Goal: Task Accomplishment & Management: Complete application form

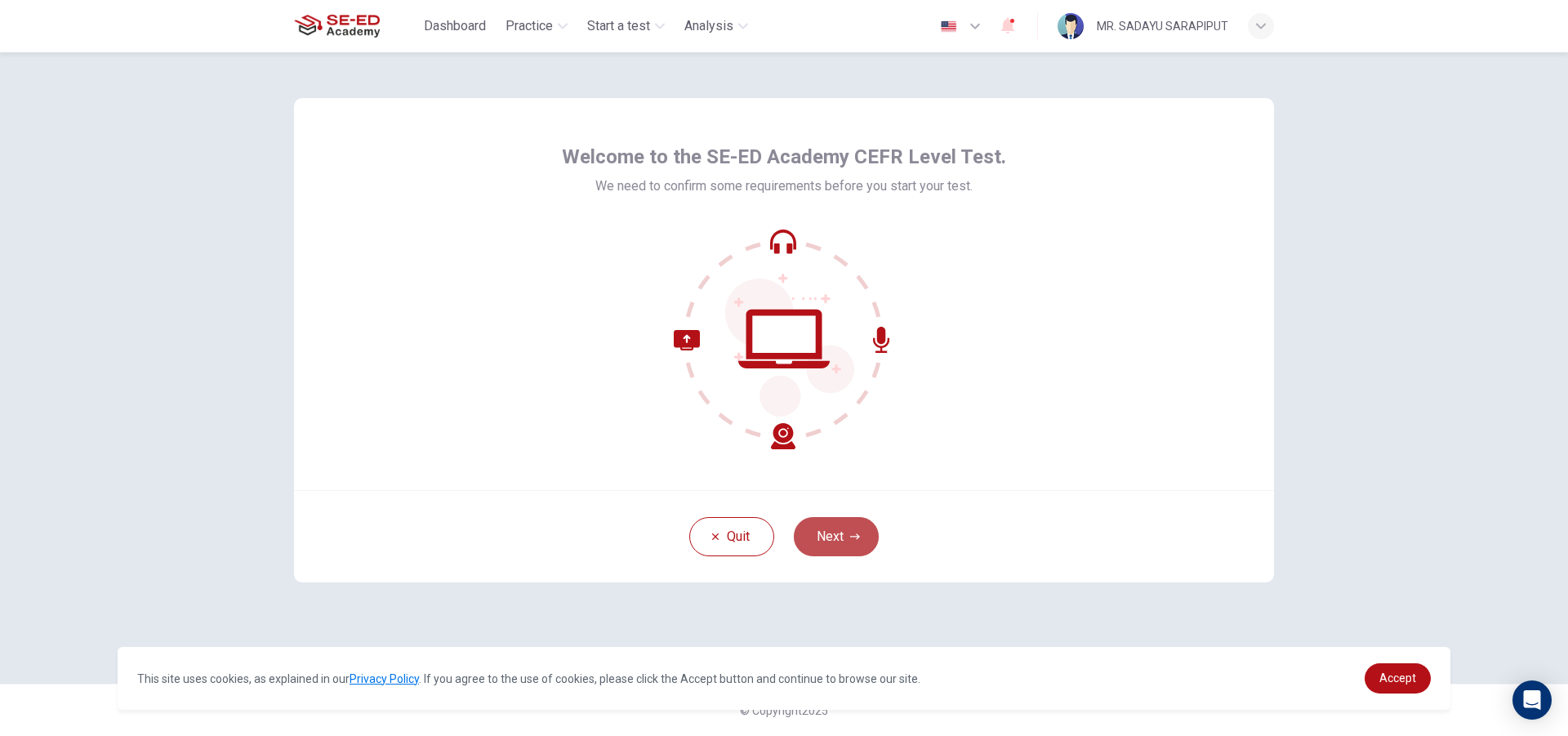
click at [867, 534] on button "Next" at bounding box center [836, 536] width 85 height 39
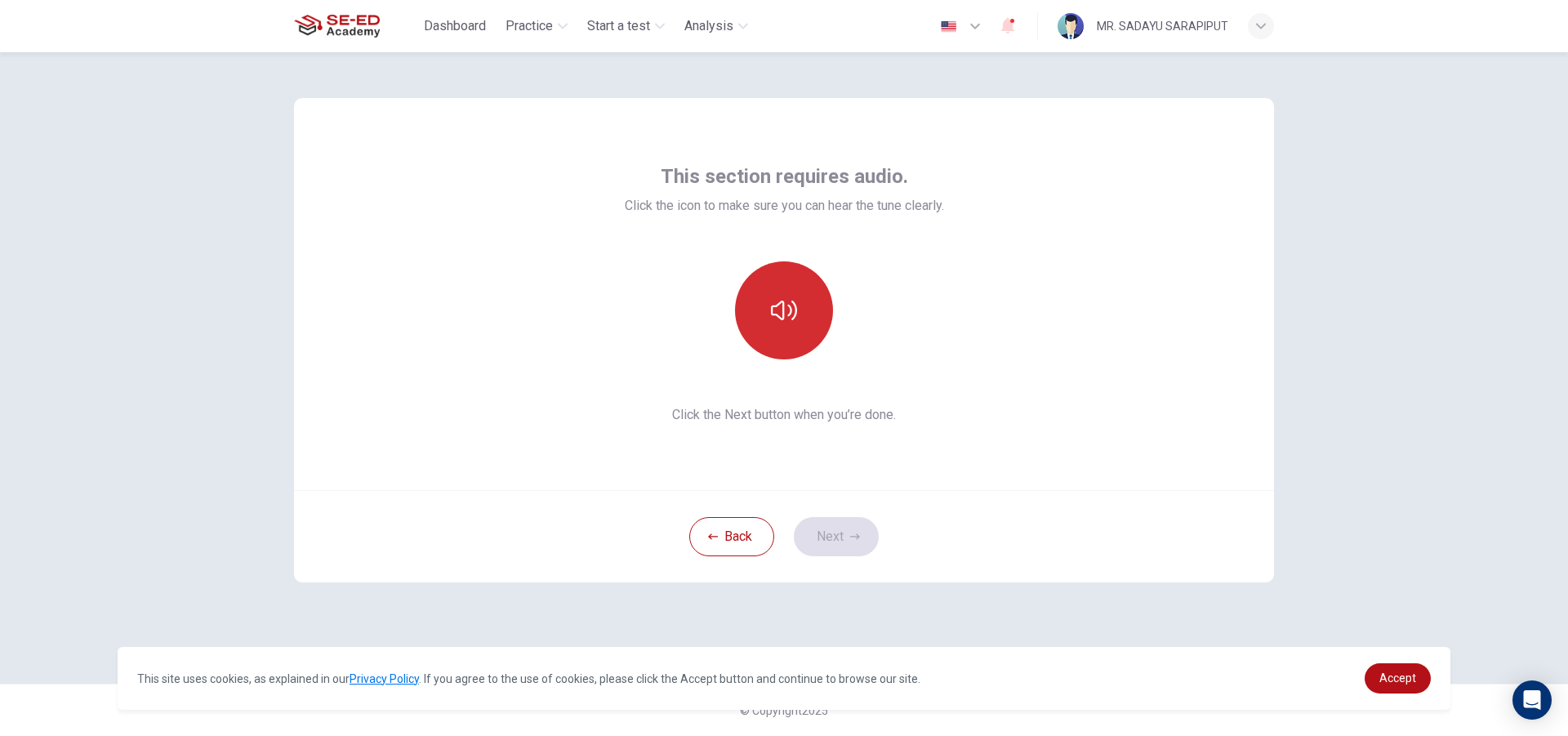
click at [808, 308] on button "button" at bounding box center [783, 310] width 98 height 98
click at [834, 539] on button "Next" at bounding box center [836, 536] width 85 height 39
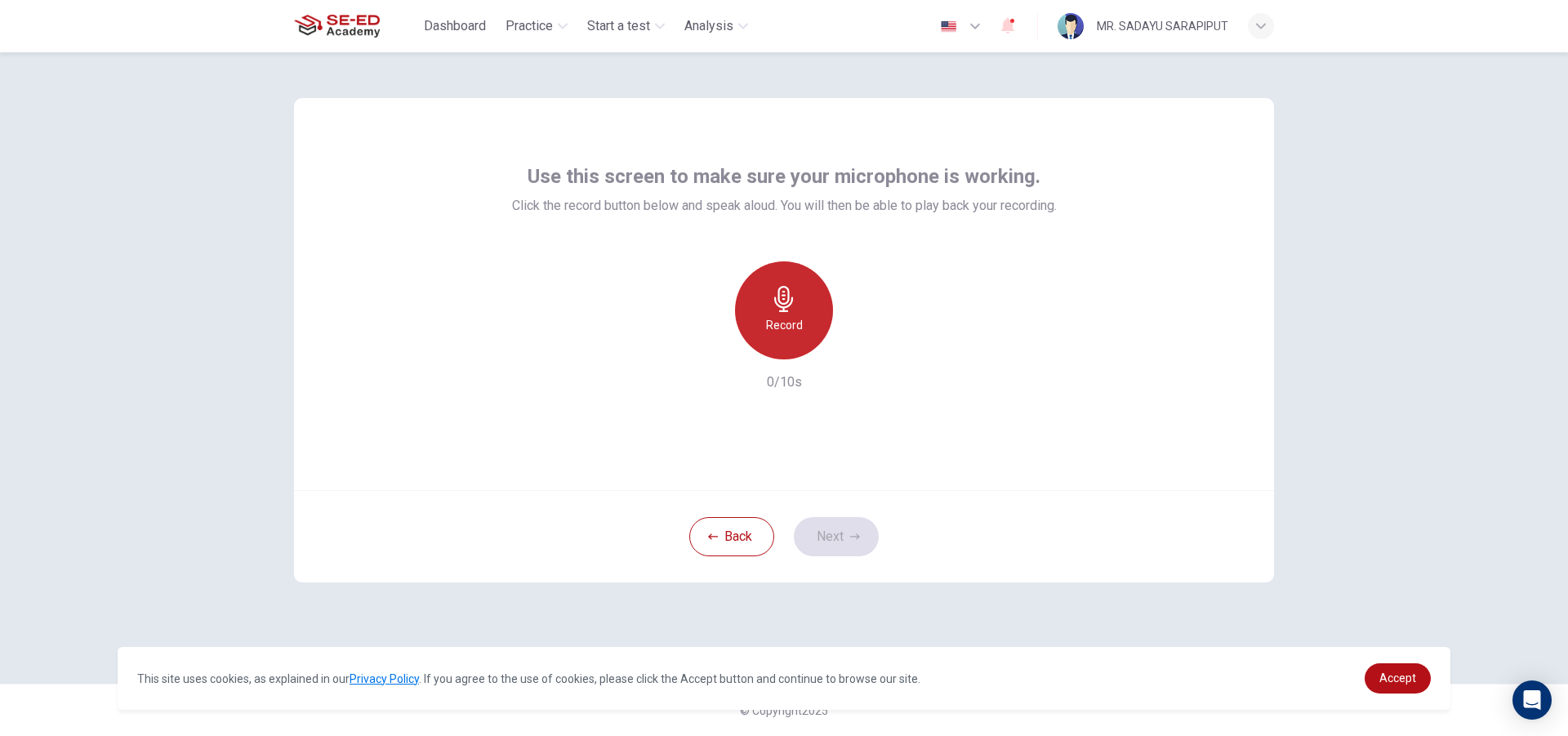
click at [785, 326] on h6 "Record" at bounding box center [784, 325] width 36 height 20
click at [805, 310] on div "Stop" at bounding box center [783, 310] width 98 height 98
click at [860, 353] on icon "button" at bounding box center [858, 346] width 16 height 16
click at [858, 529] on button "Next" at bounding box center [836, 536] width 85 height 39
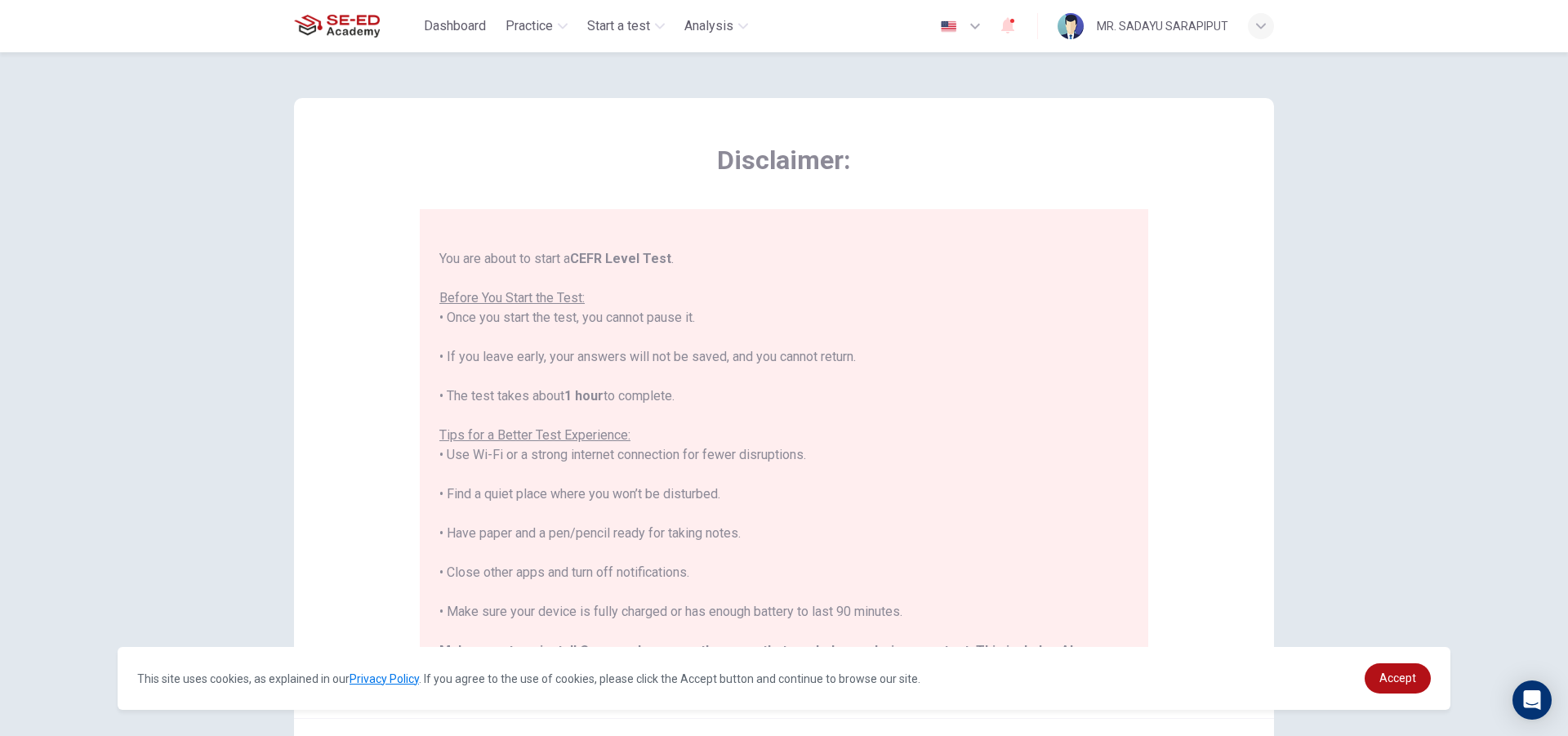
scroll to position [156, 0]
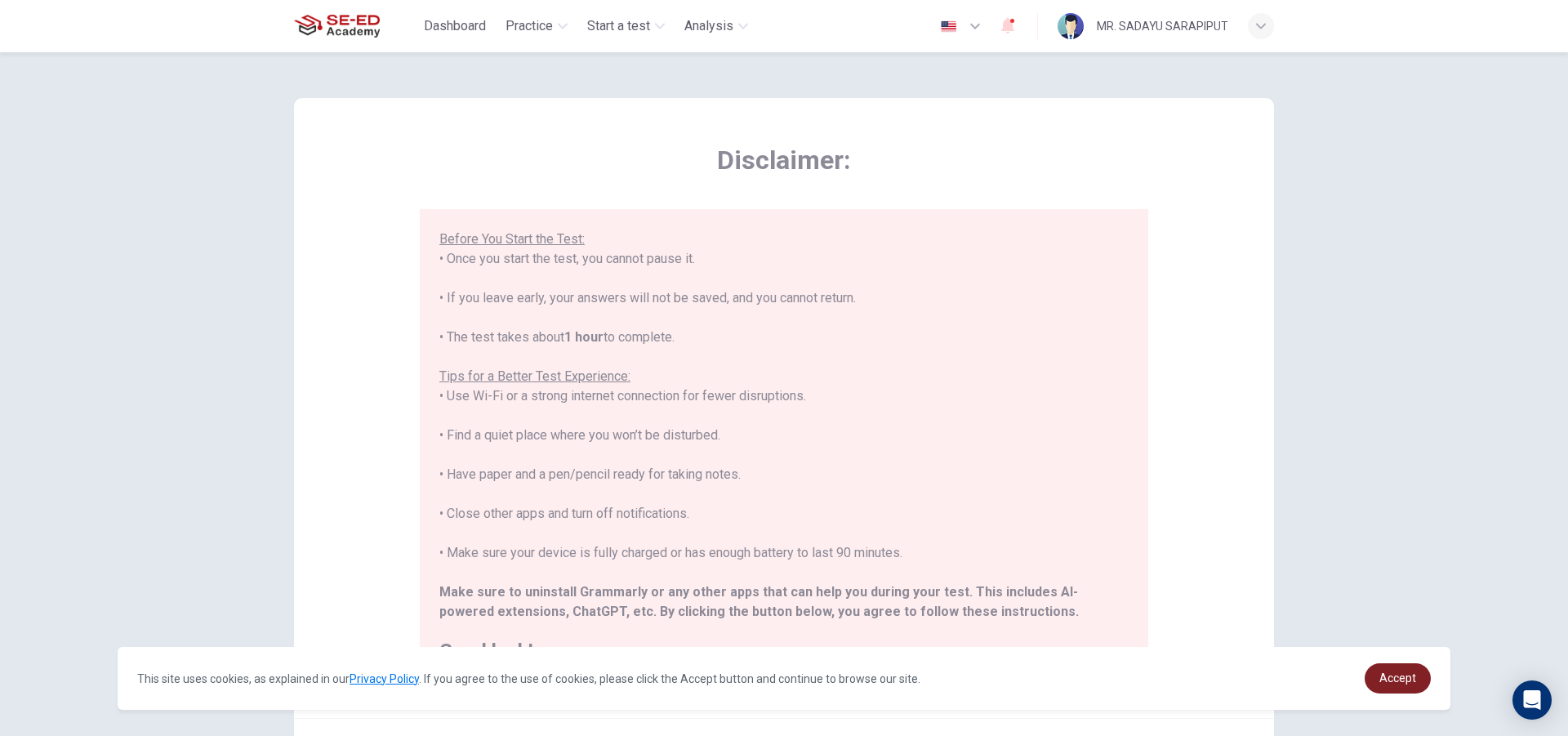
click at [1410, 670] on link "Accept" at bounding box center [1398, 678] width 66 height 30
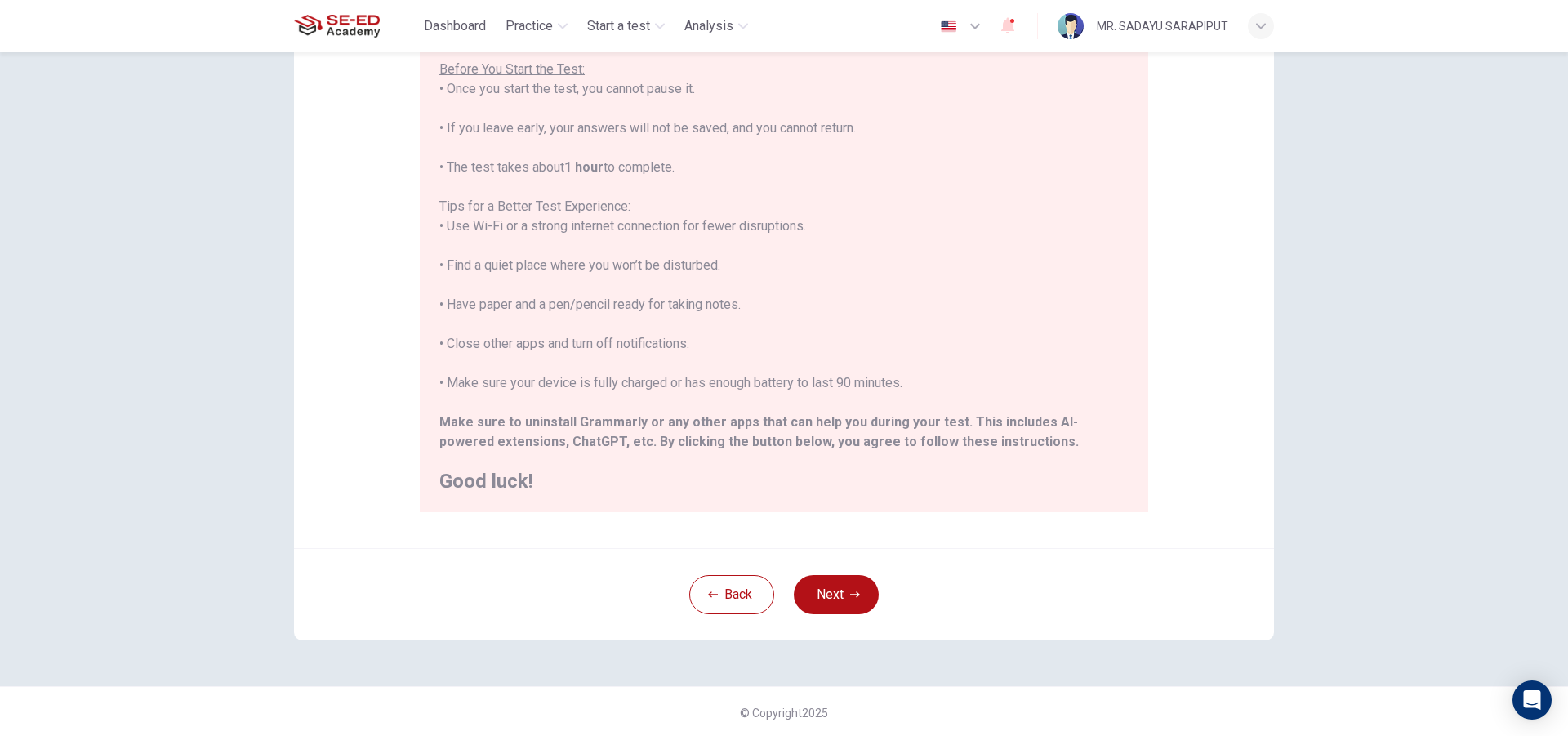
scroll to position [172, 0]
click at [819, 584] on button "Next" at bounding box center [836, 592] width 85 height 39
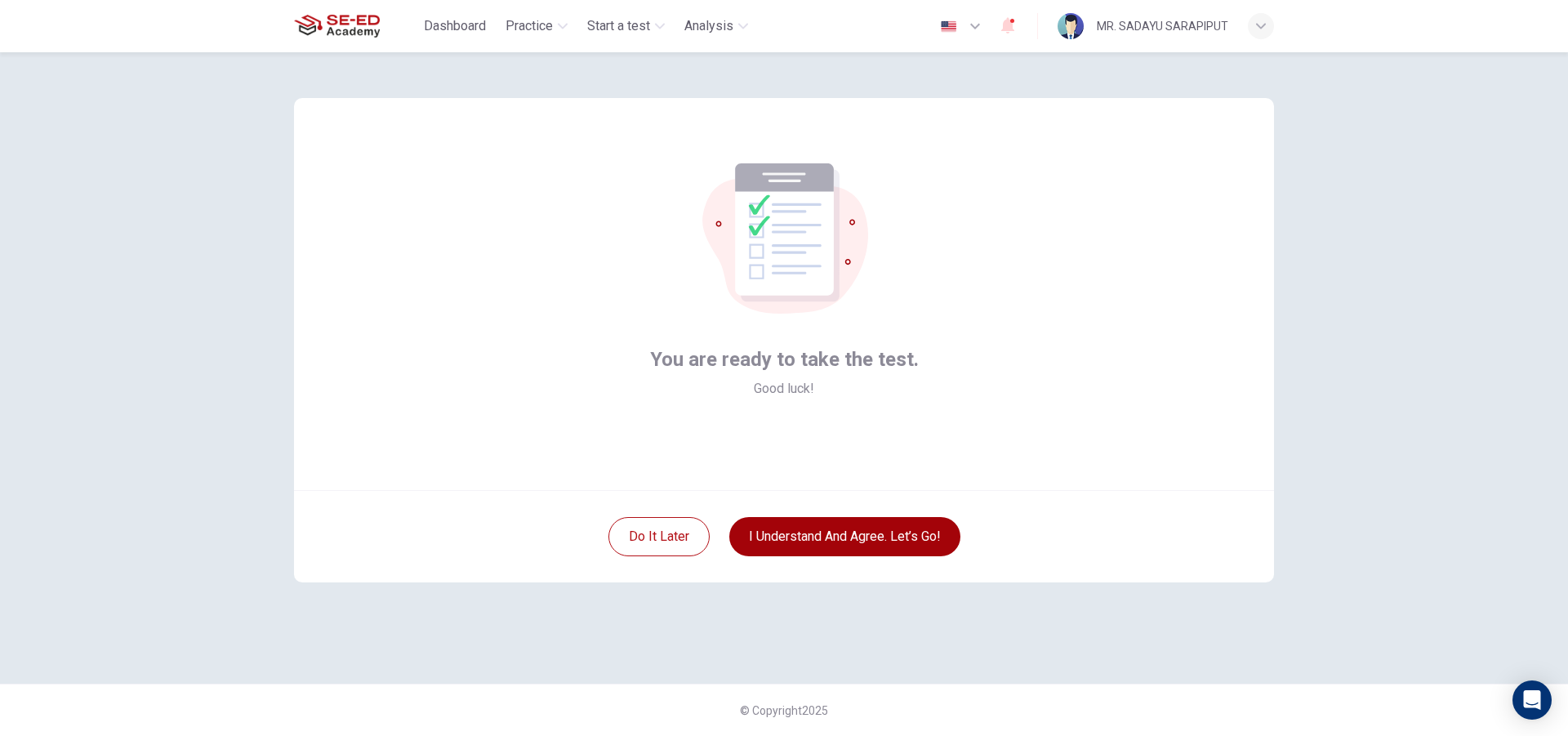
click at [817, 546] on button "I understand and agree. Let’s go!" at bounding box center [845, 536] width 231 height 39
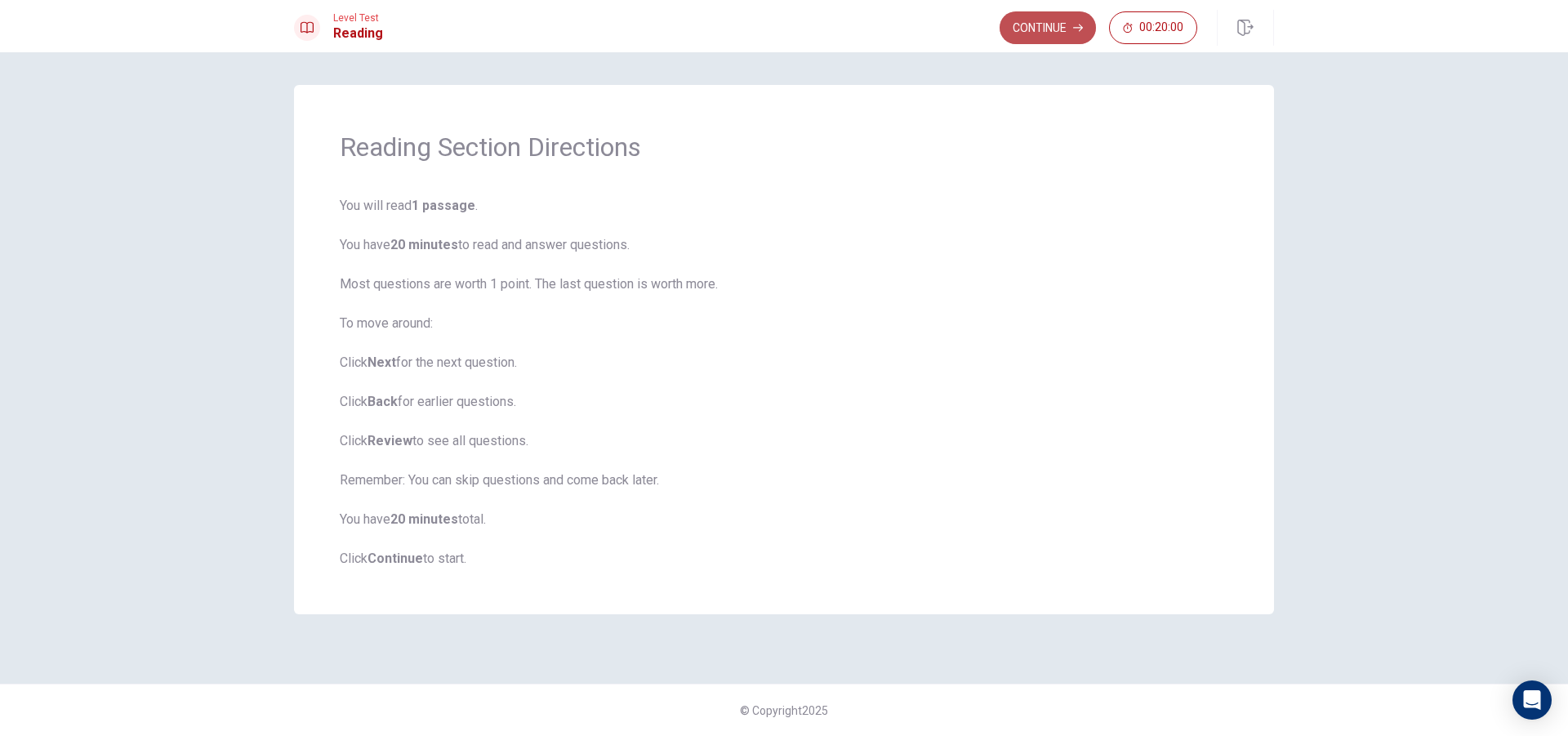
click at [1055, 24] on button "Continue" at bounding box center [1047, 28] width 96 height 33
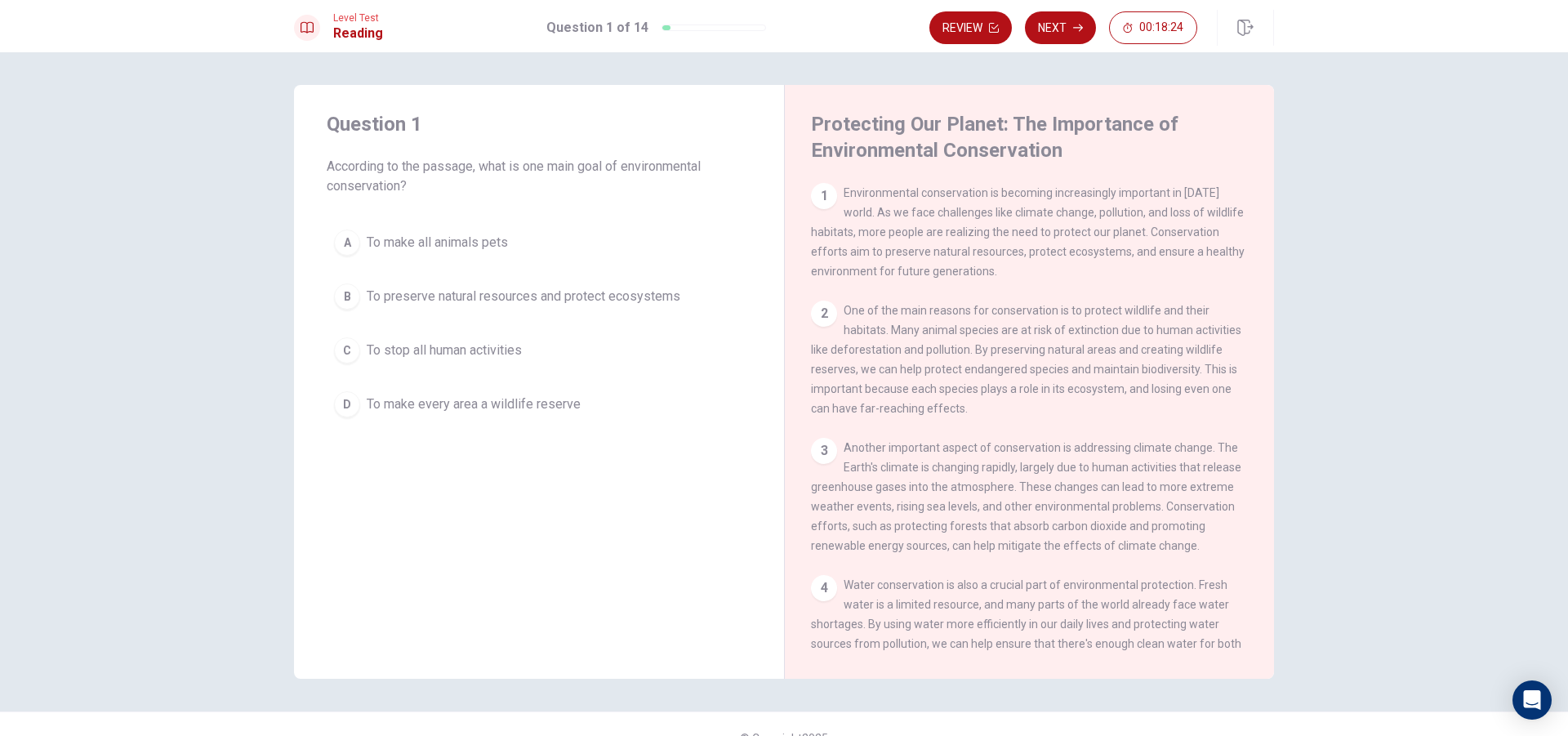
click at [646, 298] on span "To preserve natural resources and protect ecosystems" at bounding box center [524, 296] width 313 height 20
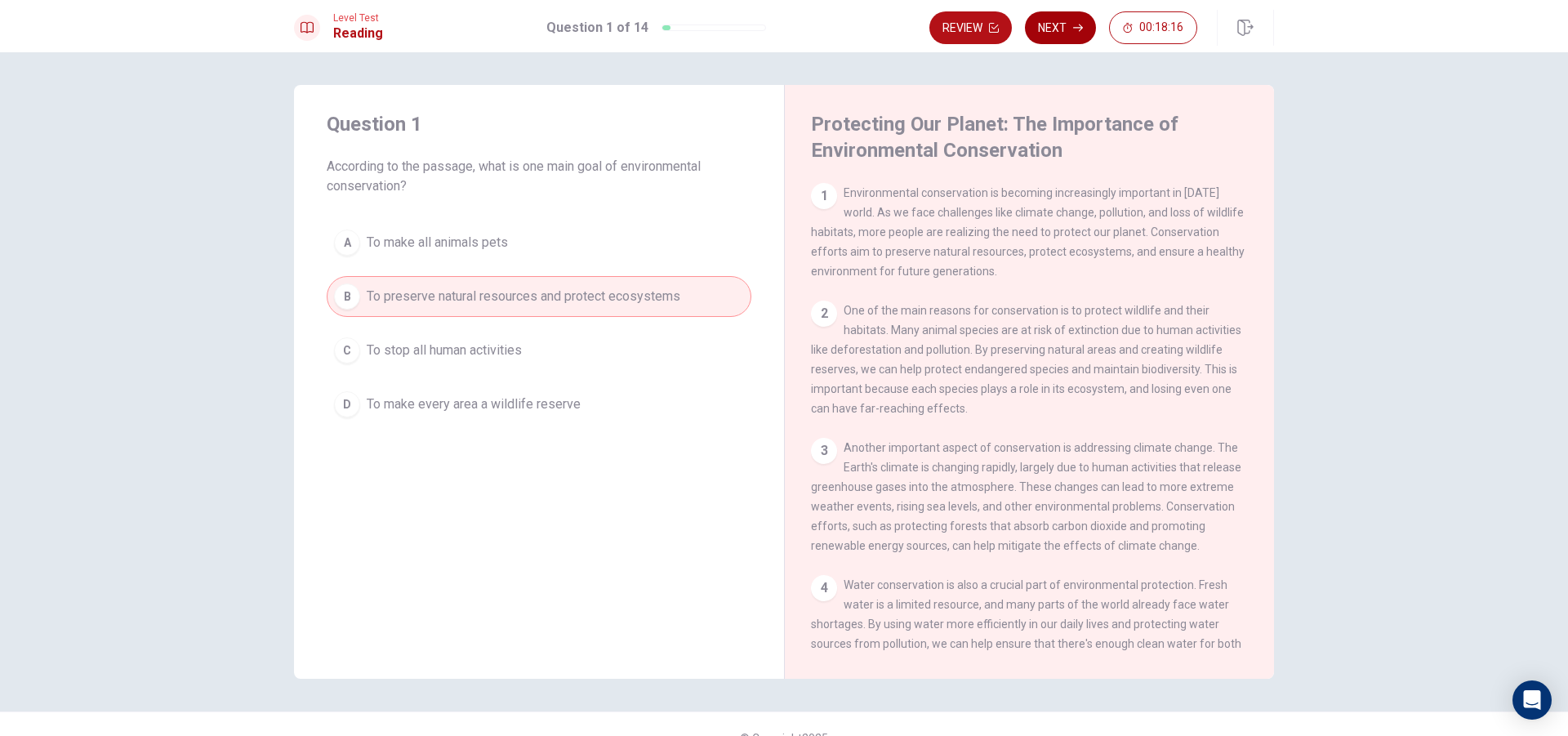
click at [1074, 25] on icon "button" at bounding box center [1077, 27] width 10 height 10
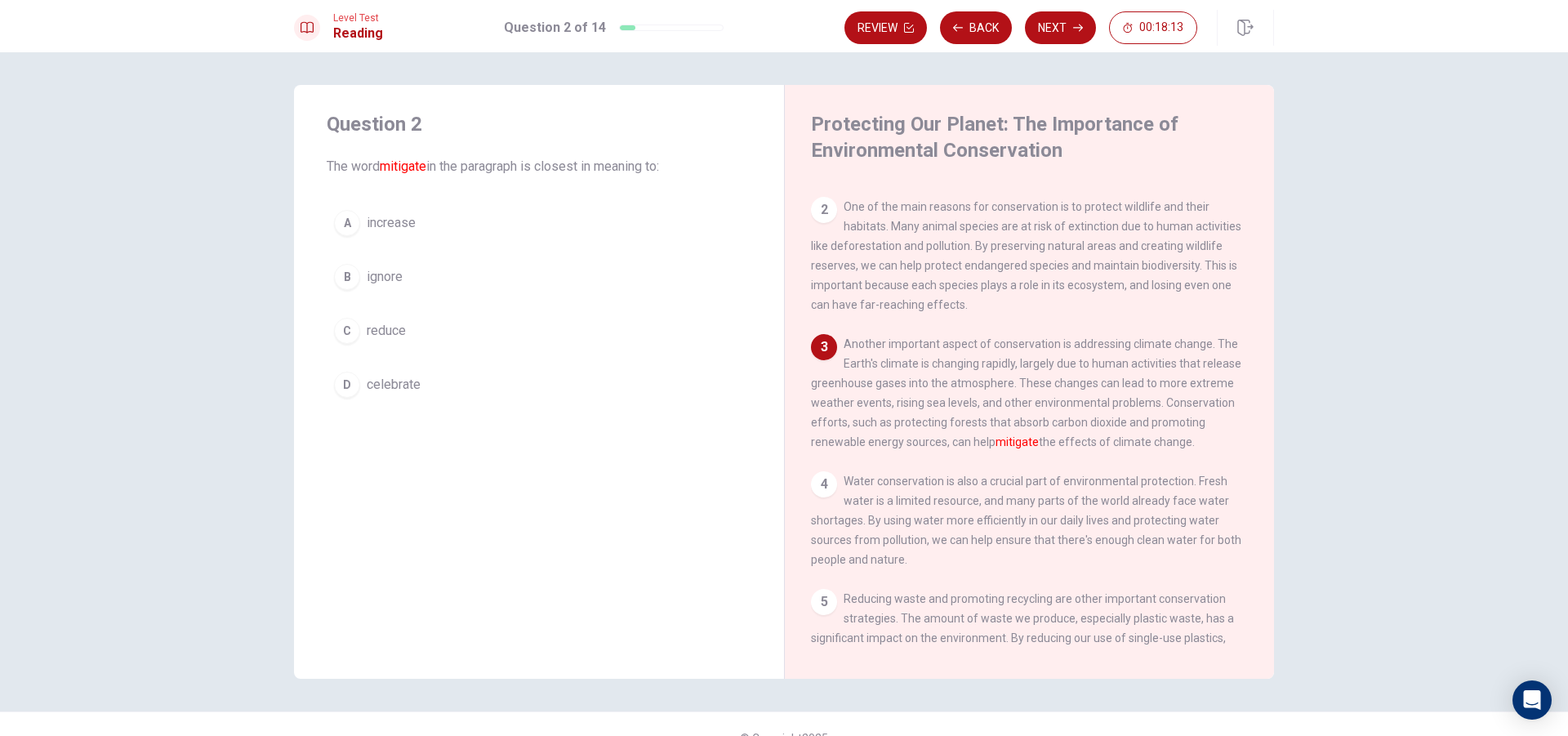
scroll to position [80, 0]
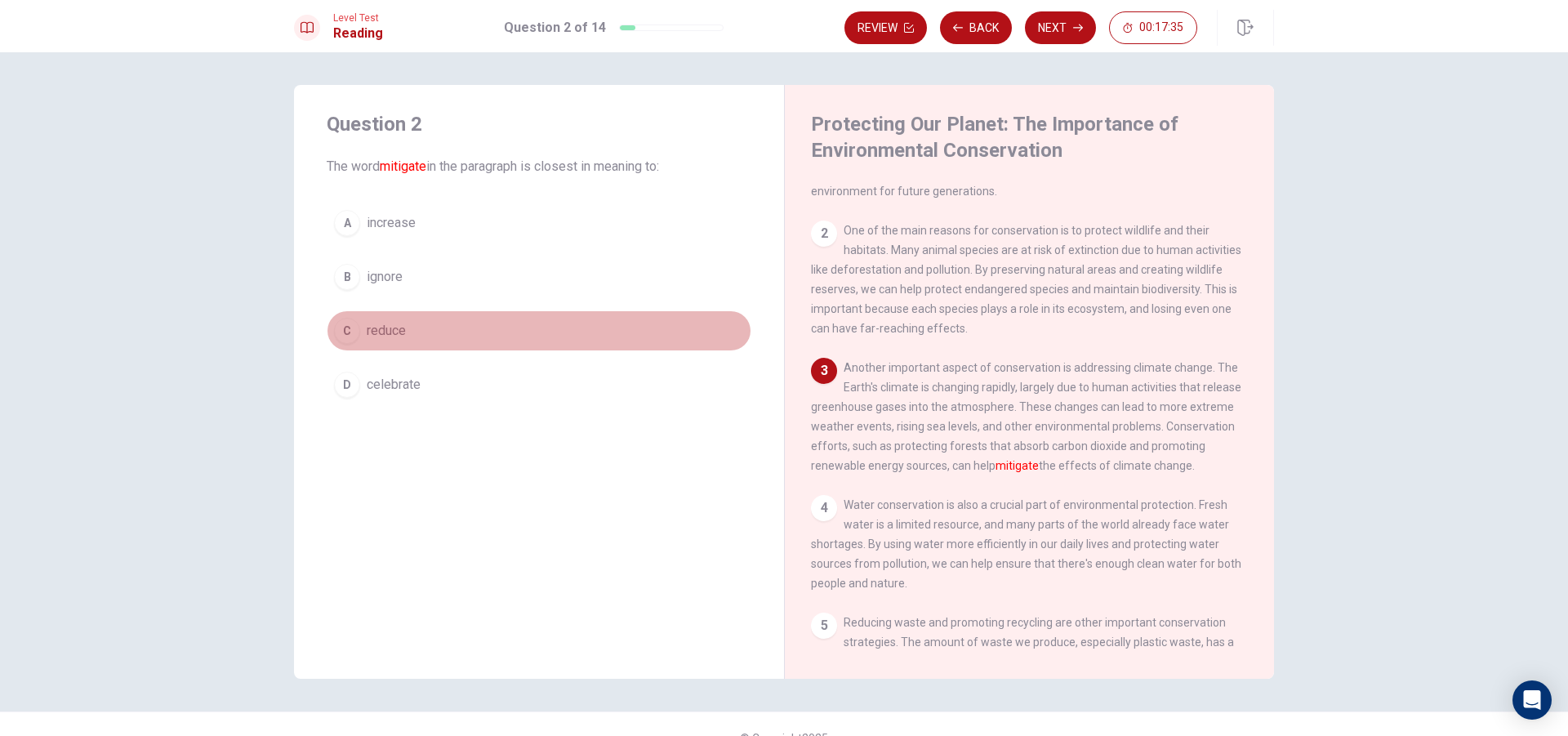
click at [367, 327] on span "reduce" at bounding box center [386, 331] width 39 height 20
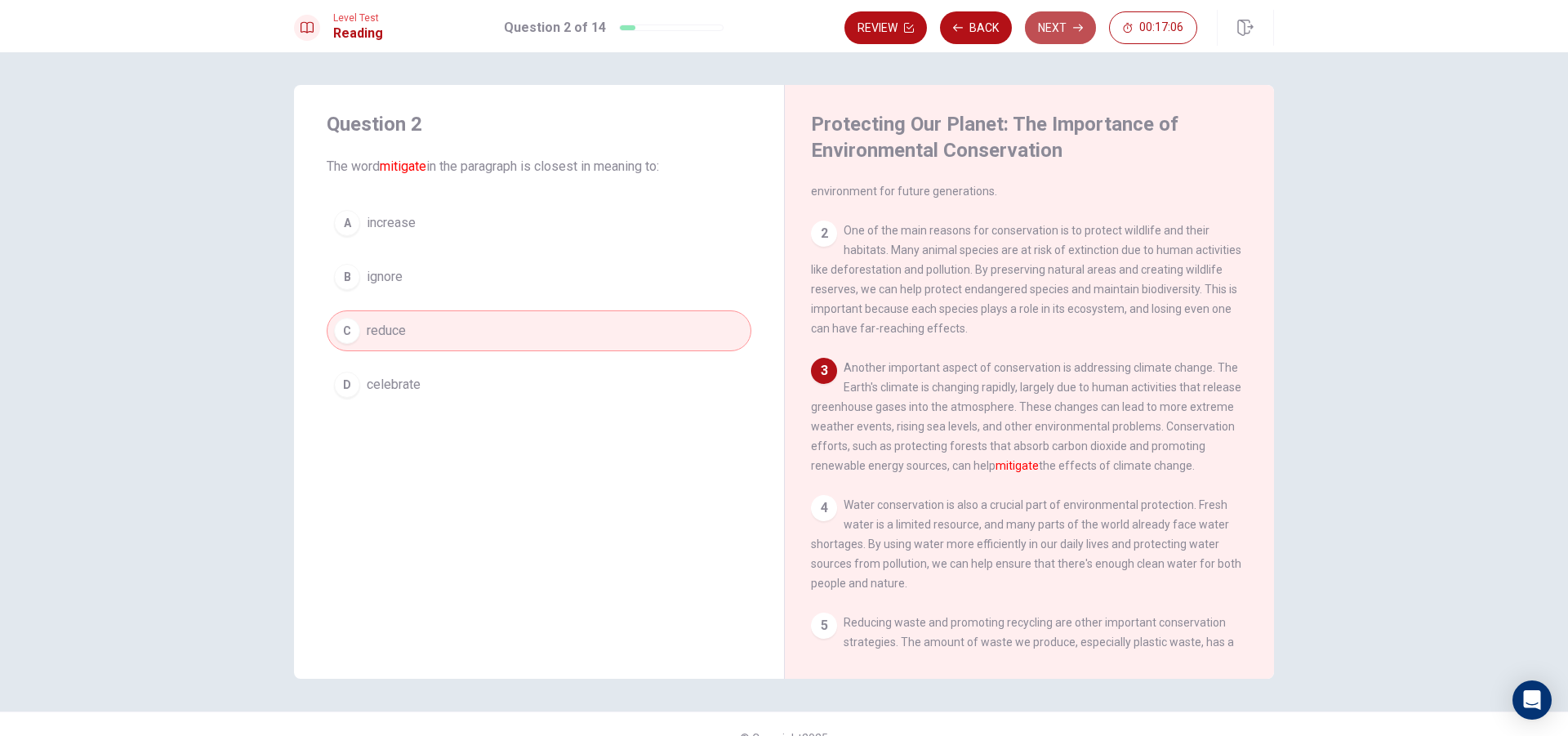
click at [1071, 28] on button "Next" at bounding box center [1060, 28] width 71 height 33
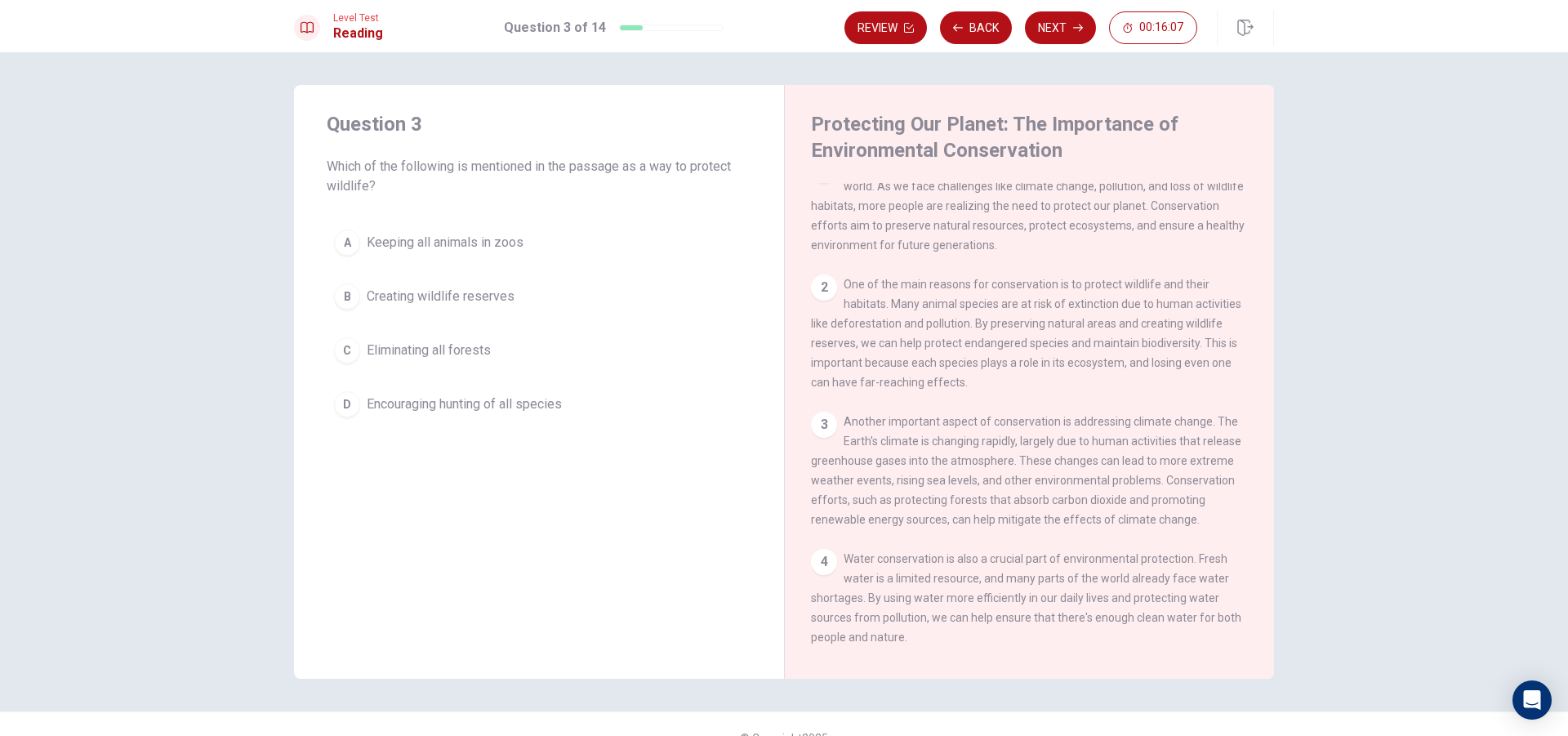
scroll to position [0, 0]
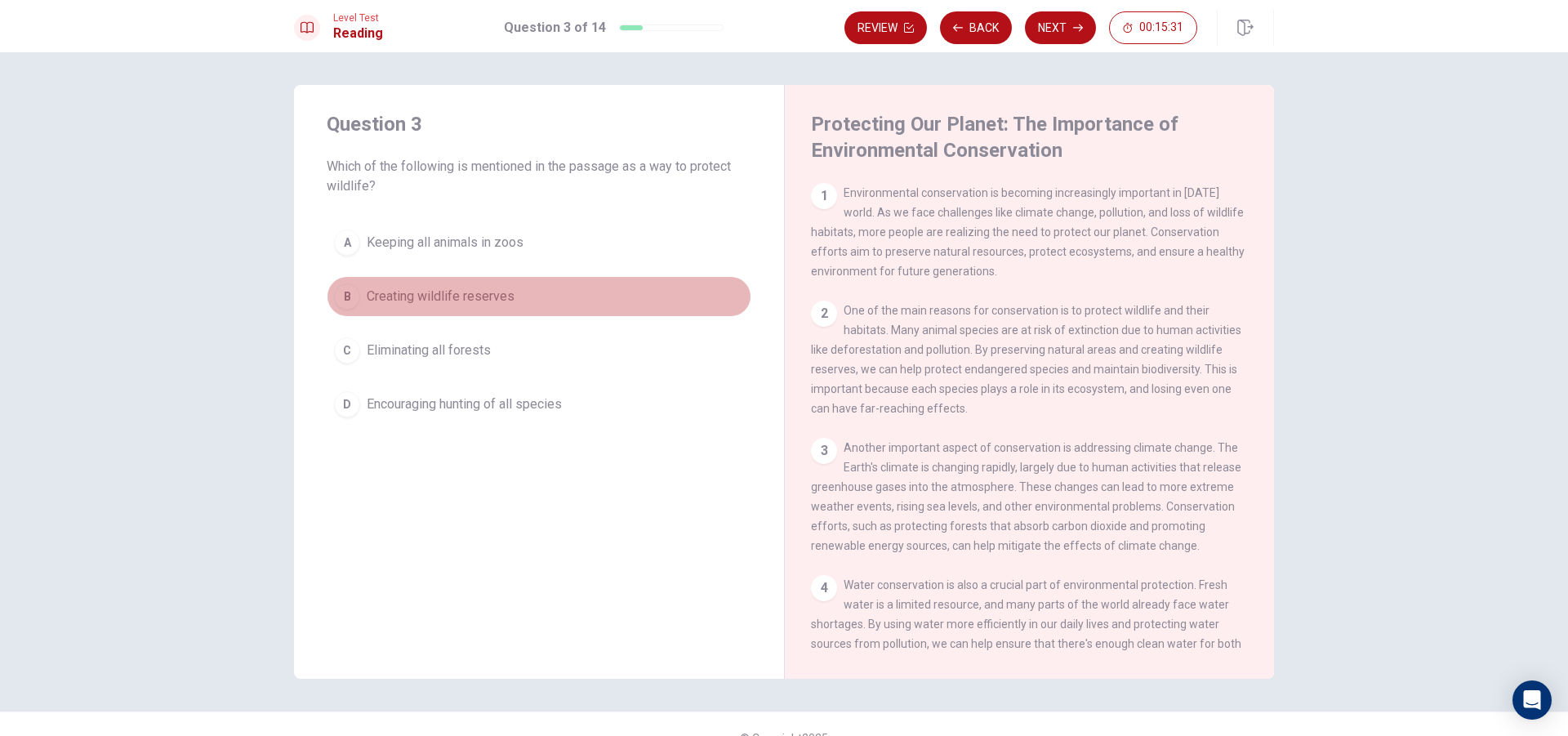
click at [471, 300] on span "Creating wildlife reserves" at bounding box center [440, 296] width 148 height 20
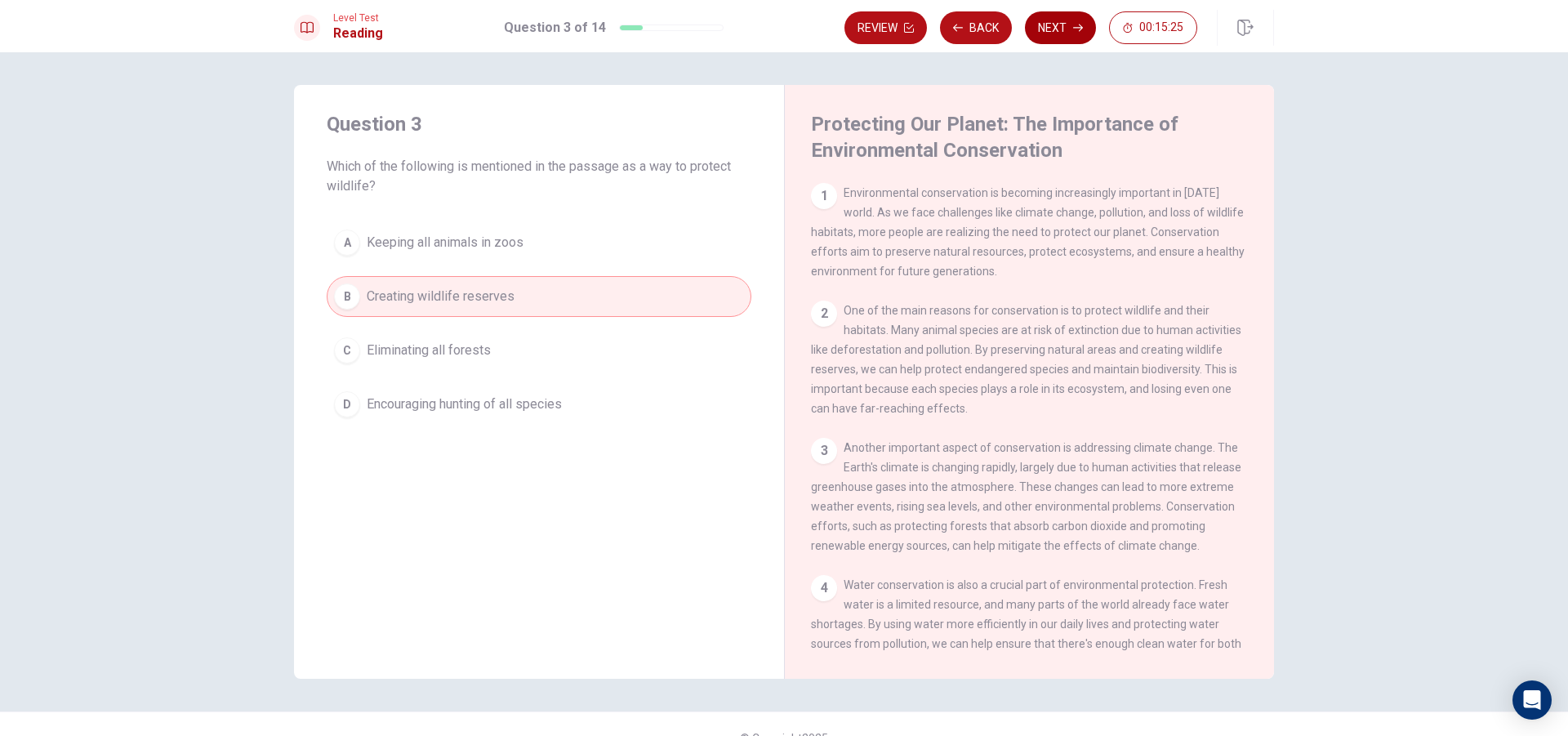
click at [1070, 24] on button "Next" at bounding box center [1060, 28] width 71 height 33
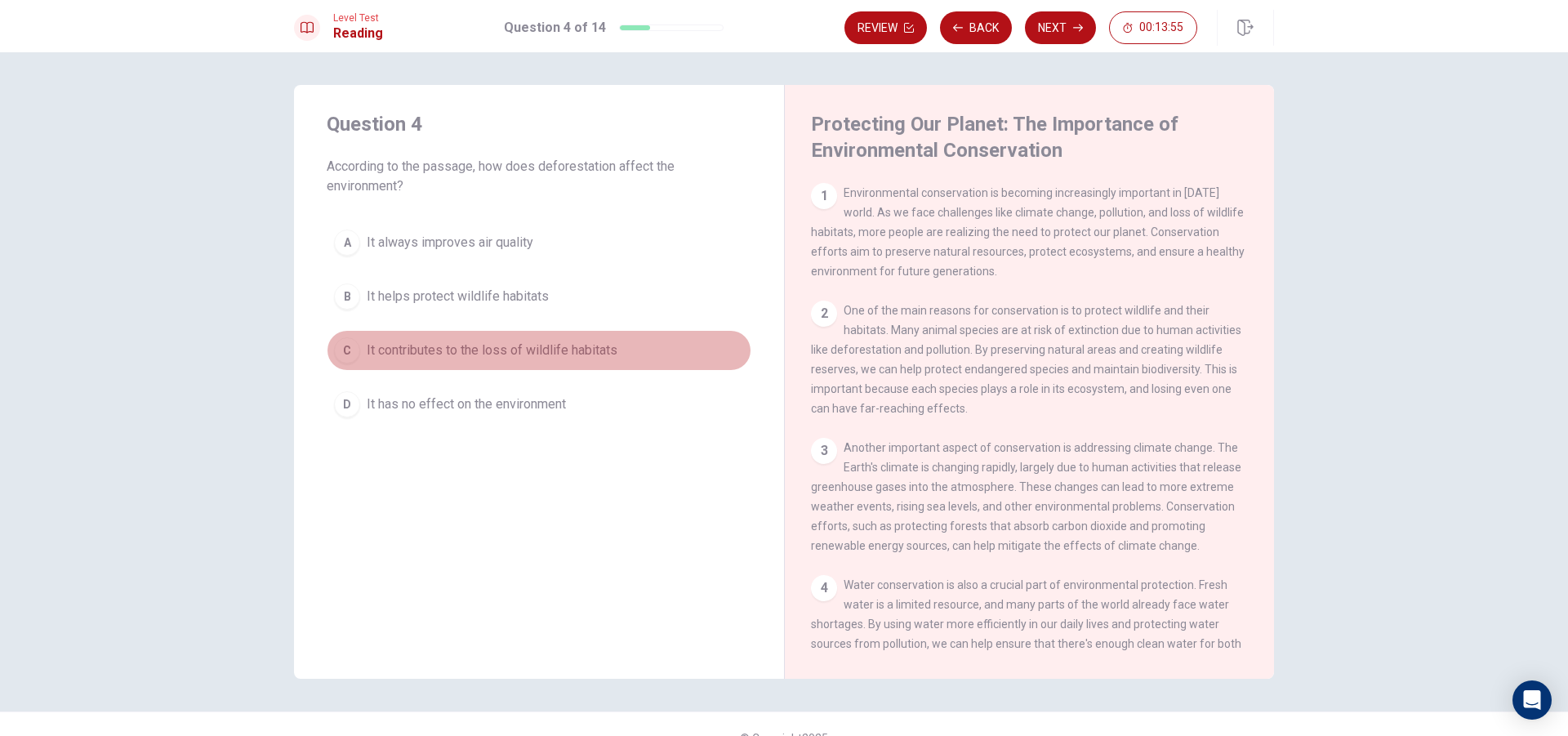
click at [572, 346] on span "It contributes to the loss of wildlife habitats" at bounding box center [492, 351] width 251 height 20
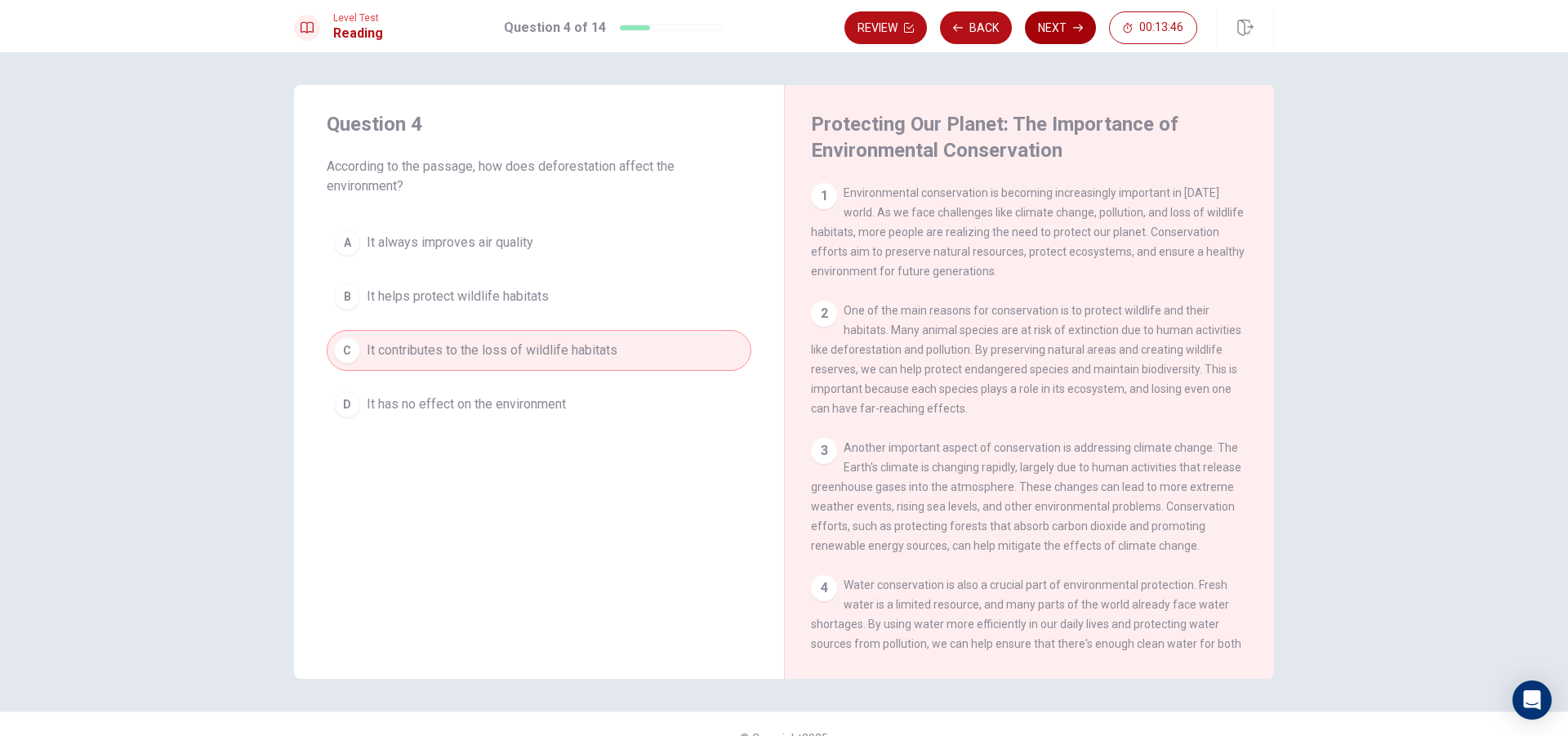
click at [1083, 22] on button "Next" at bounding box center [1060, 28] width 71 height 33
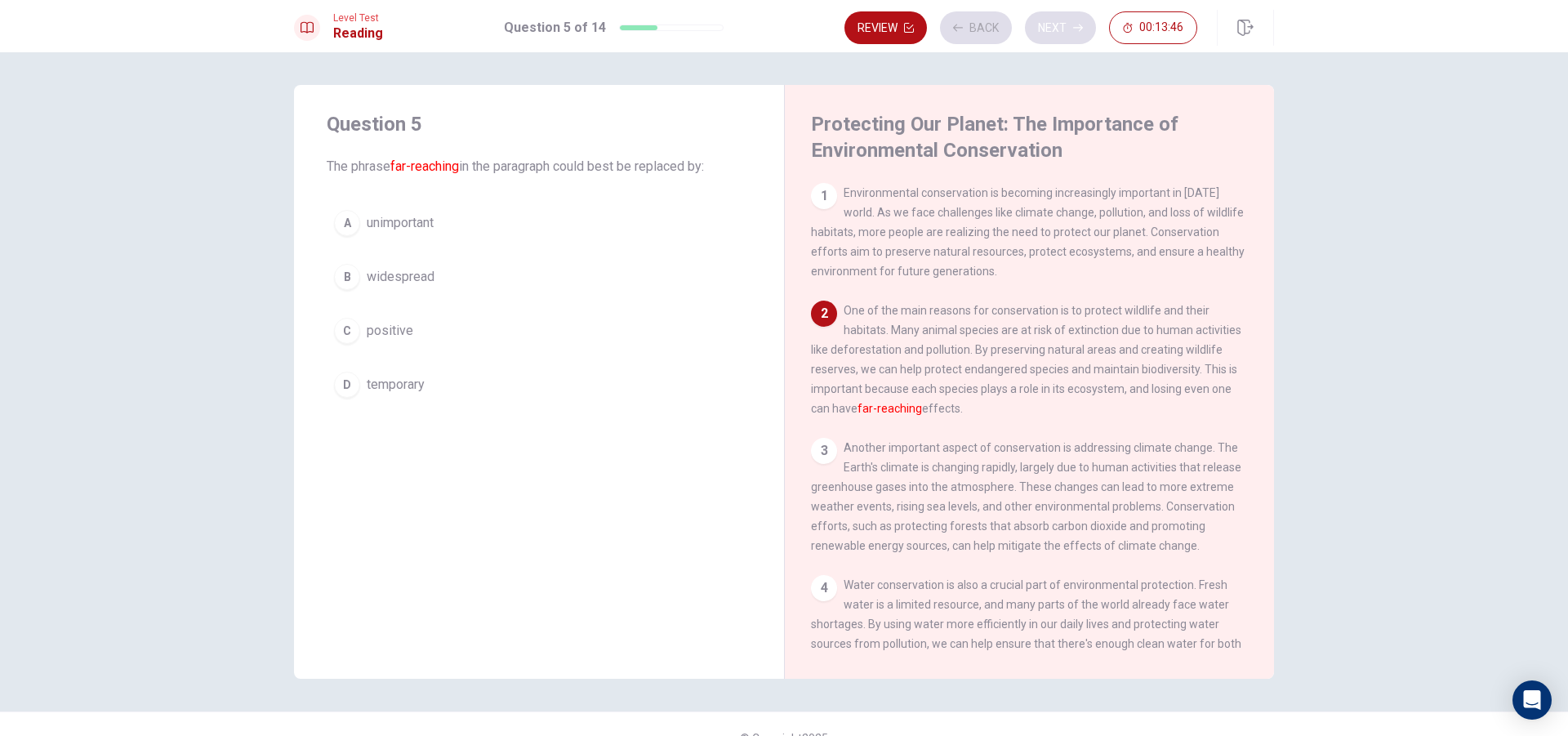
scroll to position [122, 0]
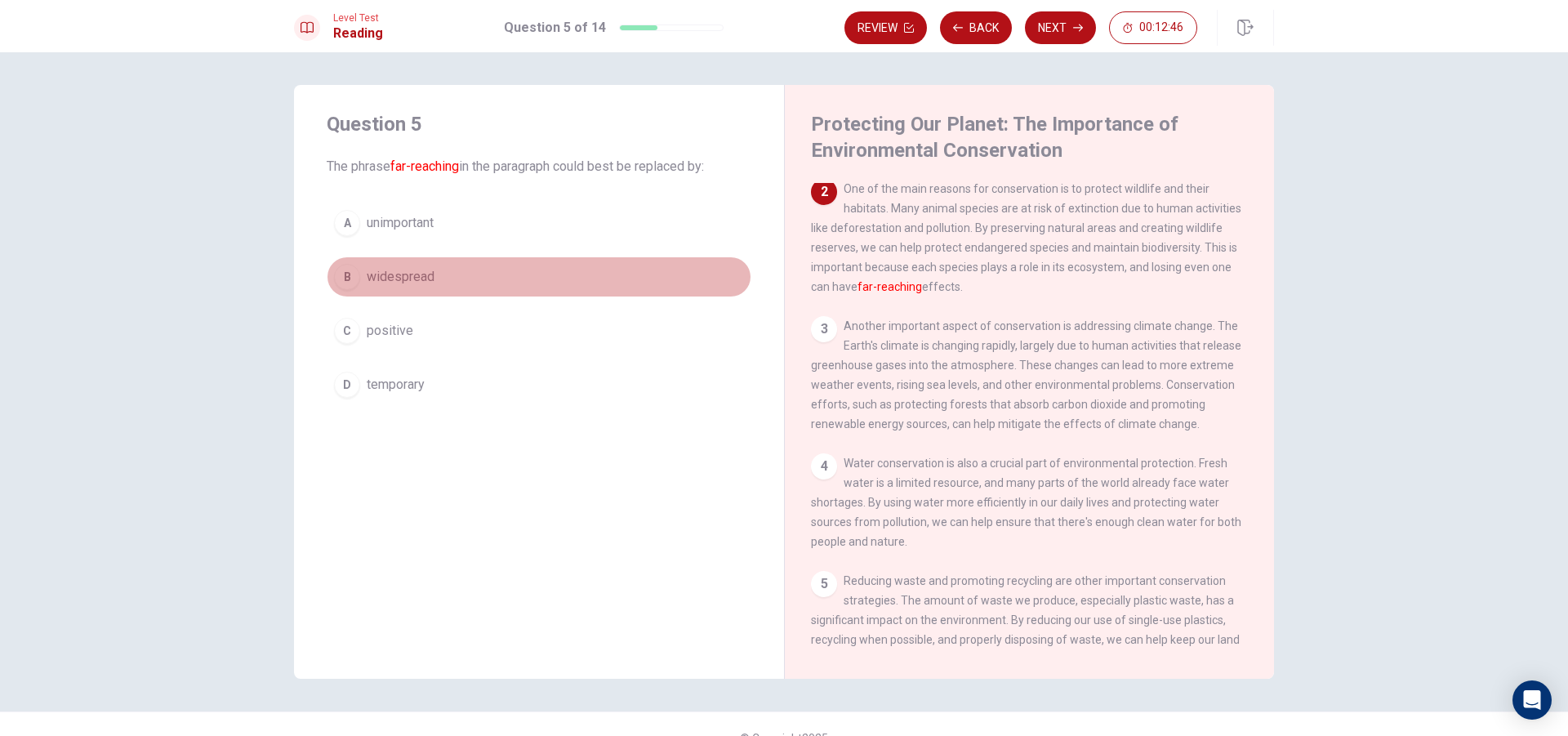
click at [462, 293] on button "B widespread" at bounding box center [538, 276] width 425 height 41
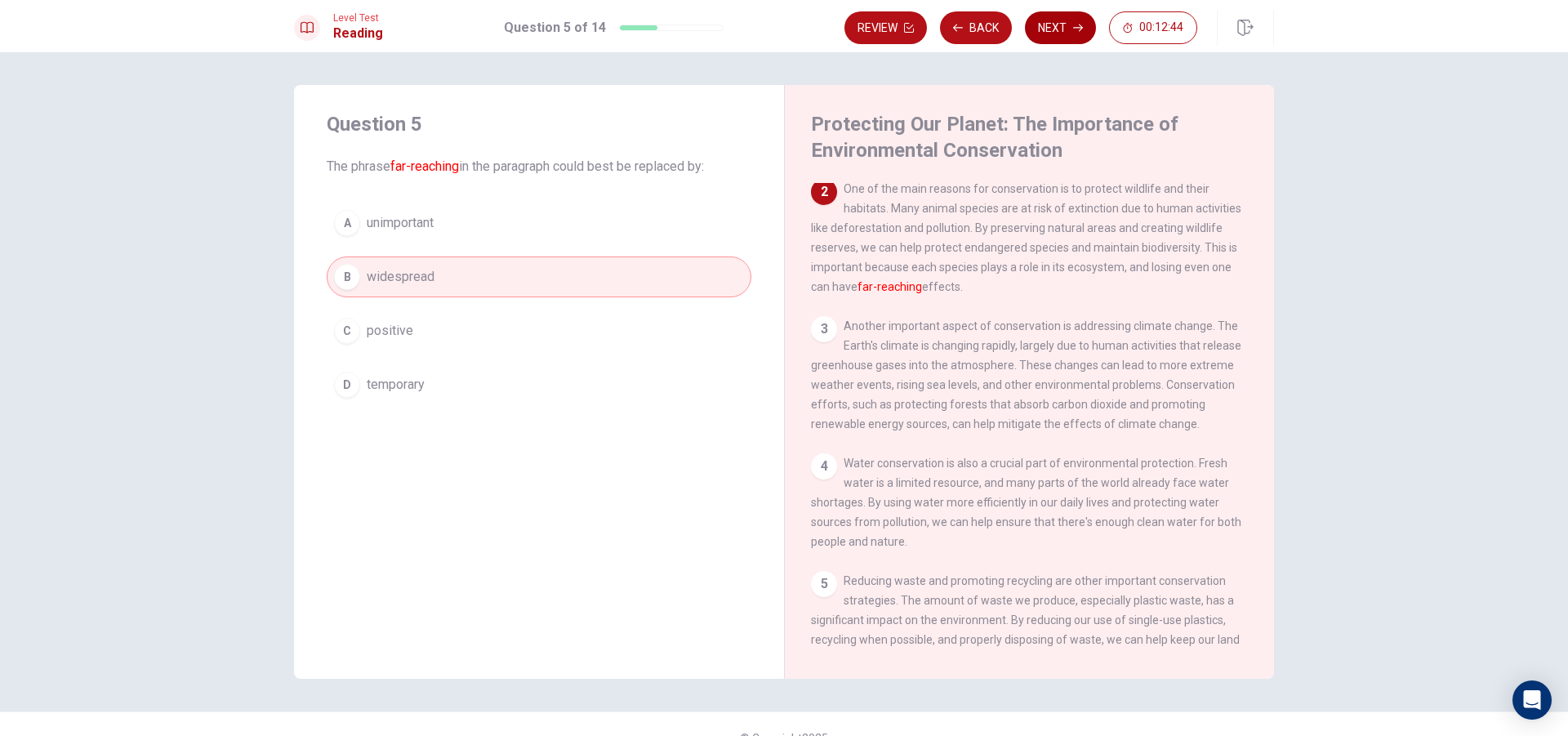
click at [1063, 30] on button "Next" at bounding box center [1060, 28] width 71 height 33
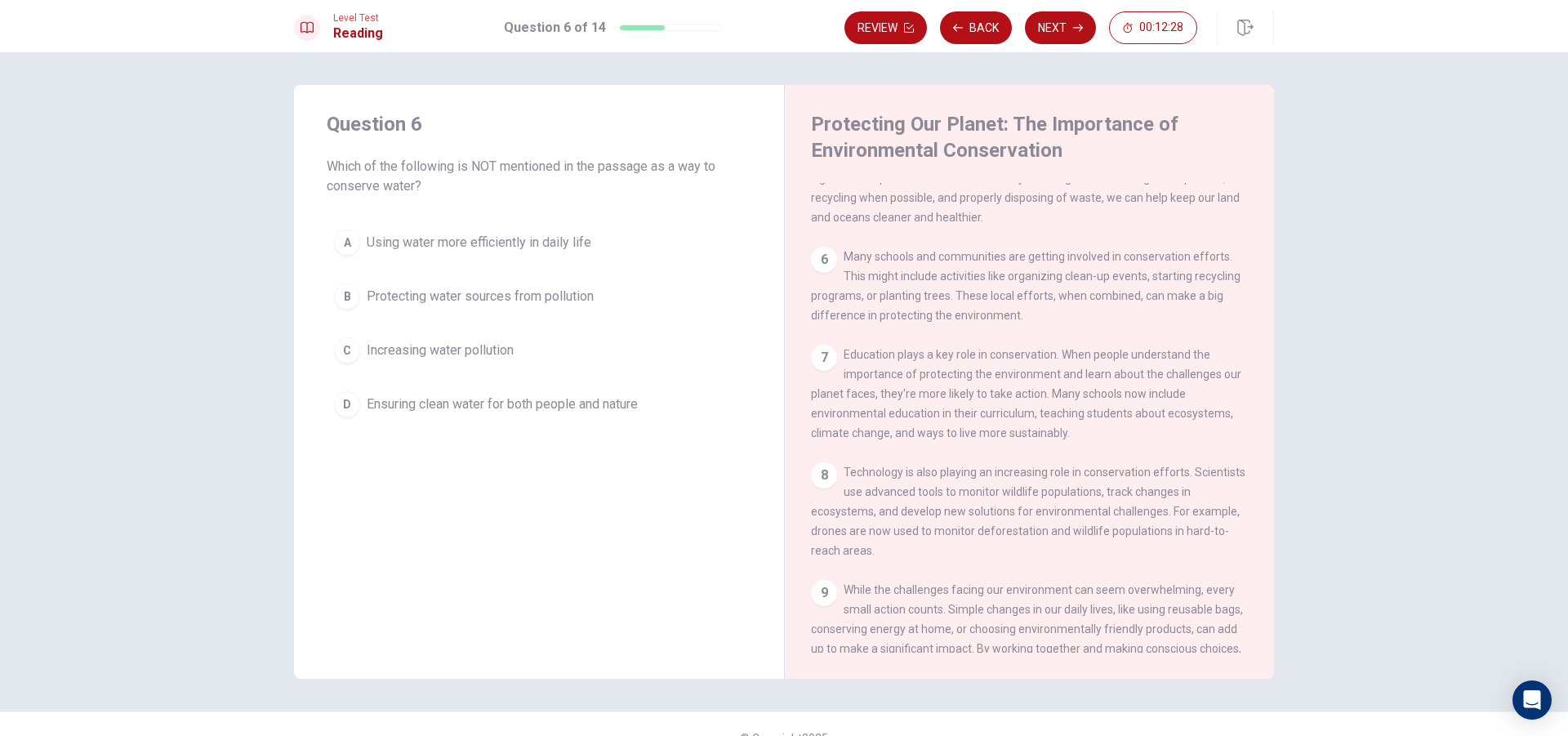
scroll to position [647, 0]
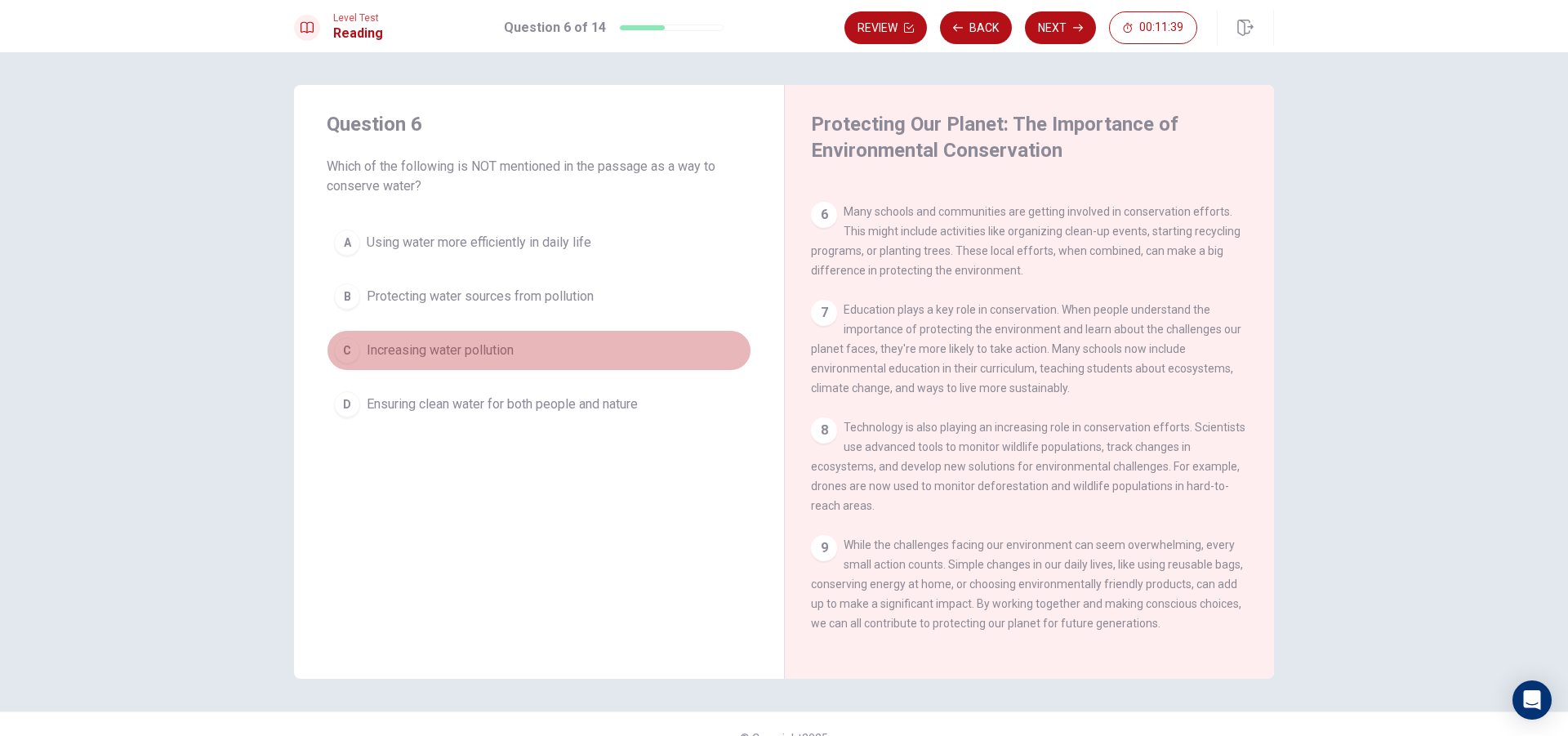
click at [513, 355] on button "C Increasing water pollution" at bounding box center [538, 350] width 425 height 41
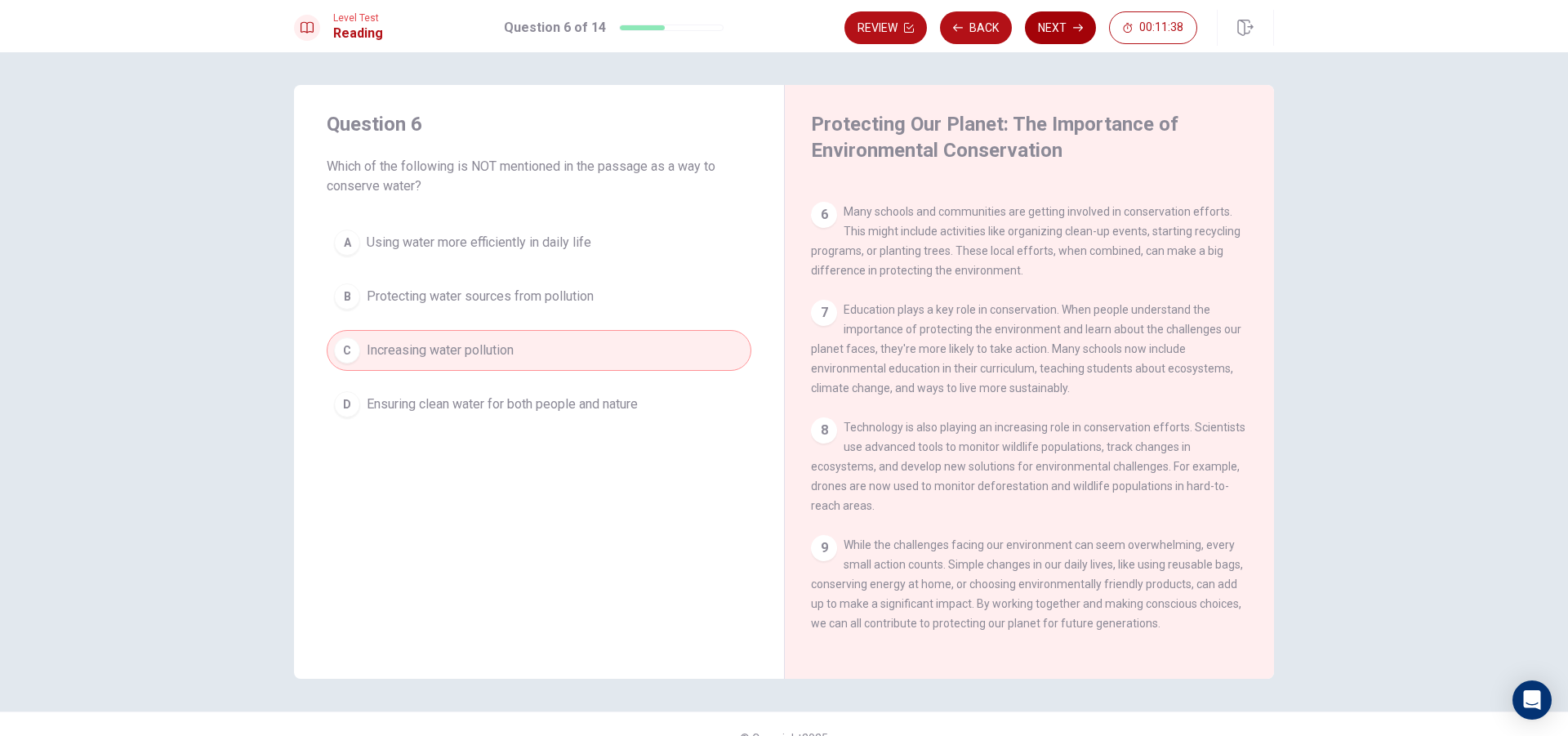
click at [1052, 27] on button "Next" at bounding box center [1060, 28] width 71 height 33
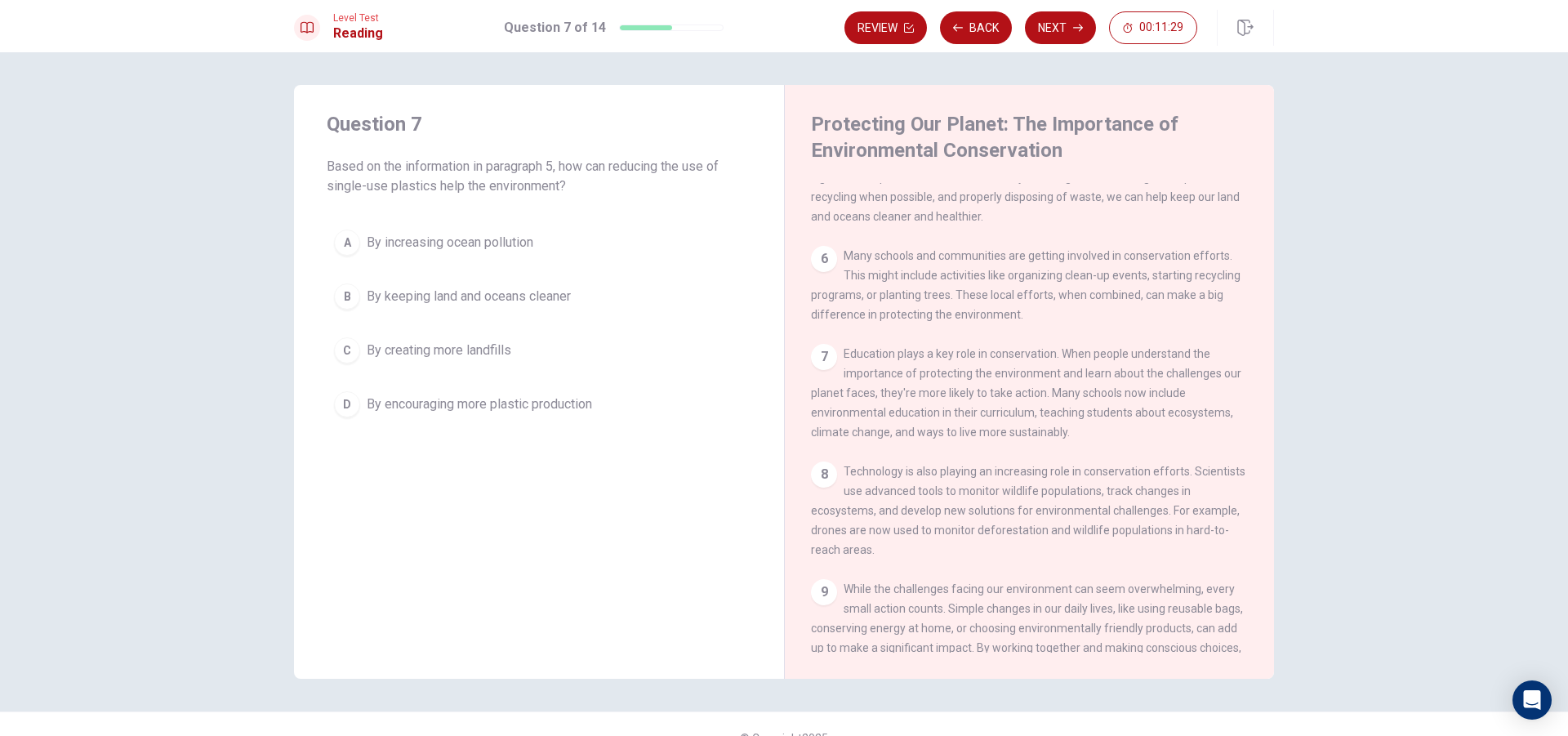
scroll to position [483, 0]
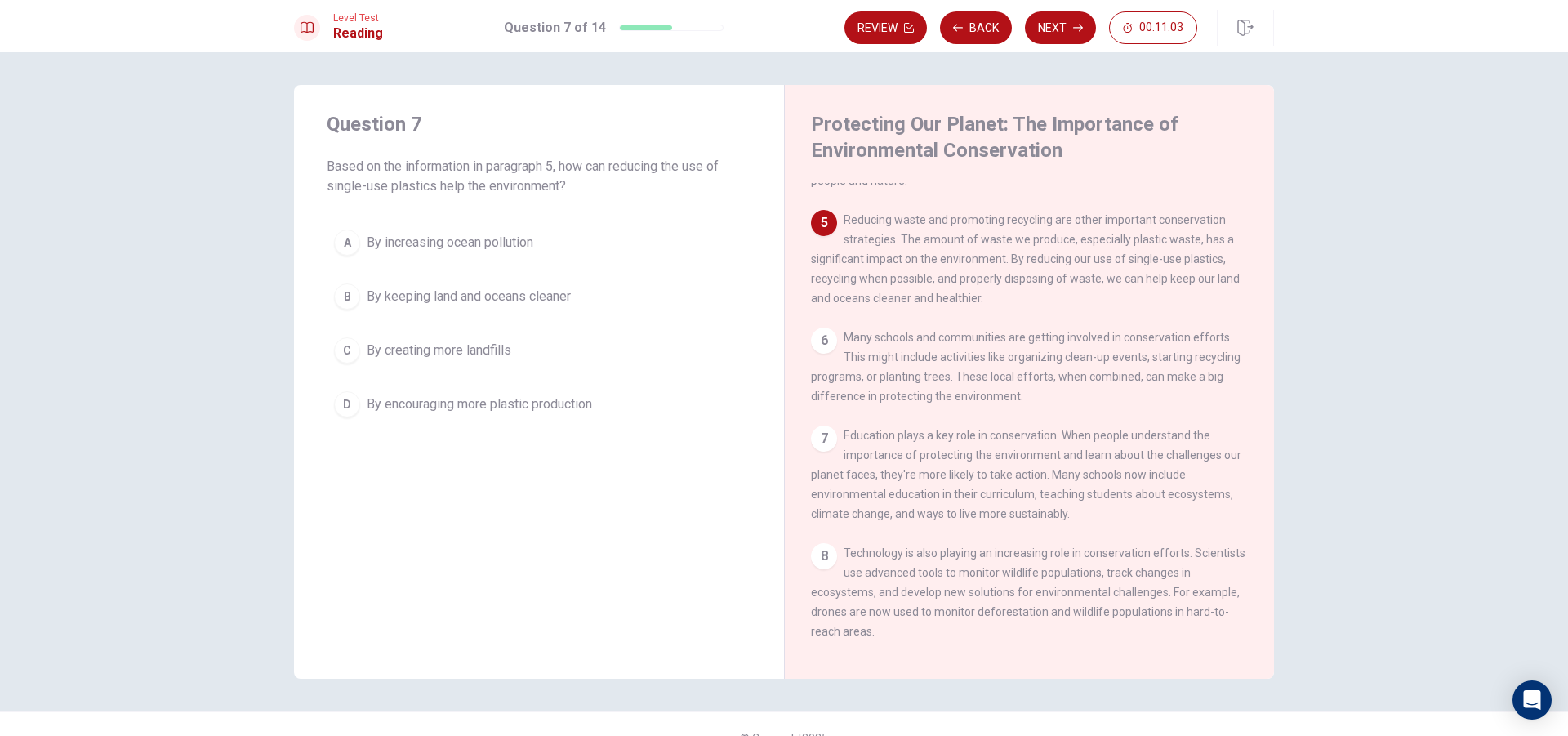
click at [548, 293] on span "By keeping land and oceans cleaner" at bounding box center [469, 296] width 204 height 20
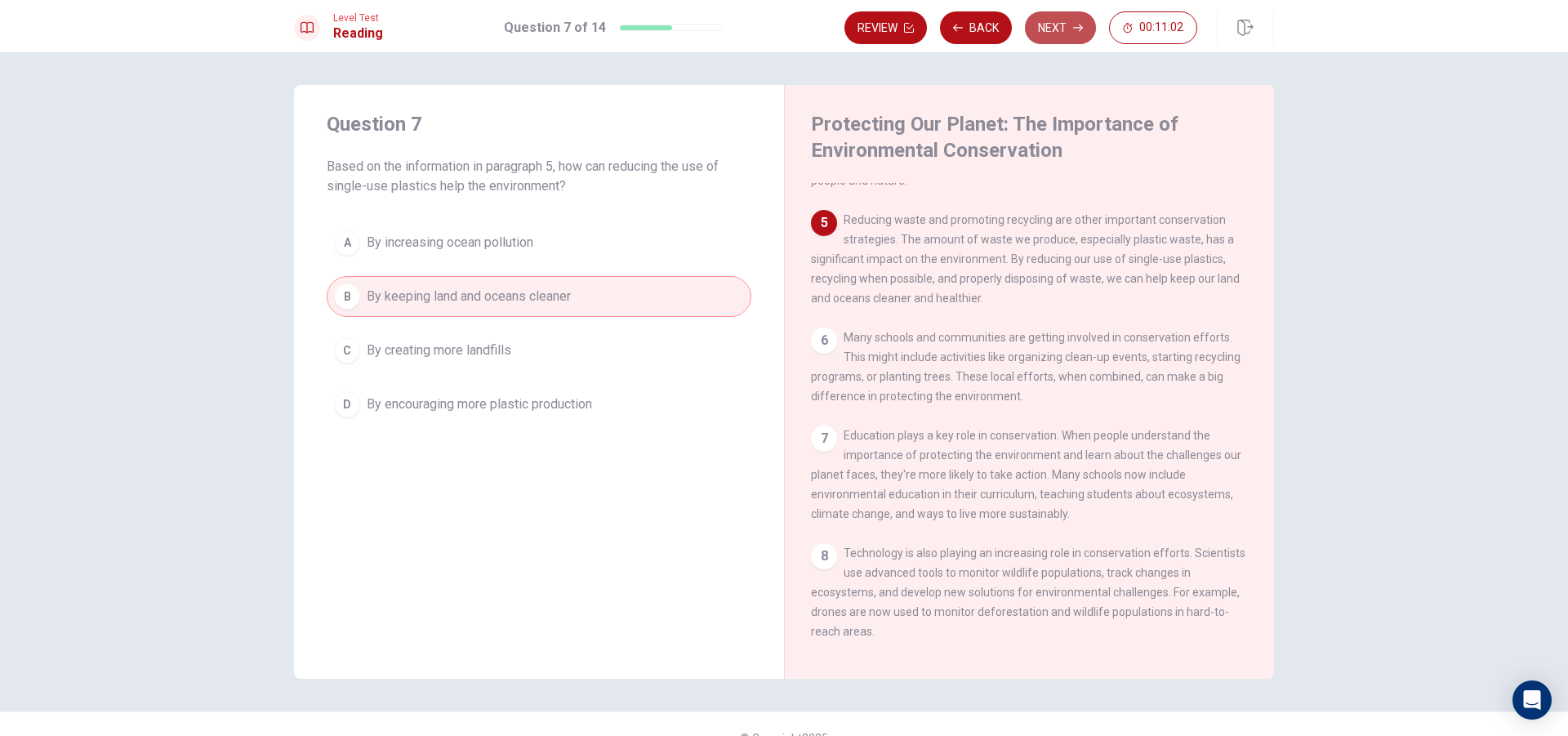
click at [1059, 12] on button "Next" at bounding box center [1060, 28] width 71 height 33
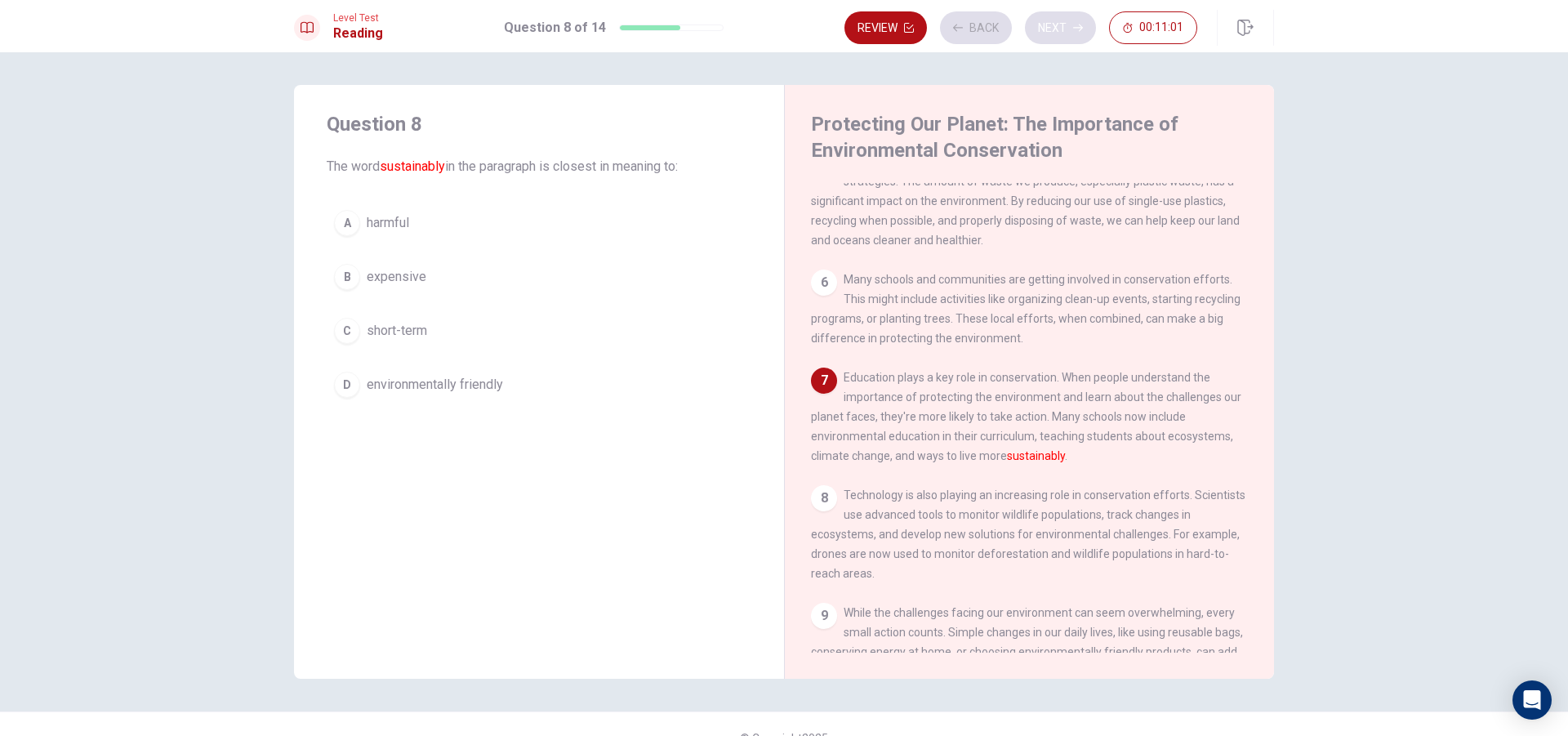
scroll to position [546, 0]
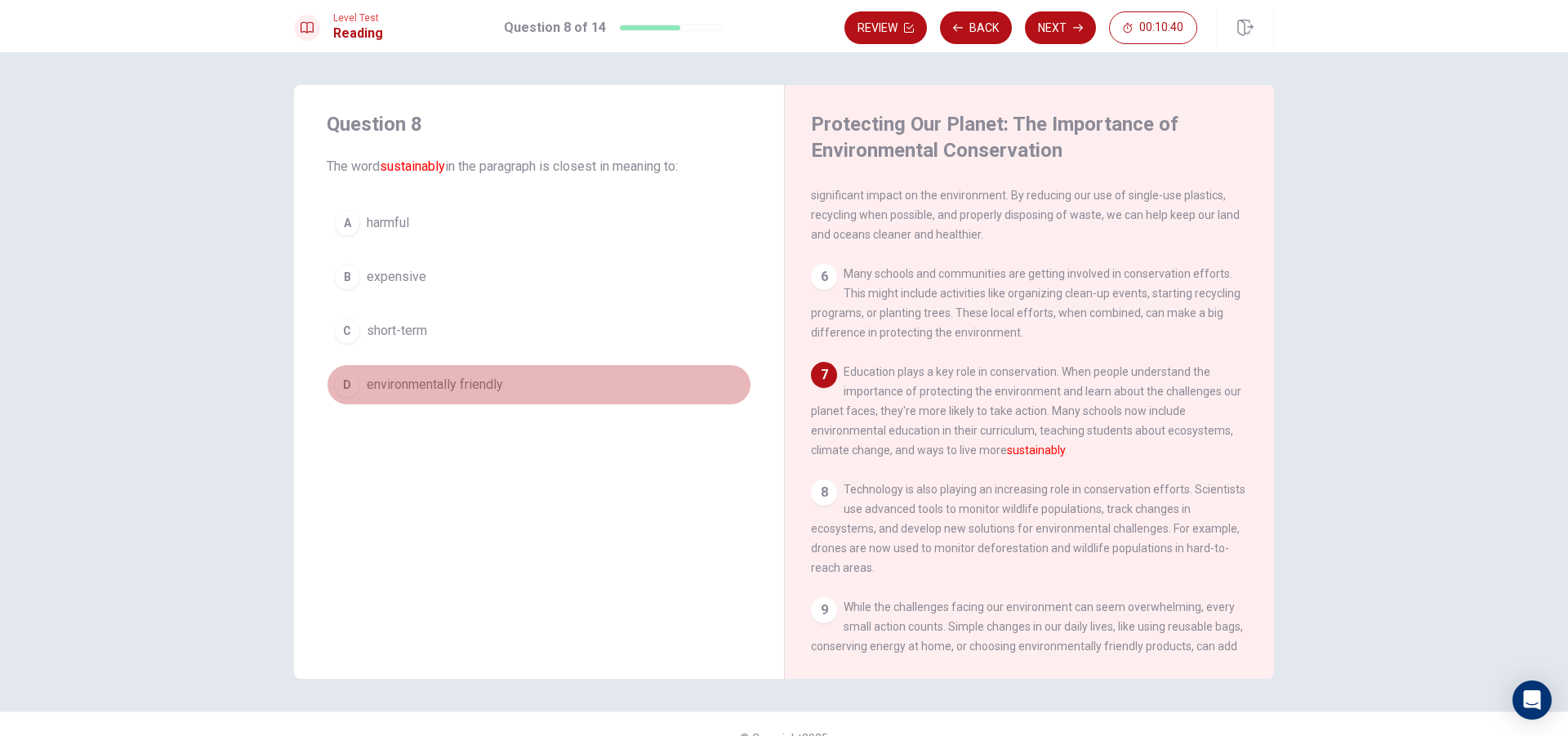
click at [614, 392] on button "D environmentally friendly" at bounding box center [538, 384] width 425 height 41
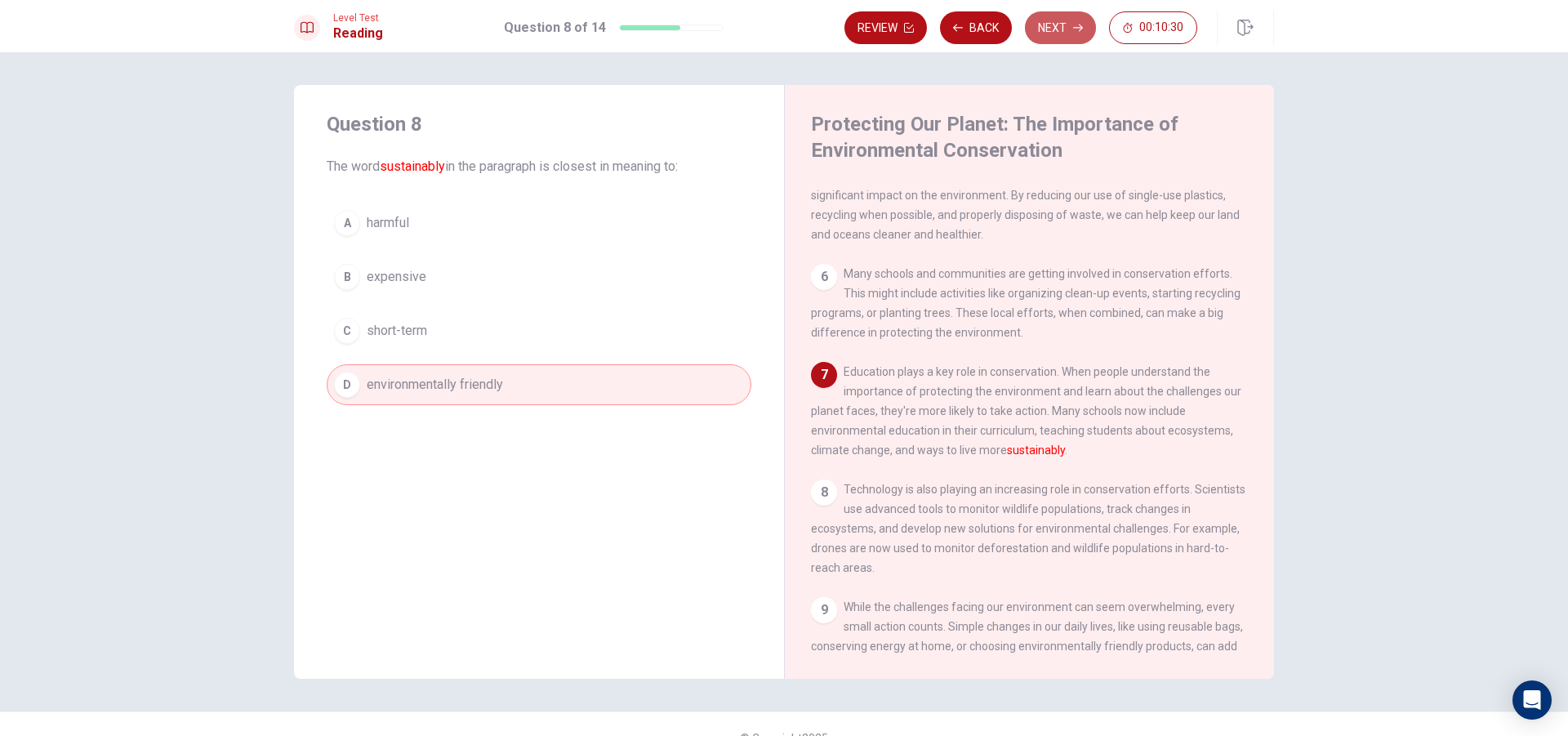
drag, startPoint x: 1067, startPoint y: 29, endPoint x: 1050, endPoint y: 32, distance: 17.3
click at [1058, 32] on button "Next" at bounding box center [1060, 28] width 71 height 33
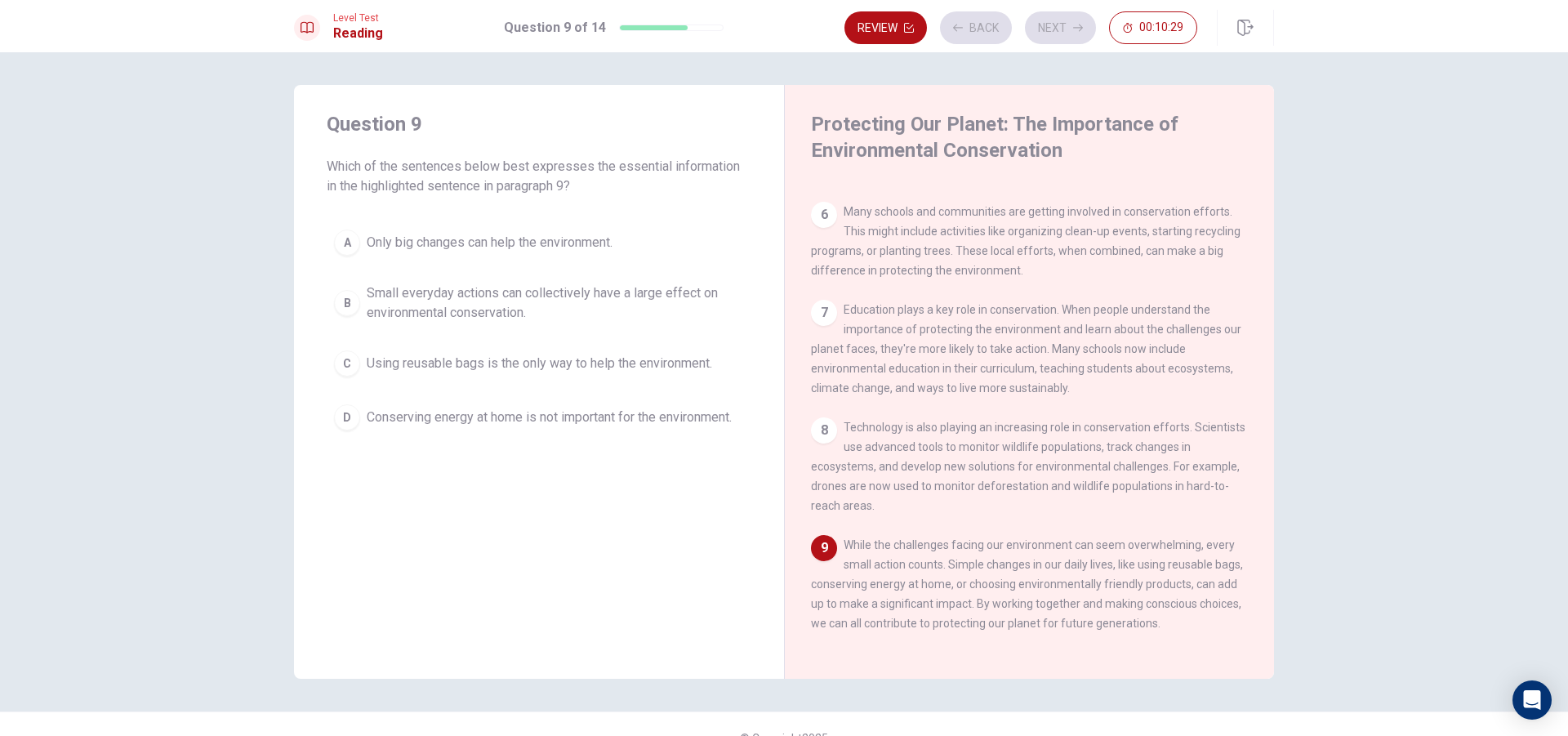
scroll to position [647, 0]
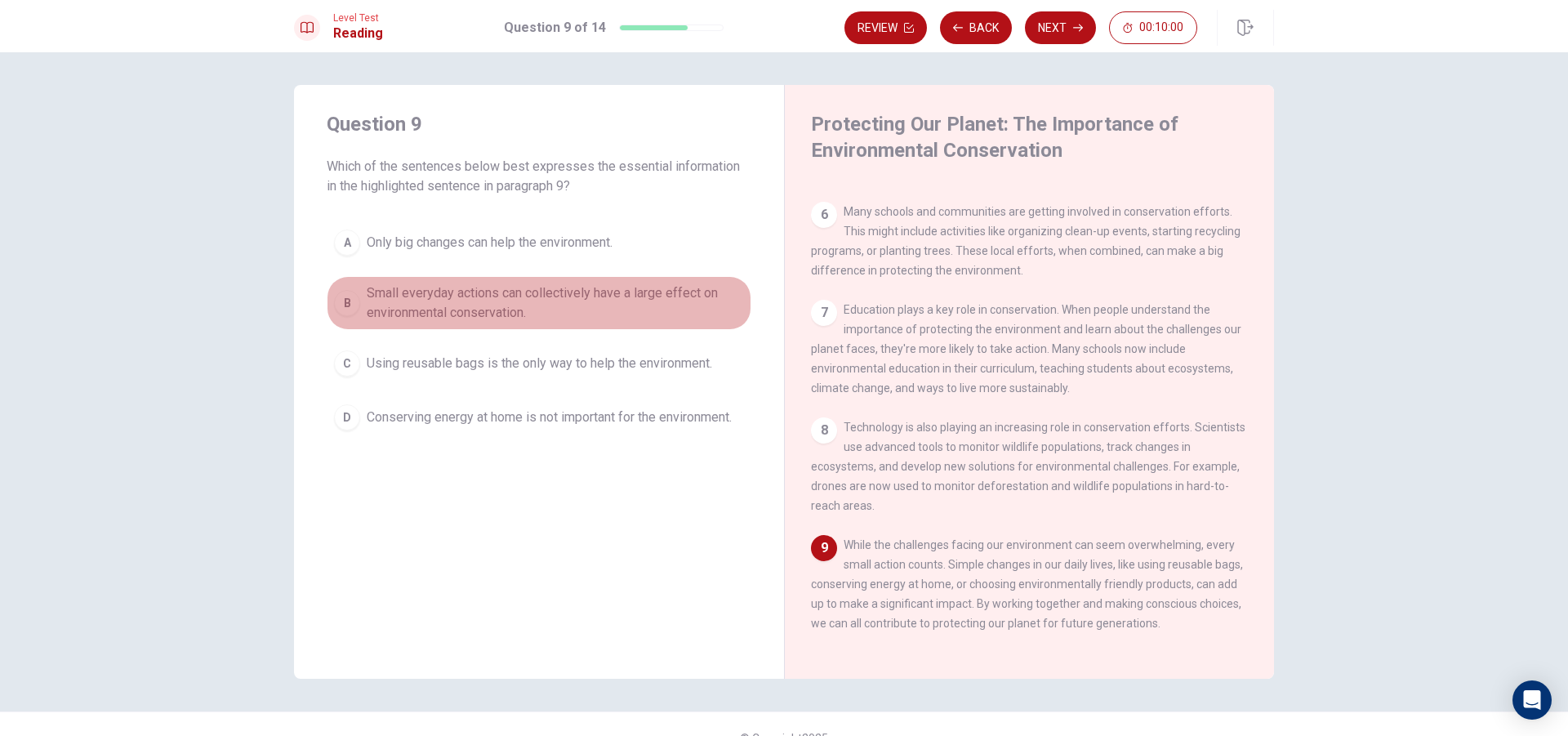
click at [563, 309] on span "Small everyday actions can collectively have a large effect on environmental co…" at bounding box center [556, 302] width 377 height 39
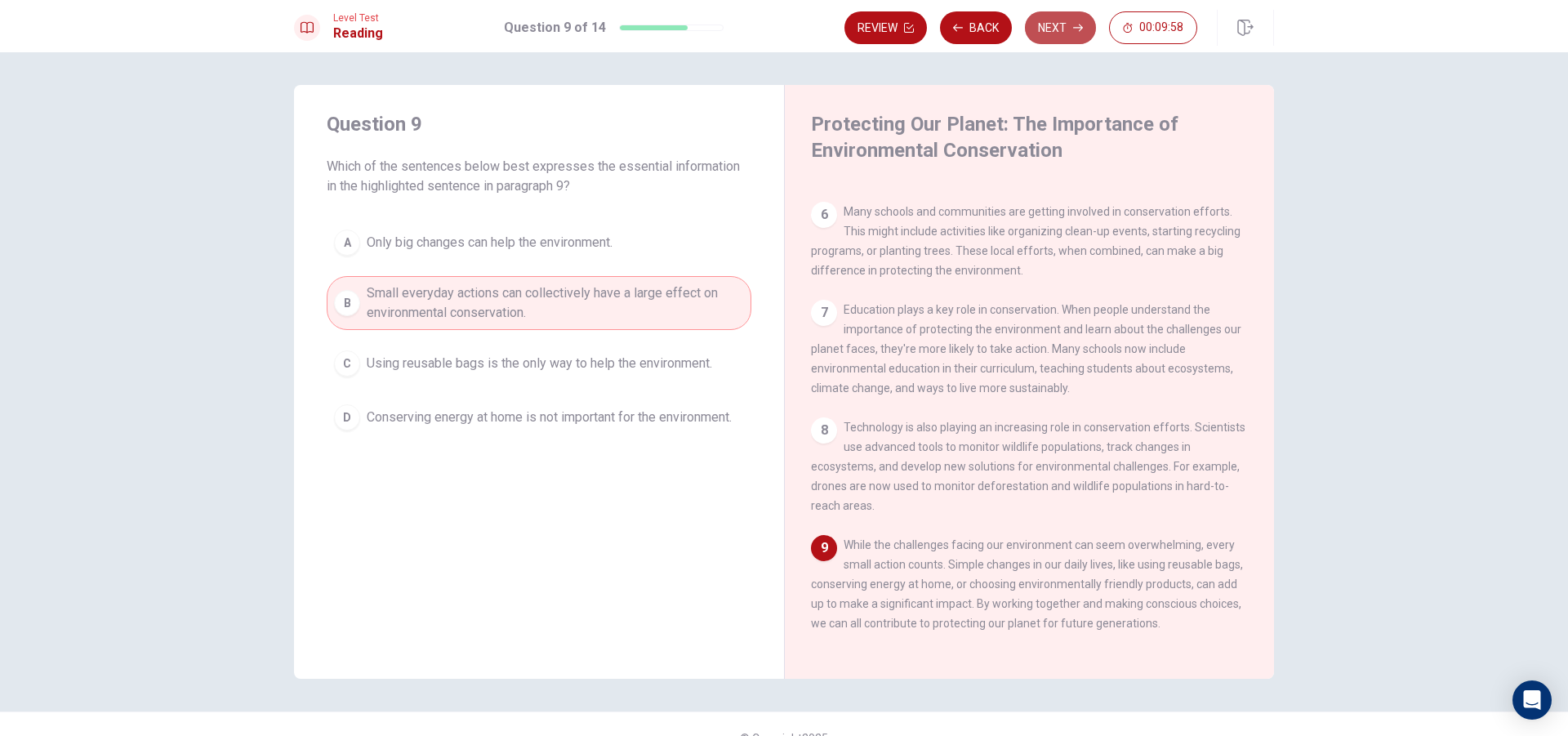
click at [1043, 28] on button "Next" at bounding box center [1060, 28] width 71 height 33
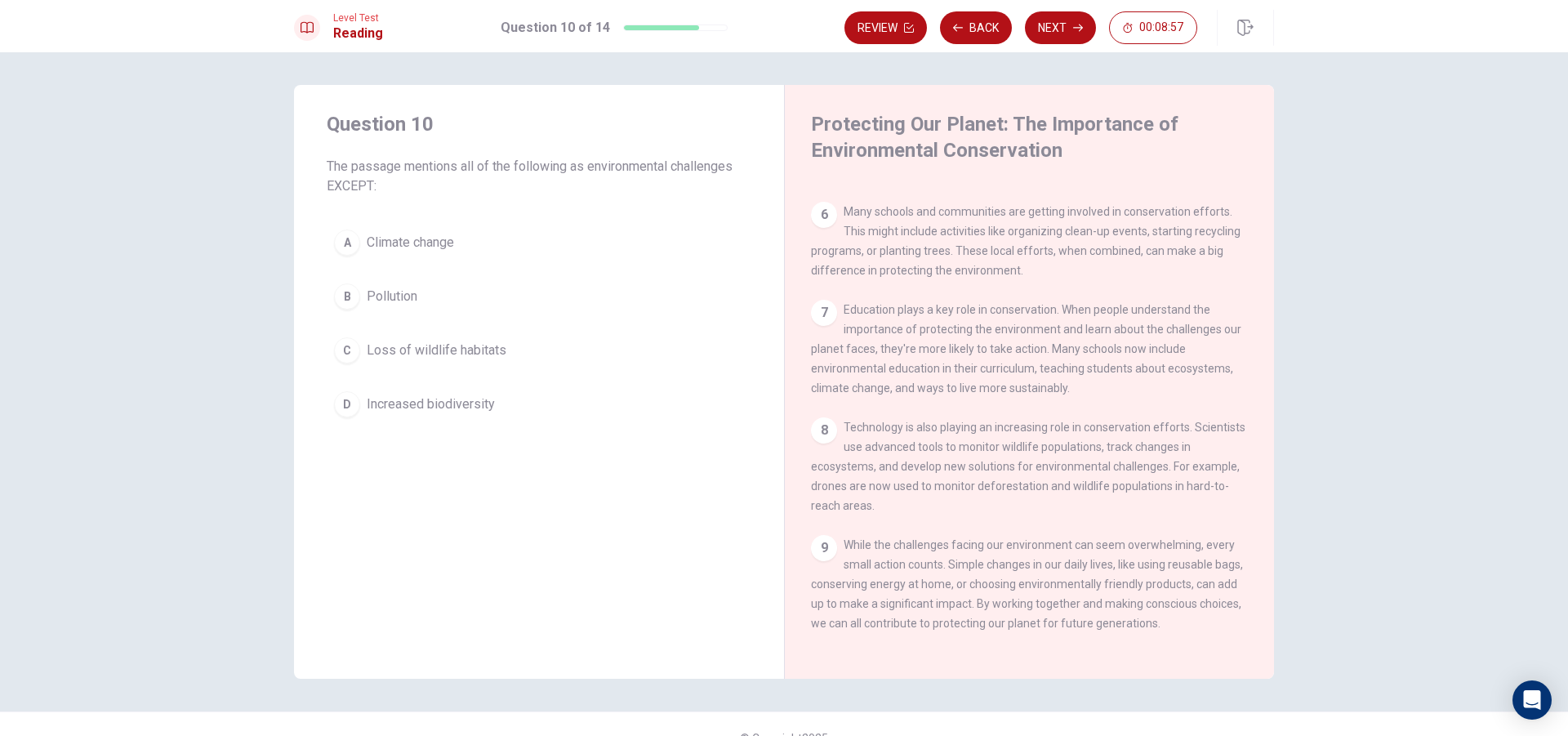
click at [524, 407] on button "D Increased biodiversity" at bounding box center [538, 404] width 425 height 41
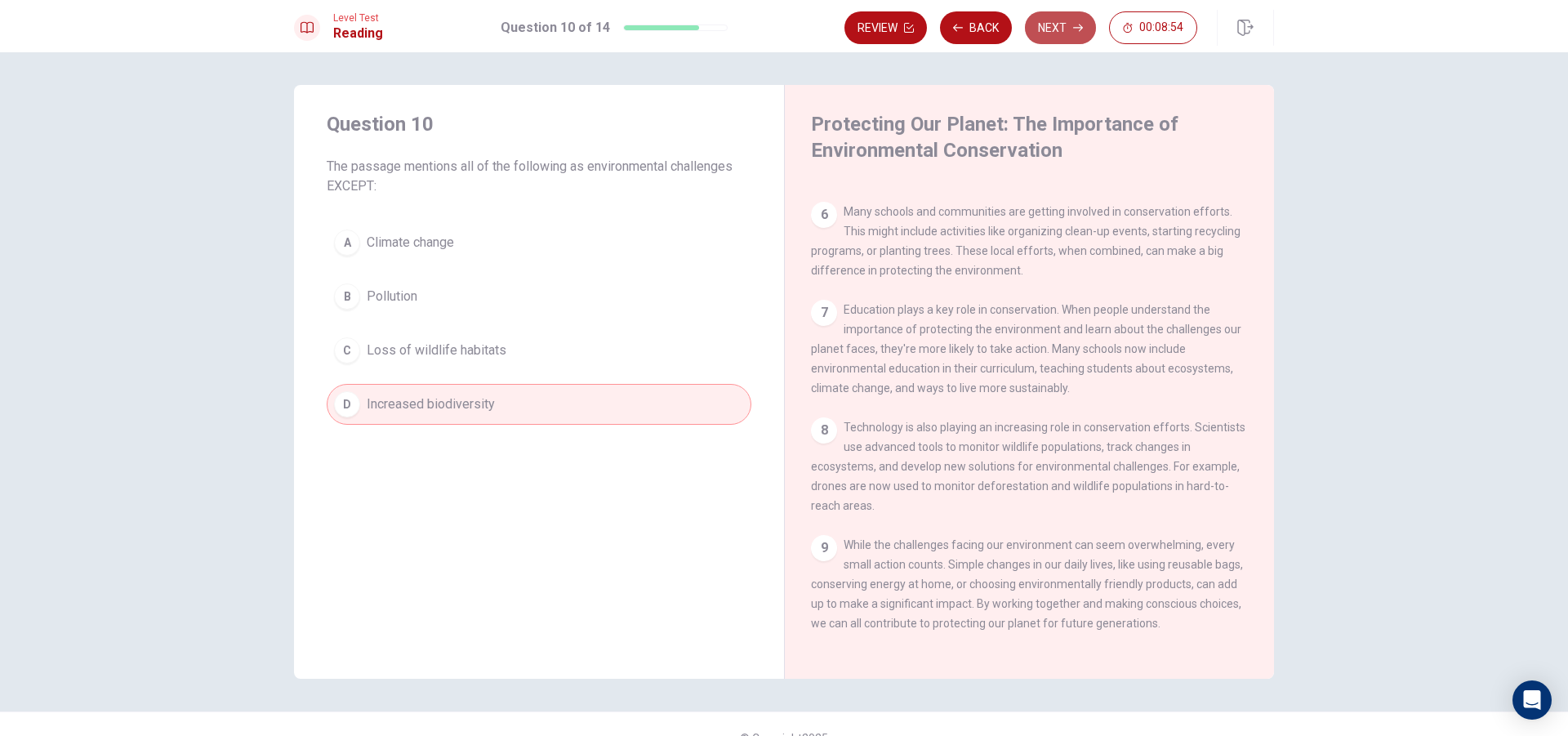
click at [1050, 29] on button "Next" at bounding box center [1060, 28] width 71 height 33
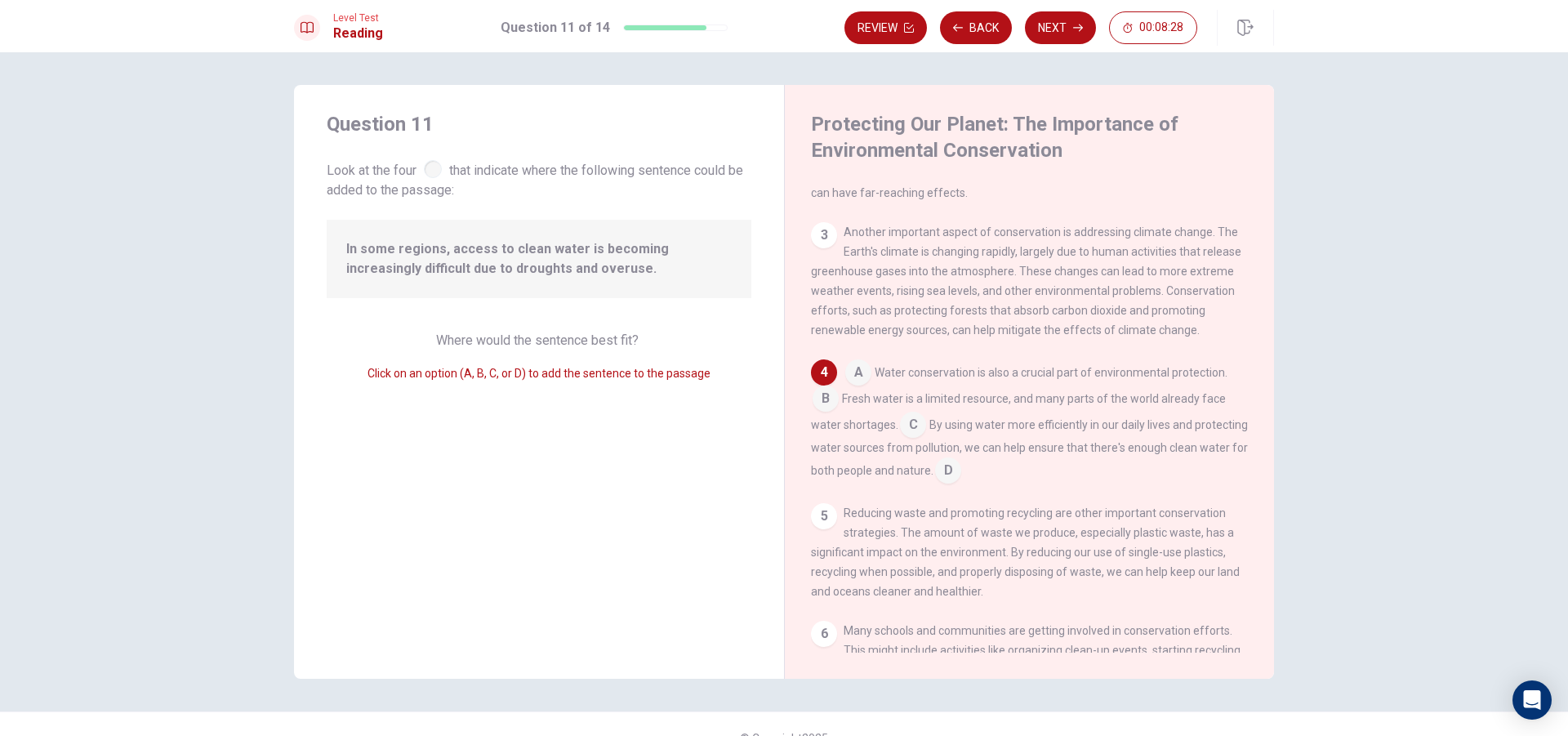
scroll to position [245, 0]
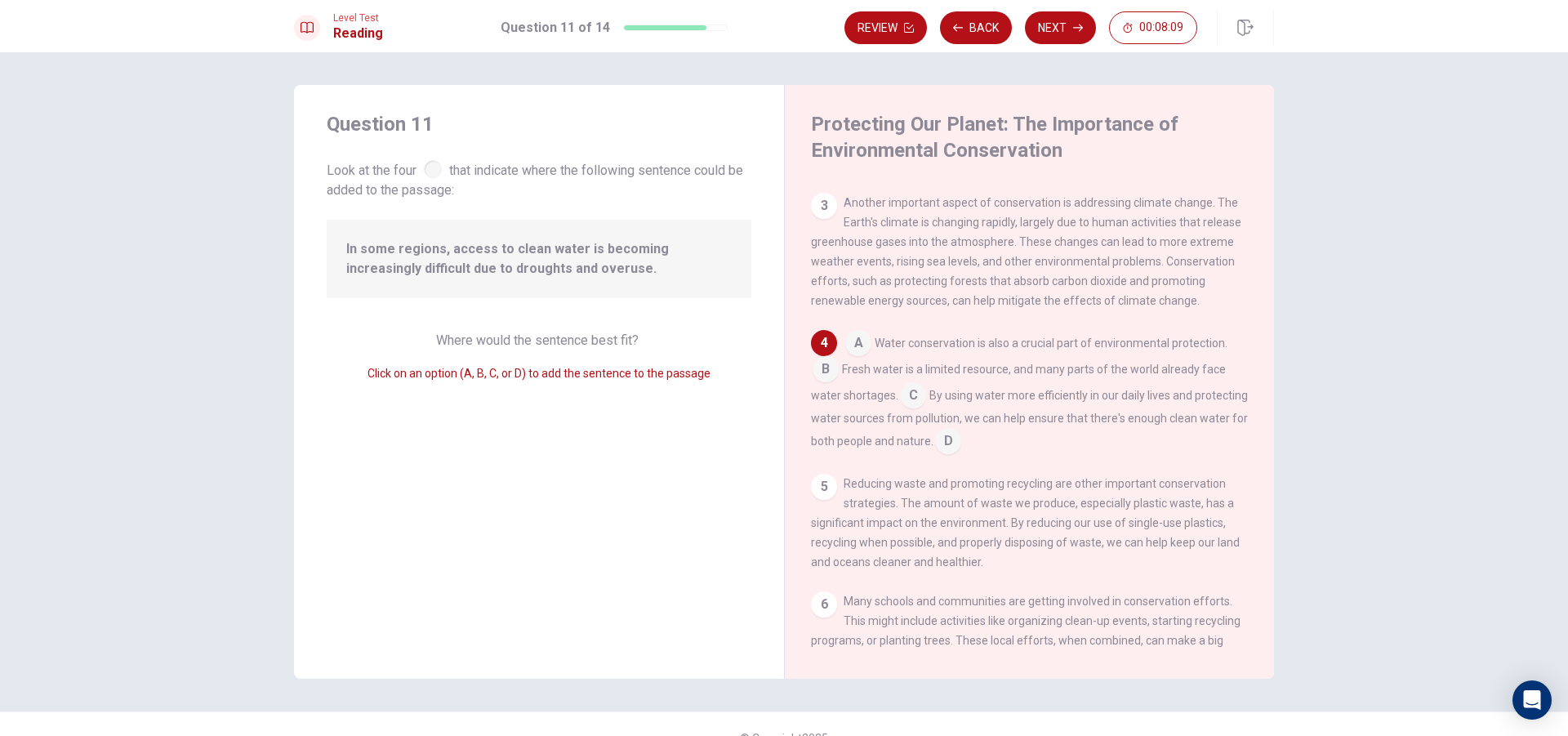
click at [504, 265] on span "In some regions, access to clean water is becoming increasingly difficult due t…" at bounding box center [538, 259] width 385 height 39
click at [816, 384] on input at bounding box center [826, 371] width 26 height 26
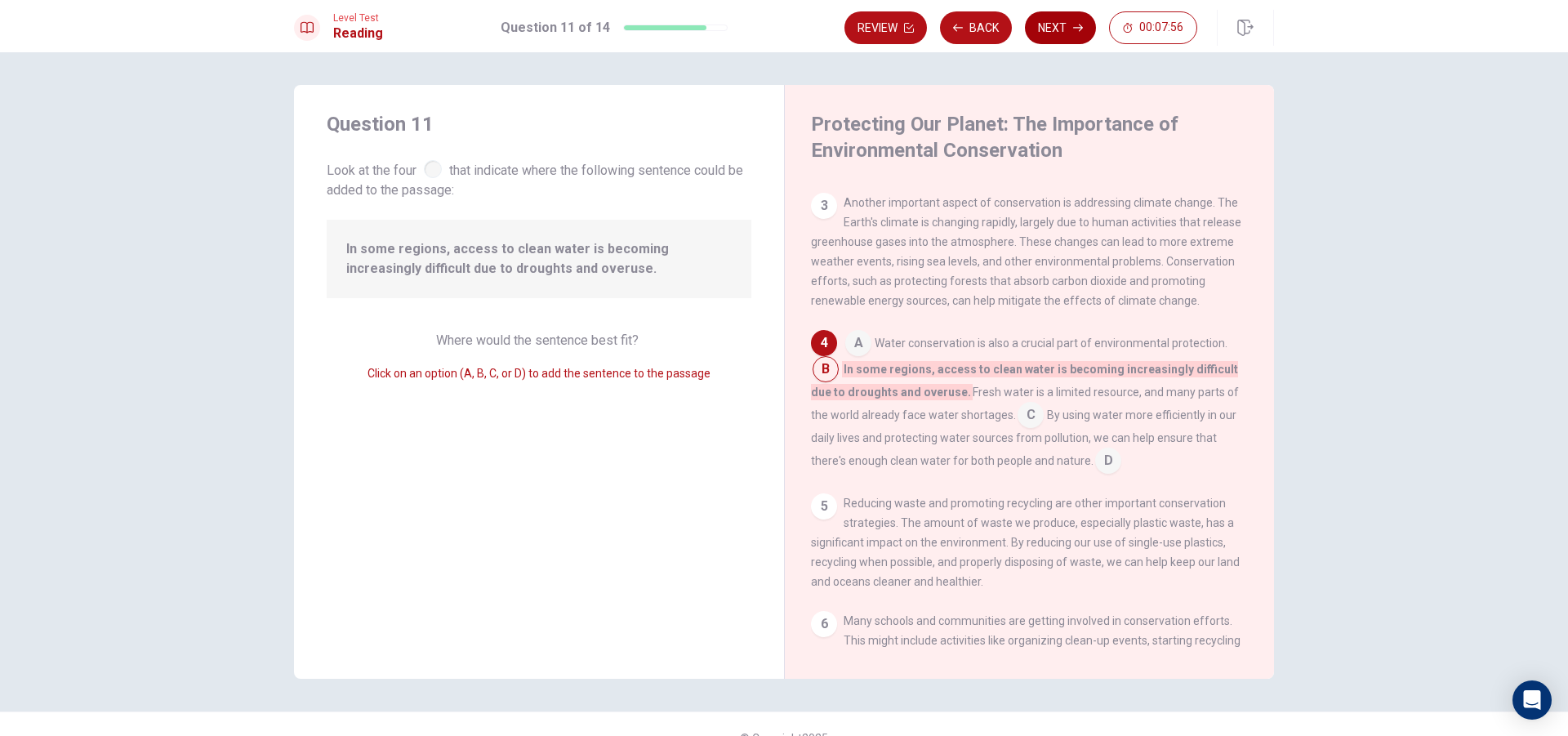
click at [1087, 23] on button "Next" at bounding box center [1060, 28] width 71 height 33
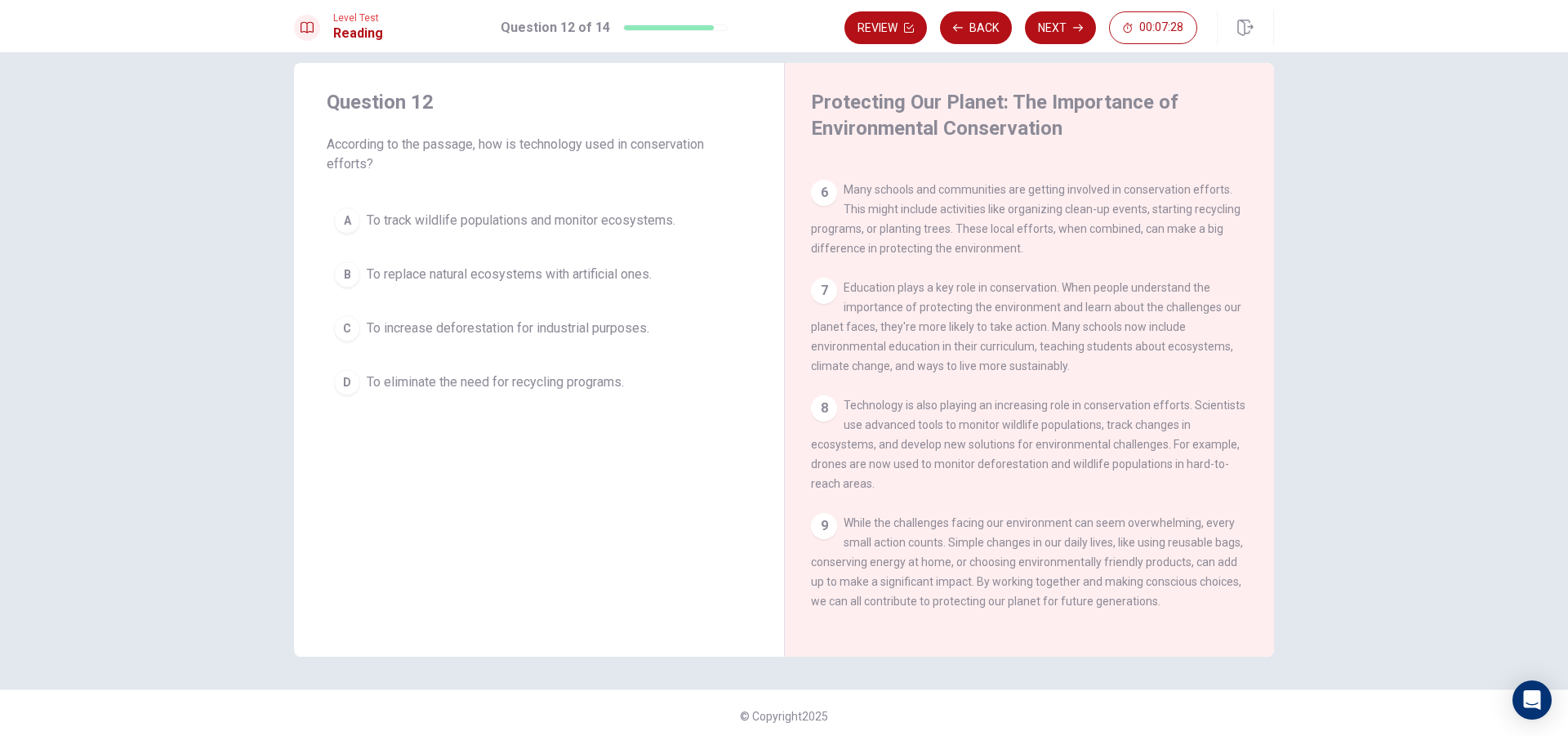
scroll to position [28, 0]
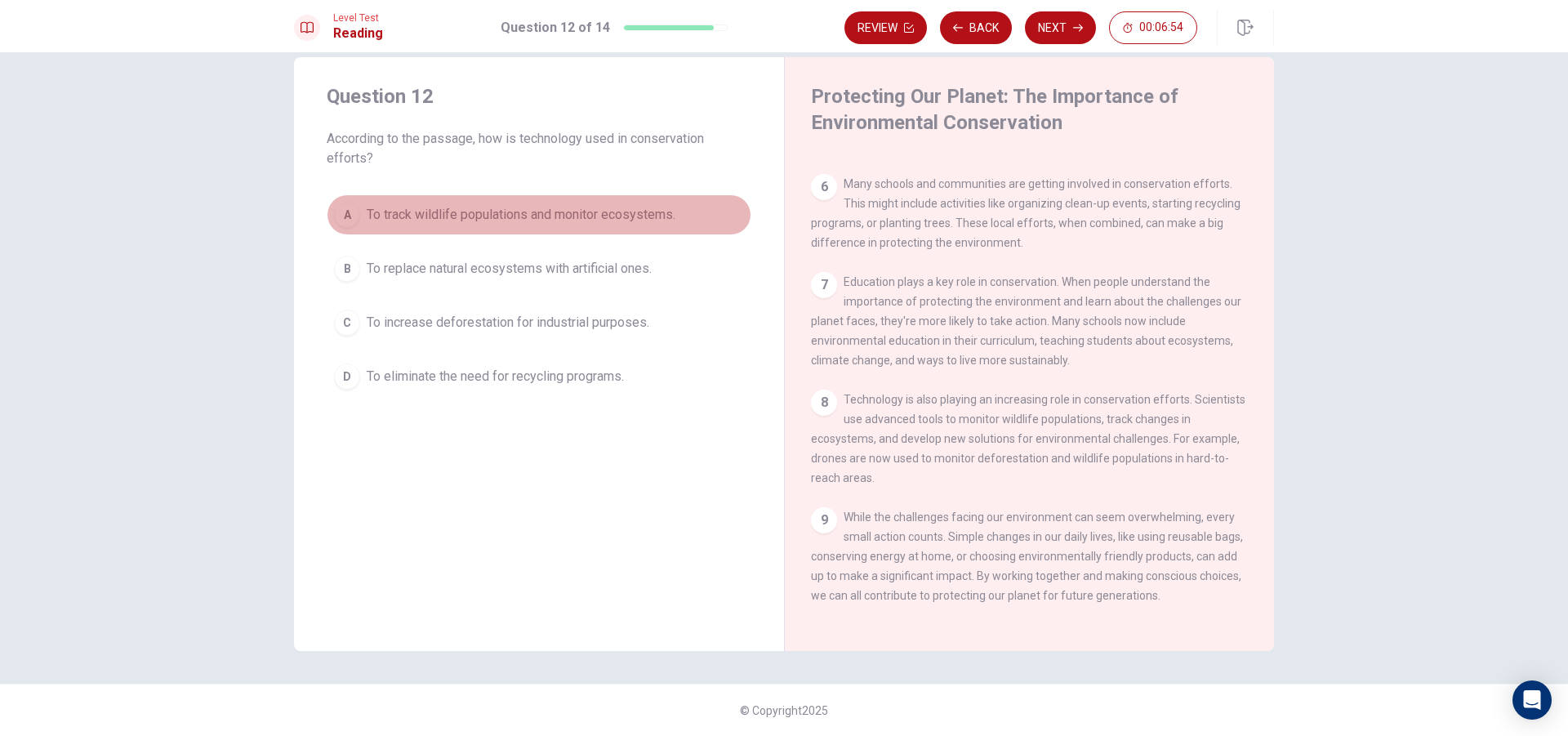
click at [617, 199] on button "A To track wildlife populations and monitor ecosystems." at bounding box center [538, 215] width 425 height 41
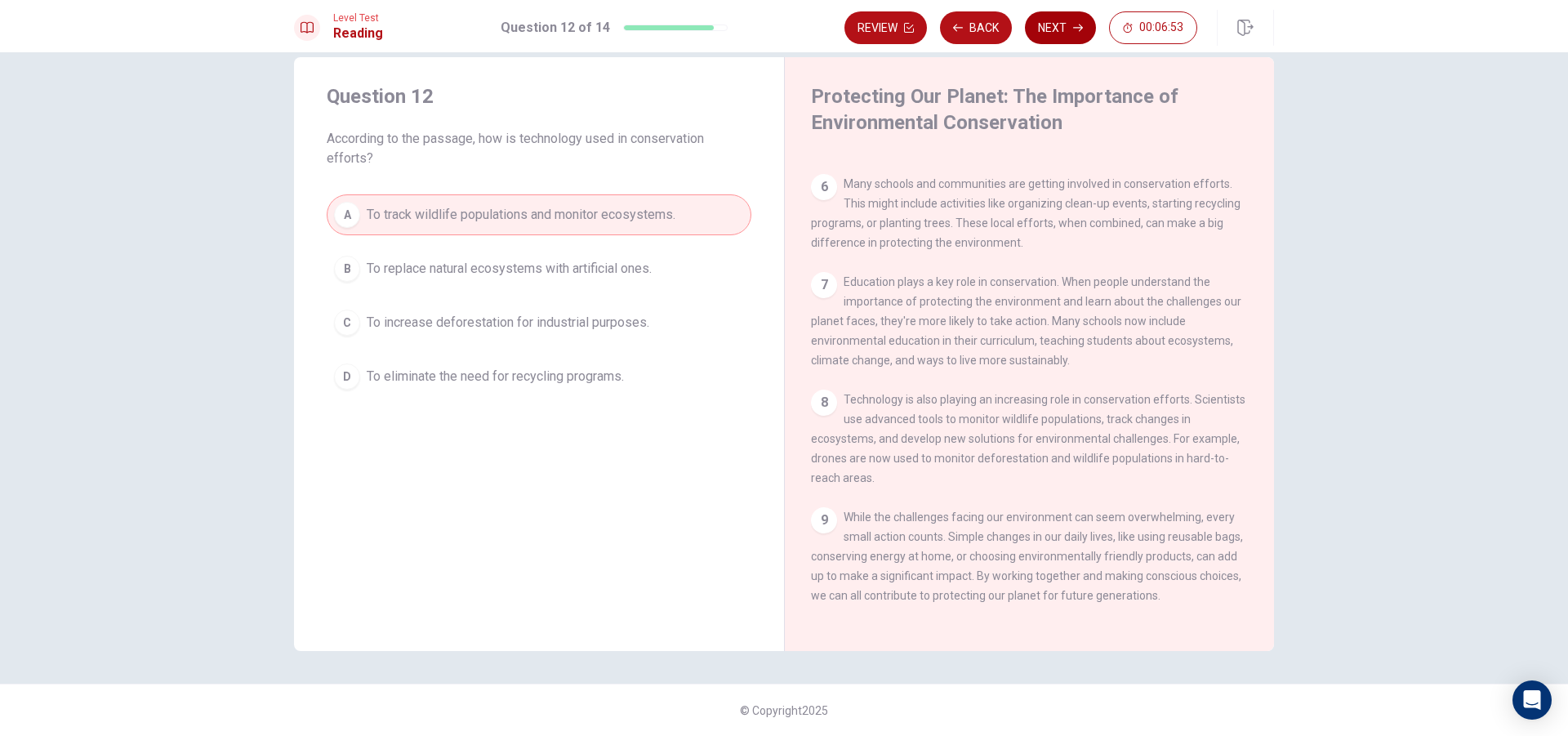
click at [1066, 30] on button "Next" at bounding box center [1060, 28] width 71 height 33
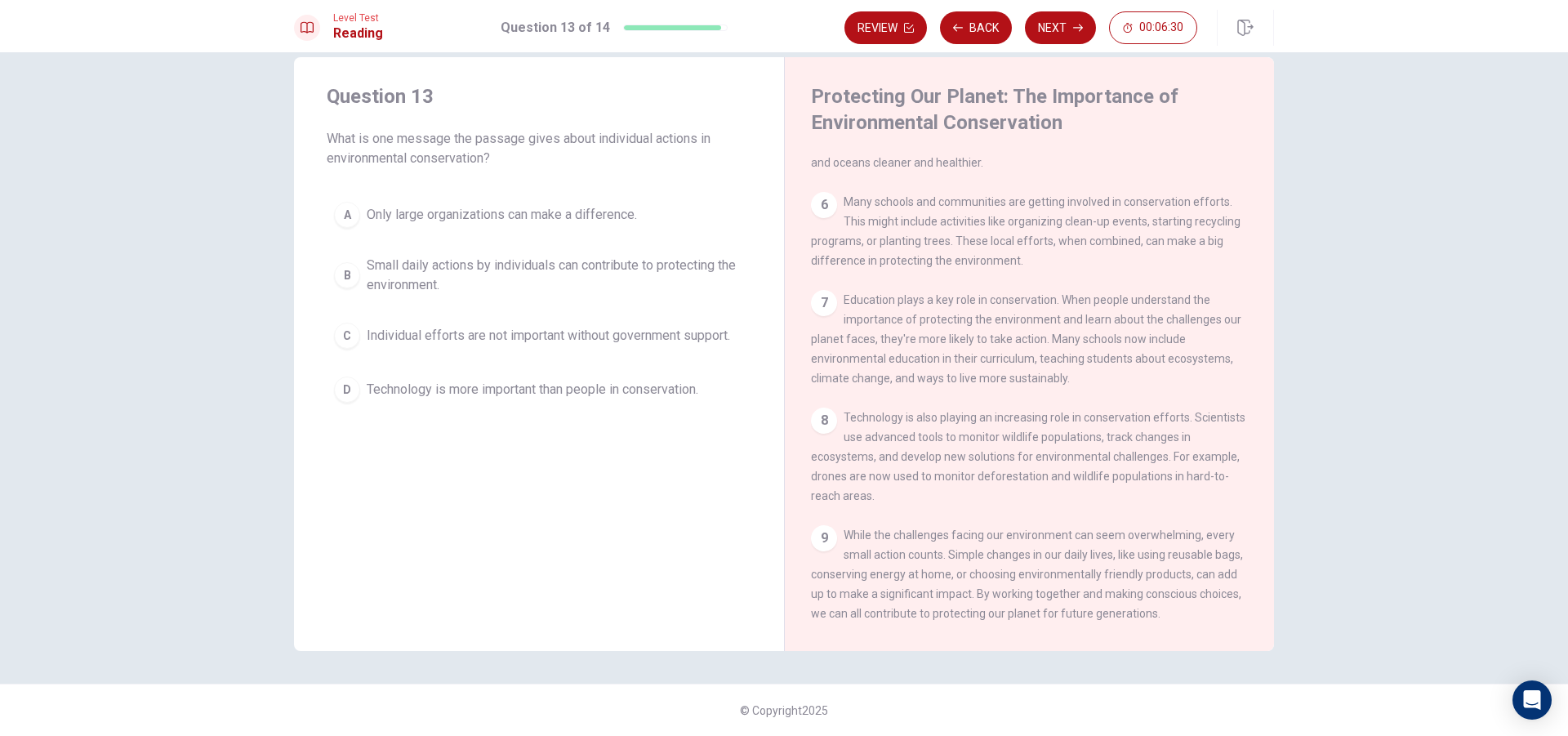
scroll to position [647, 0]
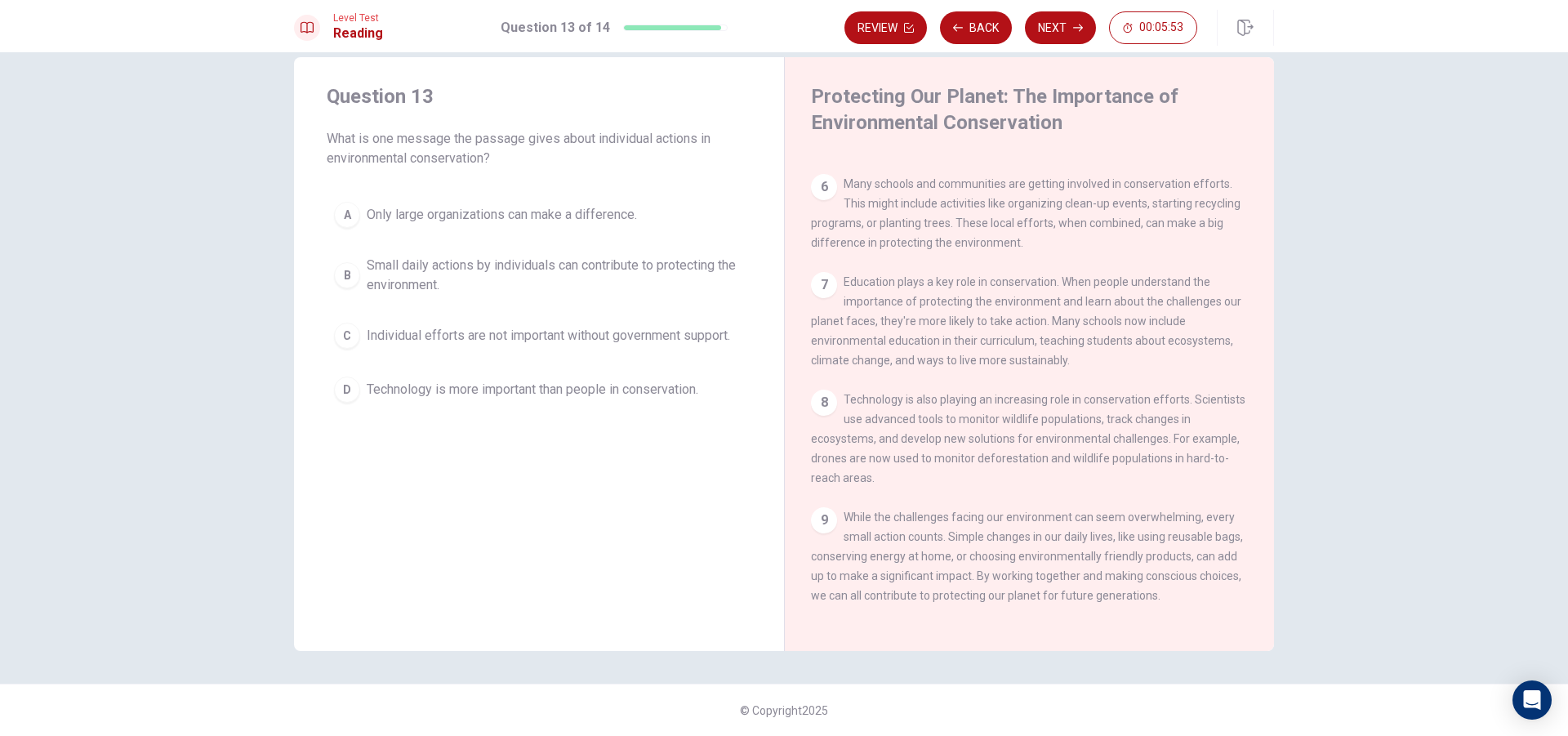
click at [714, 291] on span "Small daily actions by individuals can contribute to protecting the environment." at bounding box center [556, 274] width 377 height 39
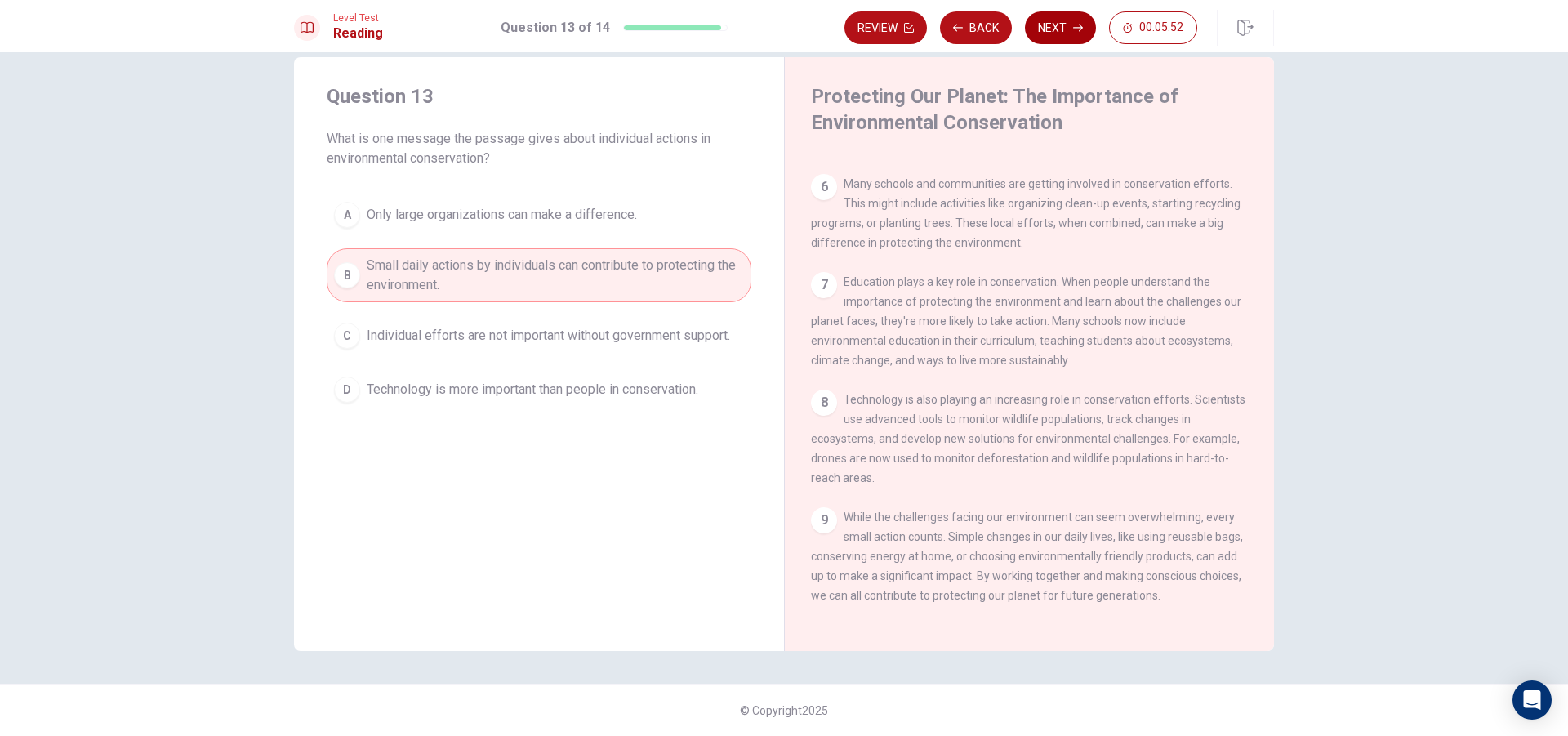
click at [1067, 21] on button "Next" at bounding box center [1060, 28] width 71 height 33
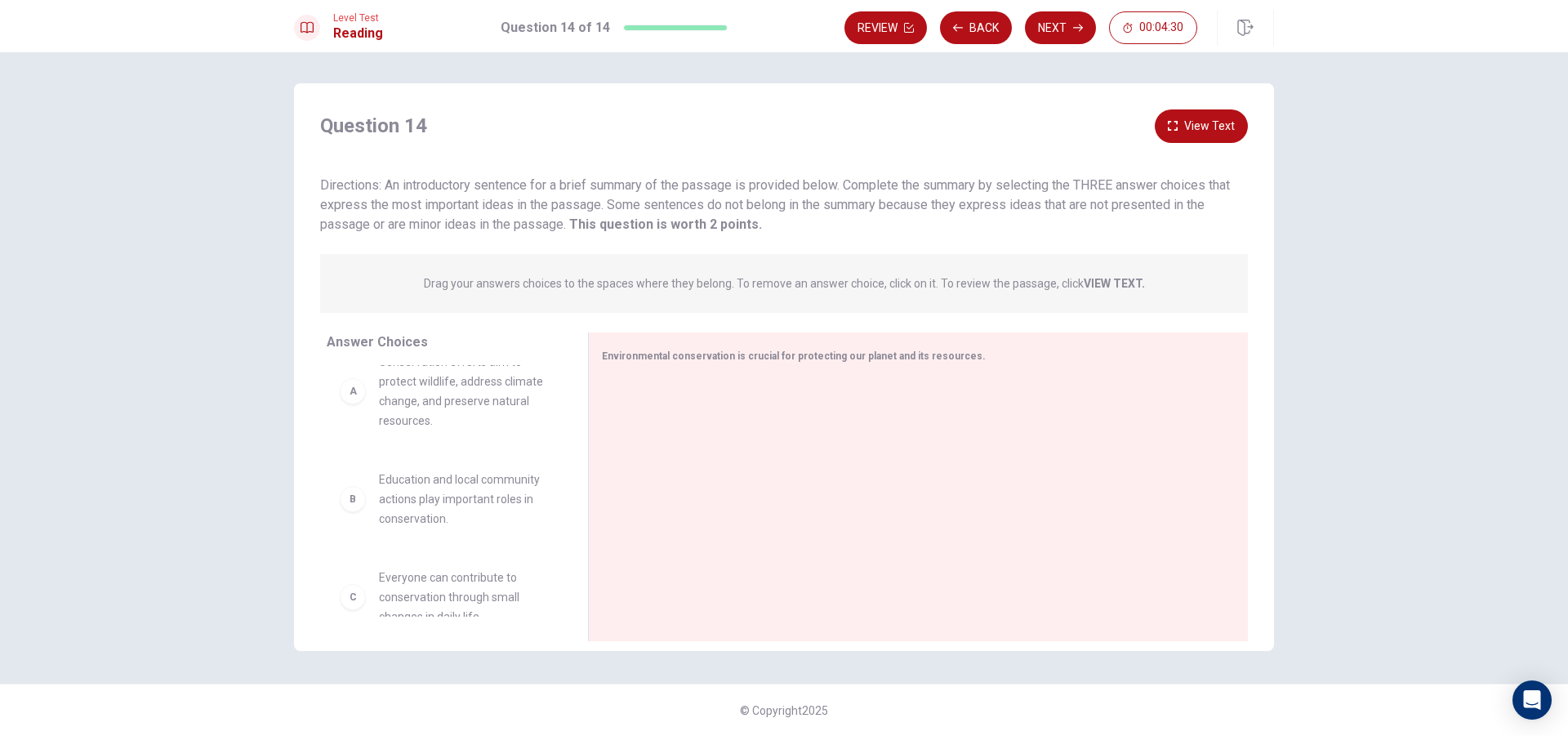
scroll to position [0, 0]
click at [424, 442] on span "Conservation efforts aim to protect wildlife, address climate change, and prese…" at bounding box center [464, 417] width 170 height 79
click at [360, 425] on div "A Conservation efforts aim to protect wildlife, address climate change, and pre…" at bounding box center [445, 417] width 209 height 79
drag, startPoint x: 498, startPoint y: 468, endPoint x: 625, endPoint y: 406, distance: 141.3
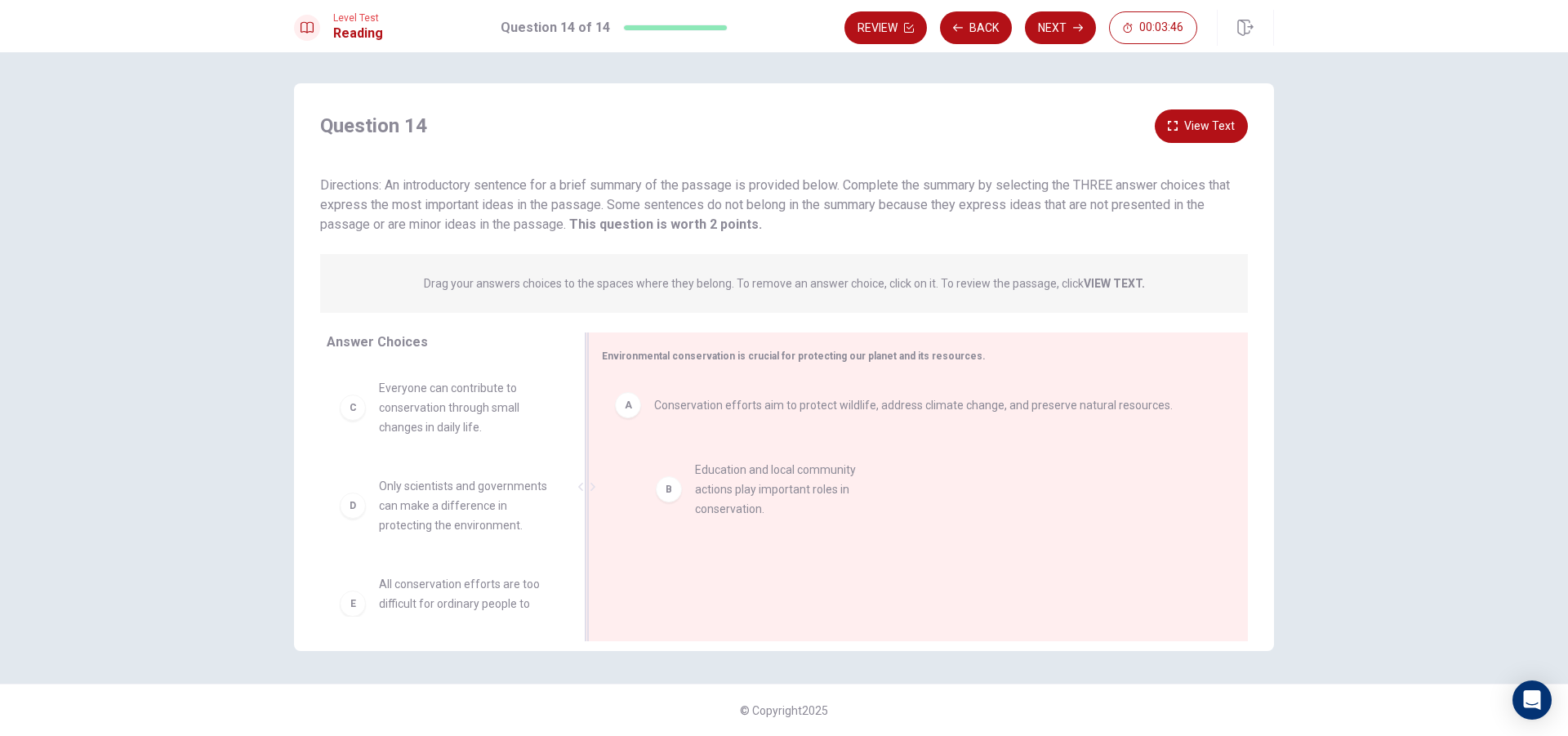
drag, startPoint x: 435, startPoint y: 415, endPoint x: 765, endPoint y: 499, distance: 340.5
drag, startPoint x: 430, startPoint y: 415, endPoint x: 702, endPoint y: 576, distance: 316.1
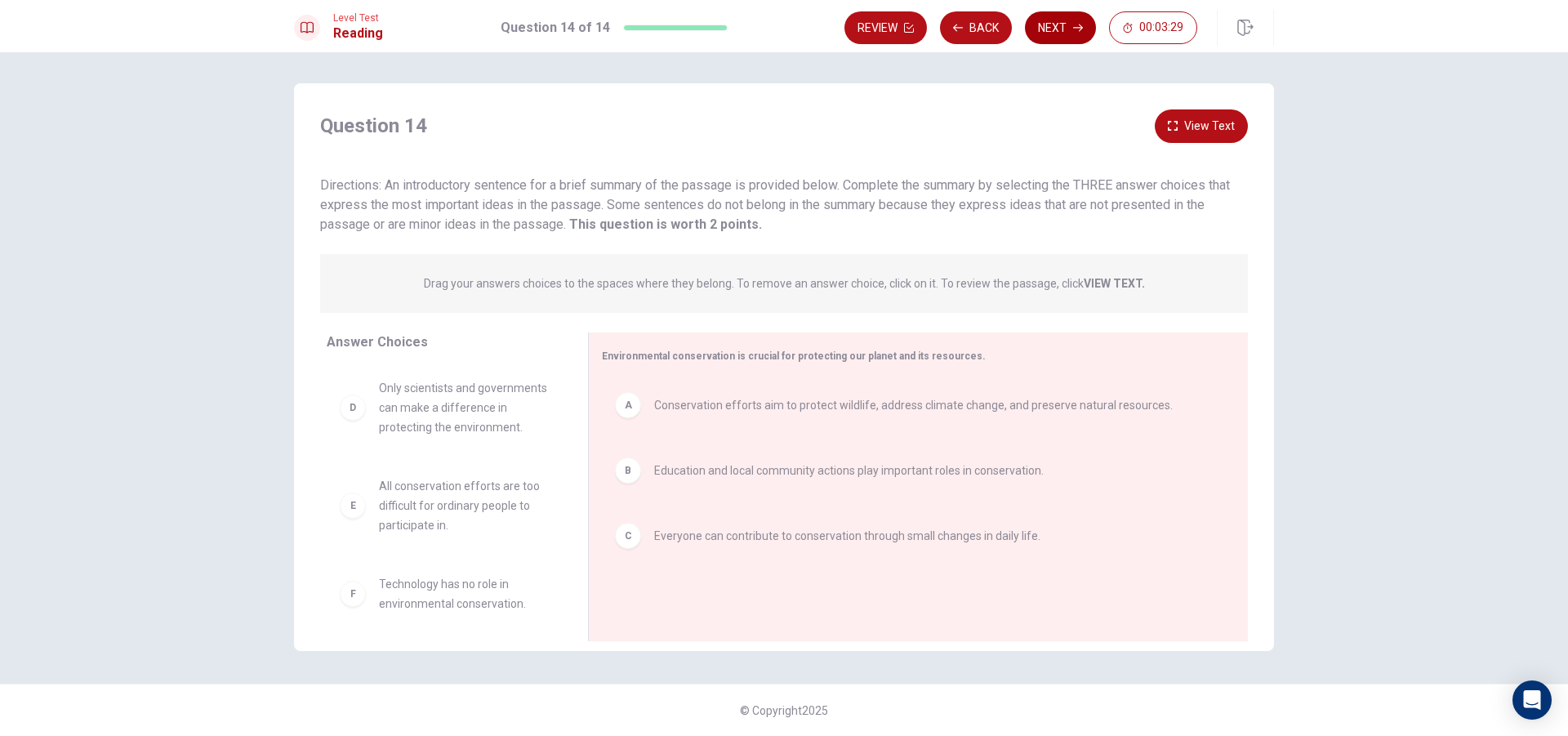
click at [1064, 28] on button "Next" at bounding box center [1060, 28] width 71 height 33
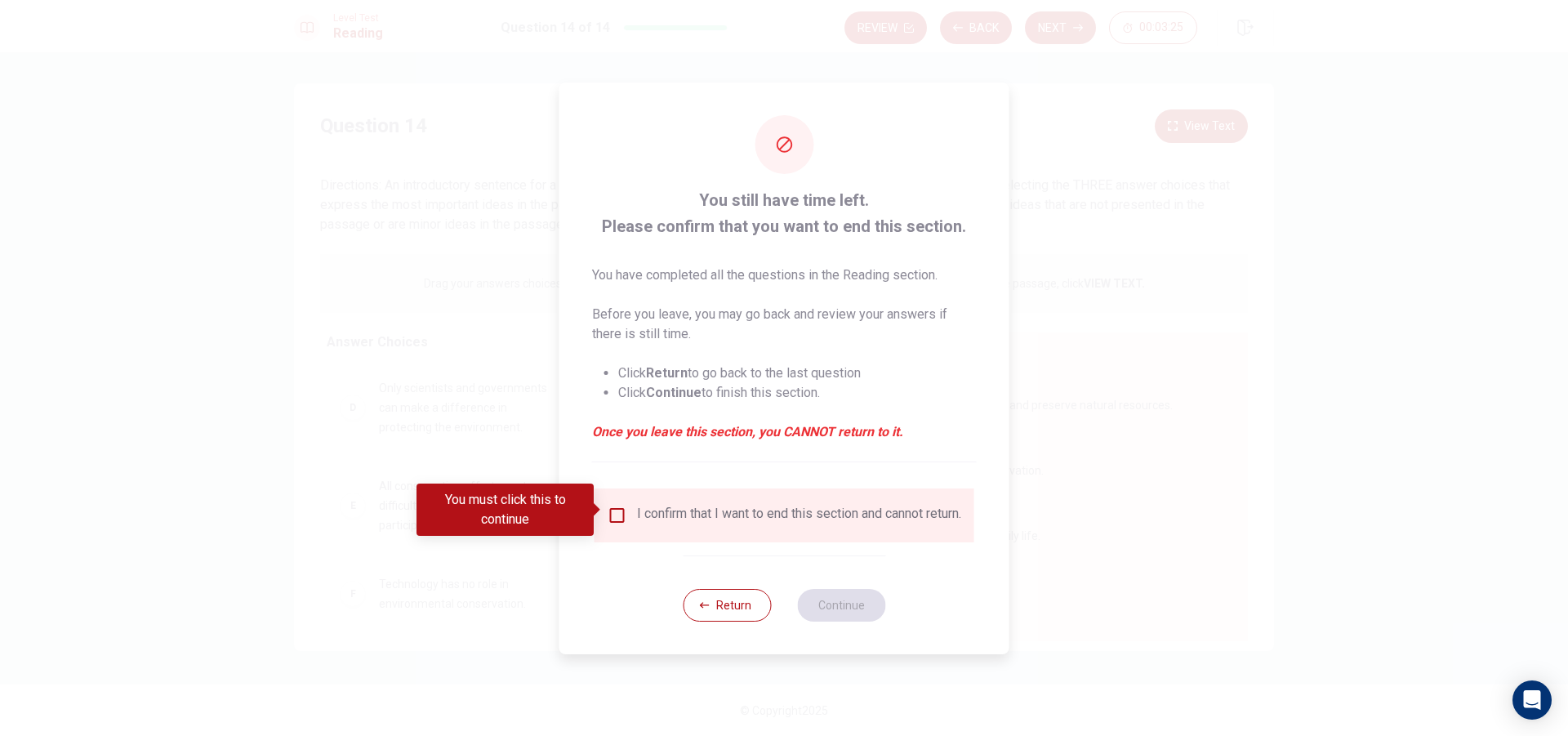
click at [614, 513] on input "You must click this to continue" at bounding box center [617, 515] width 20 height 20
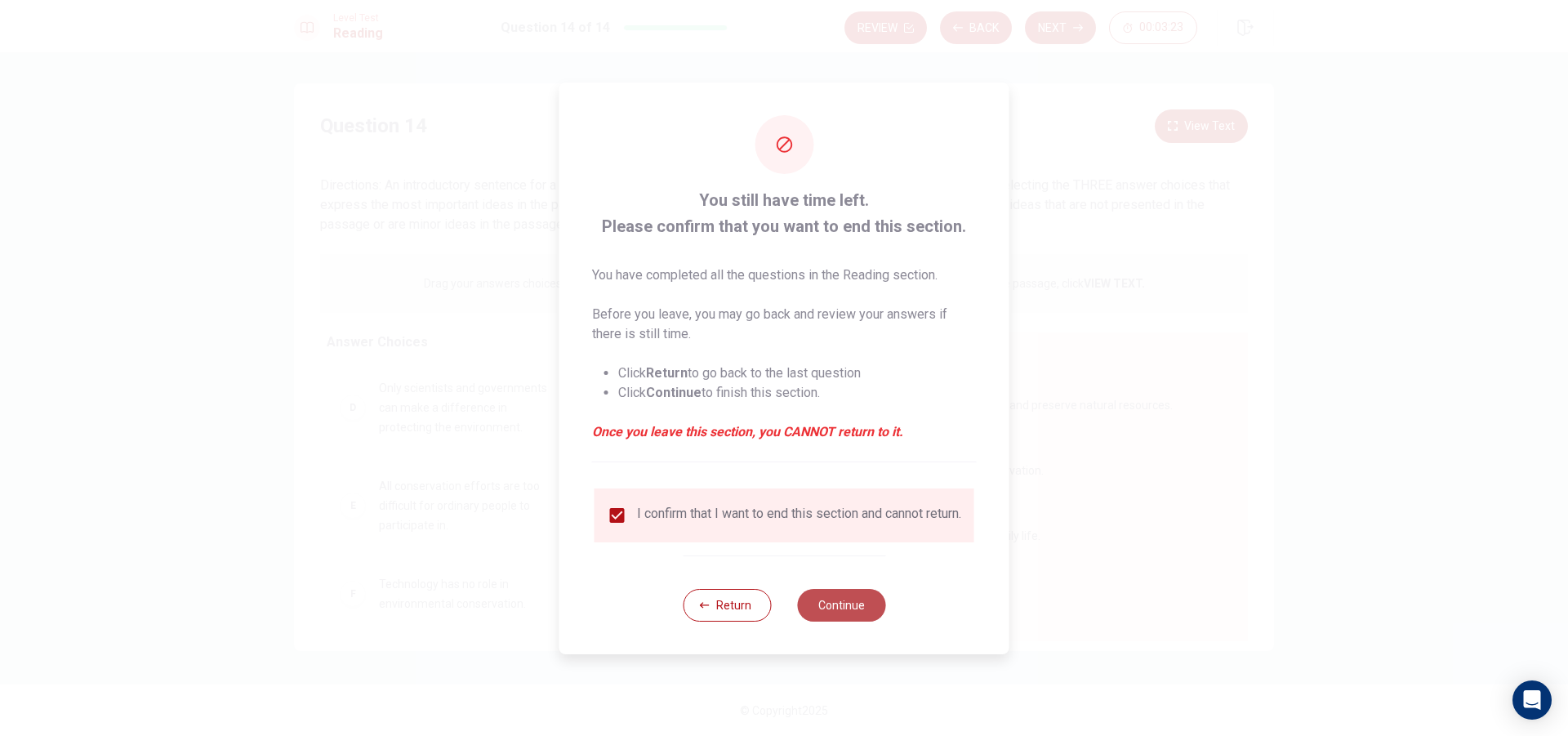
click at [839, 614] on button "Continue" at bounding box center [841, 605] width 88 height 33
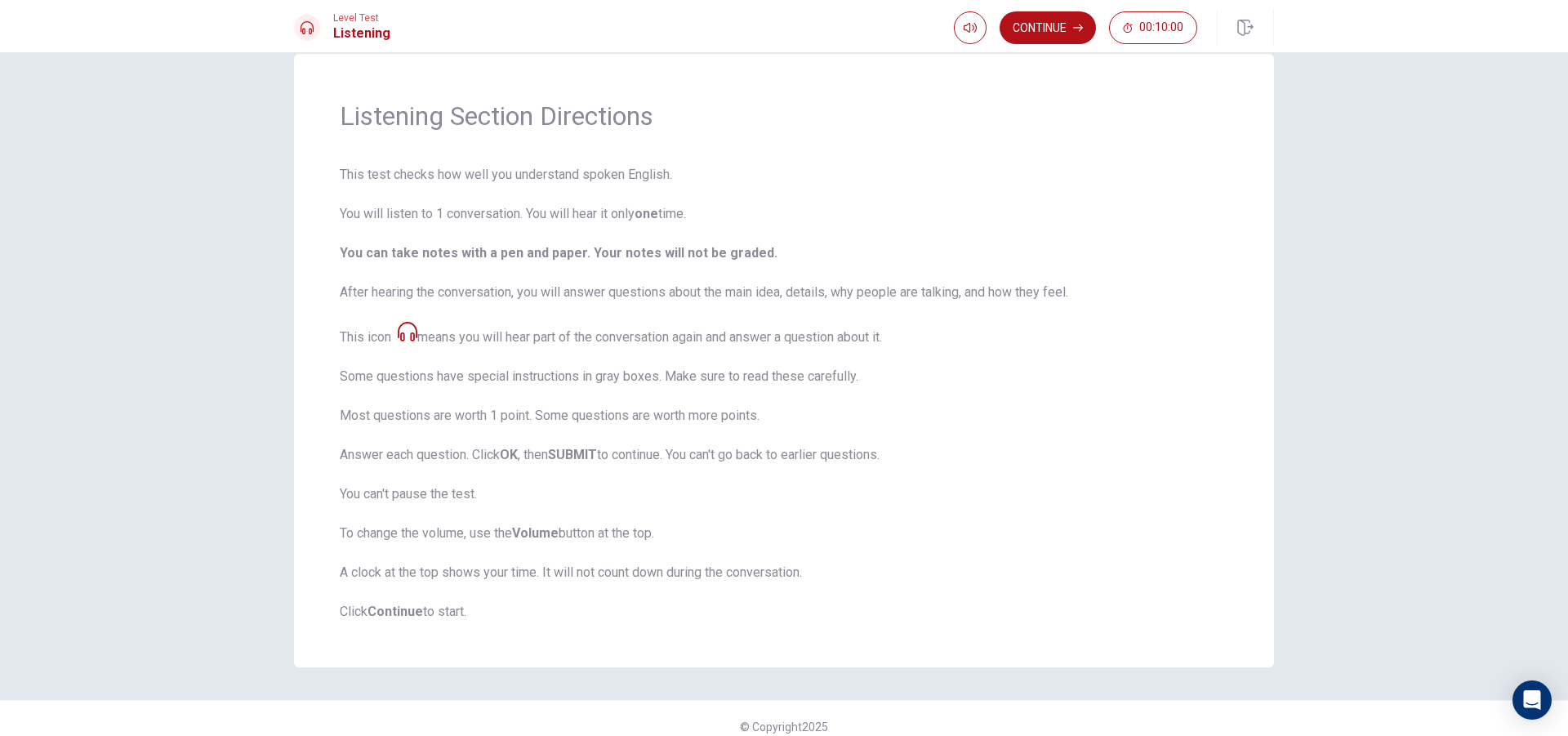
scroll to position [48, 0]
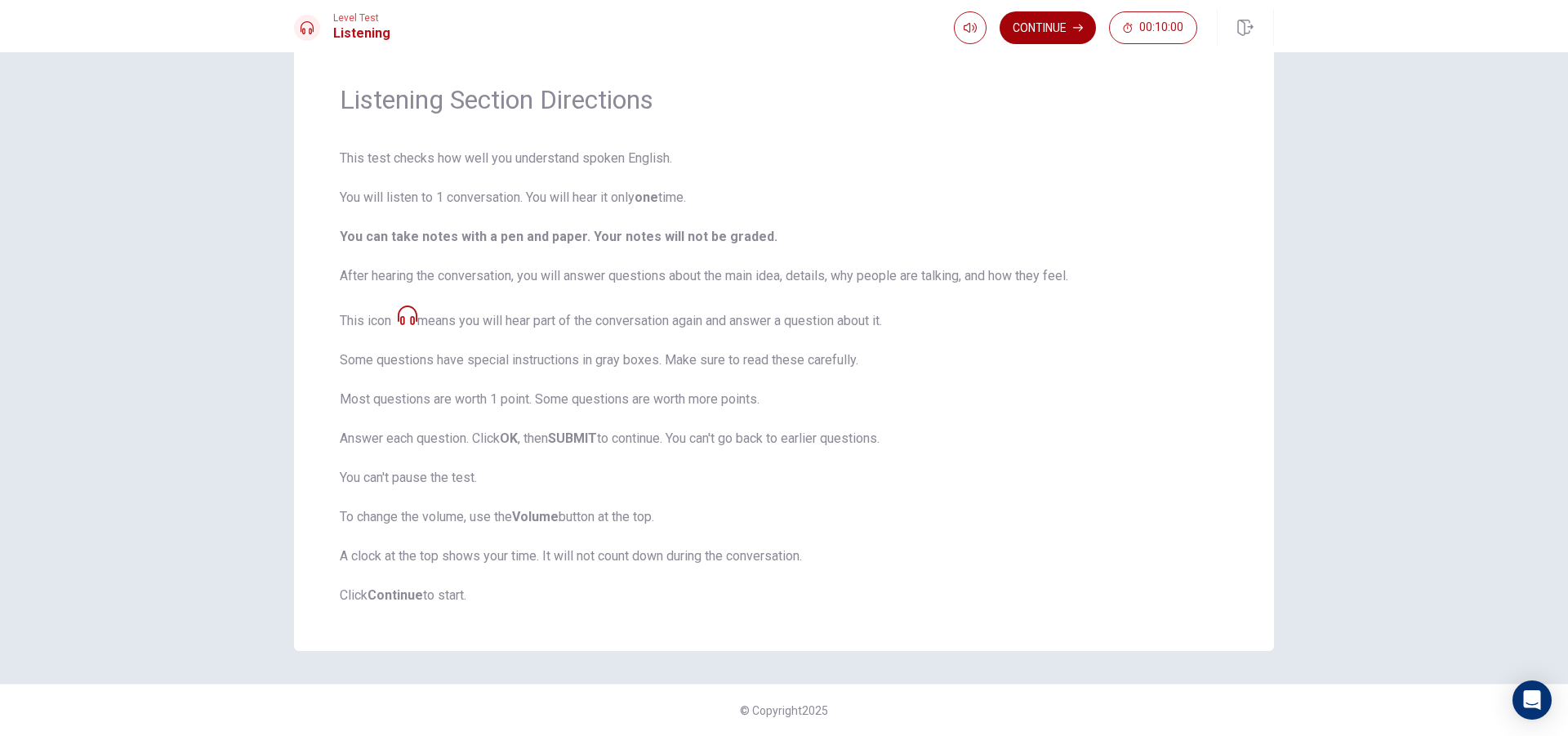
click at [1059, 13] on button "Continue" at bounding box center [1047, 28] width 96 height 33
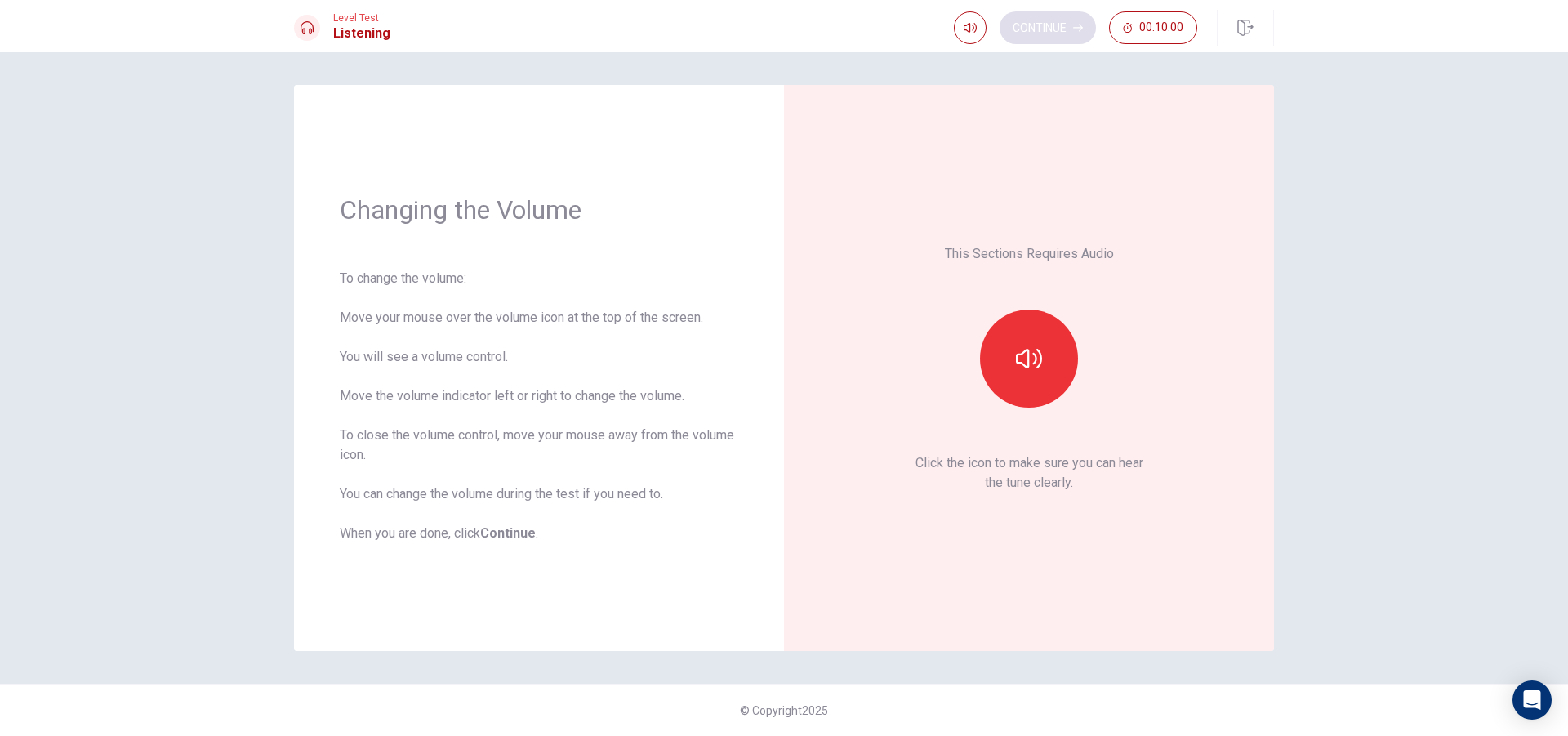
scroll to position [0, 0]
click at [1016, 352] on icon "button" at bounding box center [1029, 358] width 26 height 26
click at [1223, 309] on div "This Sections Requires Audio Click the icon to make sure you can hear the tune …" at bounding box center [1029, 368] width 399 height 475
click at [1004, 354] on button "button" at bounding box center [1028, 358] width 98 height 98
click at [1026, 364] on icon "button" at bounding box center [1029, 358] width 26 height 26
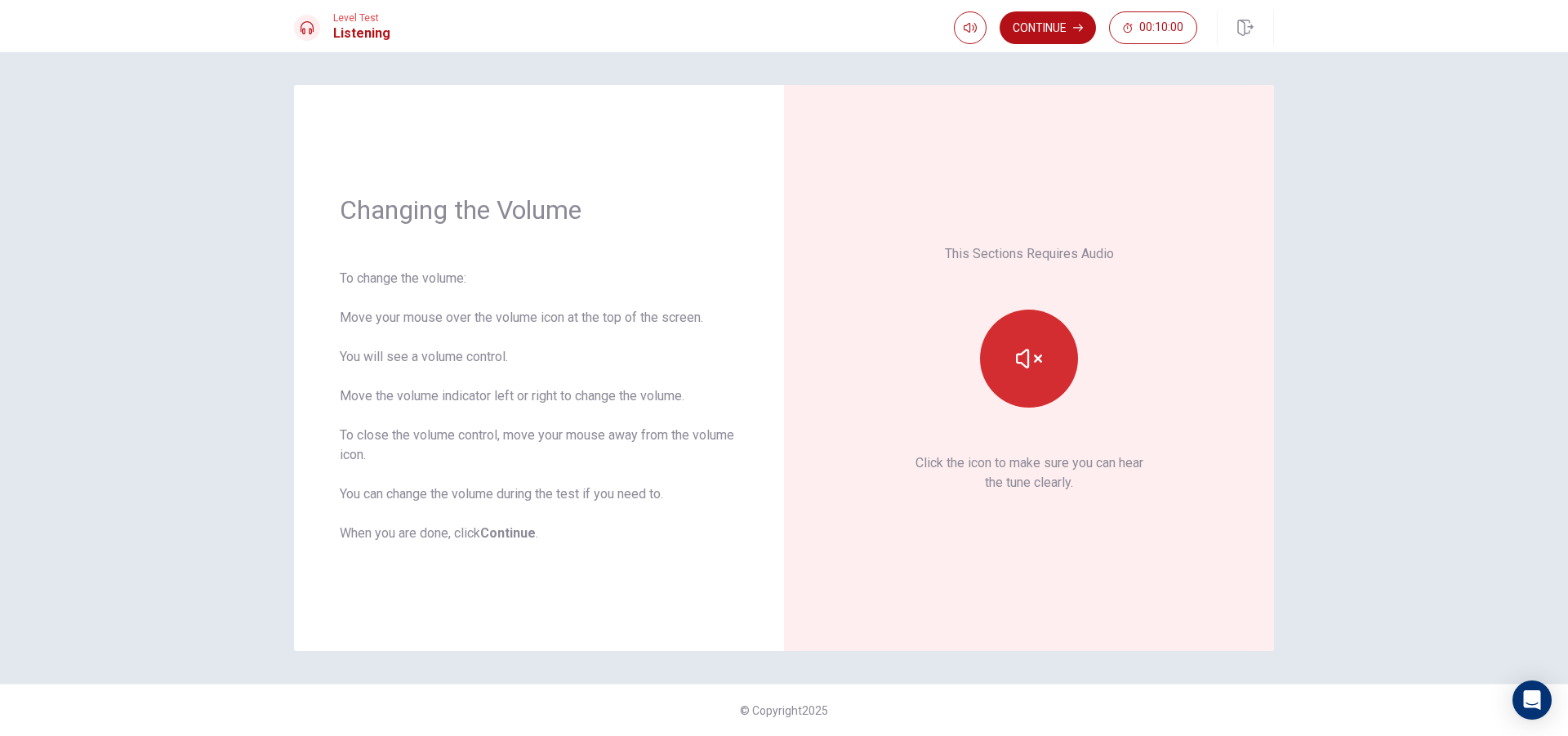
click at [1040, 365] on icon "button" at bounding box center [1029, 358] width 26 height 26
click at [1040, 365] on icon "button" at bounding box center [1029, 358] width 26 height 20
click at [1058, 29] on button "Continue" at bounding box center [1047, 28] width 96 height 33
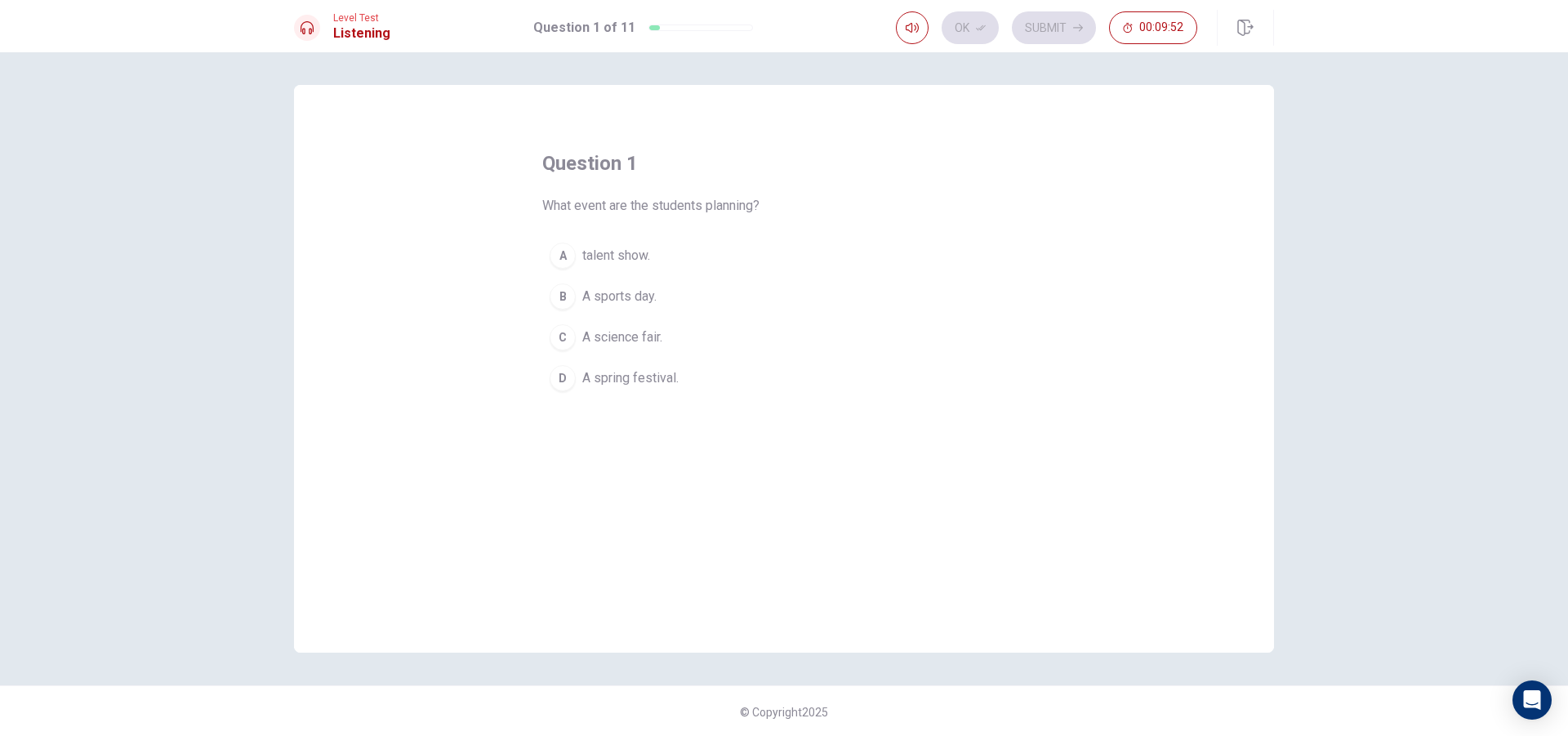
click at [586, 383] on span "A spring festival." at bounding box center [630, 378] width 96 height 20
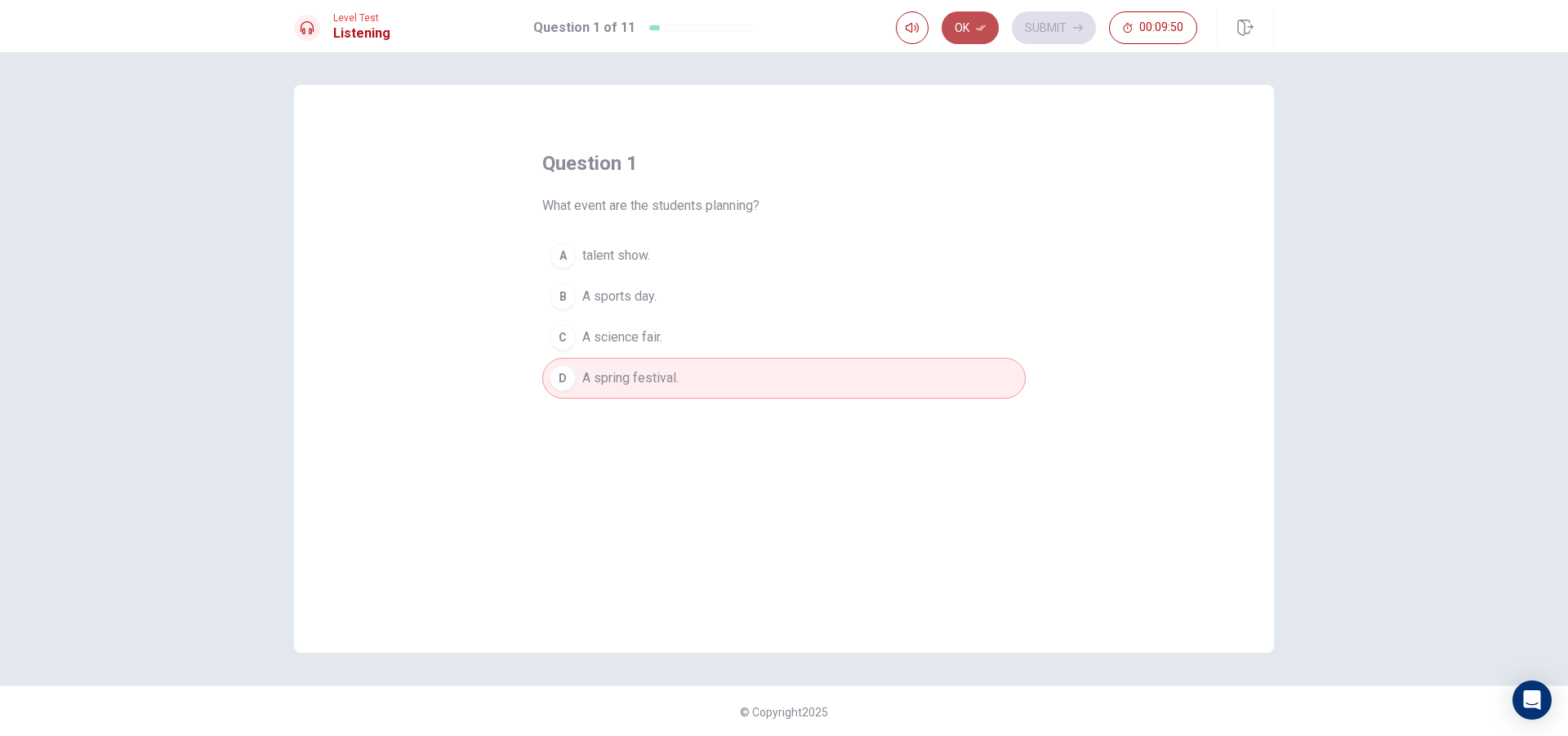
click at [966, 29] on button "Ok" at bounding box center [970, 28] width 57 height 33
click at [1079, 21] on button "Submit" at bounding box center [1053, 28] width 84 height 33
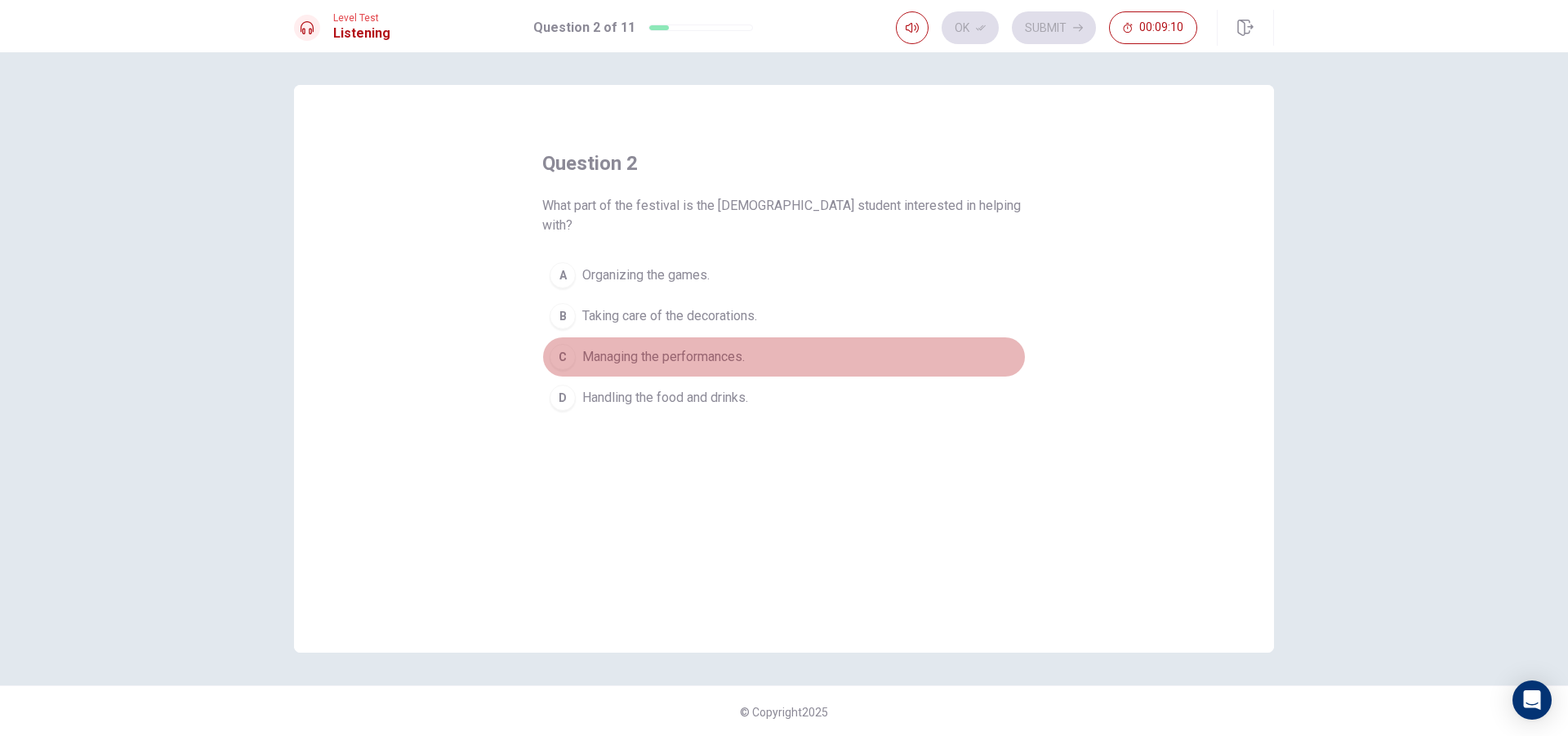
drag, startPoint x: 660, startPoint y: 335, endPoint x: 654, endPoint y: 351, distance: 17.1
click at [660, 347] on span "Managing the performances." at bounding box center [664, 357] width 163 height 20
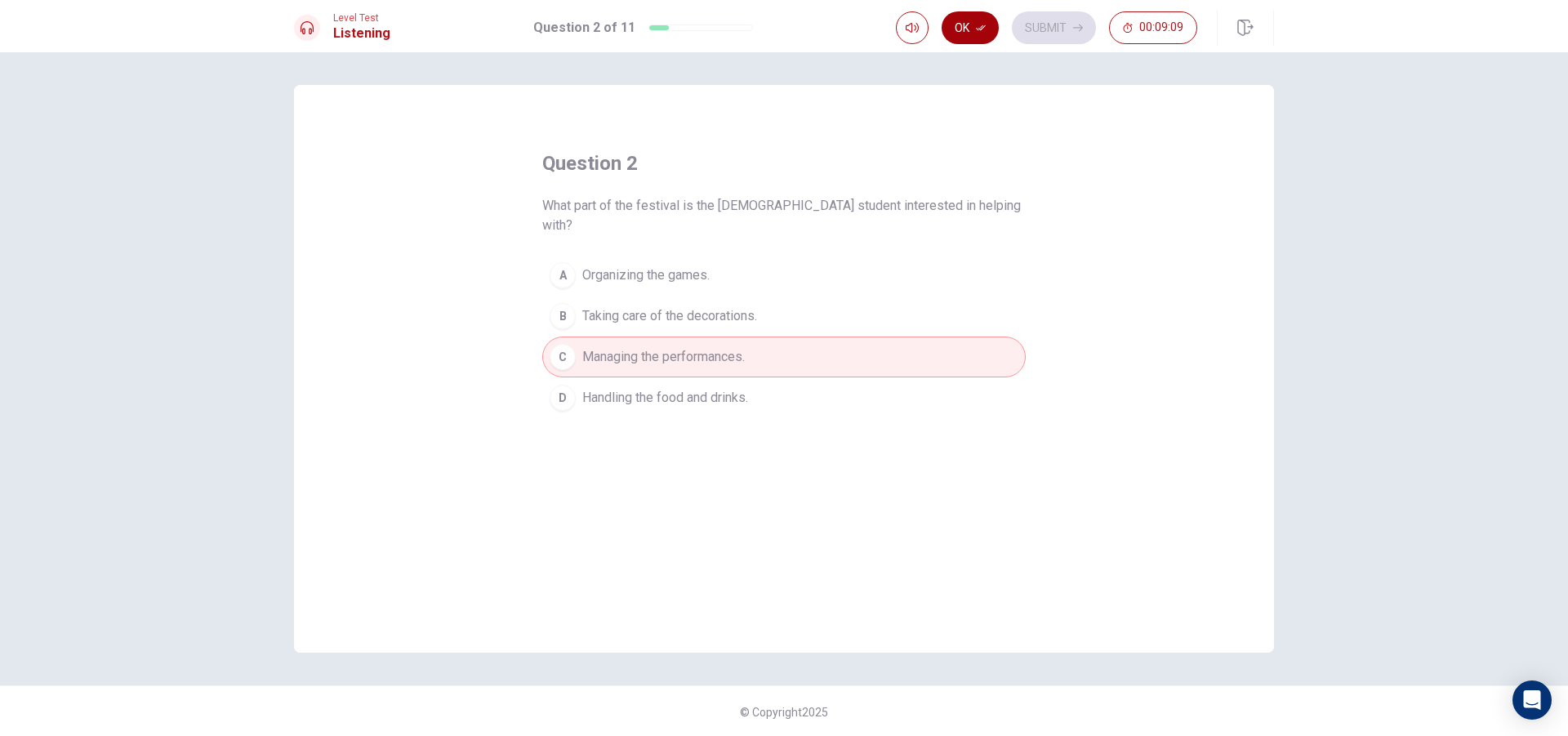
click at [955, 29] on button "Ok" at bounding box center [970, 28] width 57 height 33
click at [1080, 29] on icon "button" at bounding box center [1077, 27] width 10 height 10
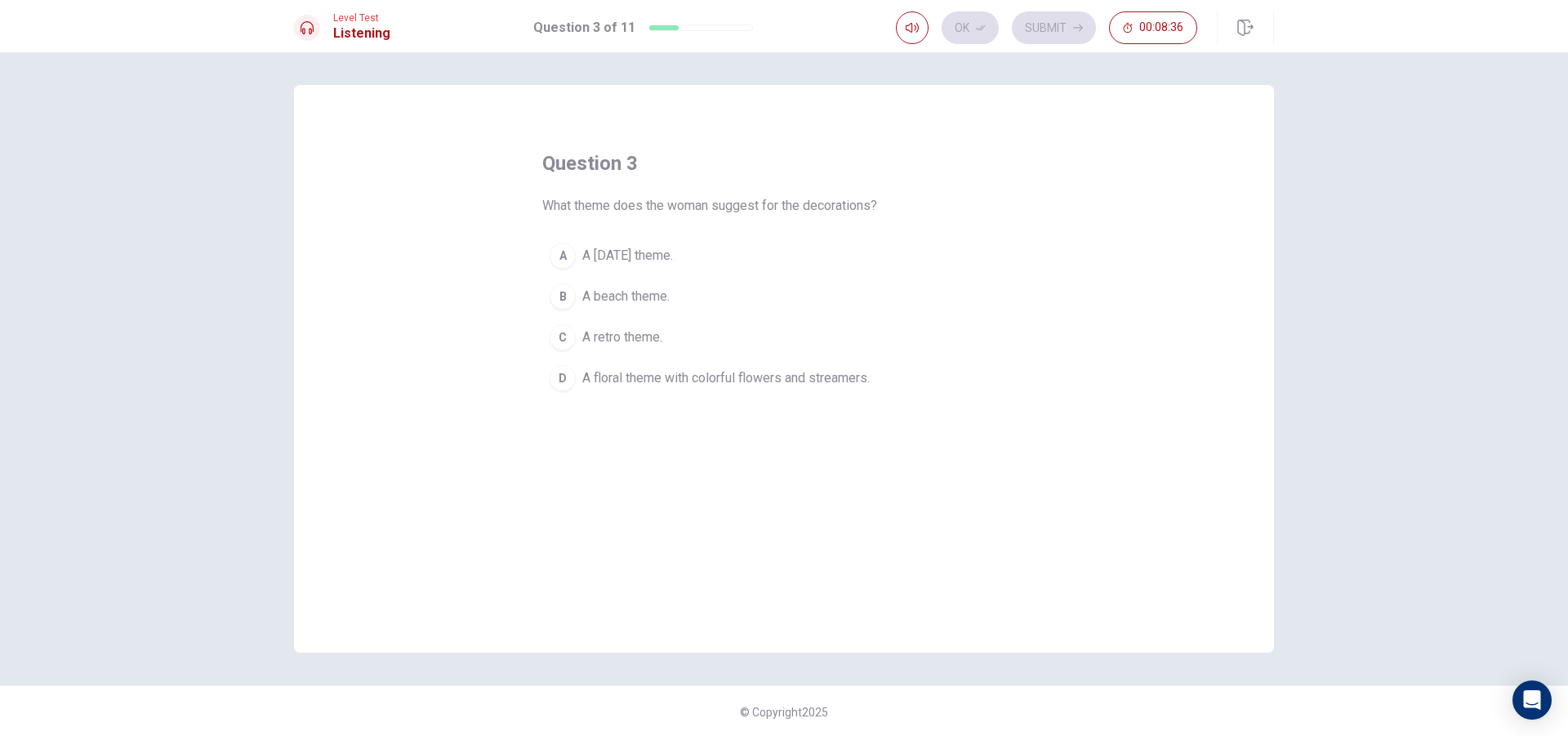
click at [759, 381] on span "A floral theme with colorful flowers and streamers." at bounding box center [726, 378] width 287 height 20
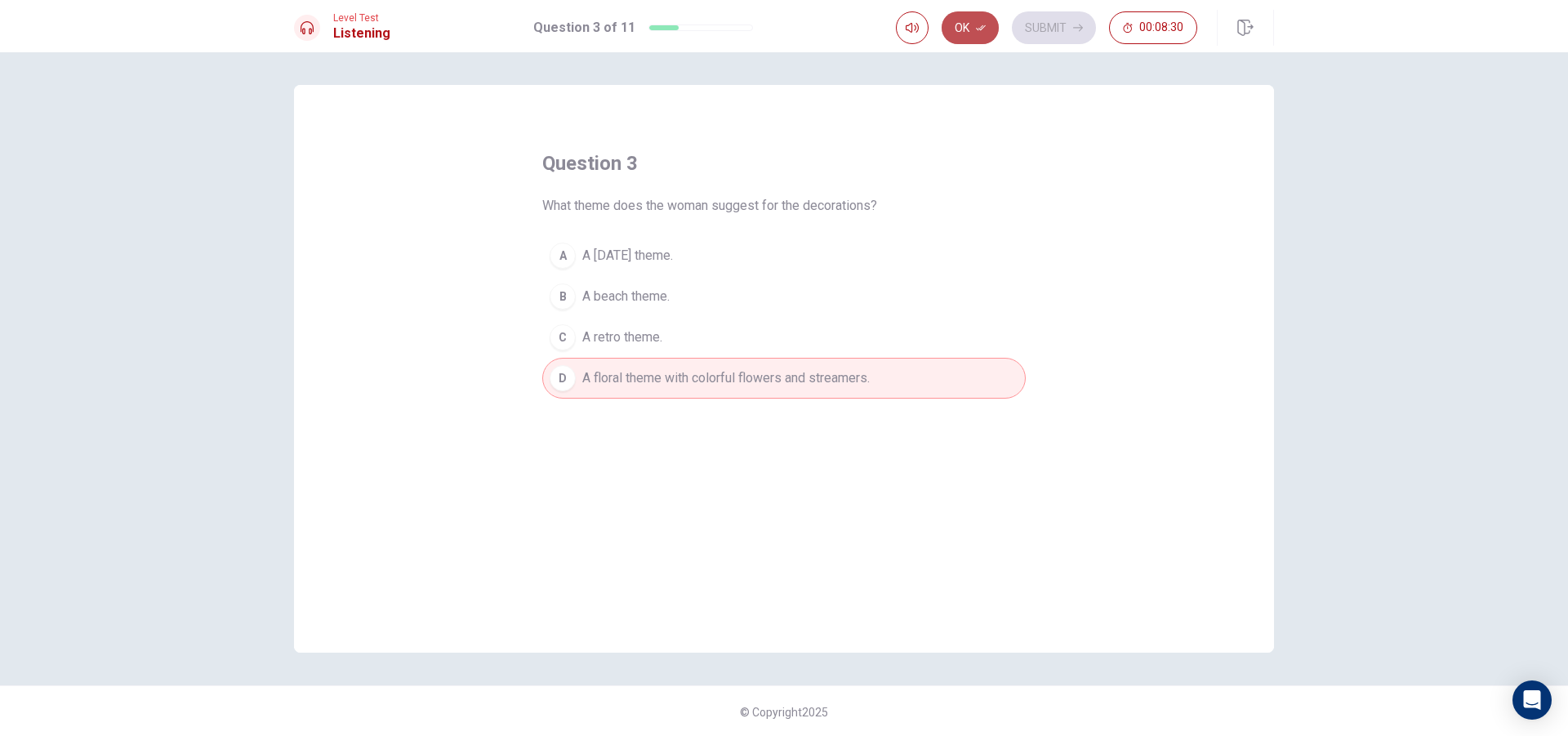
click at [976, 30] on icon "button" at bounding box center [980, 27] width 10 height 10
click at [1036, 23] on button "Submit" at bounding box center [1053, 28] width 84 height 33
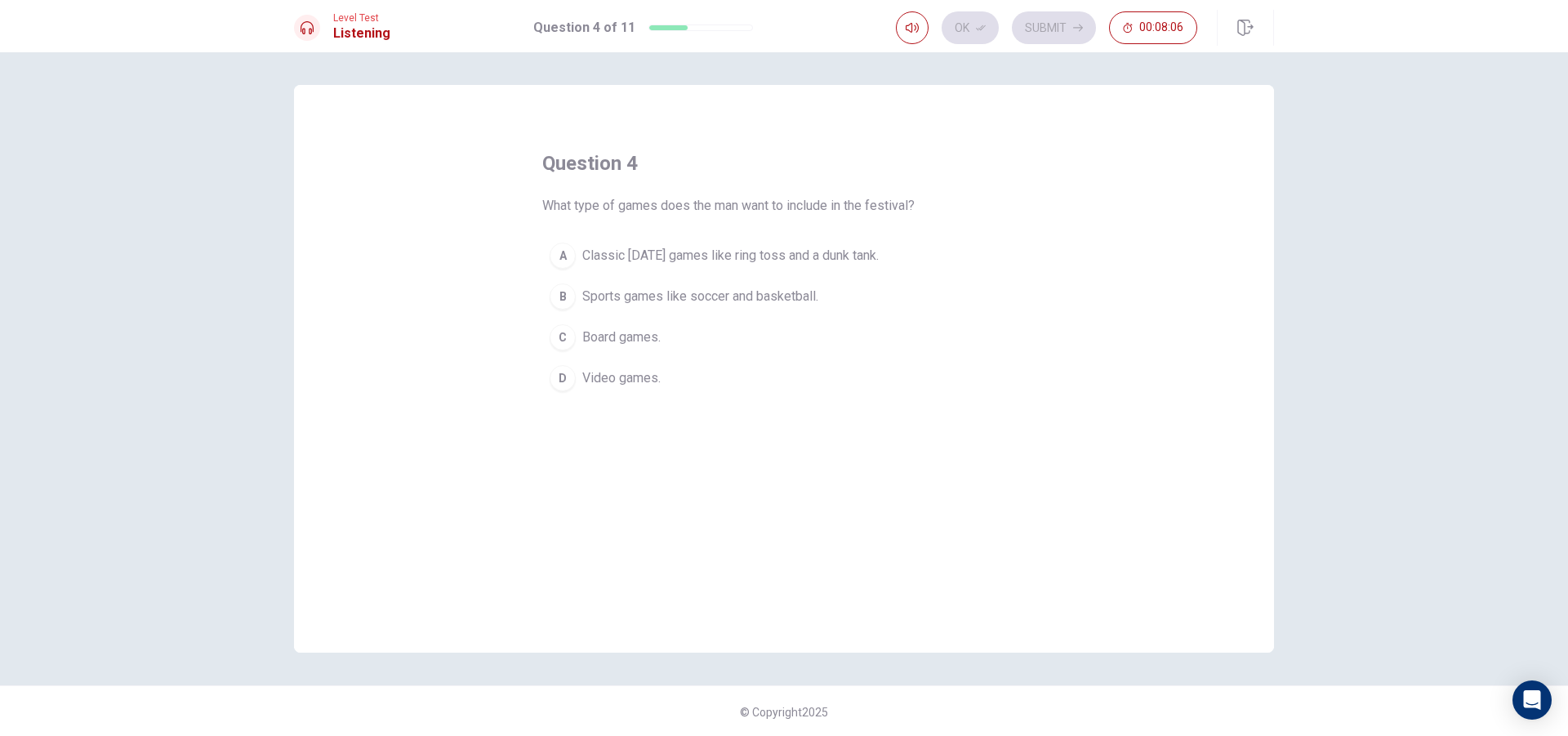
click at [858, 261] on span "Classic [DATE] games like ring toss and a dunk tank." at bounding box center [730, 255] width 297 height 20
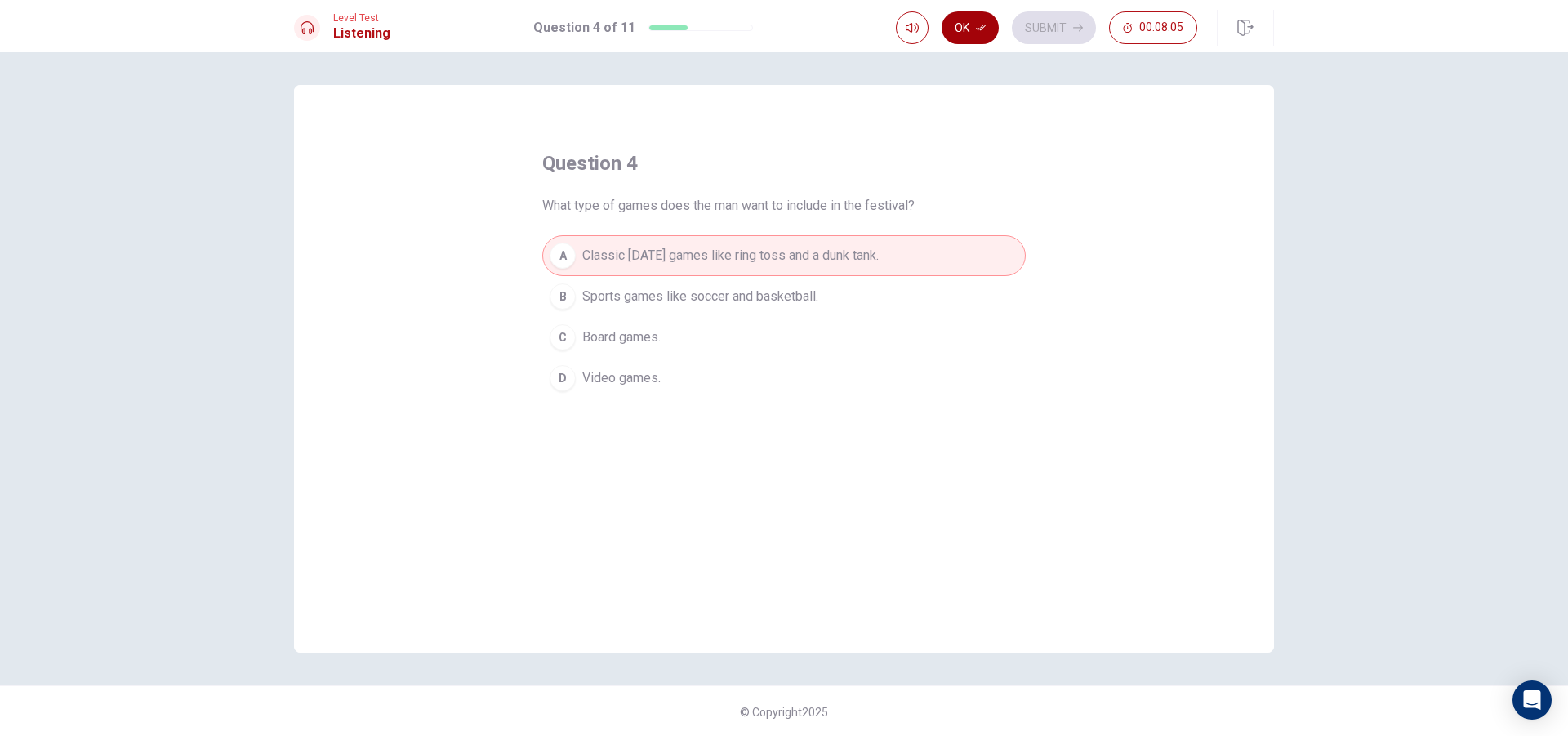
click at [977, 23] on icon "button" at bounding box center [980, 27] width 10 height 10
click at [1063, 32] on button "Submit" at bounding box center [1053, 28] width 84 height 33
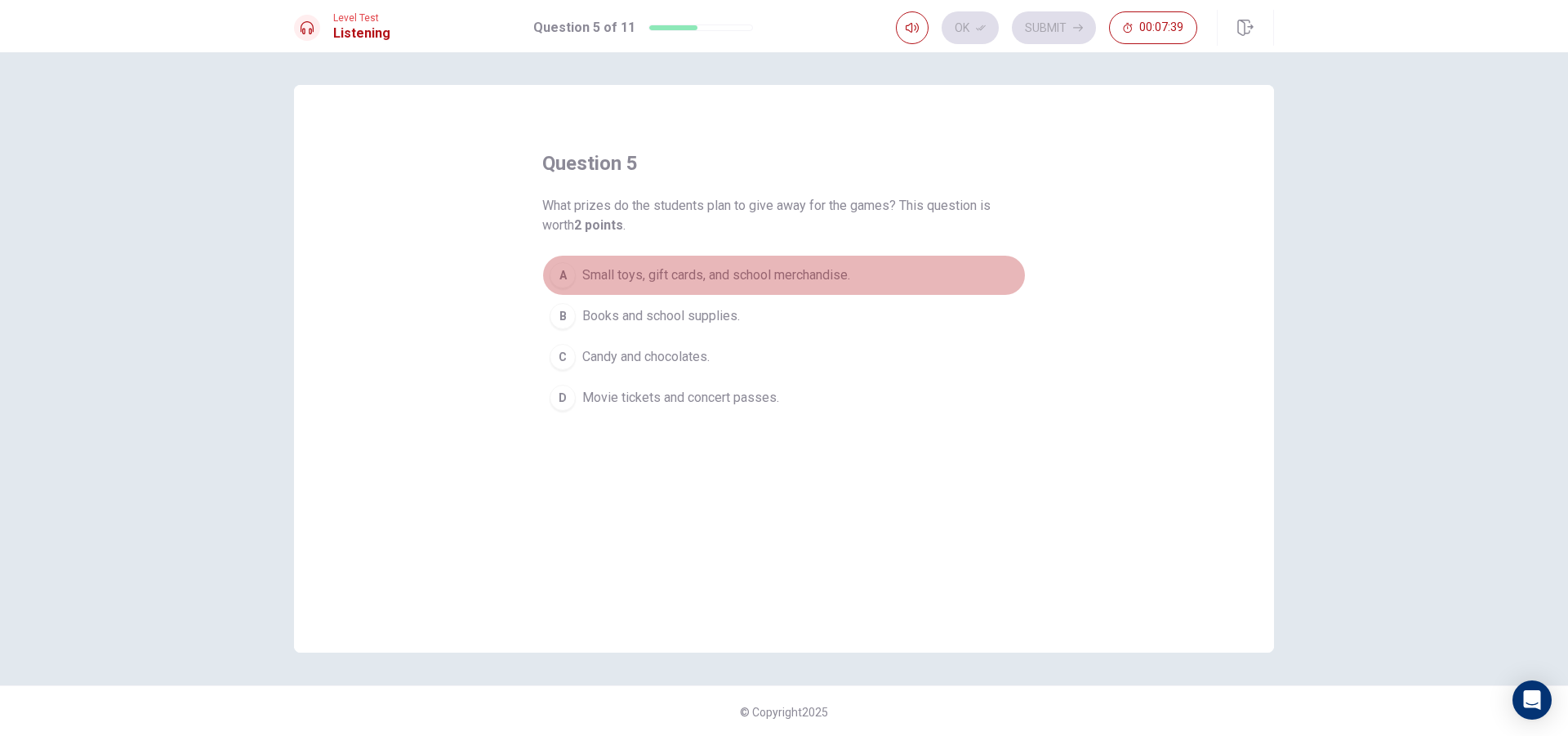
click at [774, 281] on span "Small toys, gift cards, and school merchandise." at bounding box center [717, 275] width 268 height 20
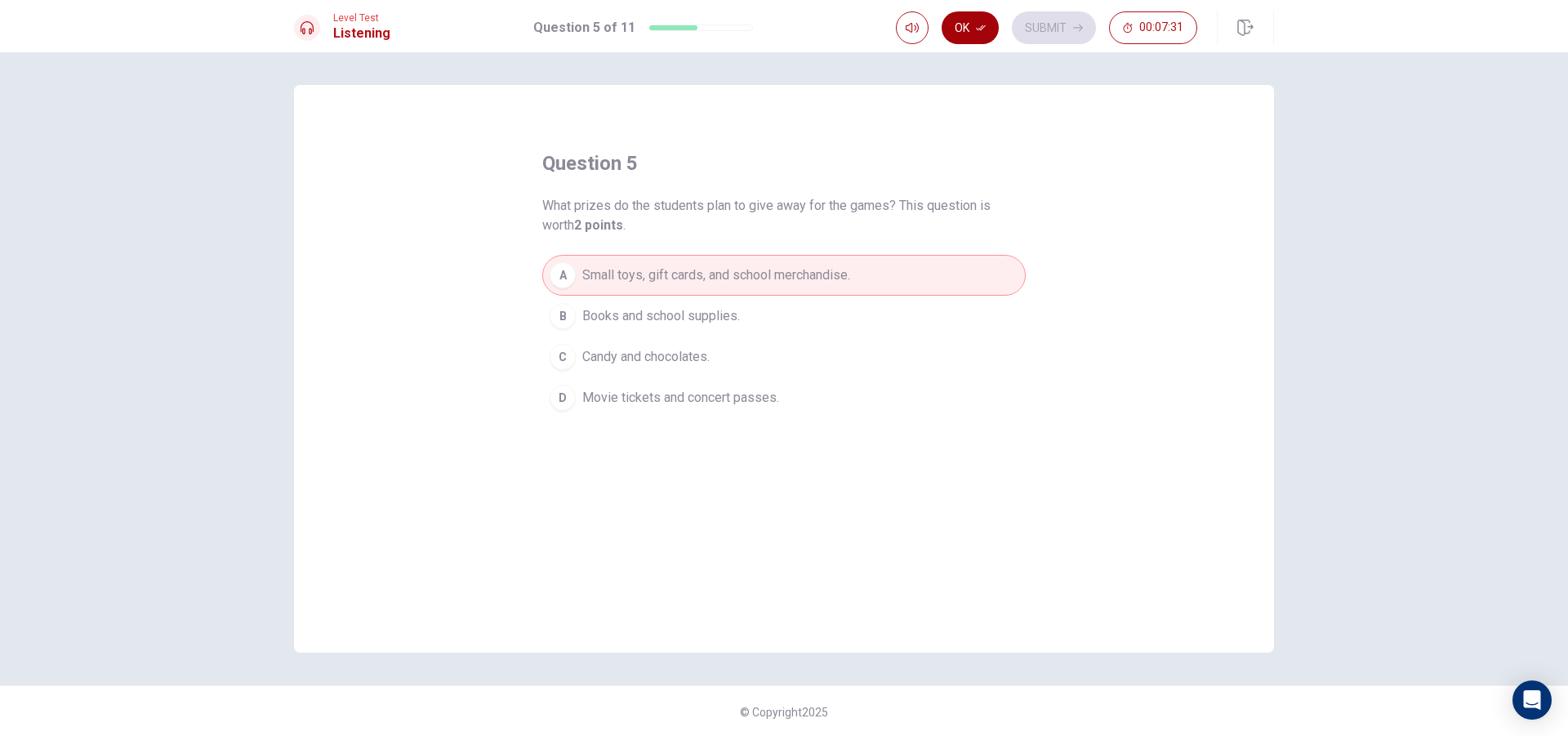
click at [970, 30] on button "Ok" at bounding box center [970, 28] width 57 height 33
click at [1052, 27] on button "Submit" at bounding box center [1053, 28] width 84 height 33
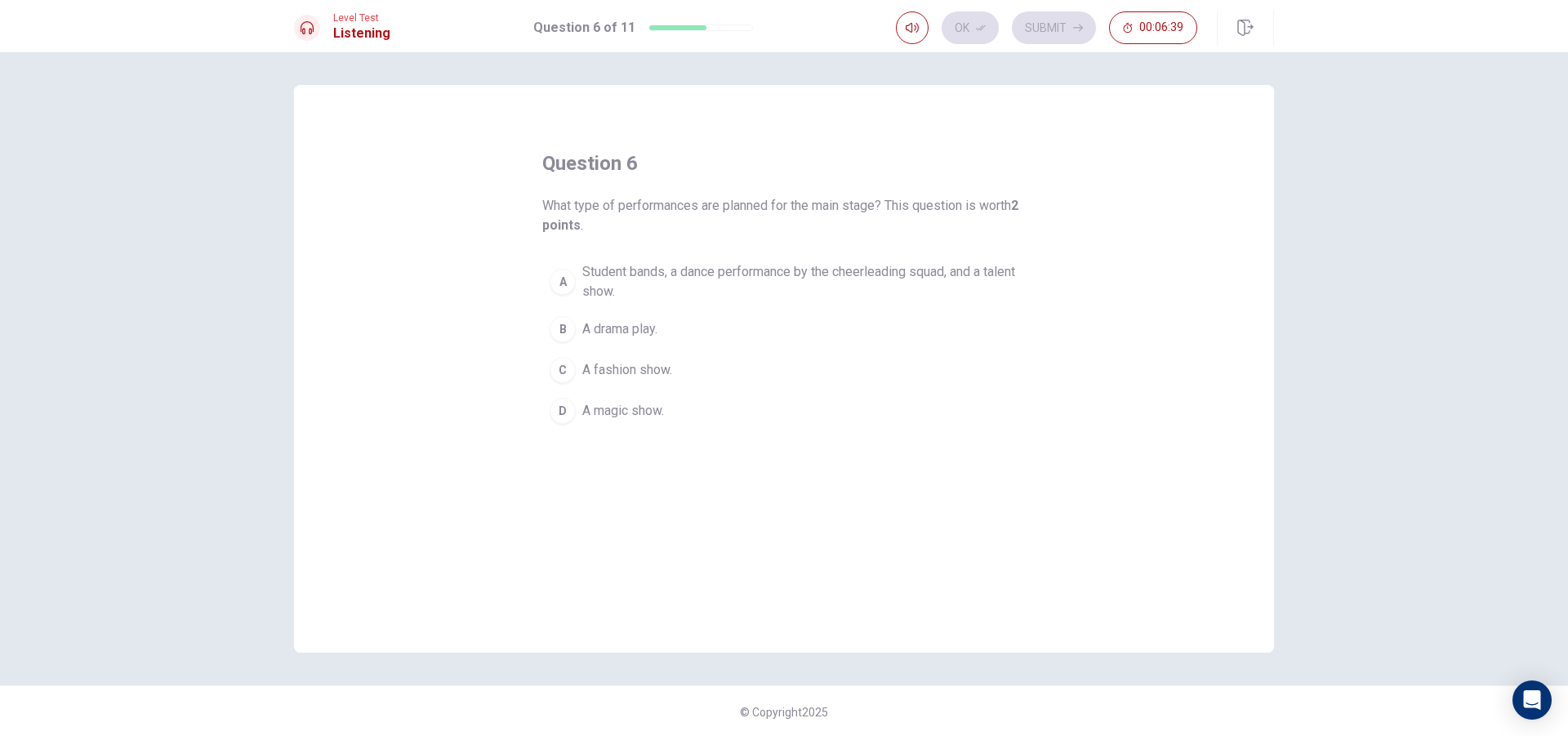
click at [607, 286] on span "Student bands, a dance performance by the cheerleading squad, and a talent show." at bounding box center [800, 281] width 436 height 39
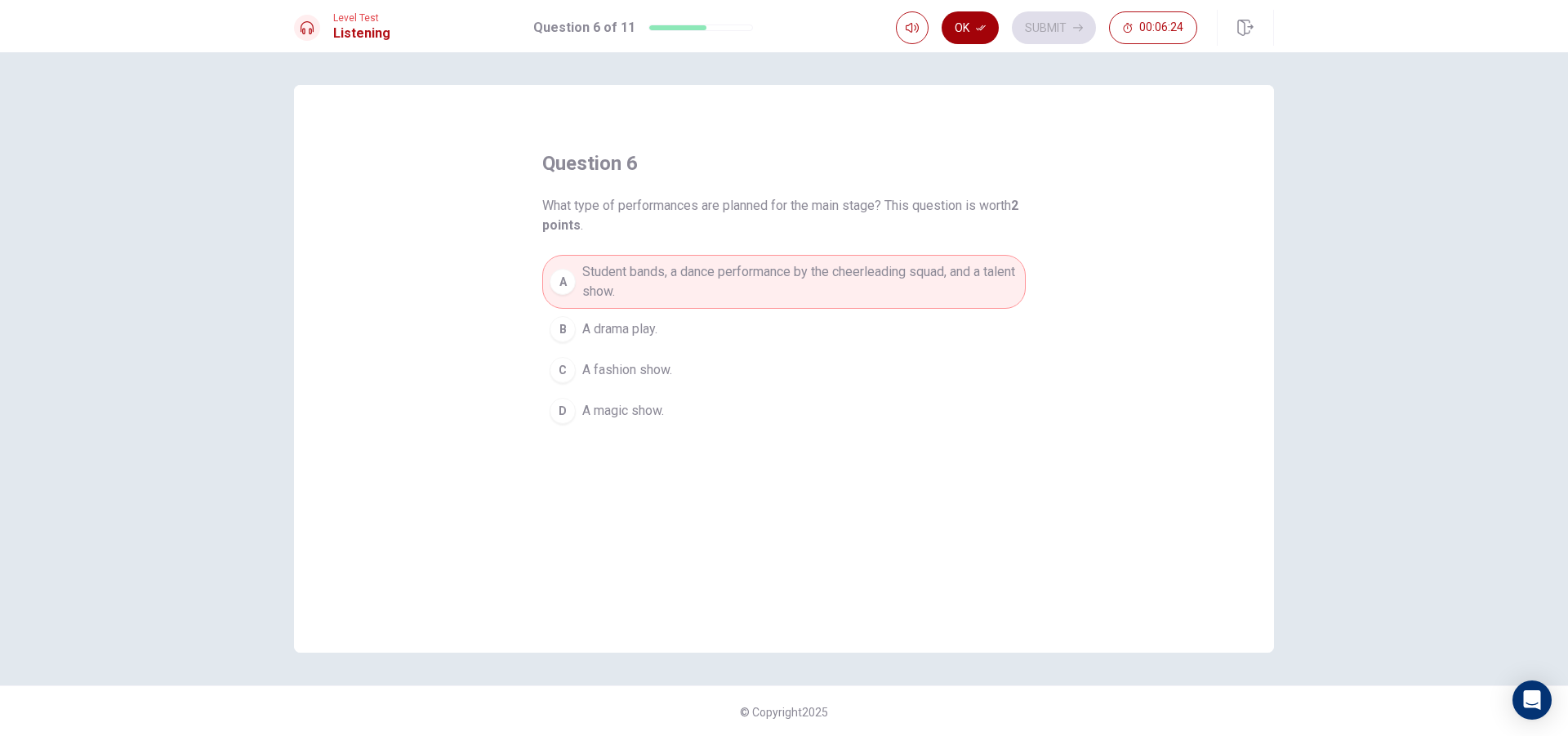
click at [962, 23] on button "Ok" at bounding box center [970, 28] width 57 height 33
click at [1051, 28] on button "Submit" at bounding box center [1053, 28] width 84 height 33
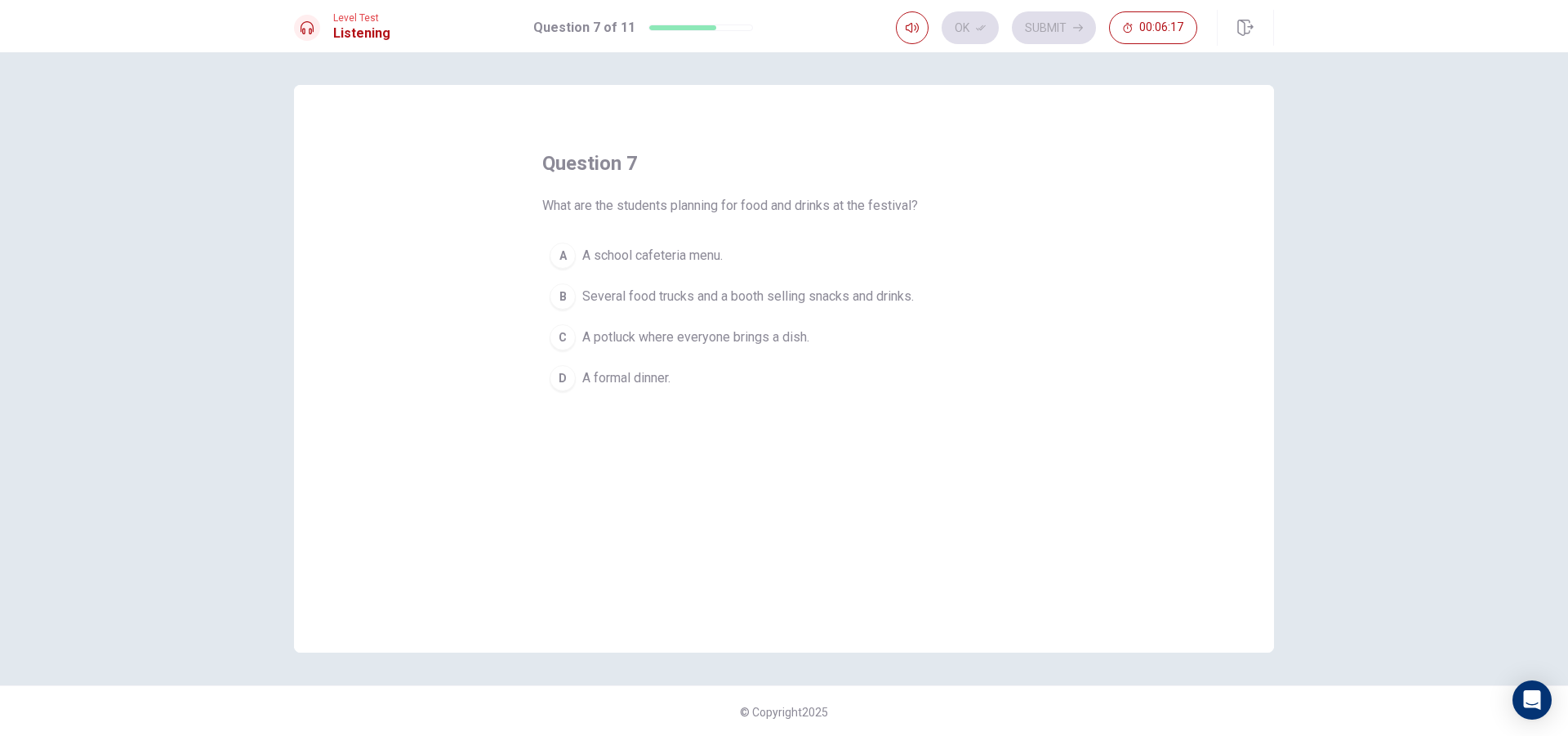
click at [852, 302] on span "Several food trucks and a booth selling snacks and drinks." at bounding box center [748, 296] width 331 height 20
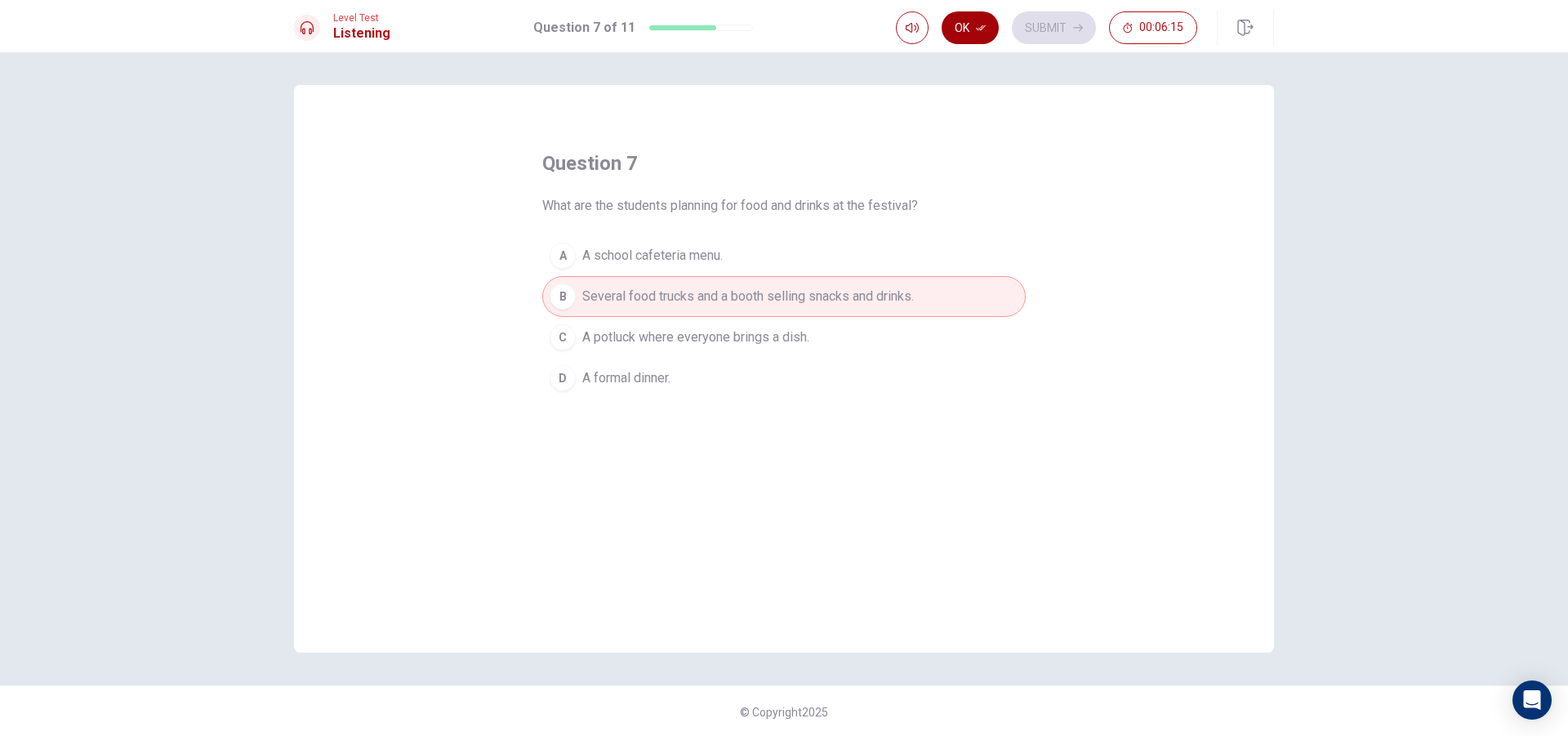
click at [986, 19] on button "Ok" at bounding box center [970, 28] width 57 height 33
click at [1063, 26] on button "Submit" at bounding box center [1053, 28] width 84 height 33
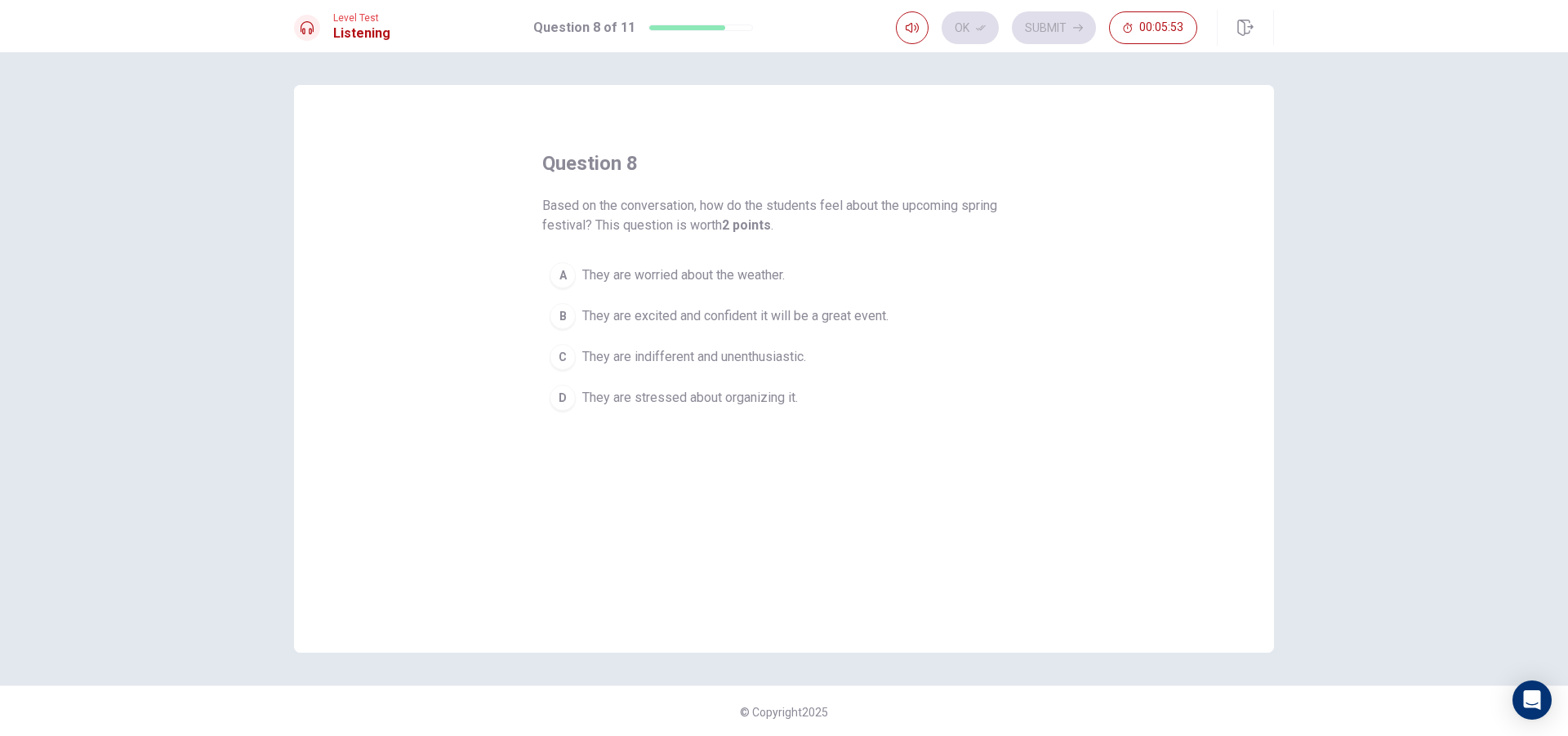
click at [725, 316] on span "They are excited and confident it will be a great event." at bounding box center [736, 316] width 306 height 20
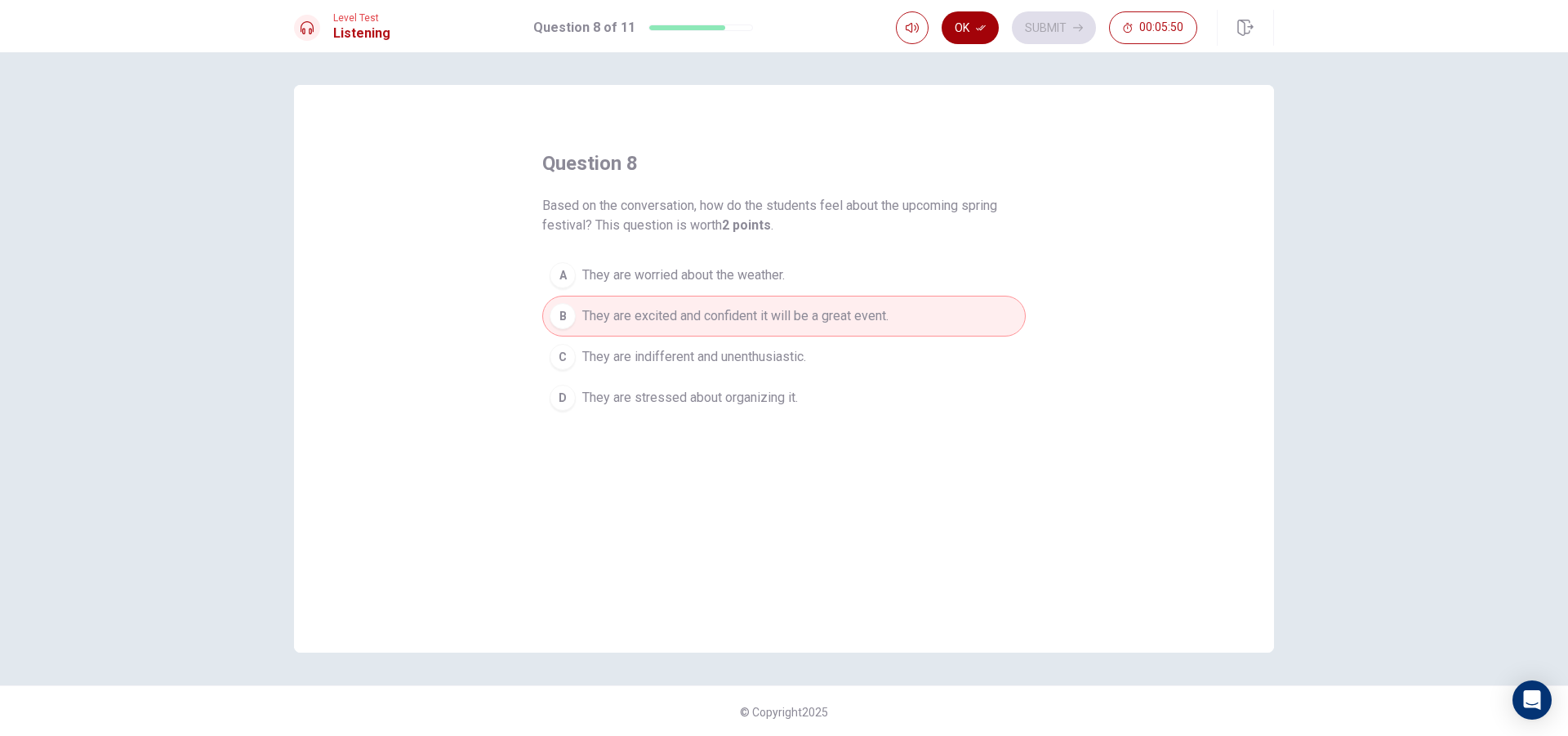
click at [984, 22] on button "Ok" at bounding box center [970, 28] width 57 height 33
click at [1048, 16] on button "Submit" at bounding box center [1053, 28] width 84 height 33
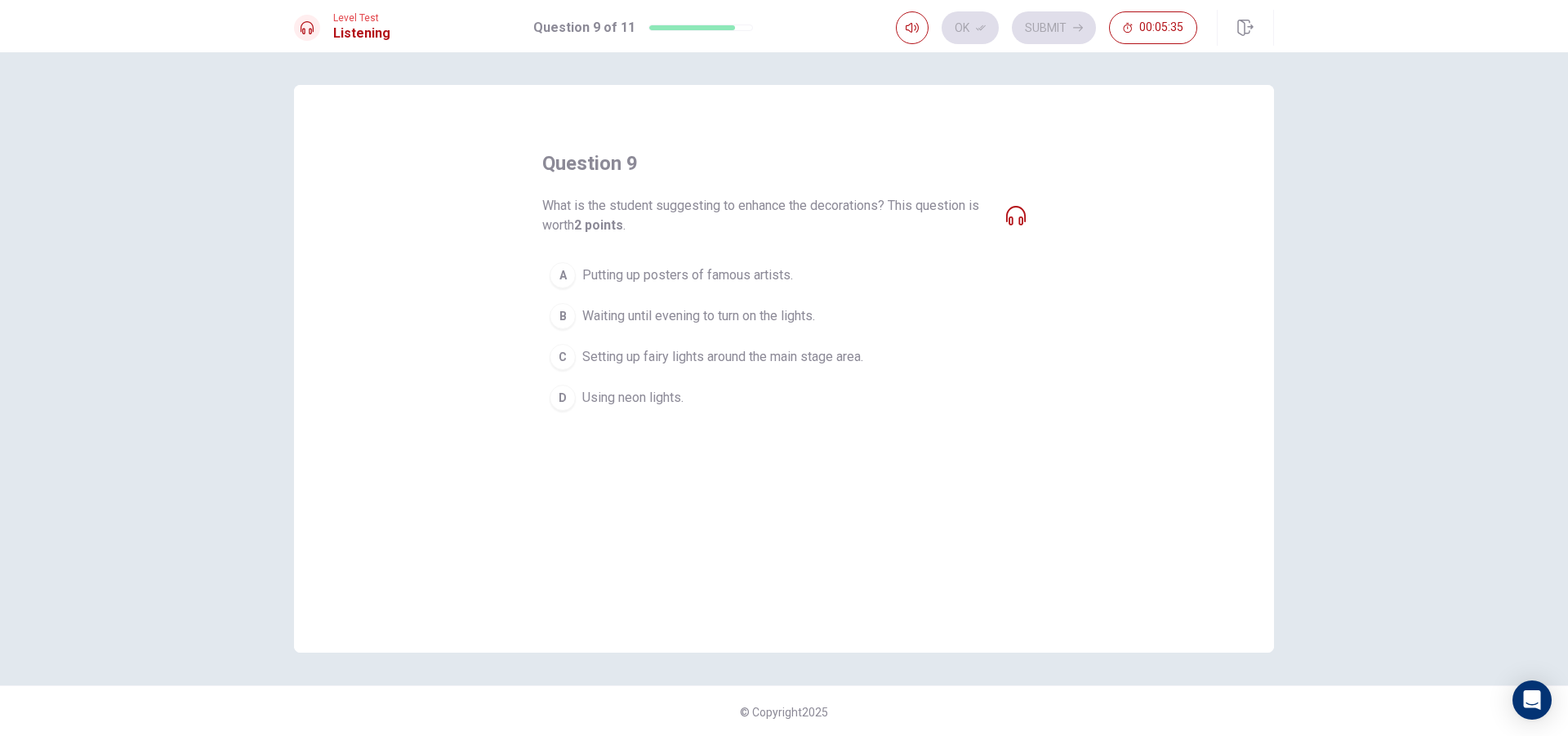
click at [1012, 216] on icon at bounding box center [1016, 216] width 20 height 20
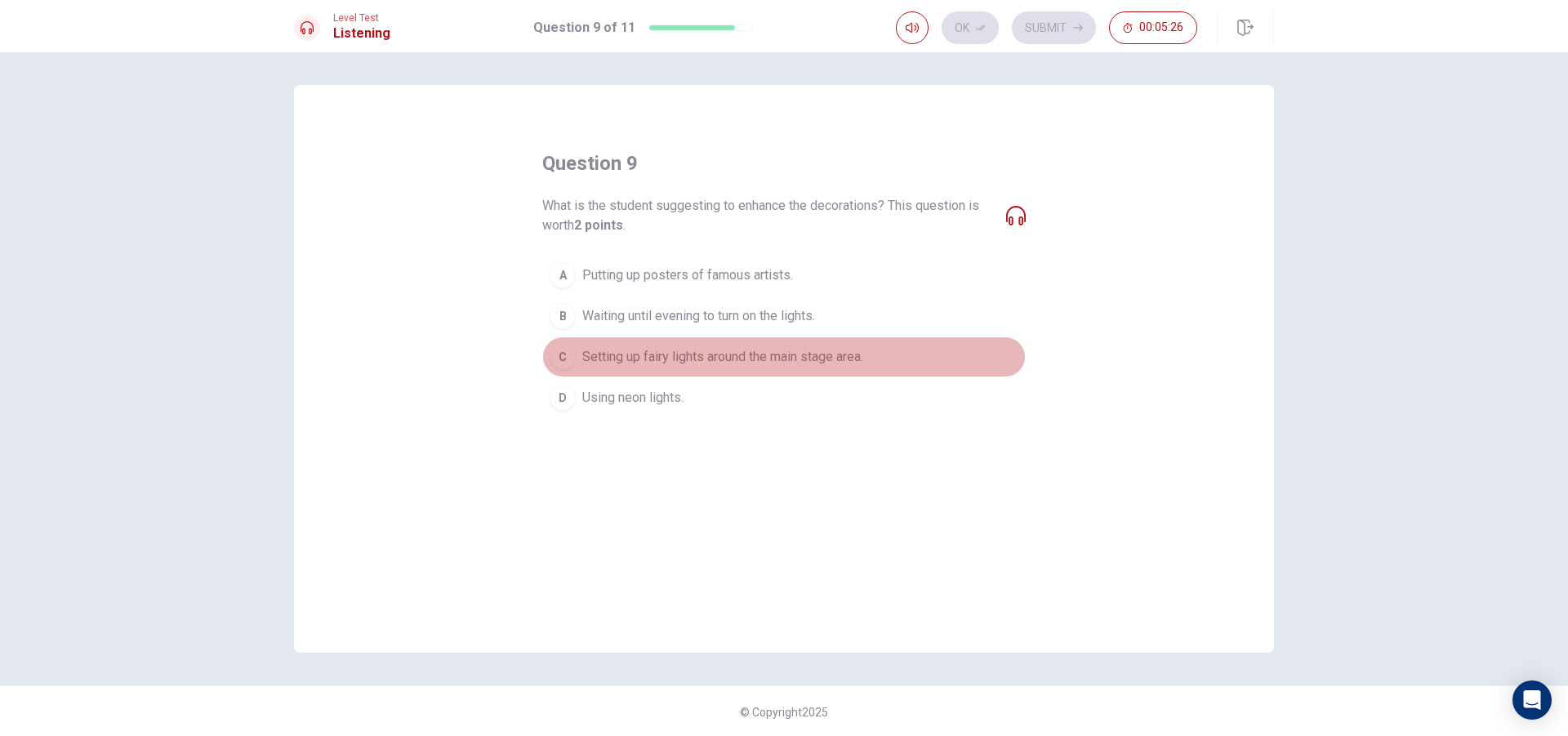
click at [608, 365] on span "Setting up fairy lights around the main stage area." at bounding box center [723, 357] width 281 height 20
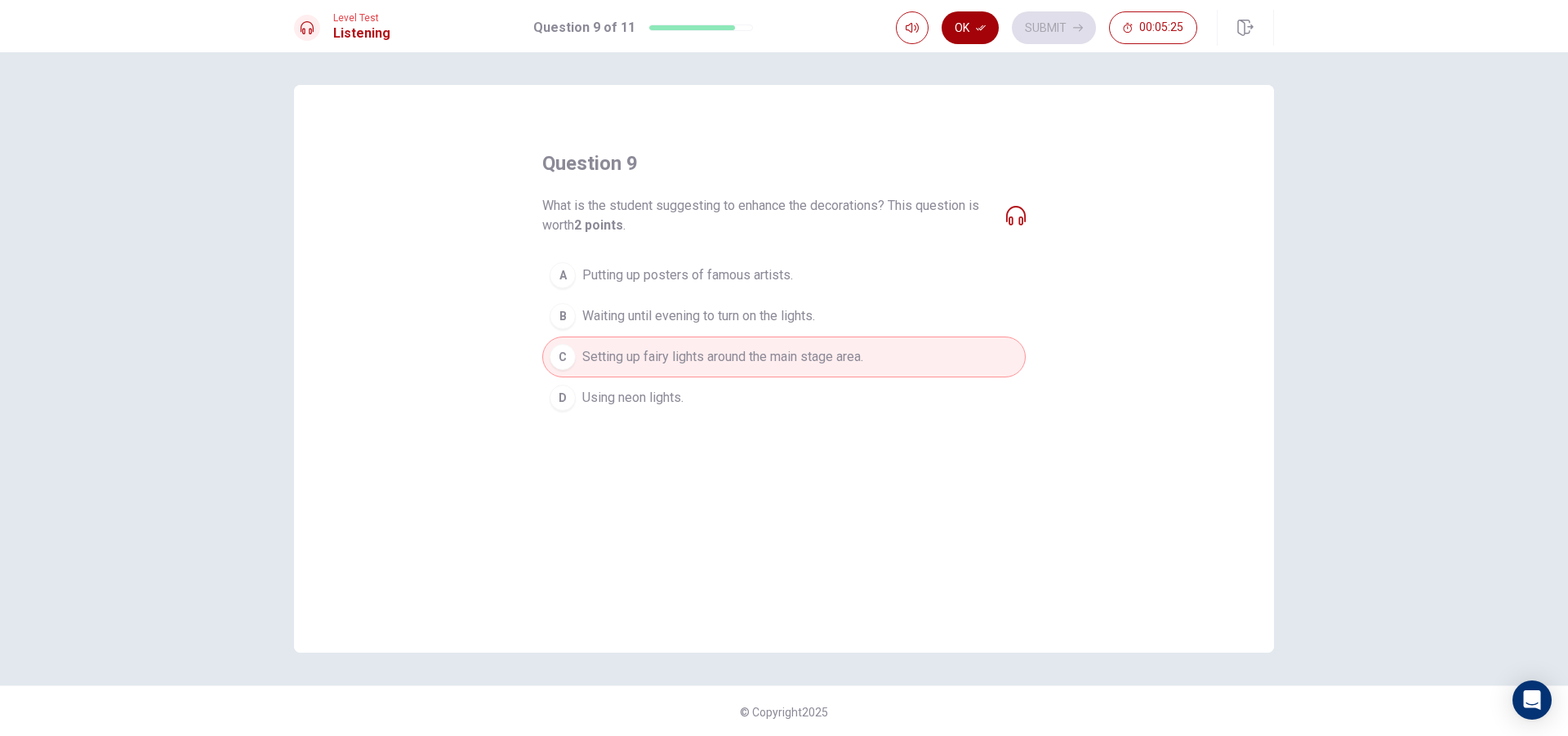
click at [976, 29] on icon "button" at bounding box center [980, 27] width 10 height 10
click at [1056, 20] on button "Submit" at bounding box center [1053, 28] width 84 height 33
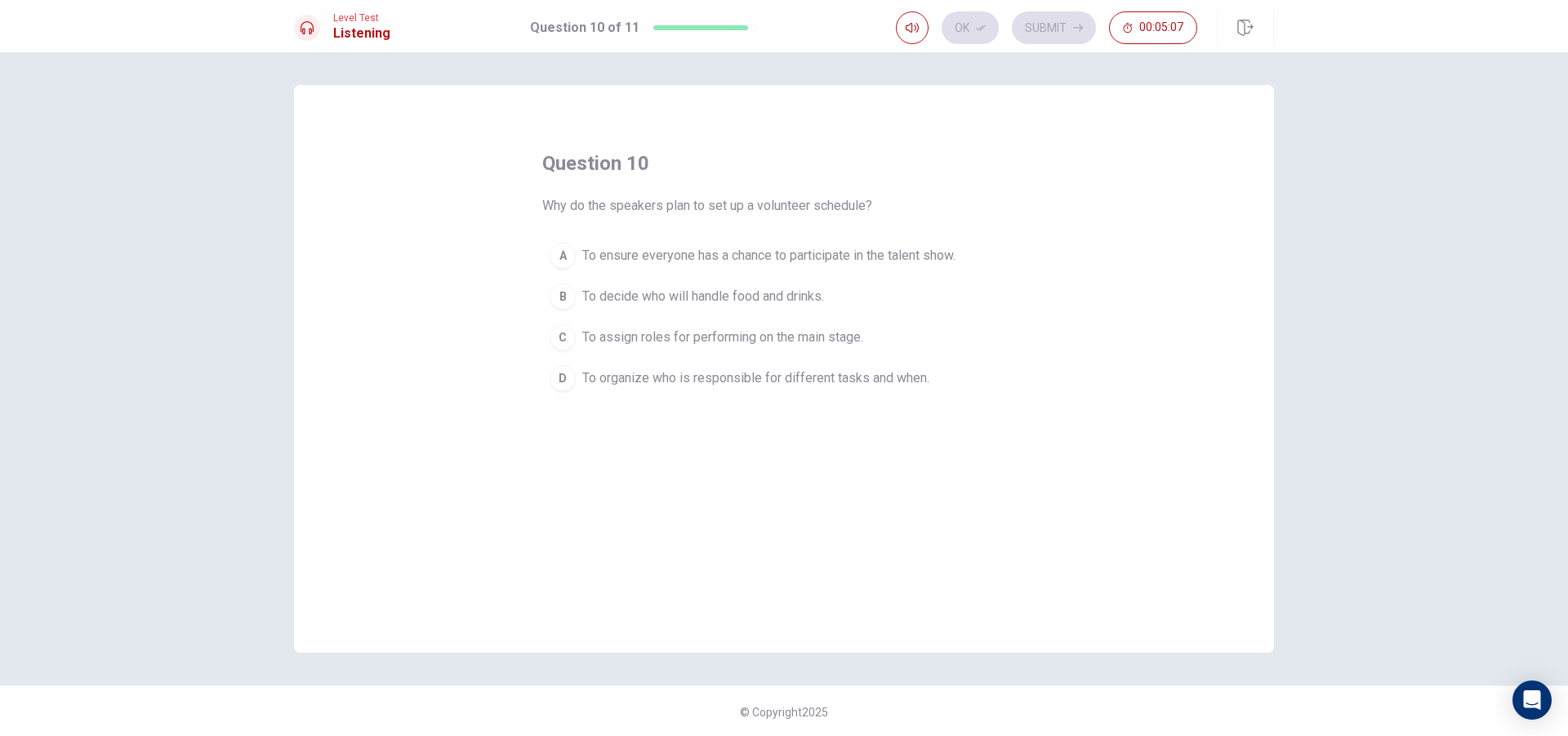
click at [887, 375] on span "To organize who is responsible for different tasks and when." at bounding box center [755, 378] width 347 height 20
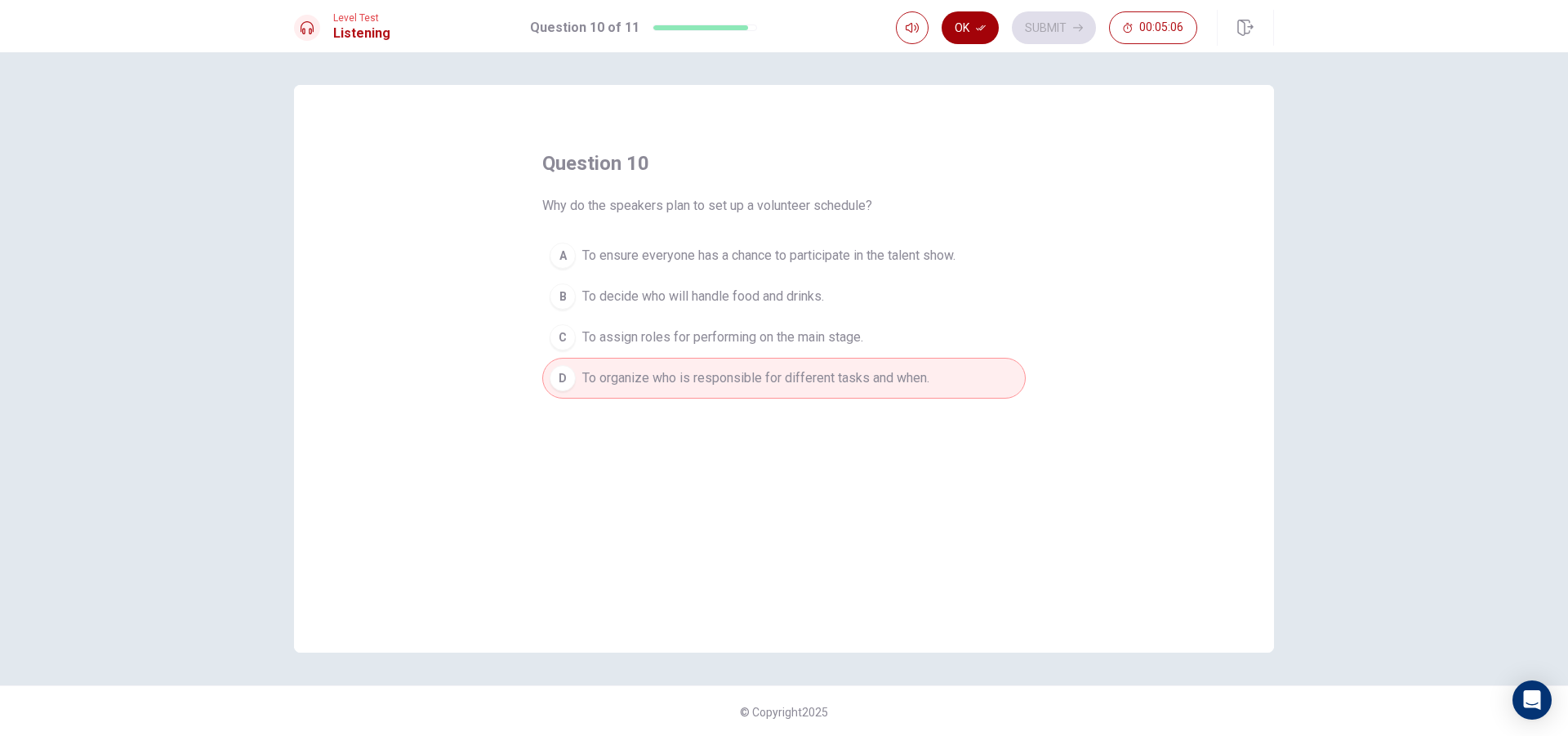
click at [973, 32] on button "Ok" at bounding box center [970, 28] width 57 height 33
click at [1043, 21] on button "Submit" at bounding box center [1053, 28] width 84 height 33
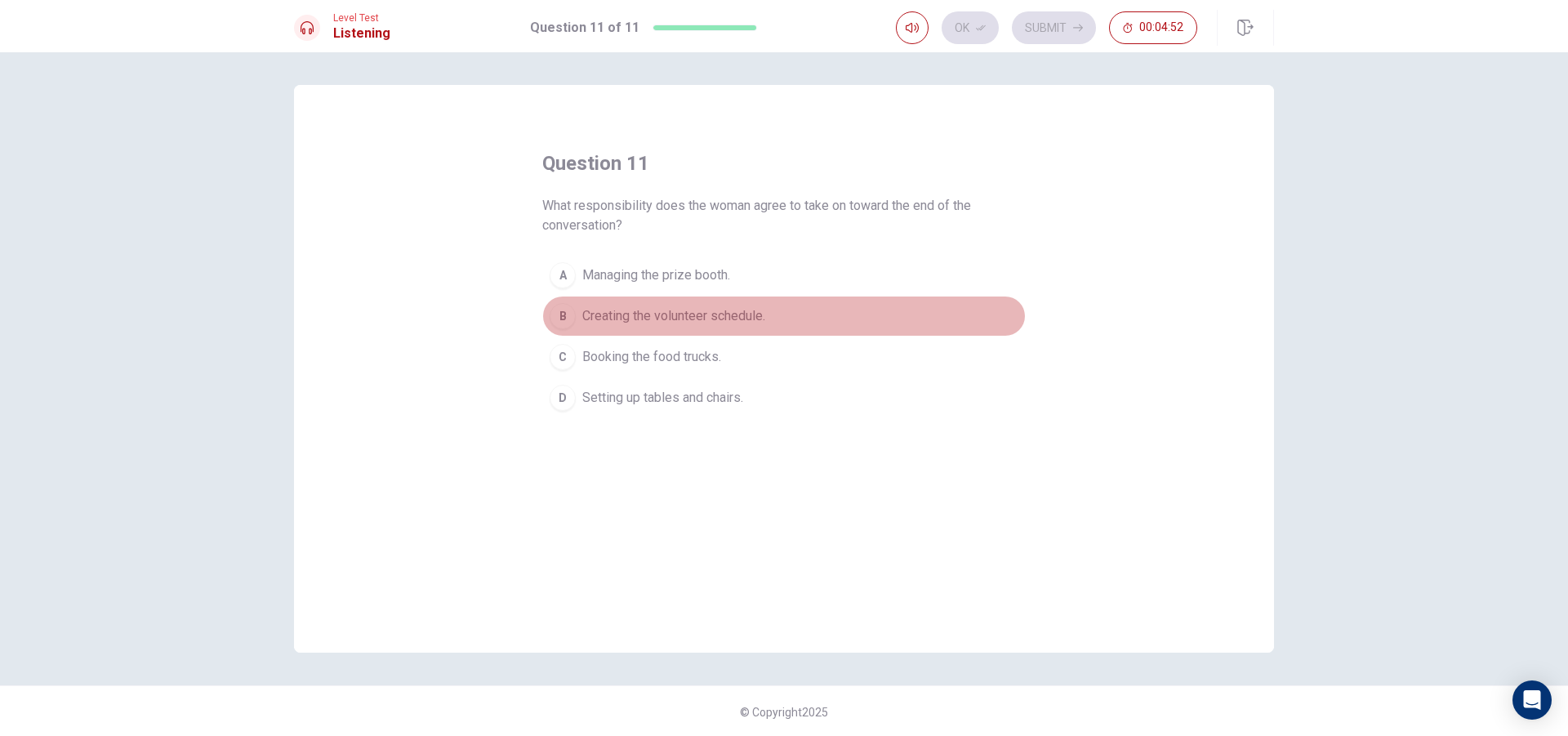
click at [607, 308] on span "Creating the volunteer schedule." at bounding box center [673, 316] width 183 height 20
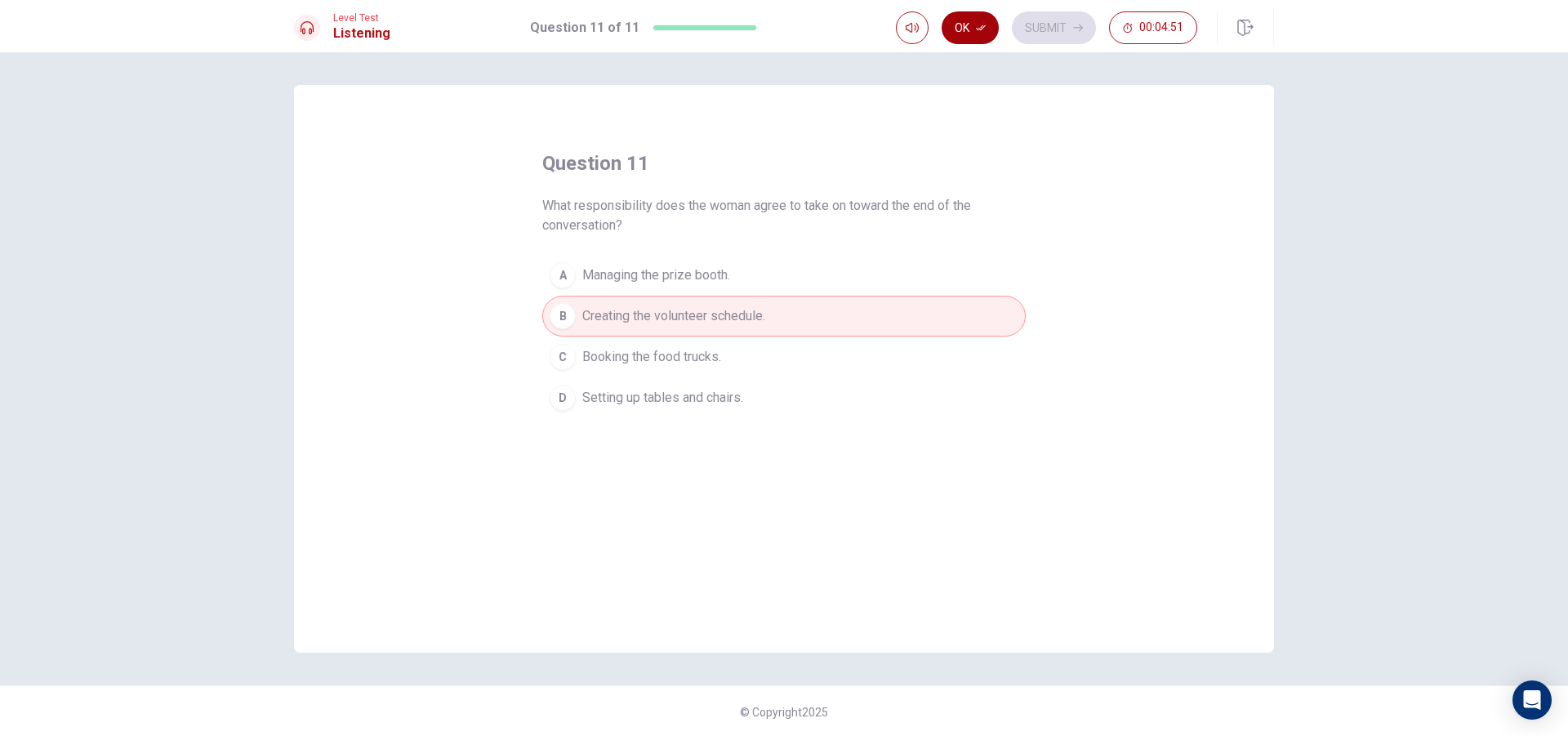
click at [967, 27] on button "Ok" at bounding box center [970, 28] width 57 height 33
click at [1042, 22] on button "Submit" at bounding box center [1053, 28] width 84 height 33
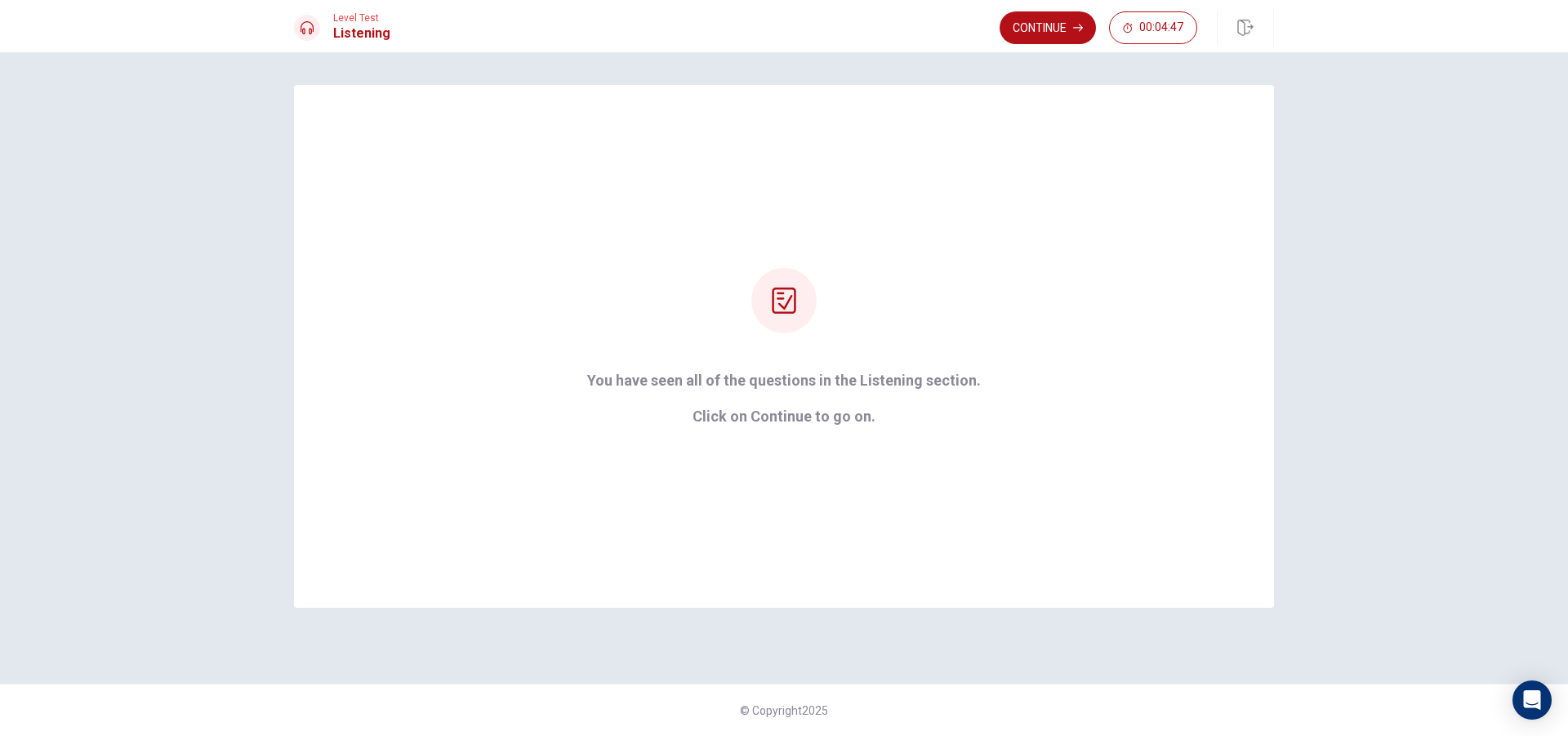
click at [1030, 20] on button "Continue" at bounding box center [1047, 28] width 96 height 33
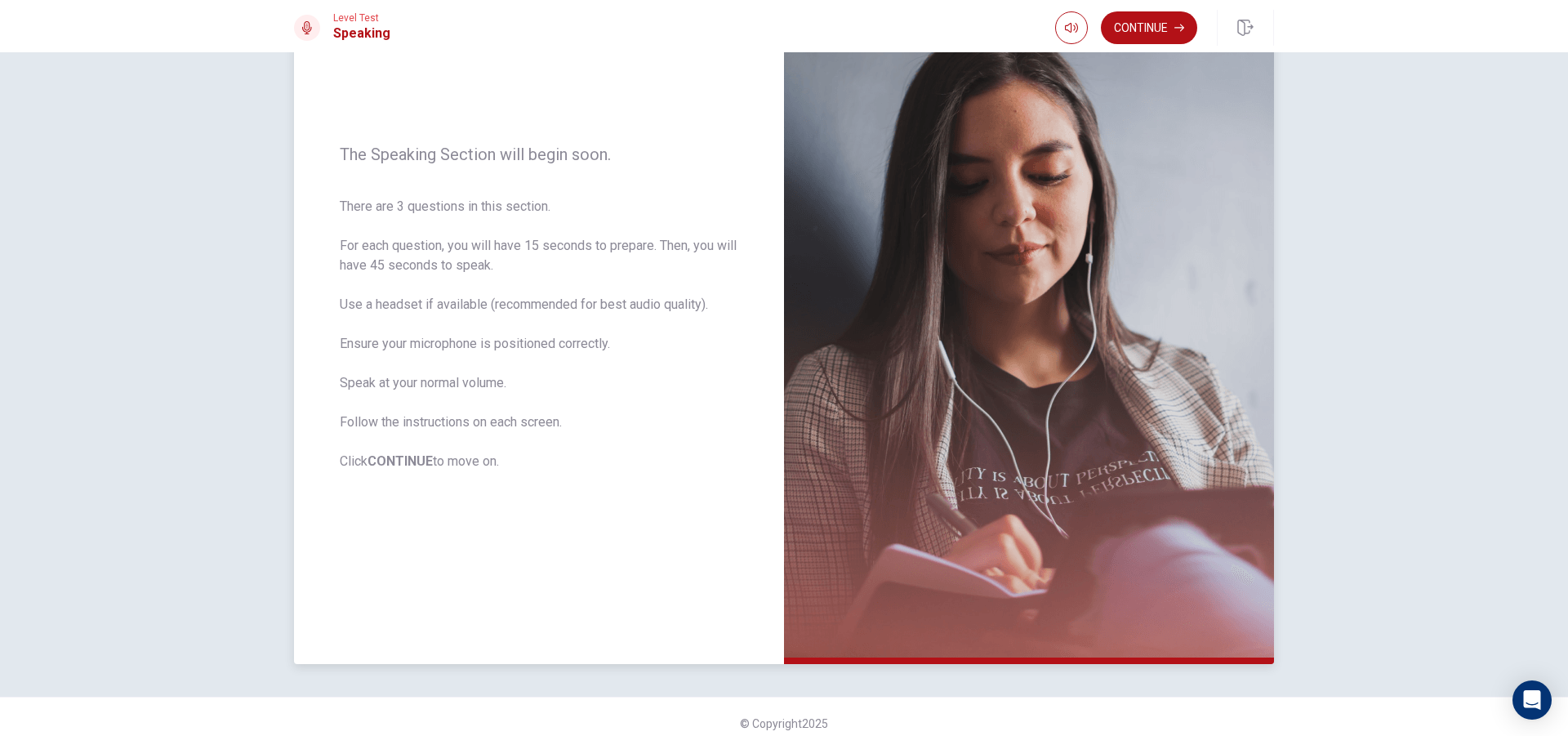
scroll to position [146, 0]
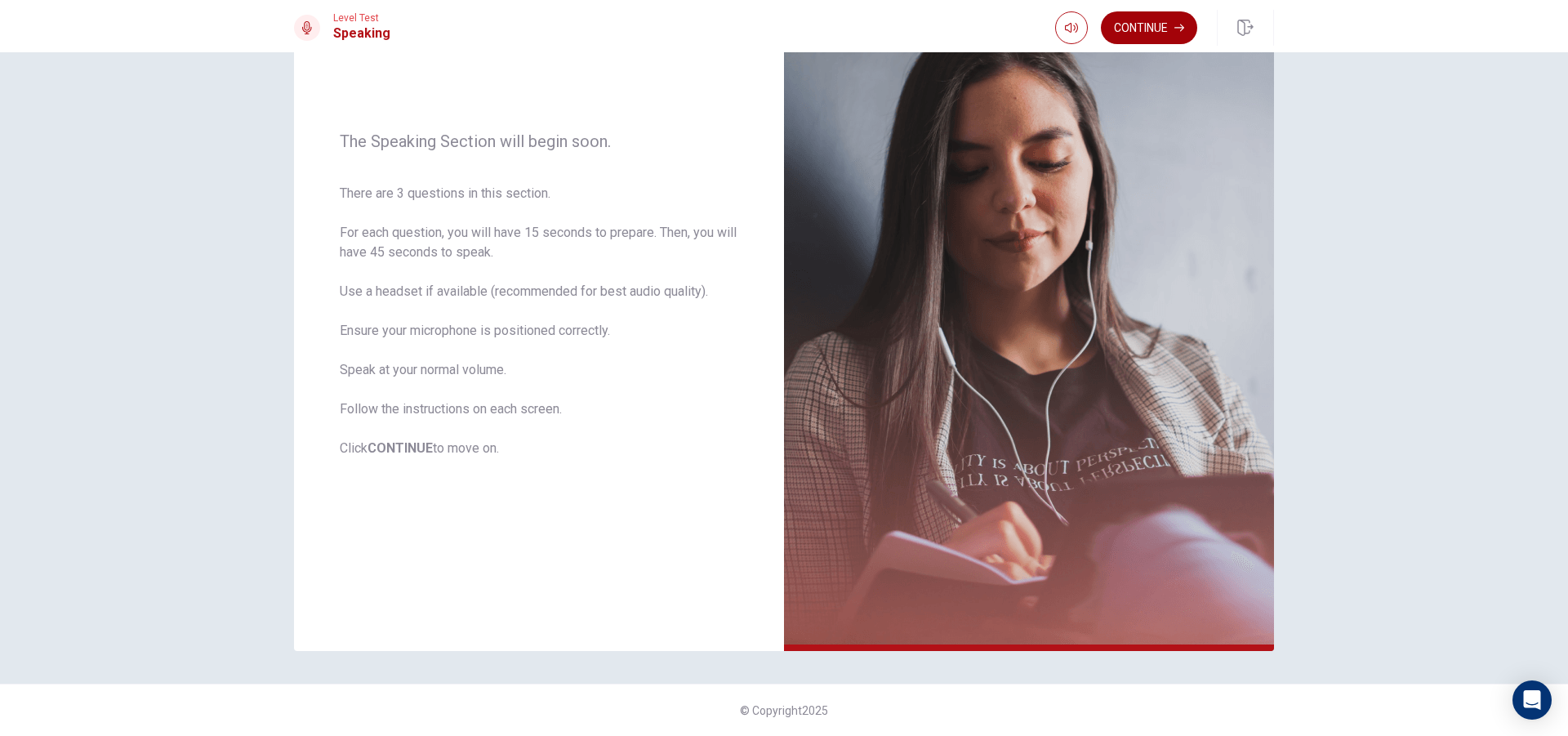
click at [1168, 27] on button "Continue" at bounding box center [1148, 28] width 96 height 33
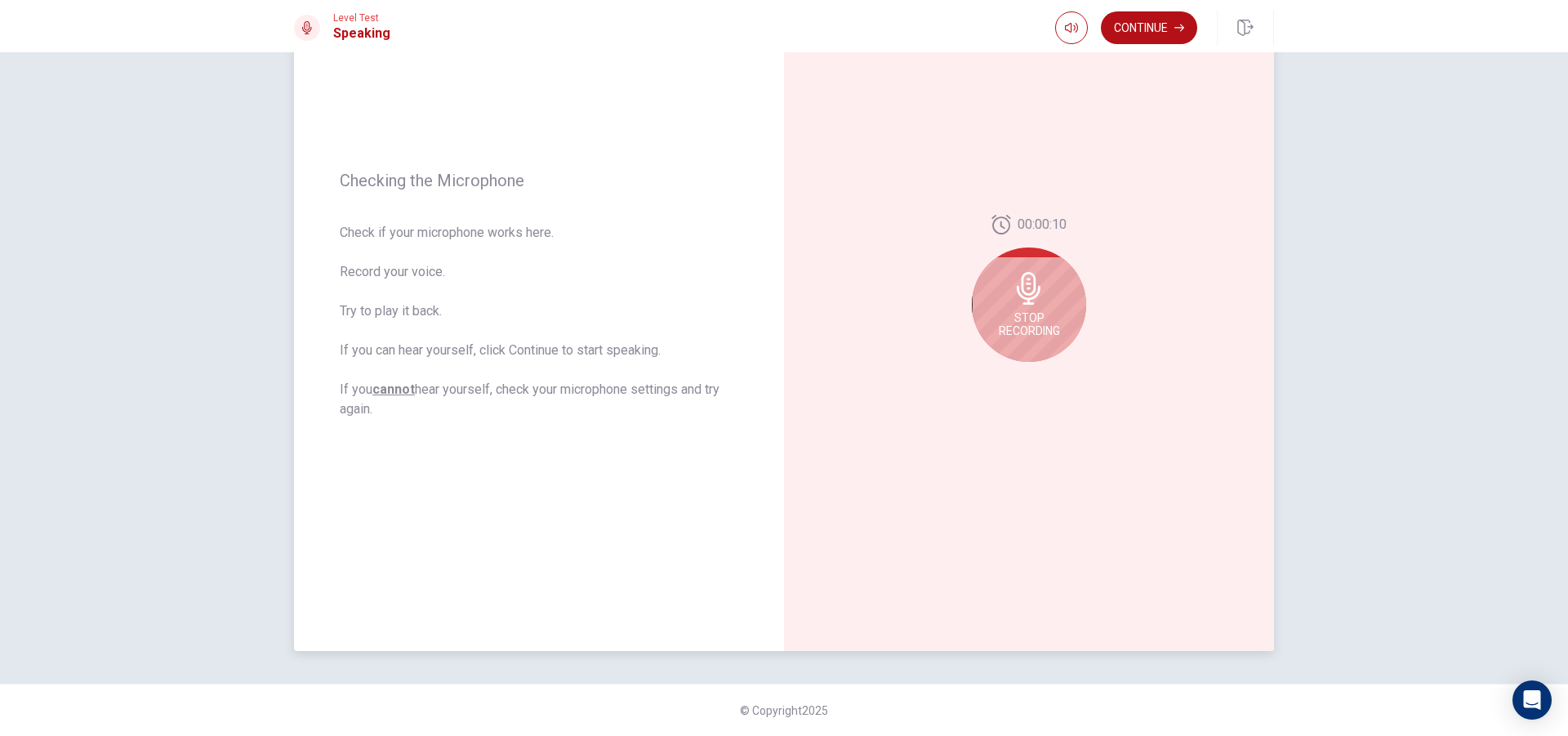
click at [1044, 289] on div "Stop Recording" at bounding box center [1029, 305] width 114 height 114
click at [1029, 292] on icon at bounding box center [1027, 294] width 23 height 33
click at [1045, 371] on icon "Play Audio" at bounding box center [1046, 375] width 10 height 10
click at [1047, 374] on icon "Pause Audio" at bounding box center [1046, 375] width 8 height 10
click at [1043, 378] on icon "Play Audio" at bounding box center [1046, 375] width 10 height 10
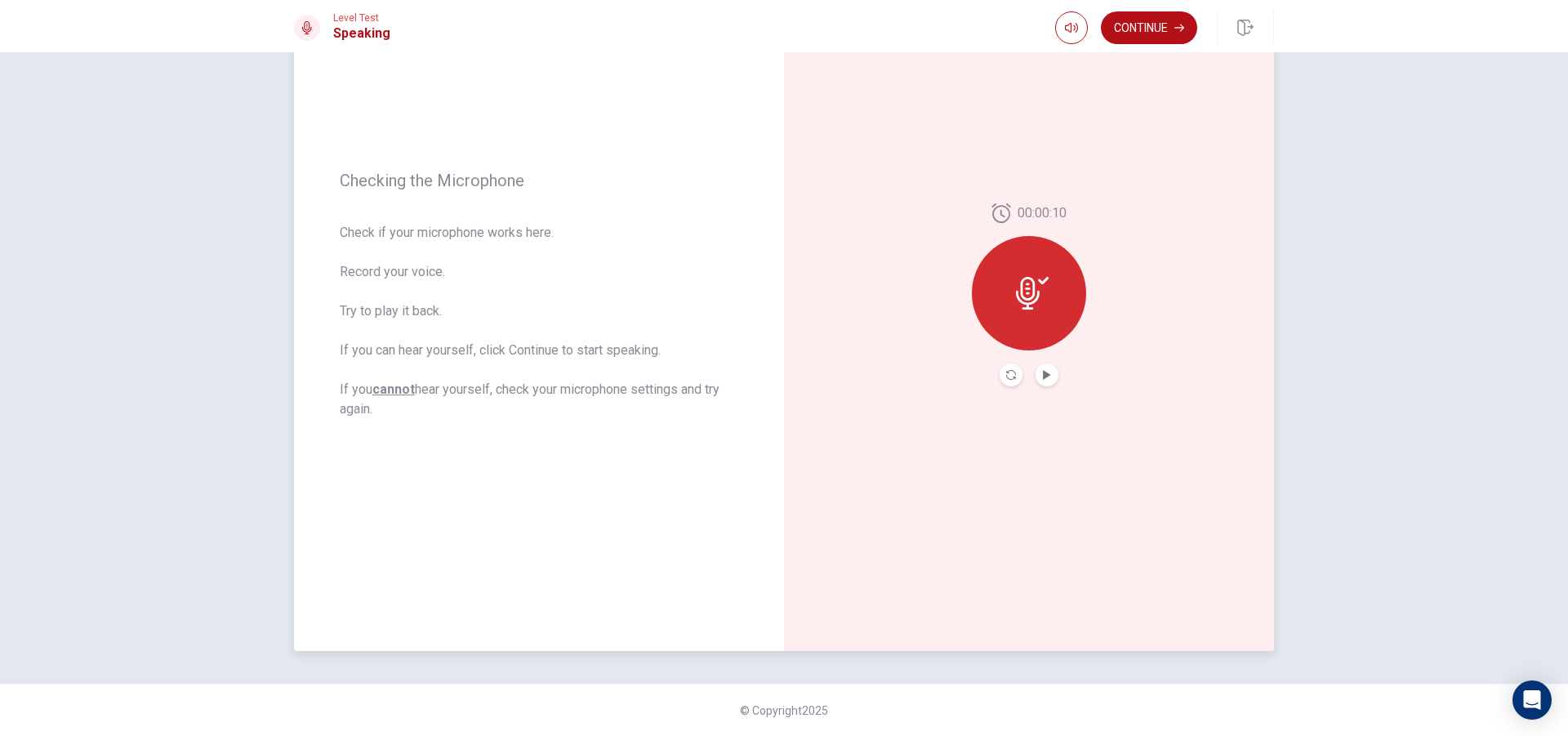
click at [1051, 371] on button "Play Audio" at bounding box center [1047, 375] width 22 height 23
click at [1014, 313] on div at bounding box center [1029, 294] width 114 height 114
click at [1048, 382] on button "Play Audio" at bounding box center [1047, 375] width 22 height 23
click at [1017, 289] on icon at bounding box center [1032, 294] width 33 height 33
click at [1047, 380] on button "Play Audio" at bounding box center [1047, 375] width 22 height 23
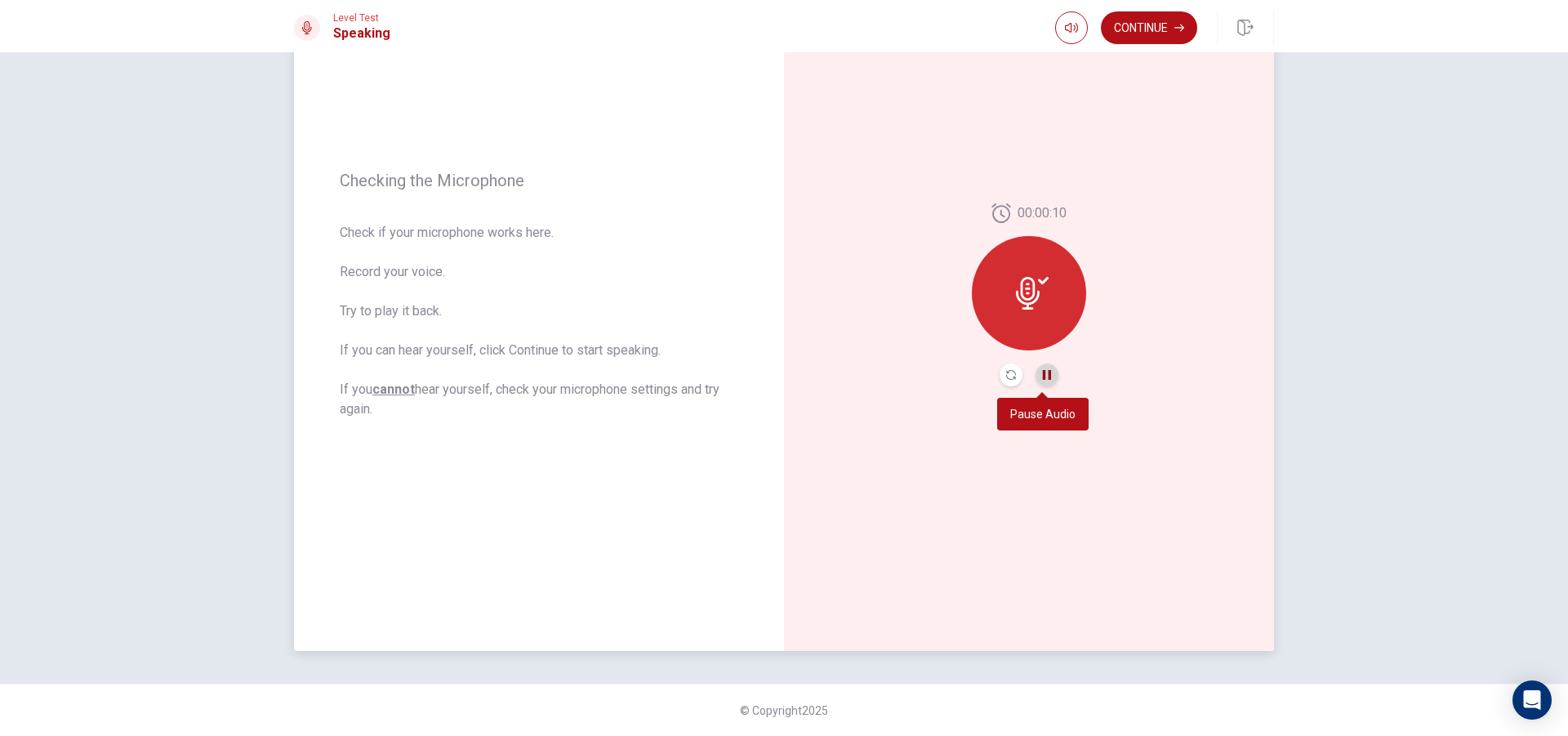
click at [1043, 379] on icon "Pause Audio" at bounding box center [1046, 375] width 10 height 10
click at [1024, 279] on icon at bounding box center [1027, 294] width 23 height 33
click at [1031, 283] on icon at bounding box center [1032, 294] width 33 height 33
click at [1030, 294] on icon at bounding box center [1027, 294] width 23 height 33
click at [1042, 386] on div "00:00:10" at bounding box center [1029, 294] width 490 height 713
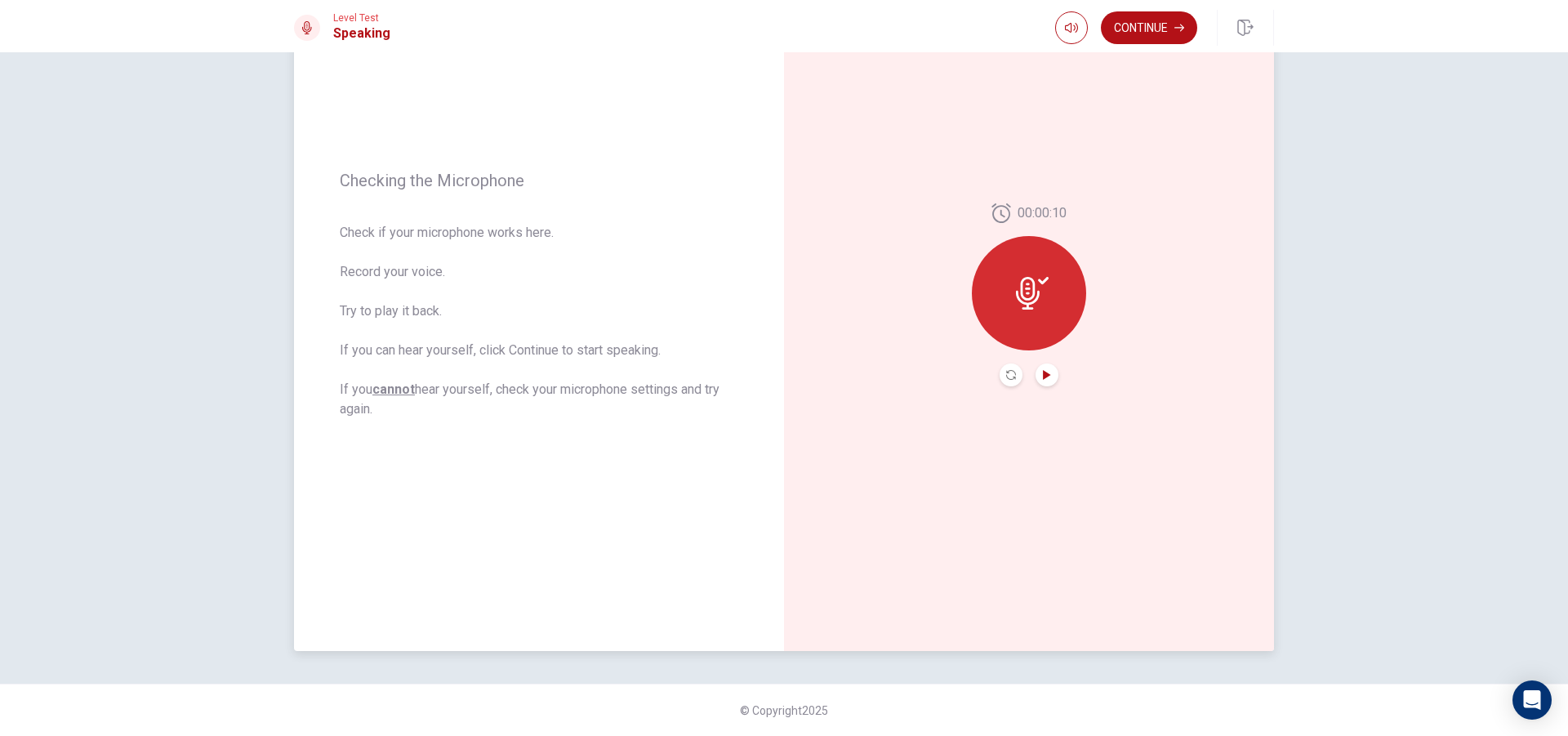
click at [1043, 378] on icon "Play Audio" at bounding box center [1046, 375] width 7 height 10
click at [1046, 384] on button "Play Audio" at bounding box center [1047, 375] width 22 height 23
click at [1046, 374] on icon "Play Audio" at bounding box center [1046, 375] width 10 height 10
click at [1053, 374] on button "Play Audio" at bounding box center [1047, 375] width 22 height 23
click at [1050, 287] on div at bounding box center [1029, 294] width 114 height 114
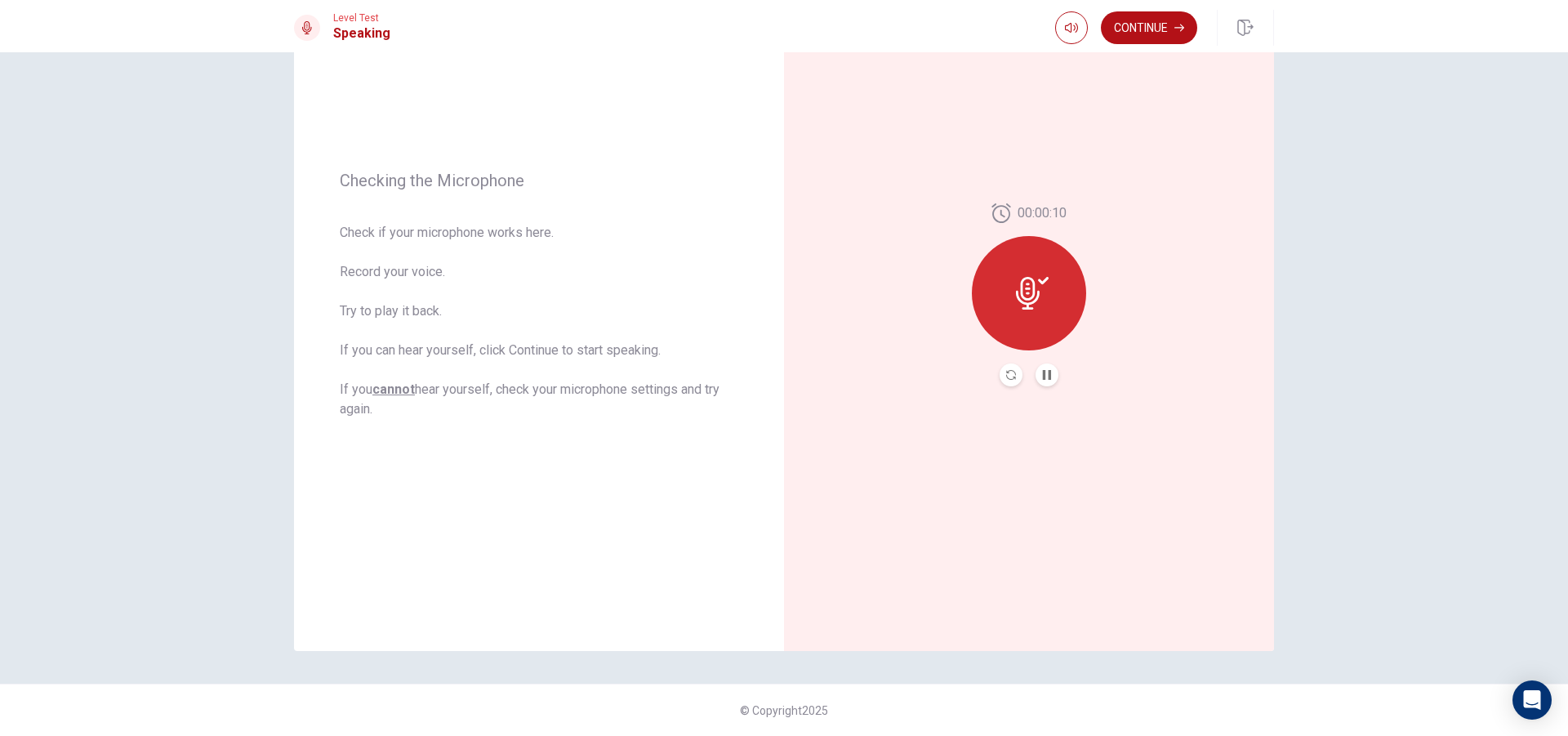
click at [1038, 296] on icon at bounding box center [1032, 294] width 33 height 33
click at [1006, 379] on icon "Record Again" at bounding box center [1011, 375] width 10 height 10
click at [1029, 306] on div "Stop Recording" at bounding box center [1029, 305] width 114 height 114
click at [1044, 384] on button "Play Audio" at bounding box center [1047, 375] width 22 height 23
click at [1043, 372] on icon "Play Audio" at bounding box center [1046, 375] width 7 height 10
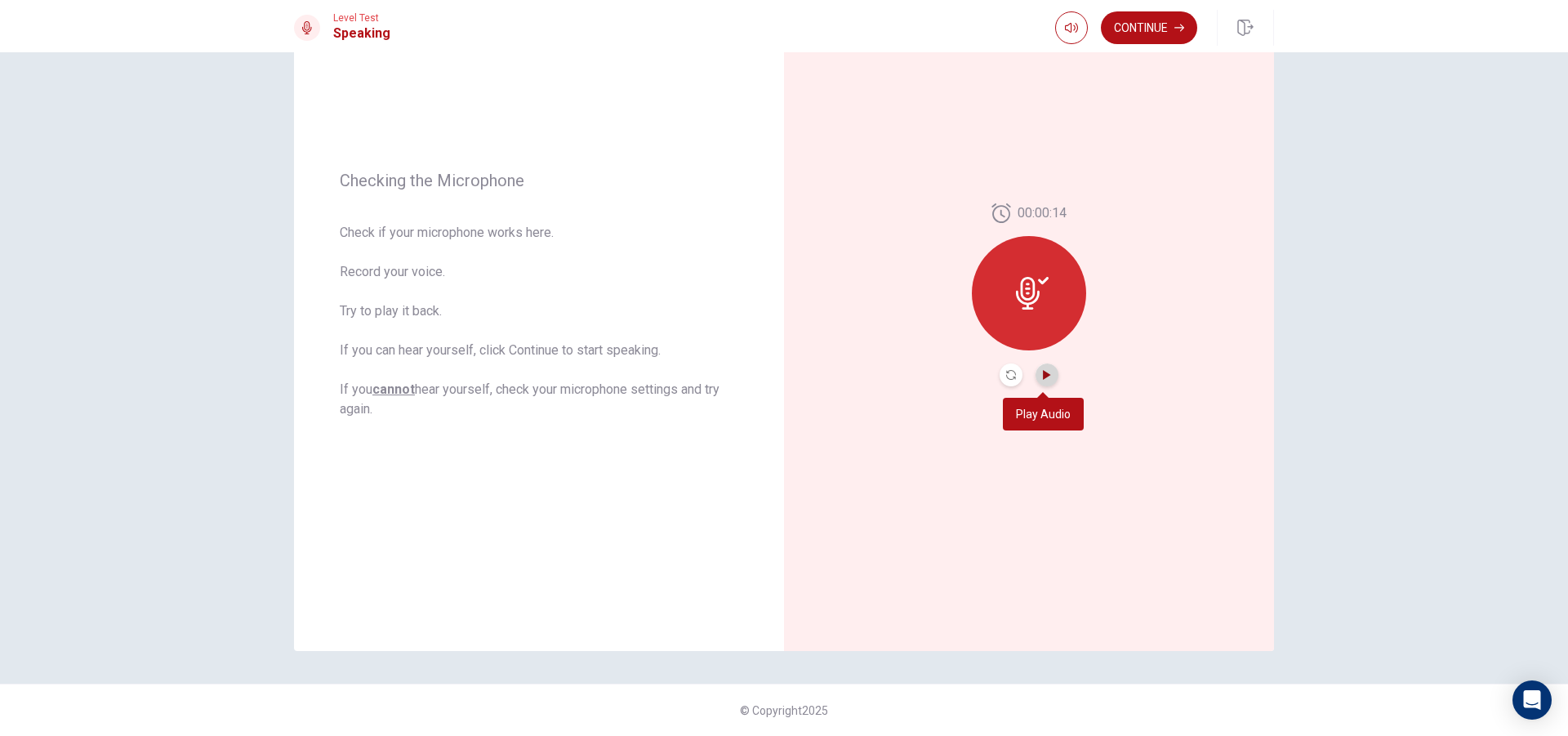
click at [1043, 372] on icon "Play Audio" at bounding box center [1046, 375] width 7 height 10
click at [1012, 274] on div at bounding box center [1029, 294] width 114 height 114
click at [1009, 371] on icon "Record Again" at bounding box center [1011, 375] width 10 height 10
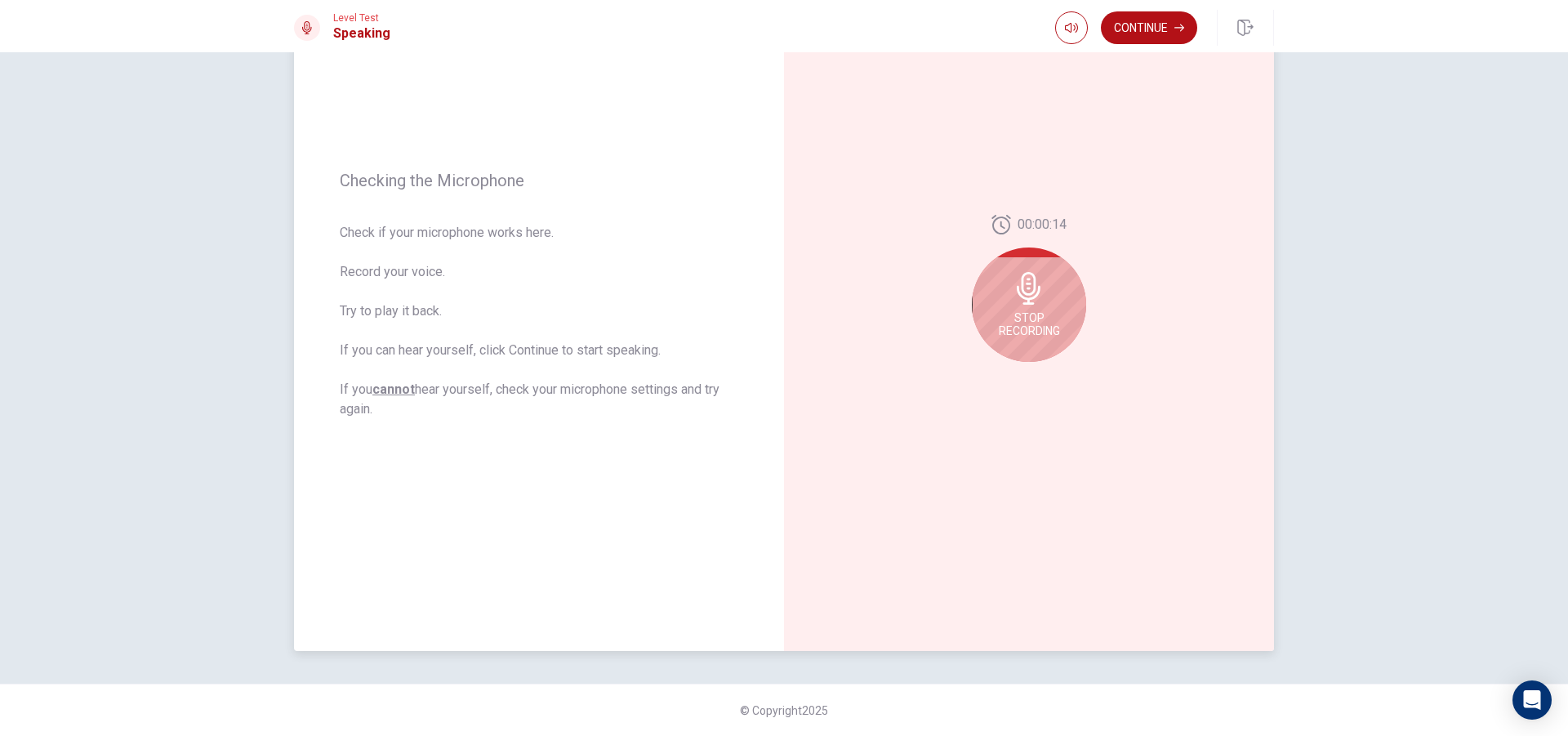
click at [1032, 300] on icon at bounding box center [1029, 288] width 33 height 33
click at [1043, 374] on icon "Play Audio" at bounding box center [1046, 375] width 7 height 10
drag, startPoint x: 1382, startPoint y: 498, endPoint x: 1371, endPoint y: 487, distance: 15.6
click at [1382, 498] on div "Checking the Microphone Check if your microphone works here. Record your voice.…" at bounding box center [784, 394] width 1568 height 684
click at [1039, 365] on button "Play Audio" at bounding box center [1047, 375] width 22 height 23
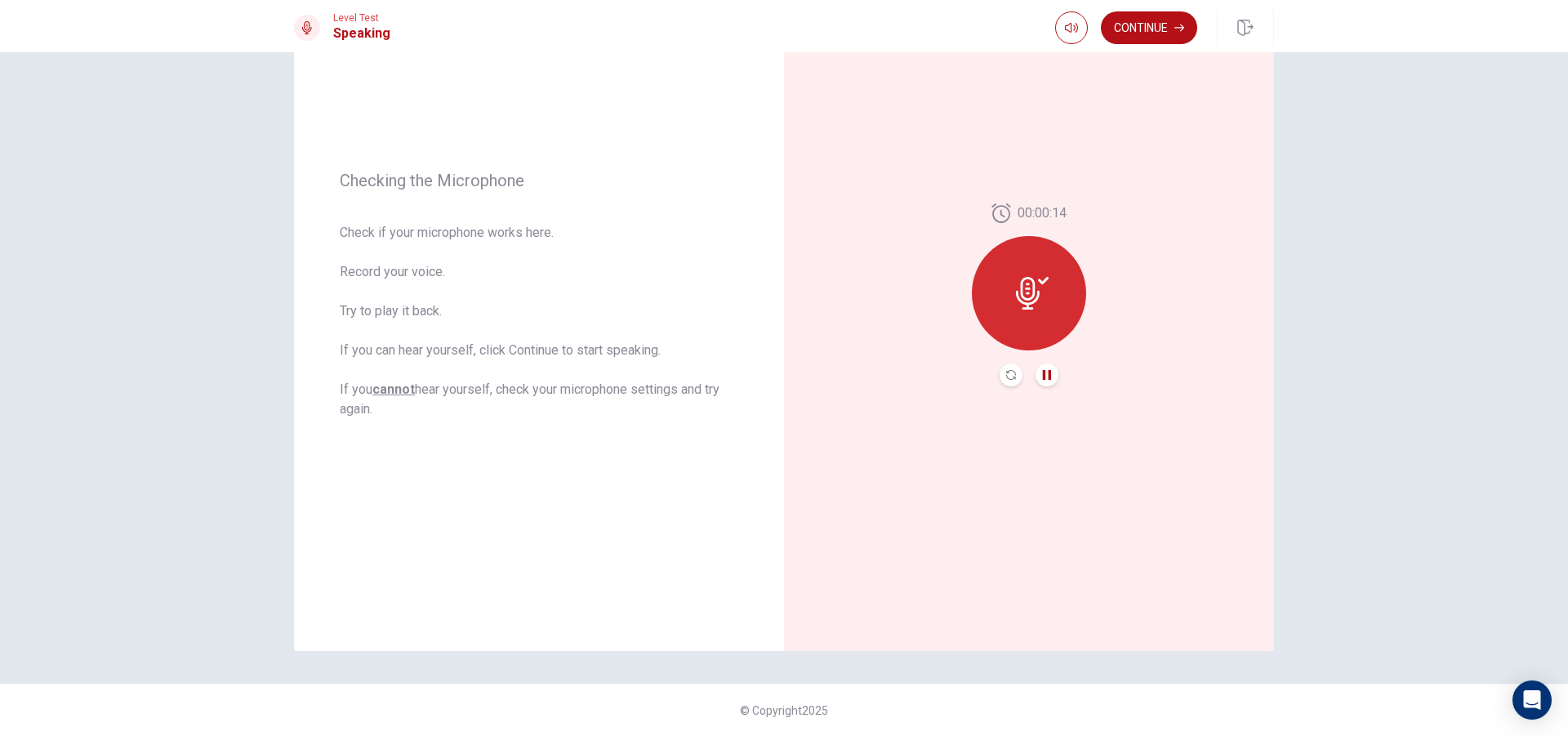
click at [1043, 371] on icon "Pause Audio" at bounding box center [1046, 375] width 8 height 10
click at [1042, 371] on icon "Play Audio" at bounding box center [1046, 375] width 10 height 10
click at [1020, 288] on icon at bounding box center [1032, 294] width 33 height 33
click at [1006, 371] on icon "Record Again" at bounding box center [1011, 375] width 10 height 10
click at [1051, 302] on div "Stop Recording" at bounding box center [1029, 305] width 114 height 114
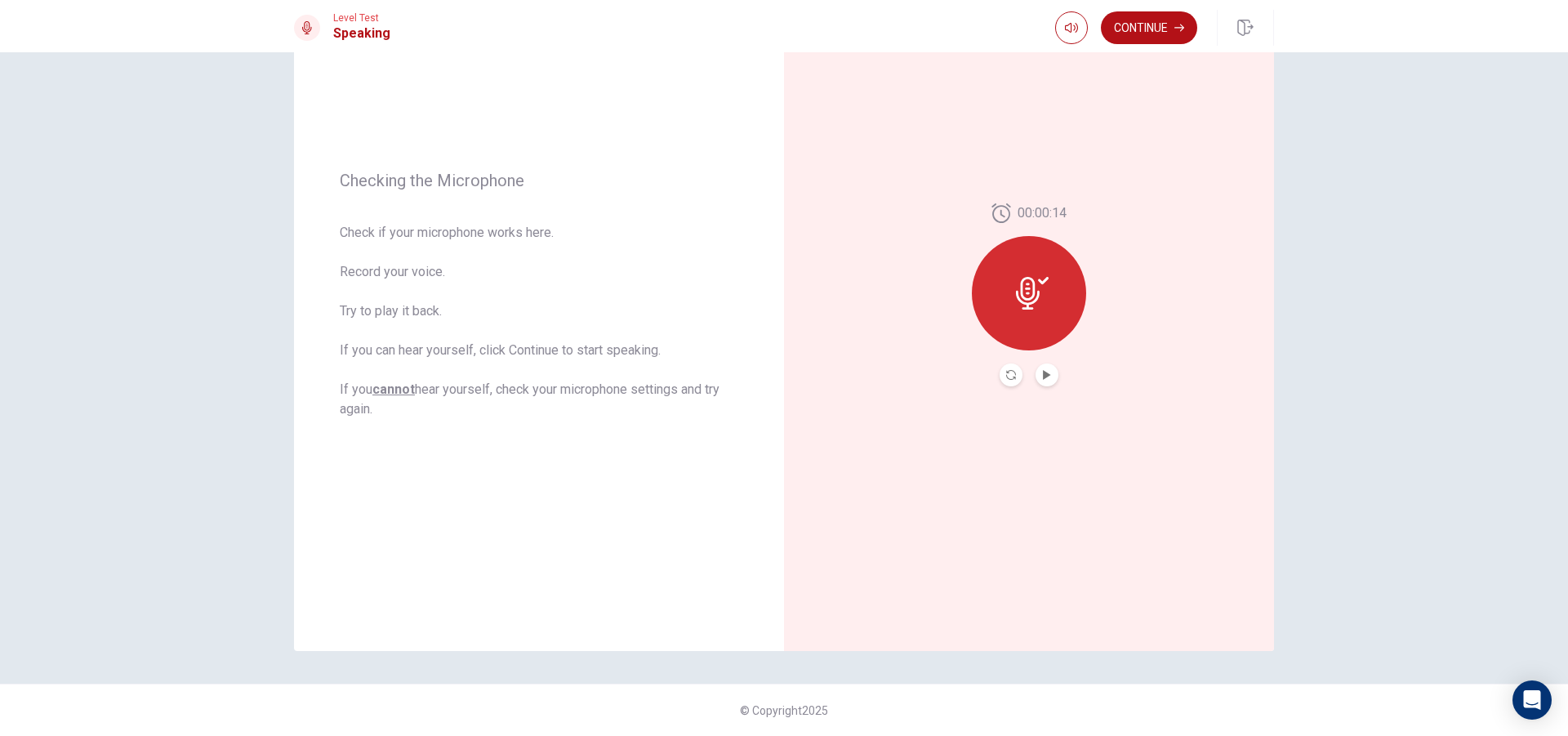
click at [1045, 383] on button "Play Audio" at bounding box center [1047, 375] width 22 height 23
click at [1045, 281] on div at bounding box center [1029, 294] width 114 height 114
click at [1036, 376] on button "Play Audio" at bounding box center [1047, 375] width 22 height 23
click at [1007, 375] on icon "Record Again" at bounding box center [1011, 375] width 10 height 10
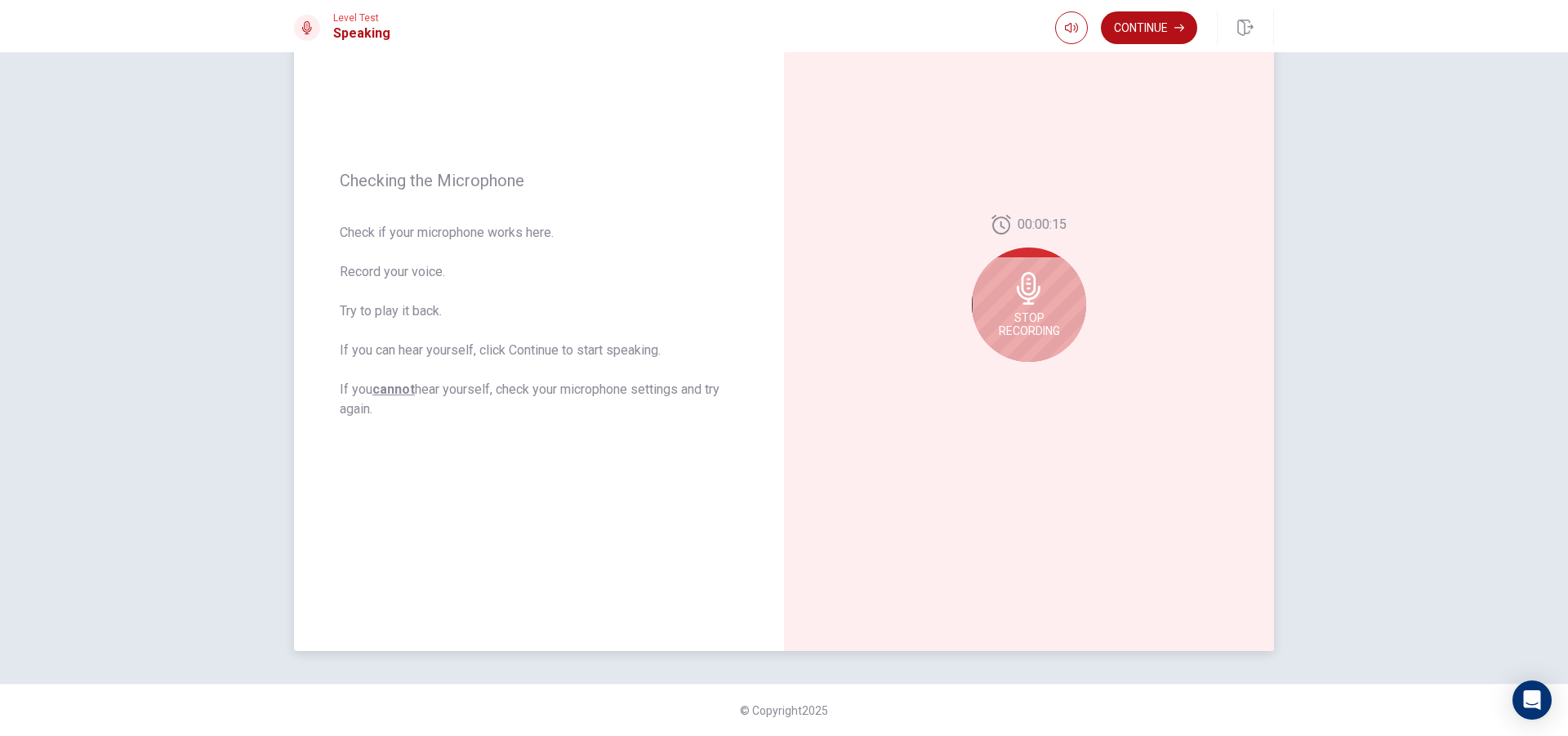
click at [1026, 314] on span "Stop Recording" at bounding box center [1029, 325] width 61 height 26
click at [1051, 376] on button "Play Audio" at bounding box center [1047, 375] width 22 height 23
click at [1000, 372] on button "Record Again" at bounding box center [1011, 375] width 22 height 23
click at [1029, 298] on icon at bounding box center [1028, 288] width 23 height 33
click at [1043, 378] on icon "Play Audio" at bounding box center [1046, 375] width 7 height 10
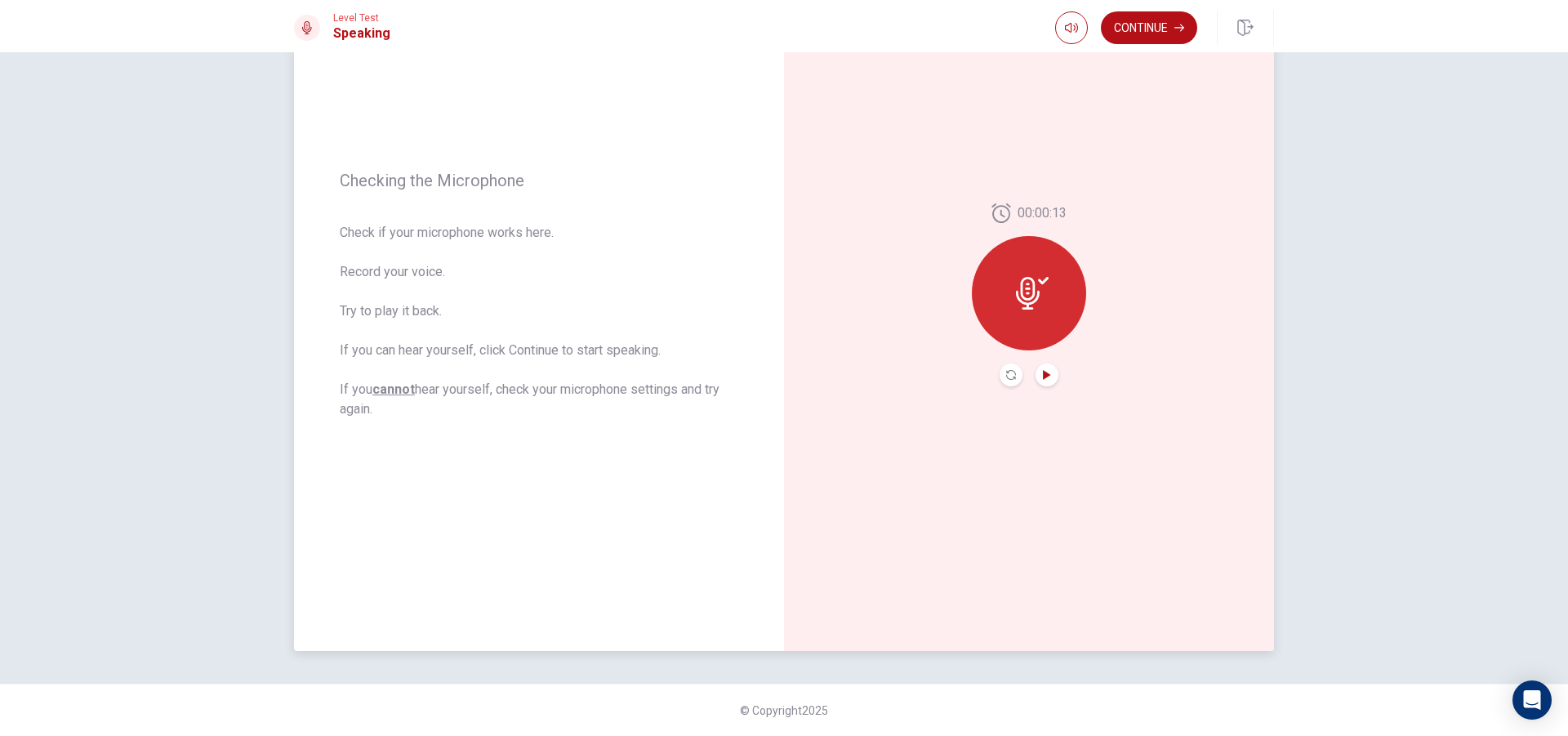
click at [1015, 373] on button "Record Again" at bounding box center [1011, 375] width 22 height 23
click at [1040, 309] on div "Stop Recording" at bounding box center [1029, 305] width 114 height 114
click at [1044, 372] on icon "Play Audio" at bounding box center [1046, 375] width 10 height 10
click at [1037, 374] on button "Play Audio" at bounding box center [1047, 375] width 22 height 23
click at [1012, 382] on button "Record Again" at bounding box center [1011, 375] width 22 height 23
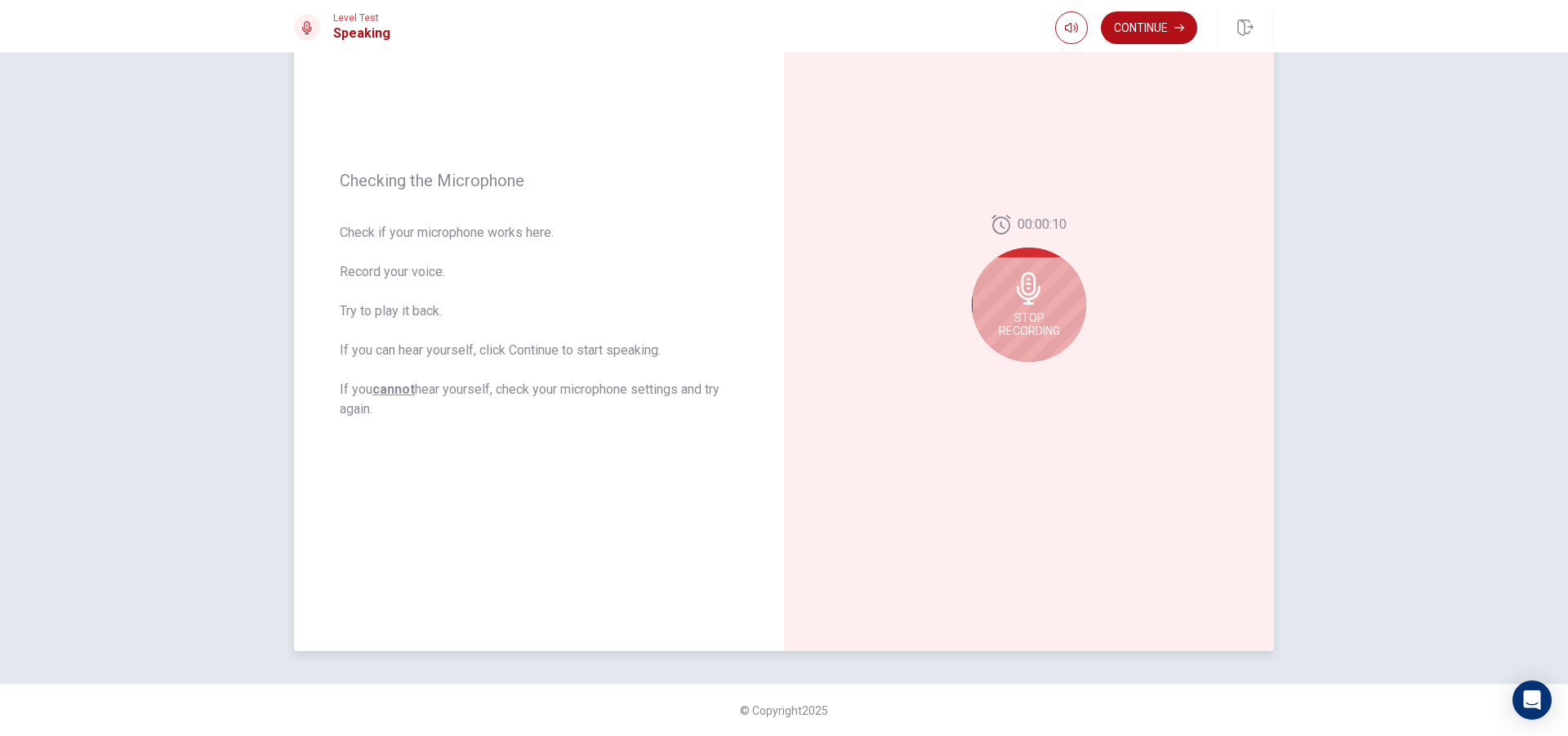
click at [1006, 309] on div "Stop Recording" at bounding box center [1029, 305] width 114 height 114
click at [1047, 375] on icon "Play Audio" at bounding box center [1046, 375] width 7 height 10
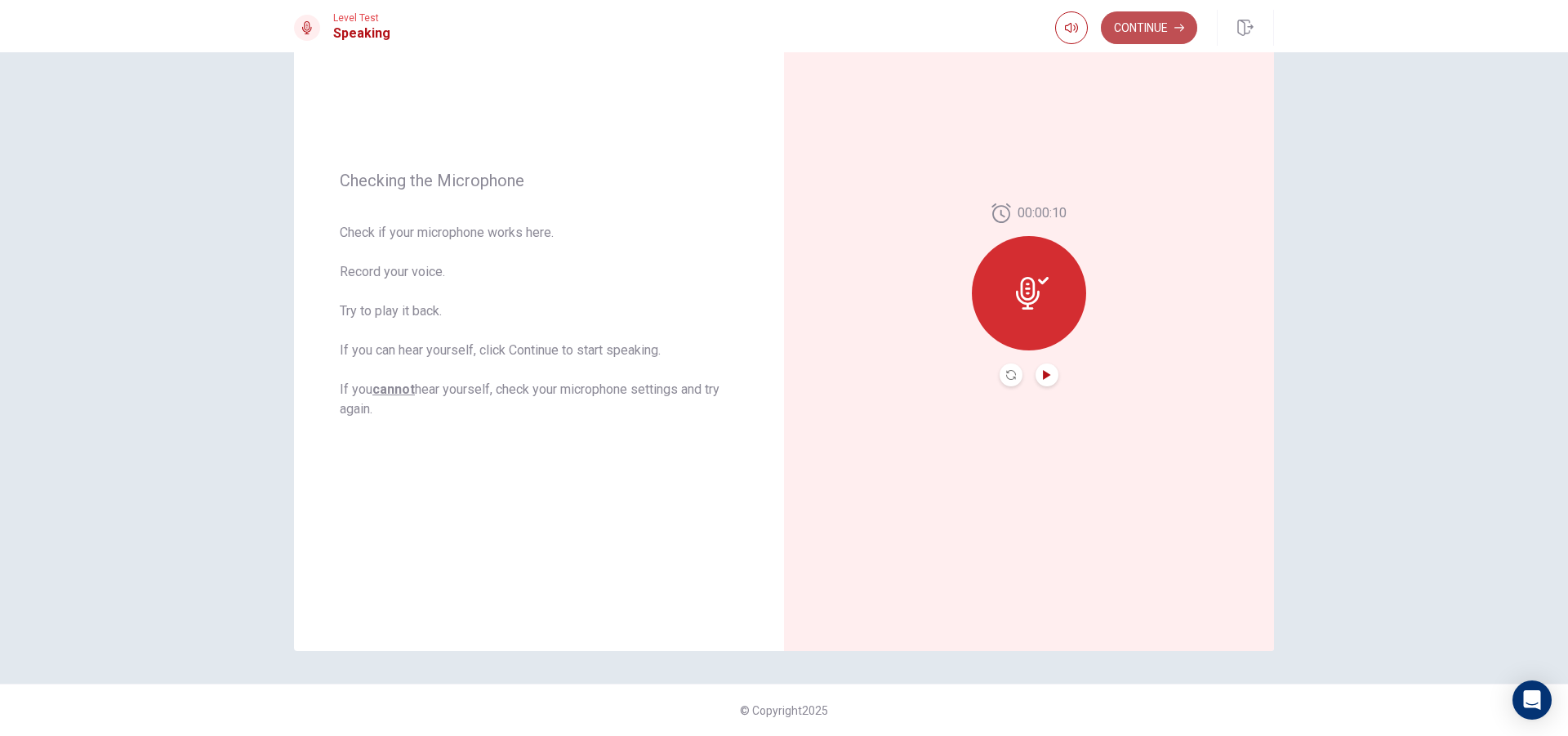
click at [1148, 27] on button "Continue" at bounding box center [1148, 28] width 96 height 33
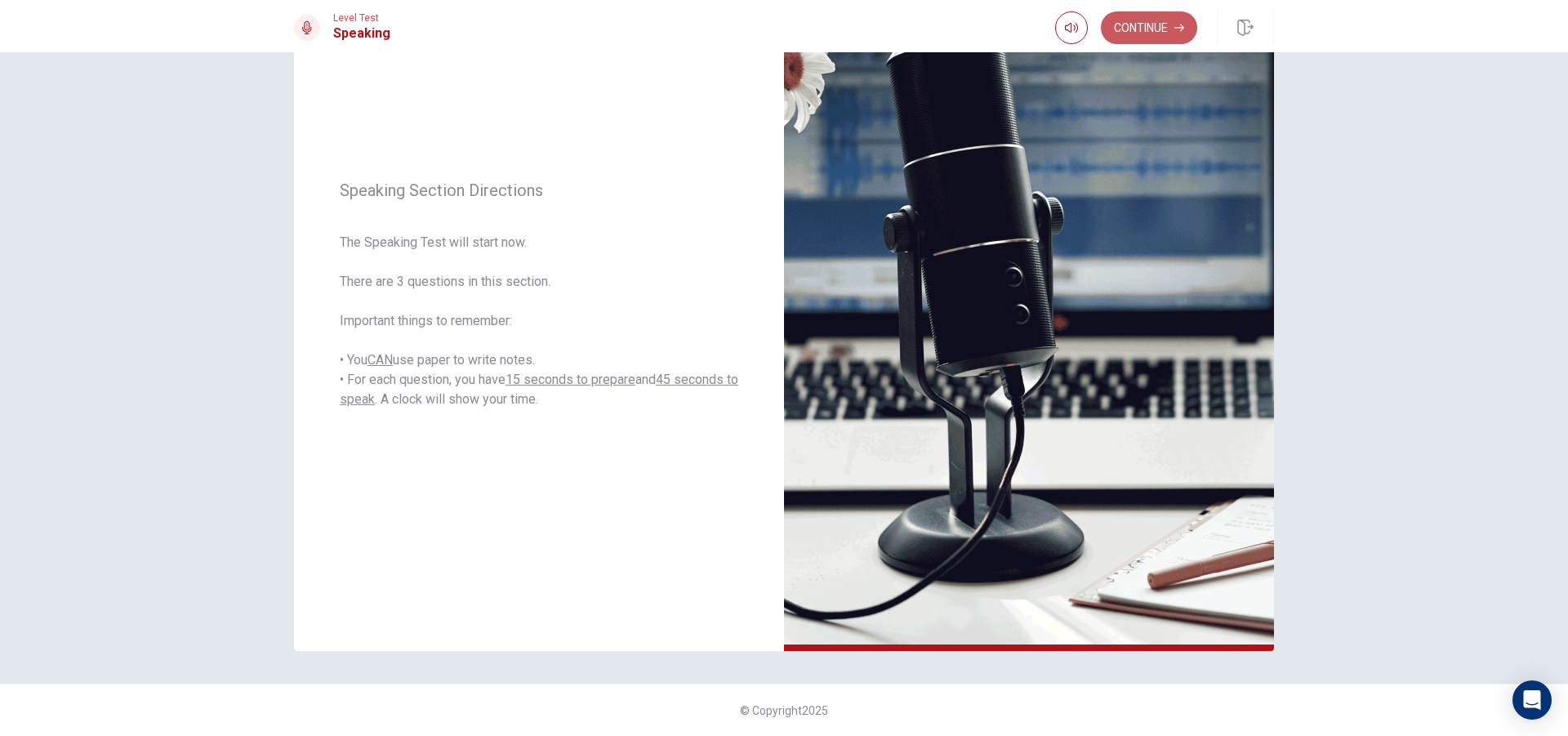
click at [1130, 29] on button "Continue" at bounding box center [1148, 28] width 96 height 33
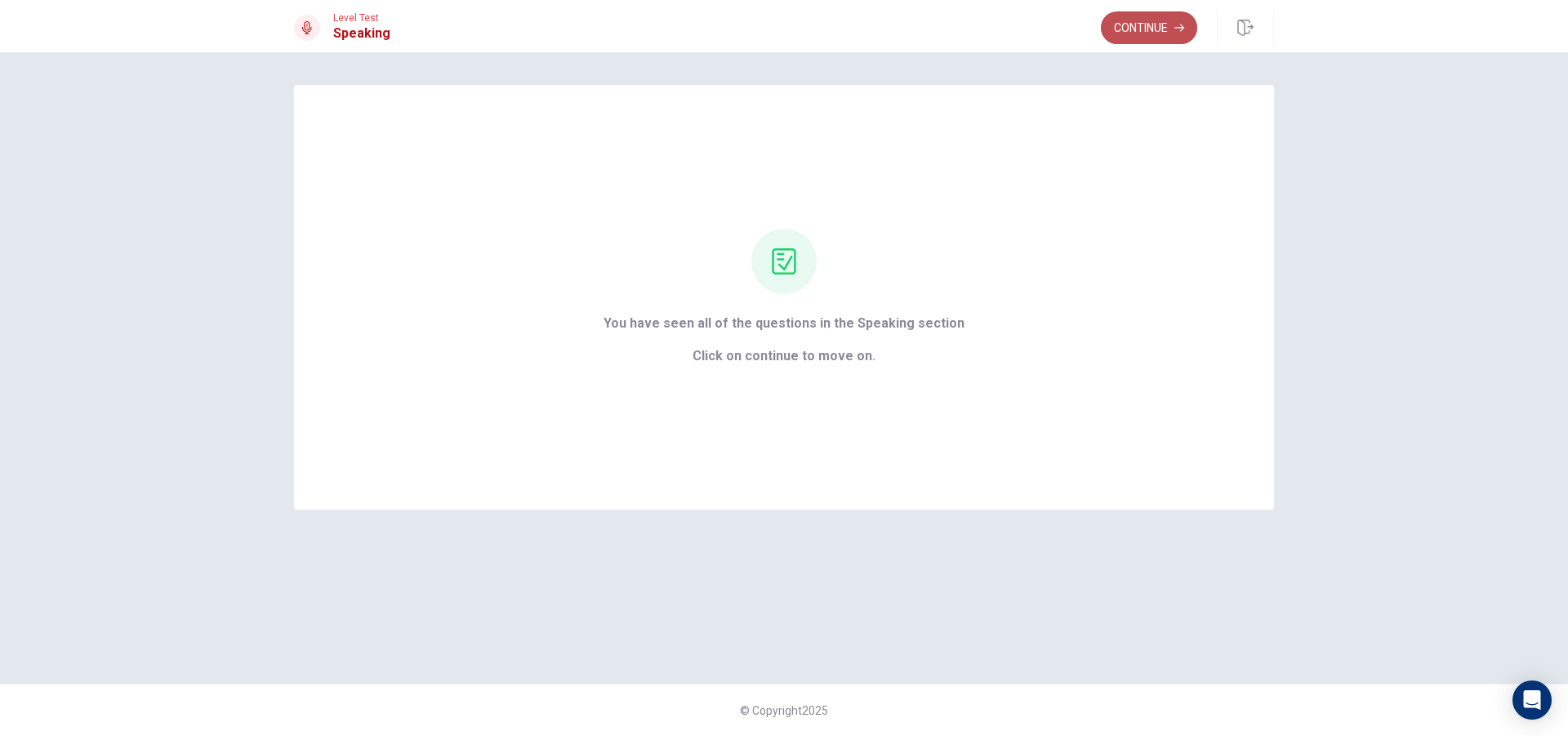
click at [1142, 24] on button "Continue" at bounding box center [1148, 28] width 96 height 33
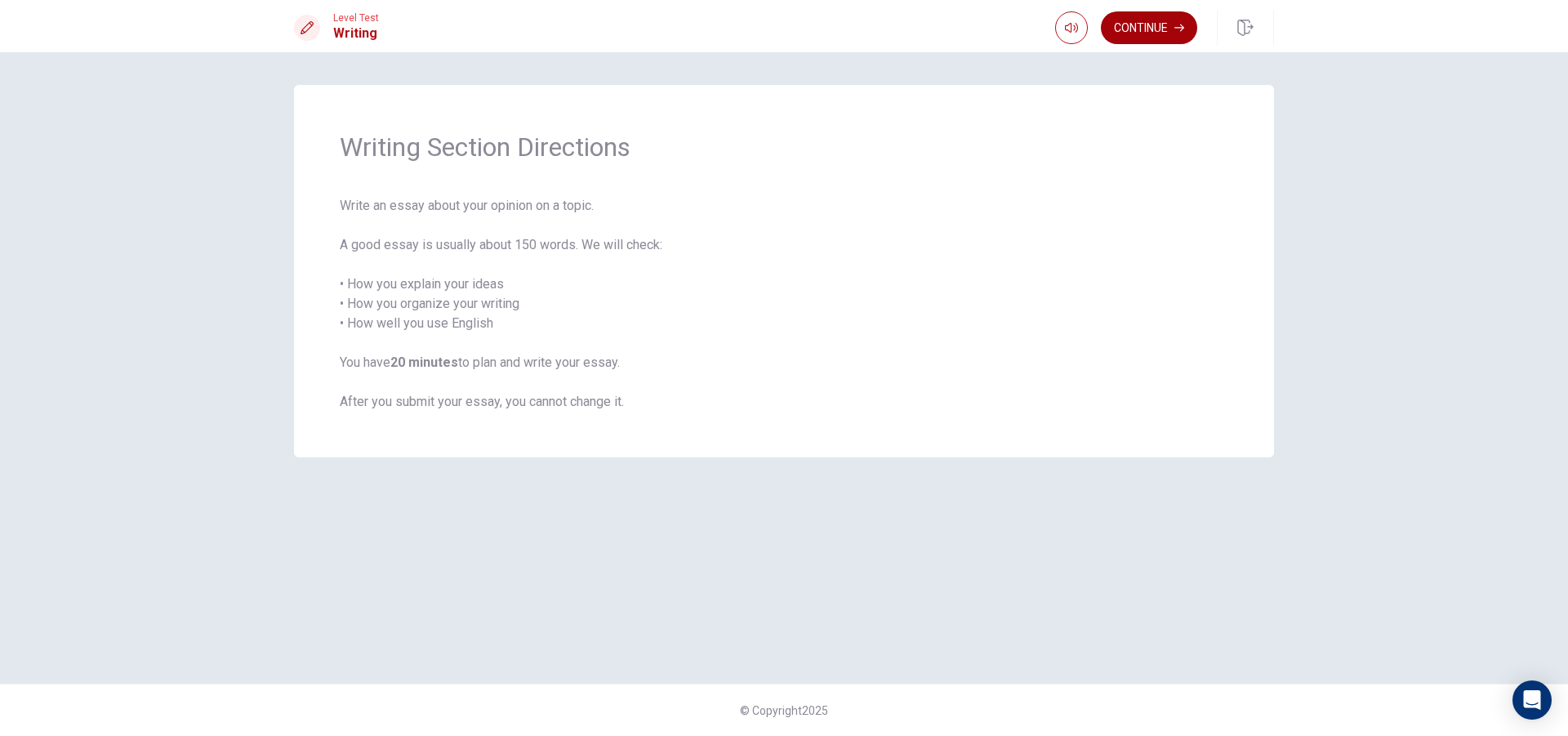
click at [1128, 25] on button "Continue" at bounding box center [1148, 28] width 96 height 33
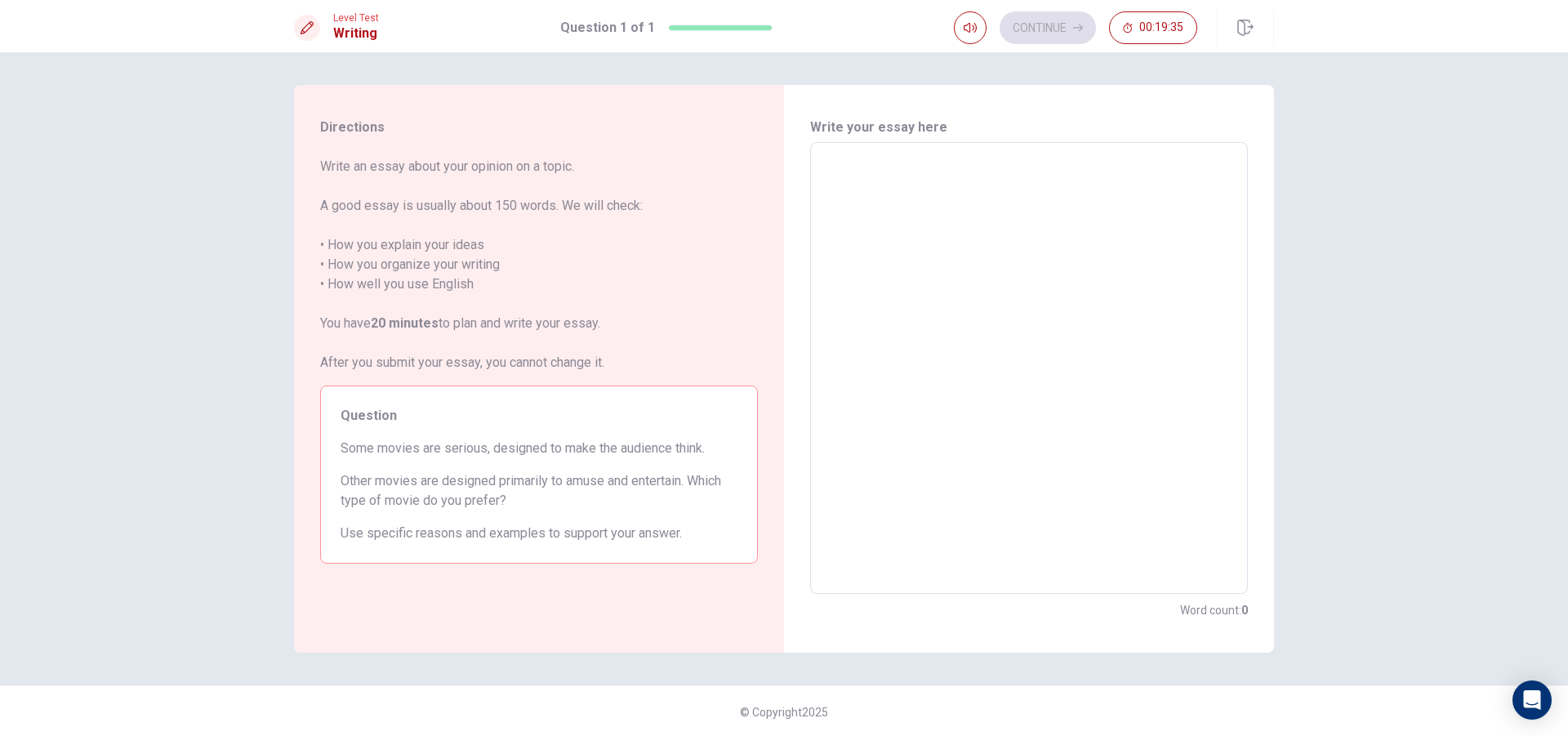
click at [1063, 236] on textarea at bounding box center [1028, 368] width 414 height 425
type textarea "t"
type textarea "x"
type textarea "th"
type textarea "x"
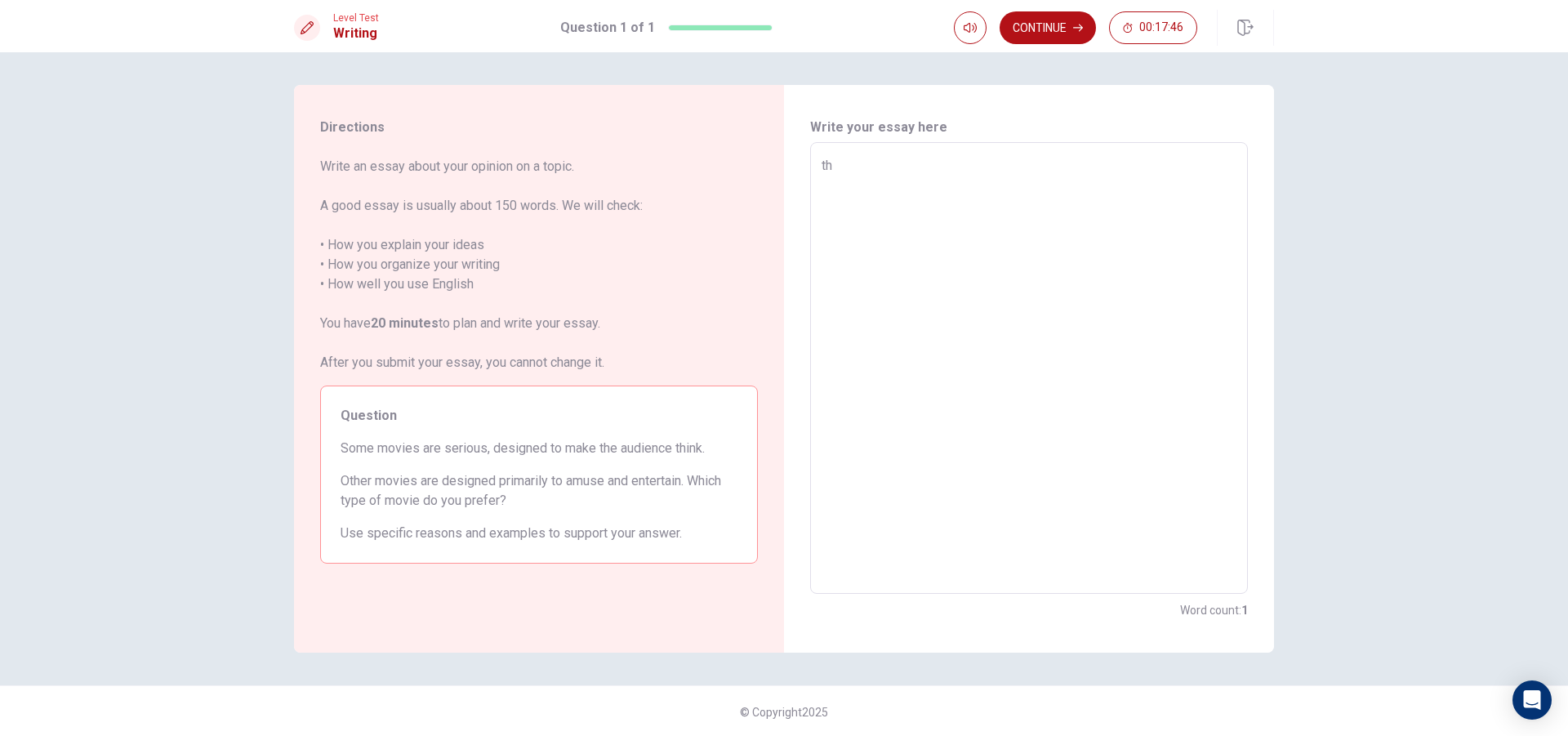
type textarea "t"
type textarea "x"
type textarea "T"
type textarea "x"
type textarea "Th"
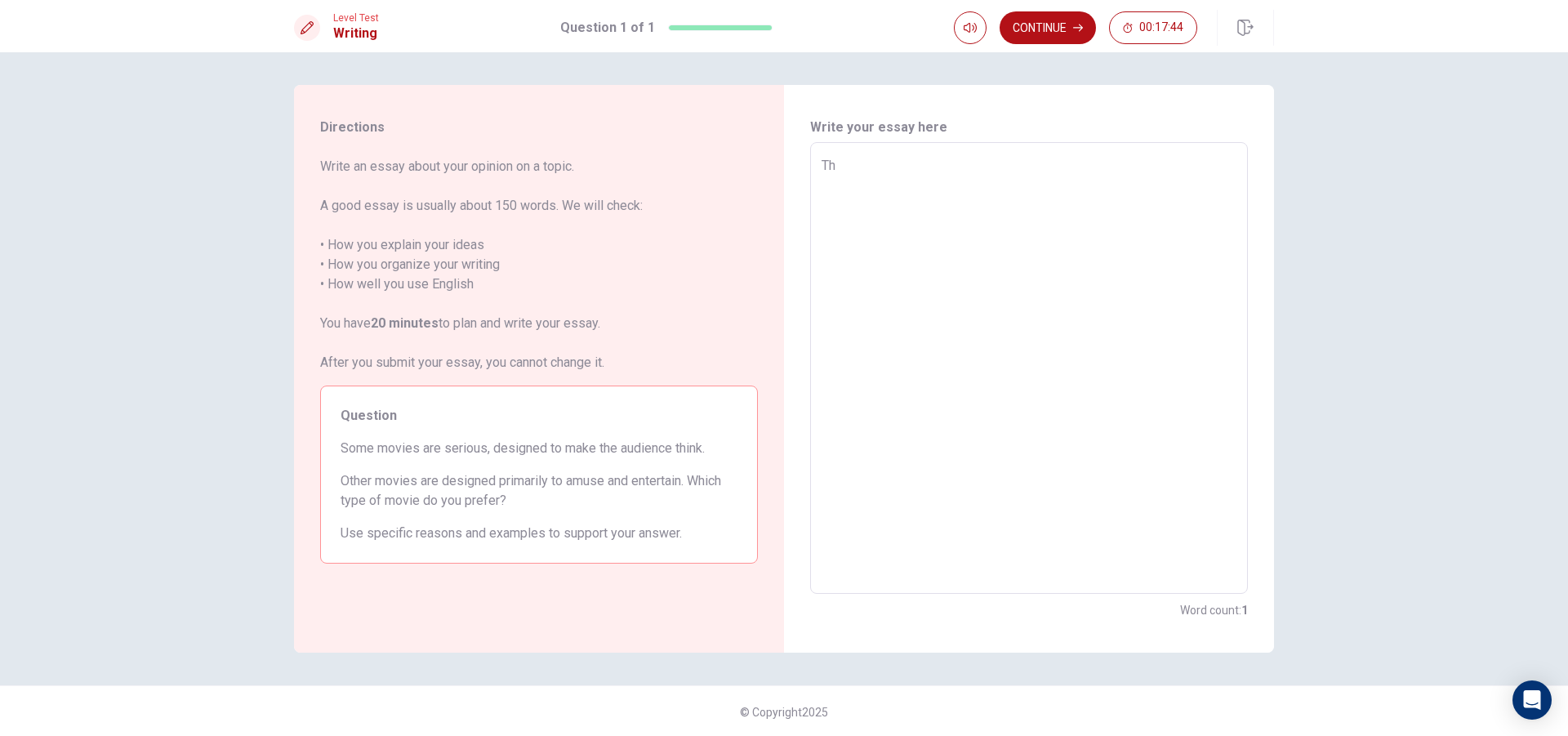
type textarea "x"
type textarea "The"
type textarea "x"
type textarea "The"
type textarea "x"
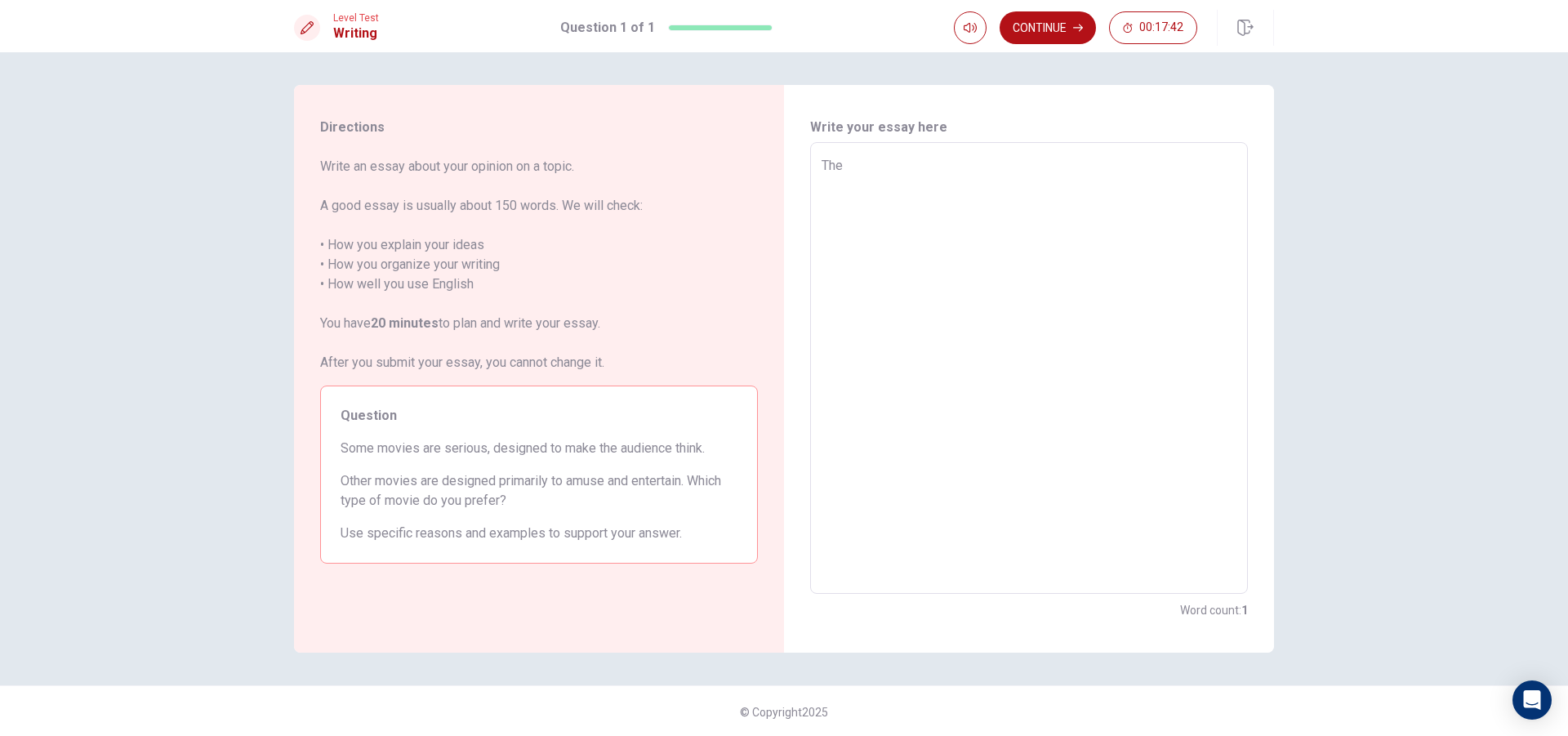
type textarea "The c"
type textarea "x"
type textarea "The ci"
type textarea "x"
type textarea "The cin"
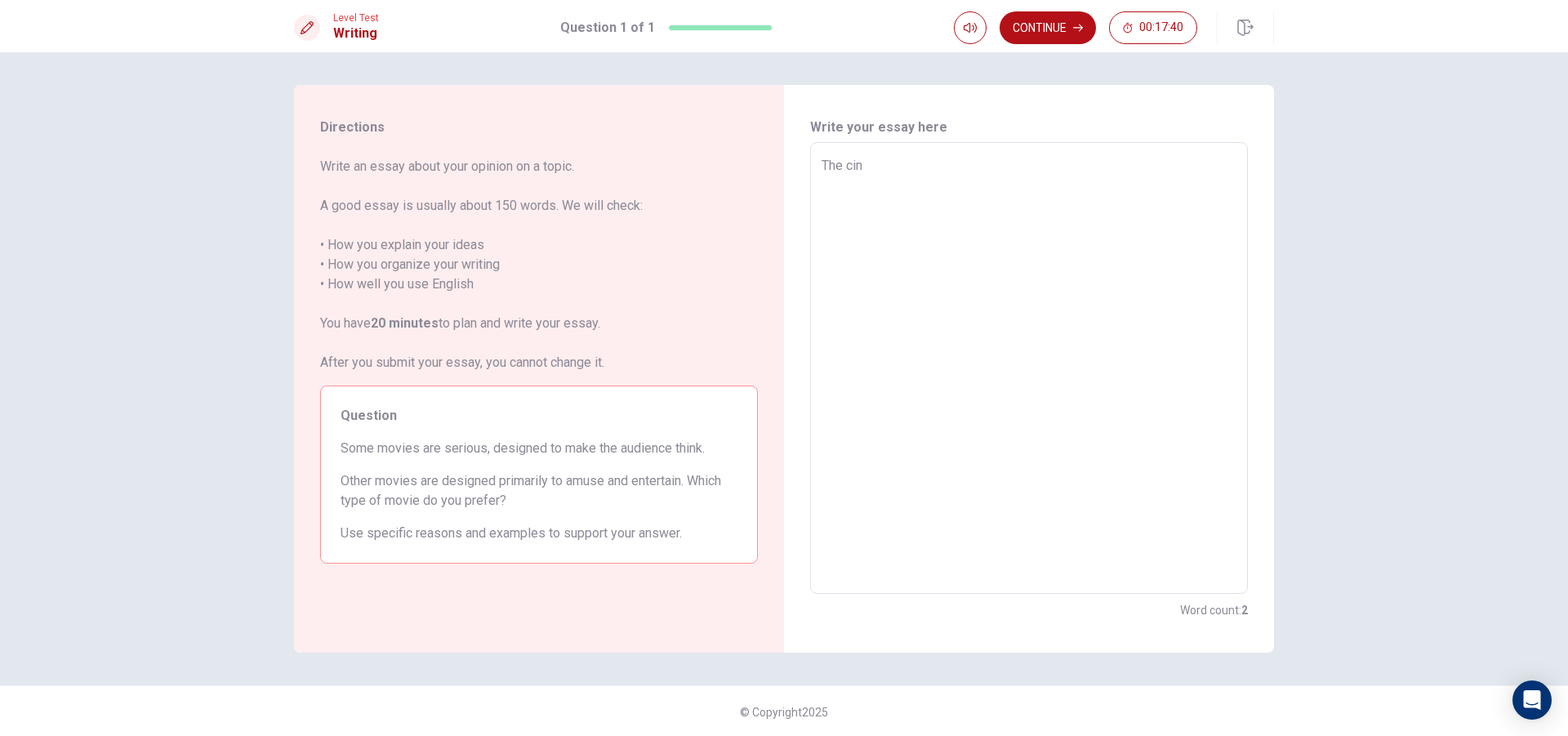
type textarea "x"
type textarea "The cine"
type textarea "x"
type textarea "The cinem"
type textarea "x"
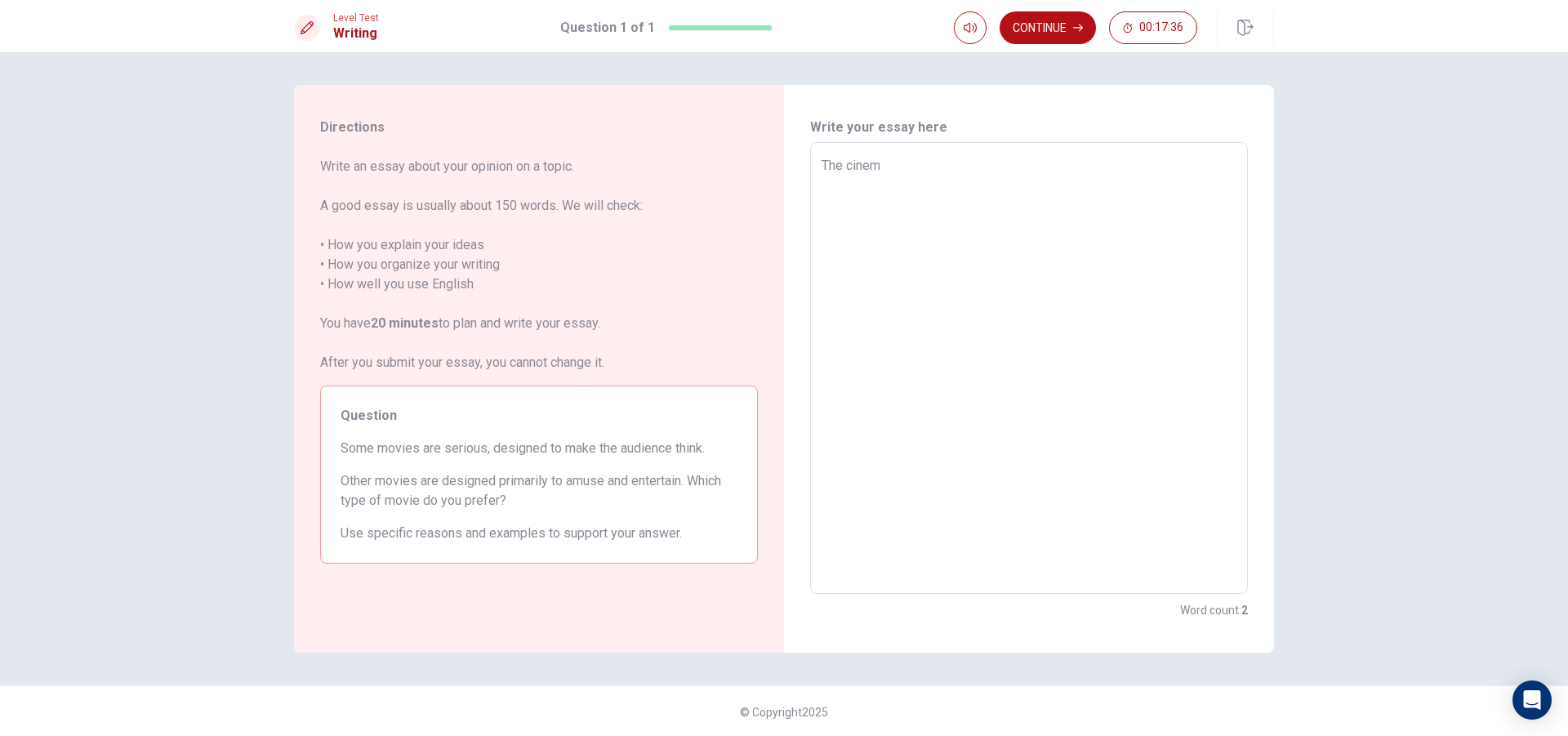
type textarea "The cinema"
type textarea "x"
type textarea "The cinemat"
type textarea "x"
type textarea "The cinemati"
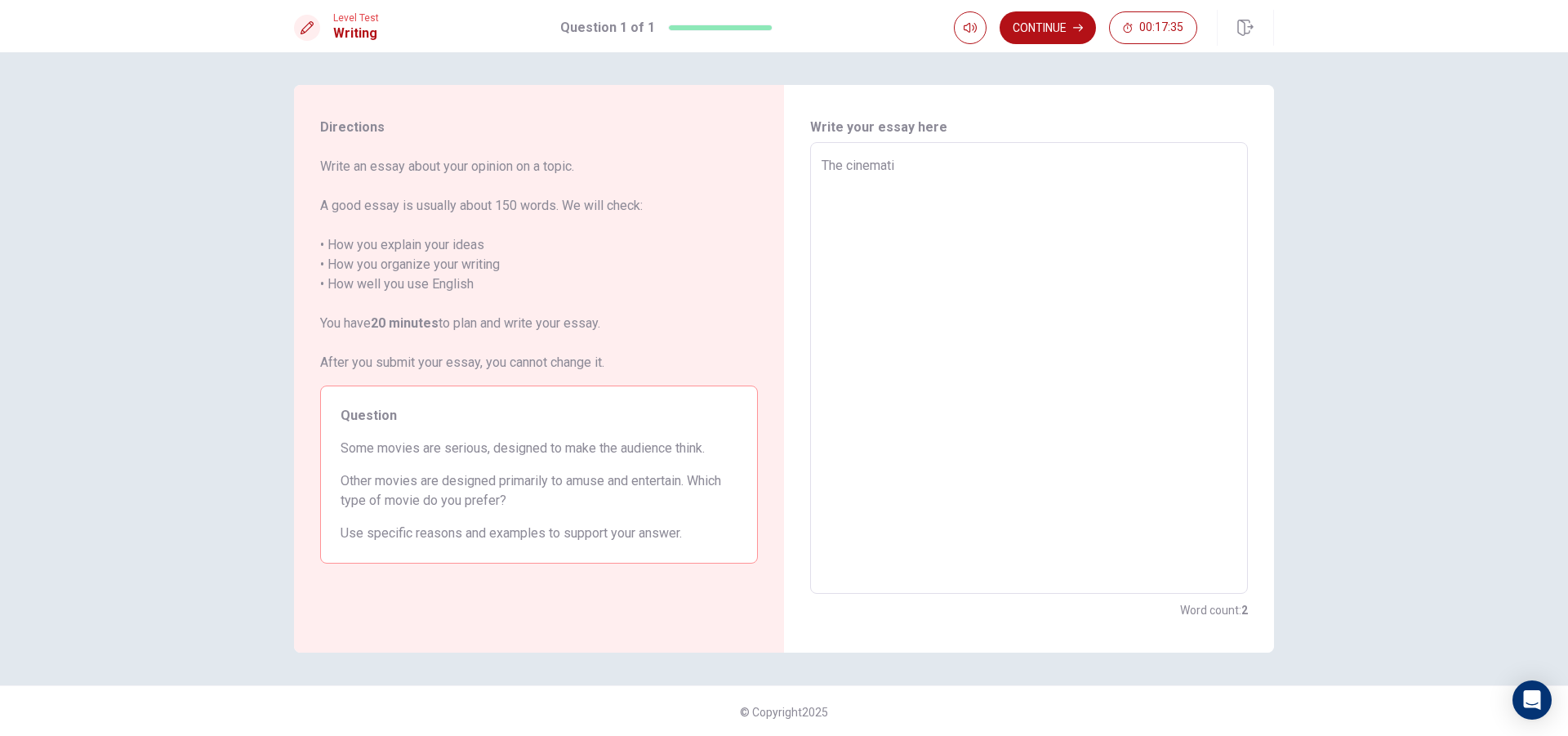
type textarea "x"
type textarea "The cinematic"
type textarea "x"
type textarea "The cinematic"
type textarea "x"
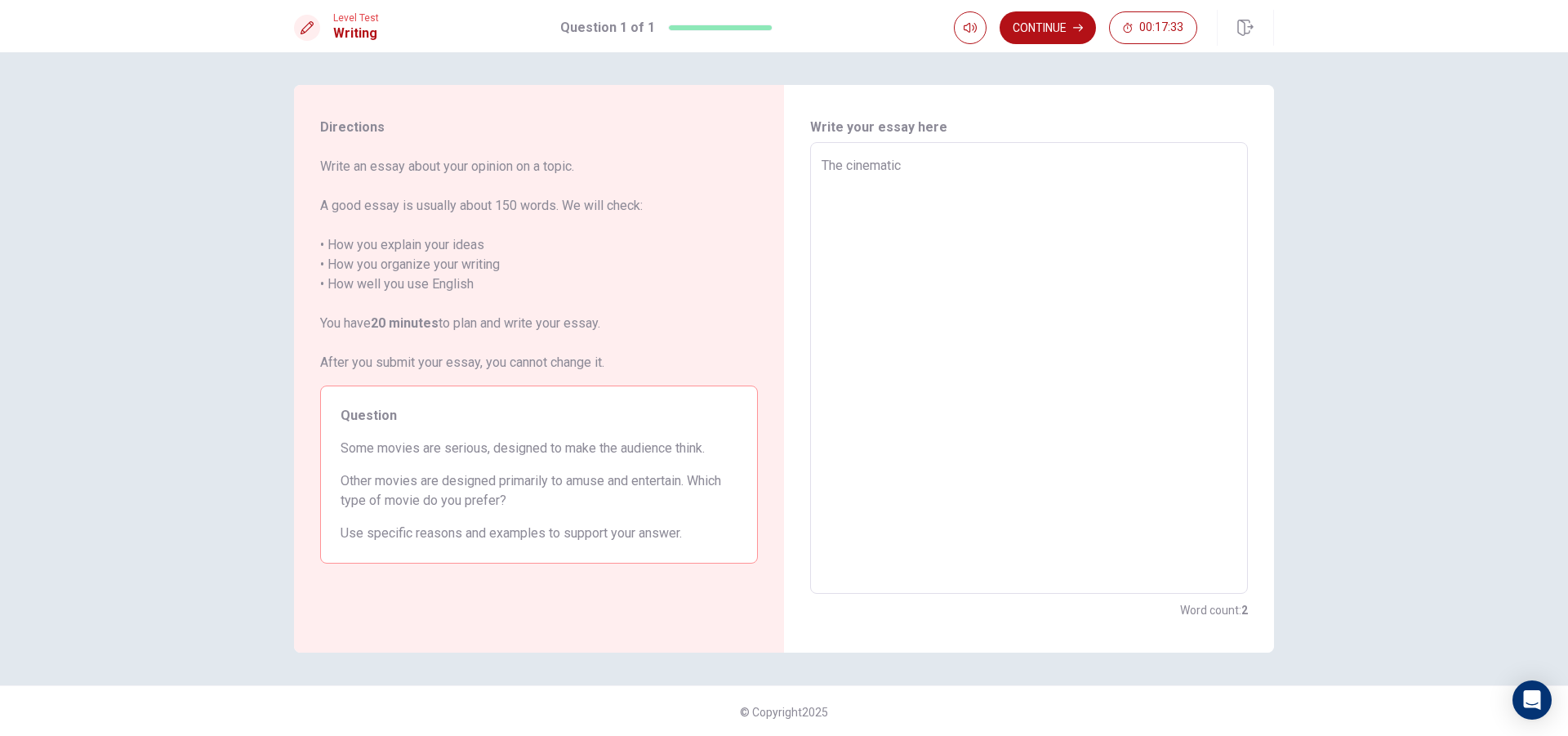
type textarea "The cinematic l"
type textarea "x"
type textarea "The cinematic la"
type textarea "x"
type textarea "The cinematic lan"
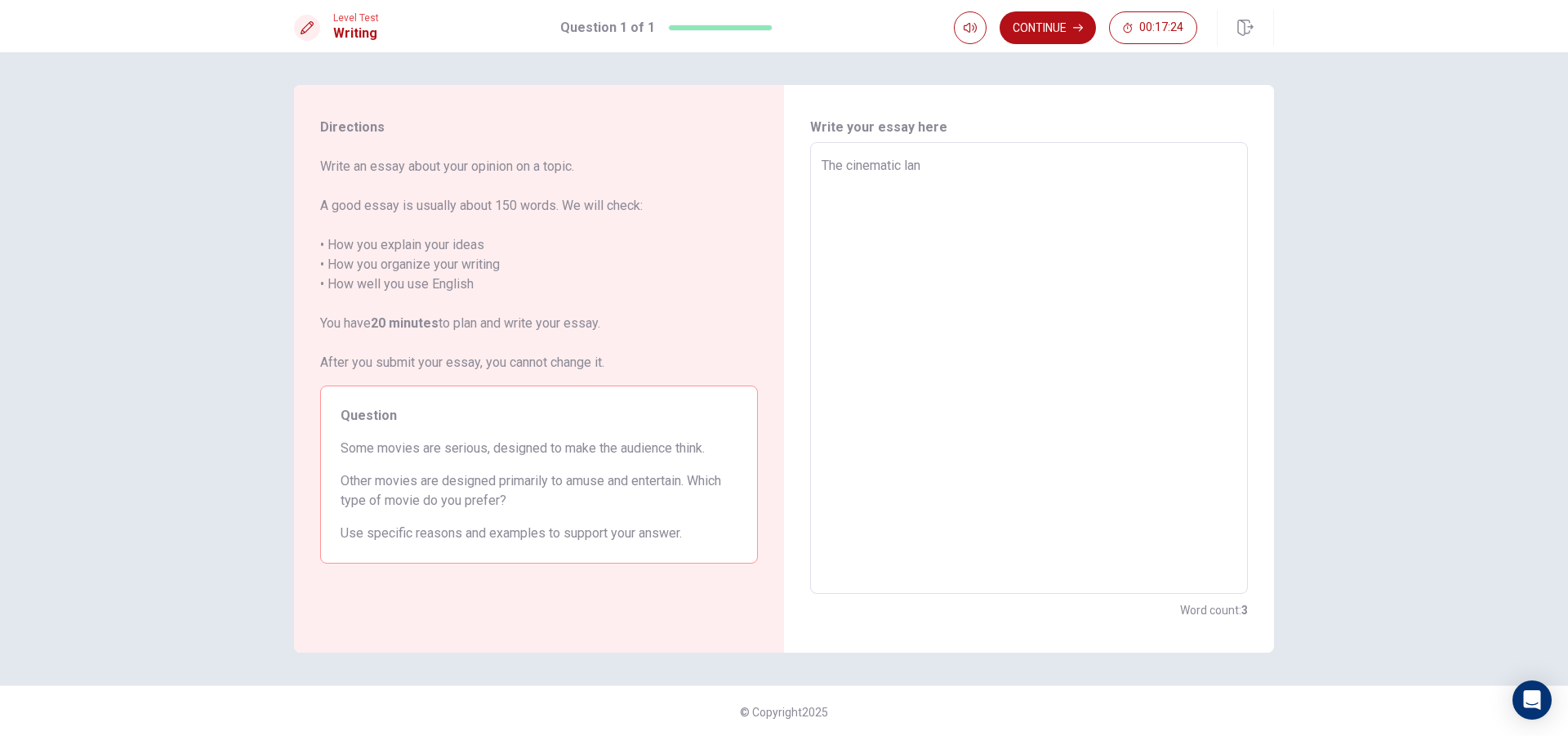
type textarea "x"
type textarea "The cinematic land"
type textarea "x"
type textarea "The cinematic lands"
type textarea "x"
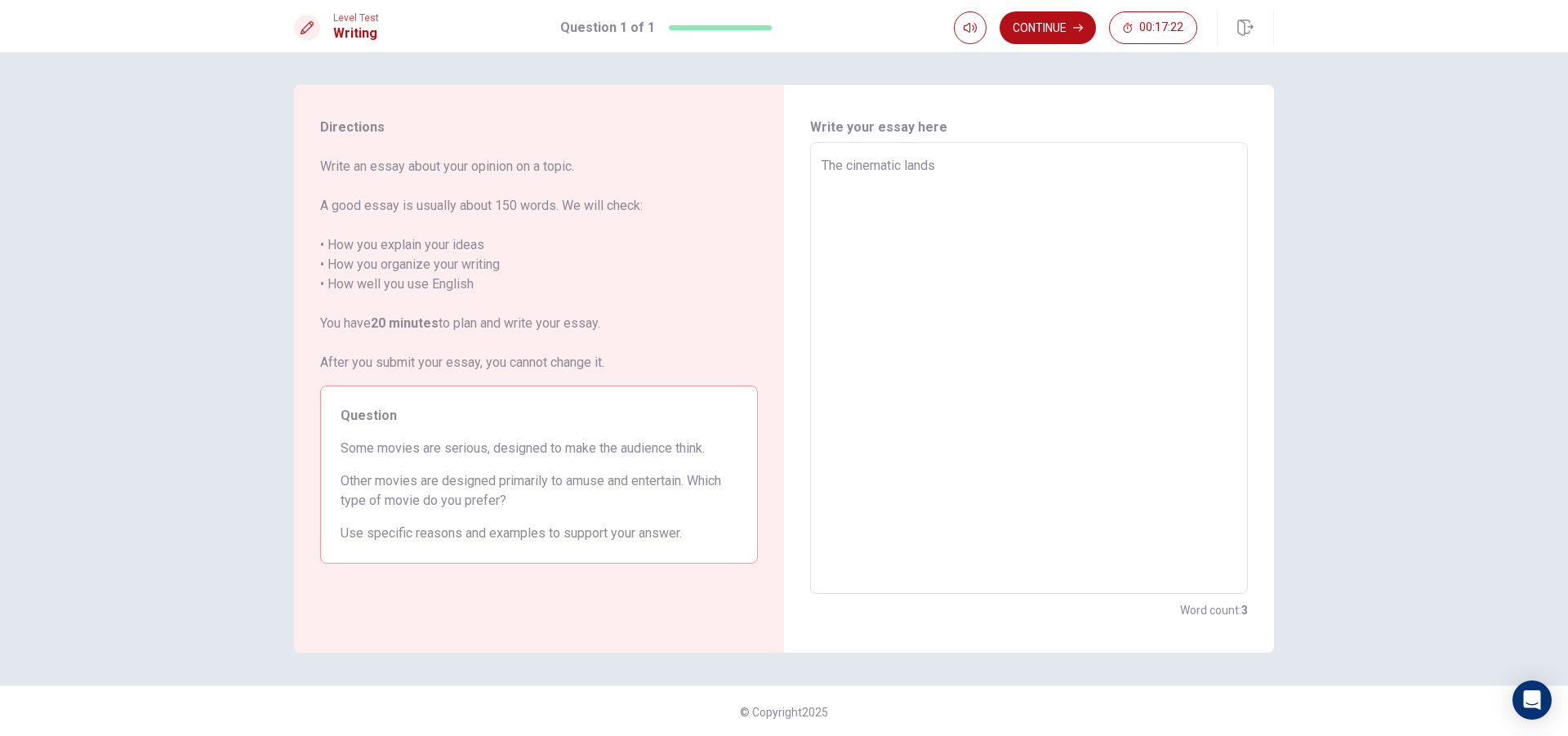
type textarea "The cinematic landsc"
type textarea "x"
type textarea "The cinematic landsca"
type textarea "x"
type textarea "The cinematic landscap"
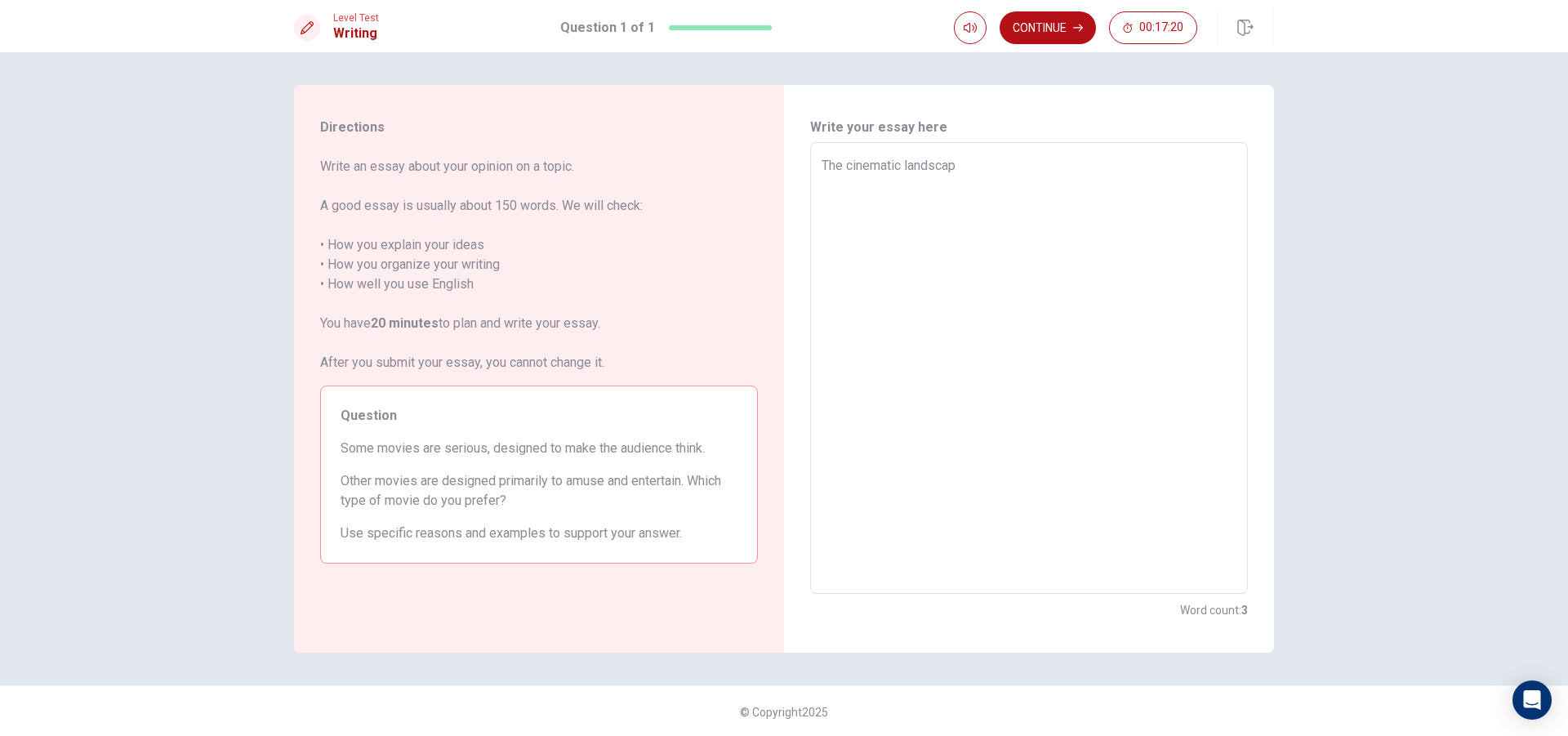
type textarea "x"
type textarea "The cinematic landscape"
type textarea "x"
type textarea "The cinematic landscape"
type textarea "x"
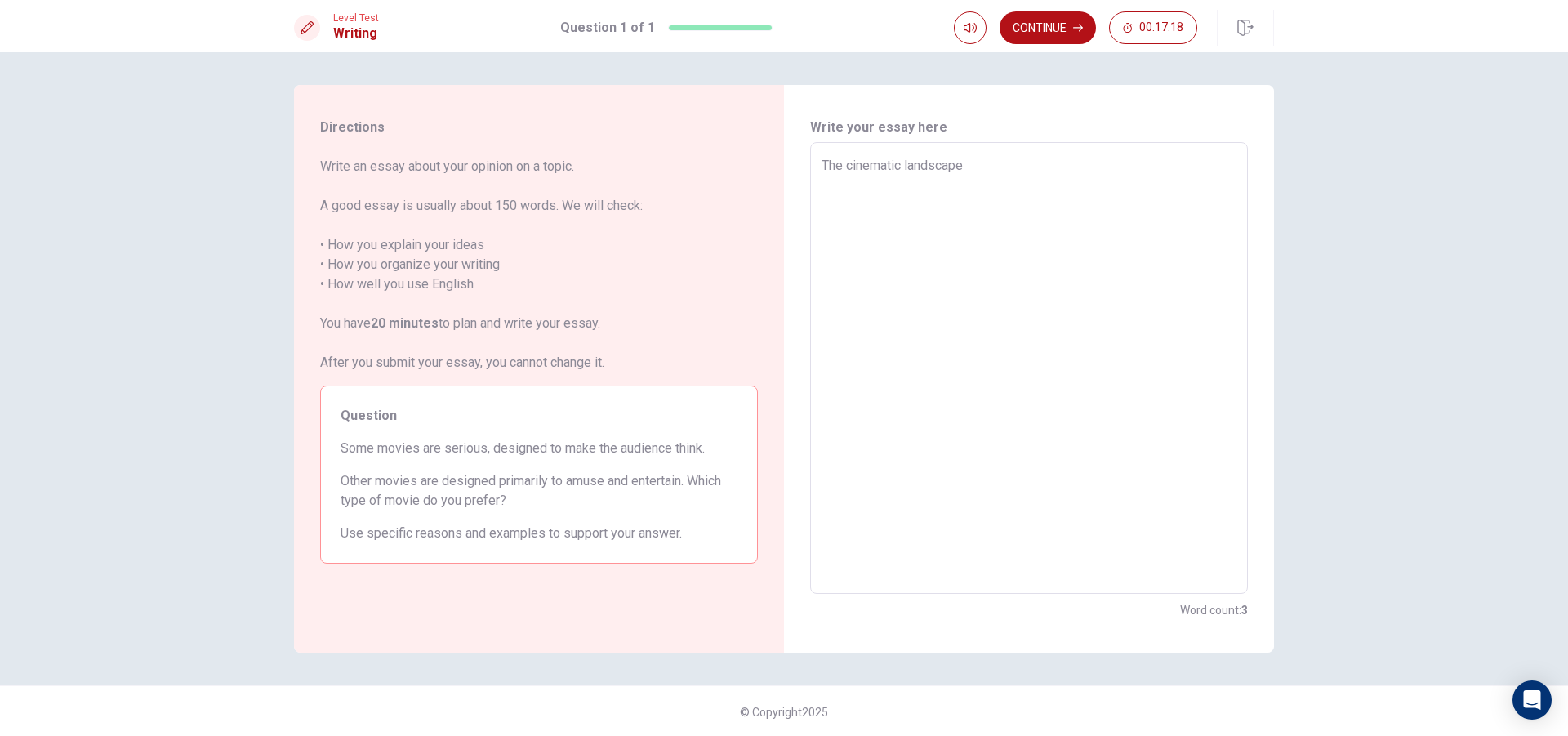
type textarea "The cinematic landscape i"
type textarea "x"
type textarea "The cinematic landscape is"
type textarea "x"
type textarea "The cinematic landscape is"
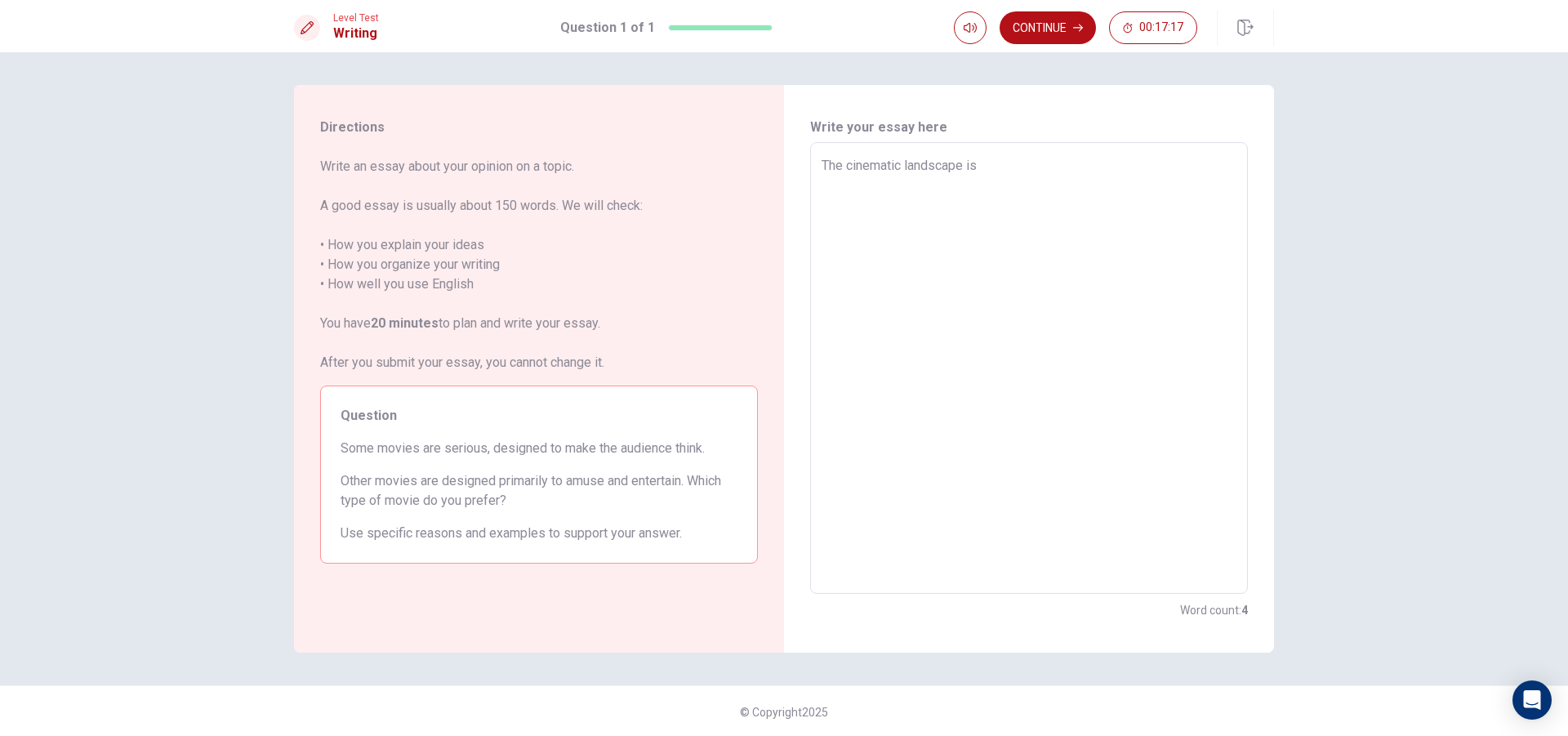
type textarea "x"
type textarea "The cinematic landscape is b"
type textarea "x"
type textarea "The cinematic landscape is br"
type textarea "x"
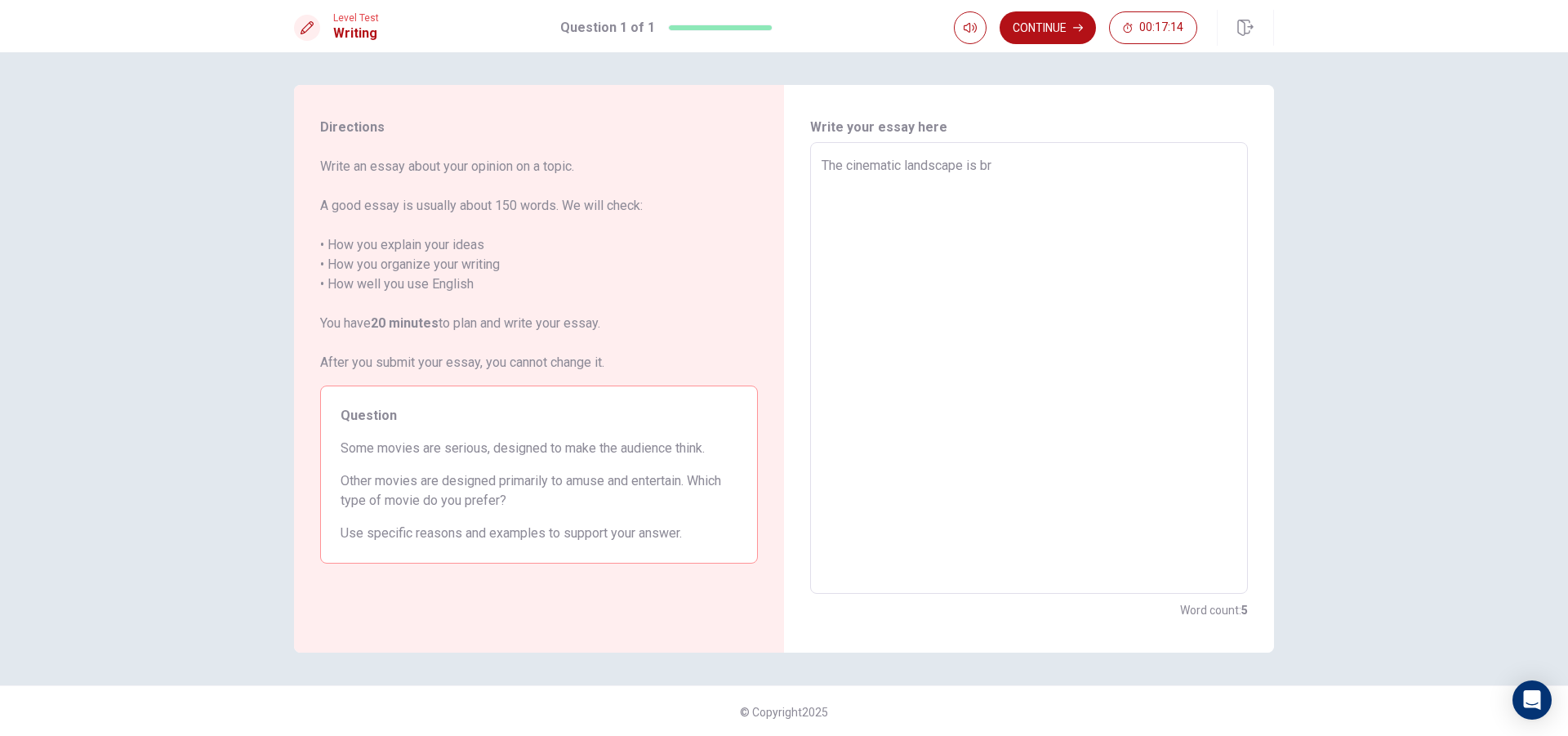
type textarea "The cinematic landscape is bro"
type textarea "x"
type textarea "The cinematic landscape is broa"
type textarea "x"
type textarea "The cinematic landscape is broad"
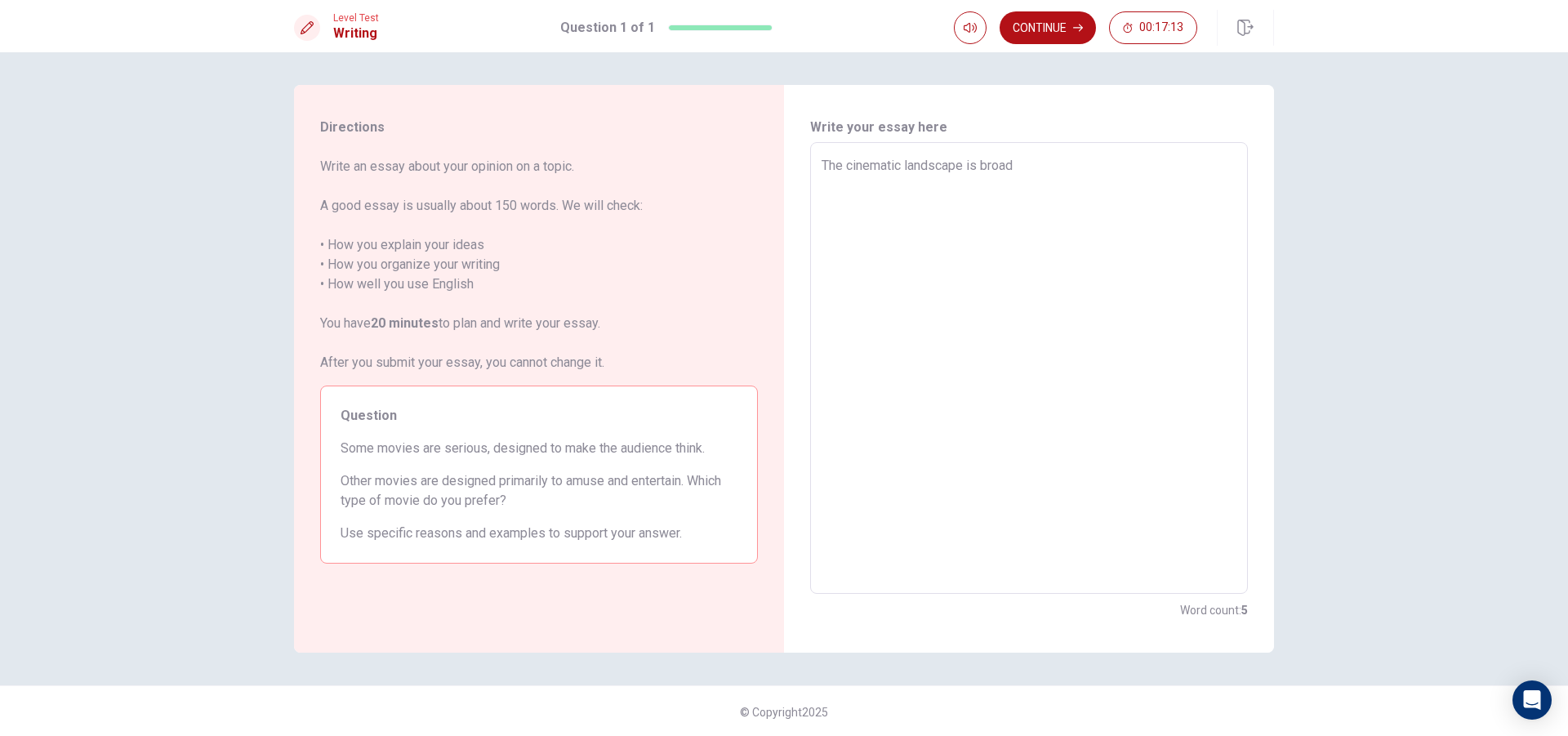
type textarea "x"
type textarea "The cinematic landscape is broadl"
type textarea "x"
type textarea "The cinematic landscape is broadly"
type textarea "x"
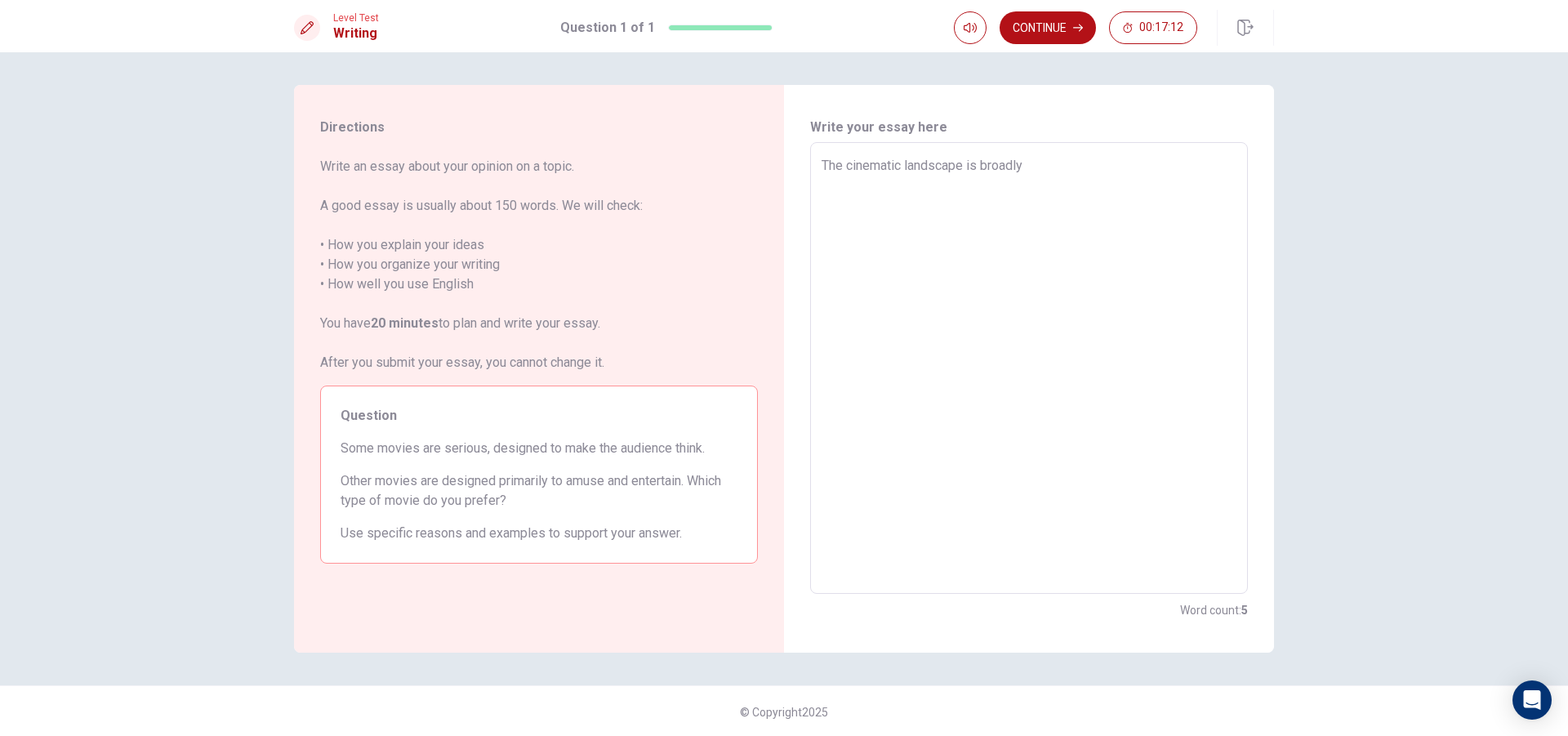
type textarea "The cinematic landscape is broadly"
type textarea "x"
type textarea "The cinematic landscape is broadly d"
type textarea "x"
type textarea "The cinematic landscape is broadly di"
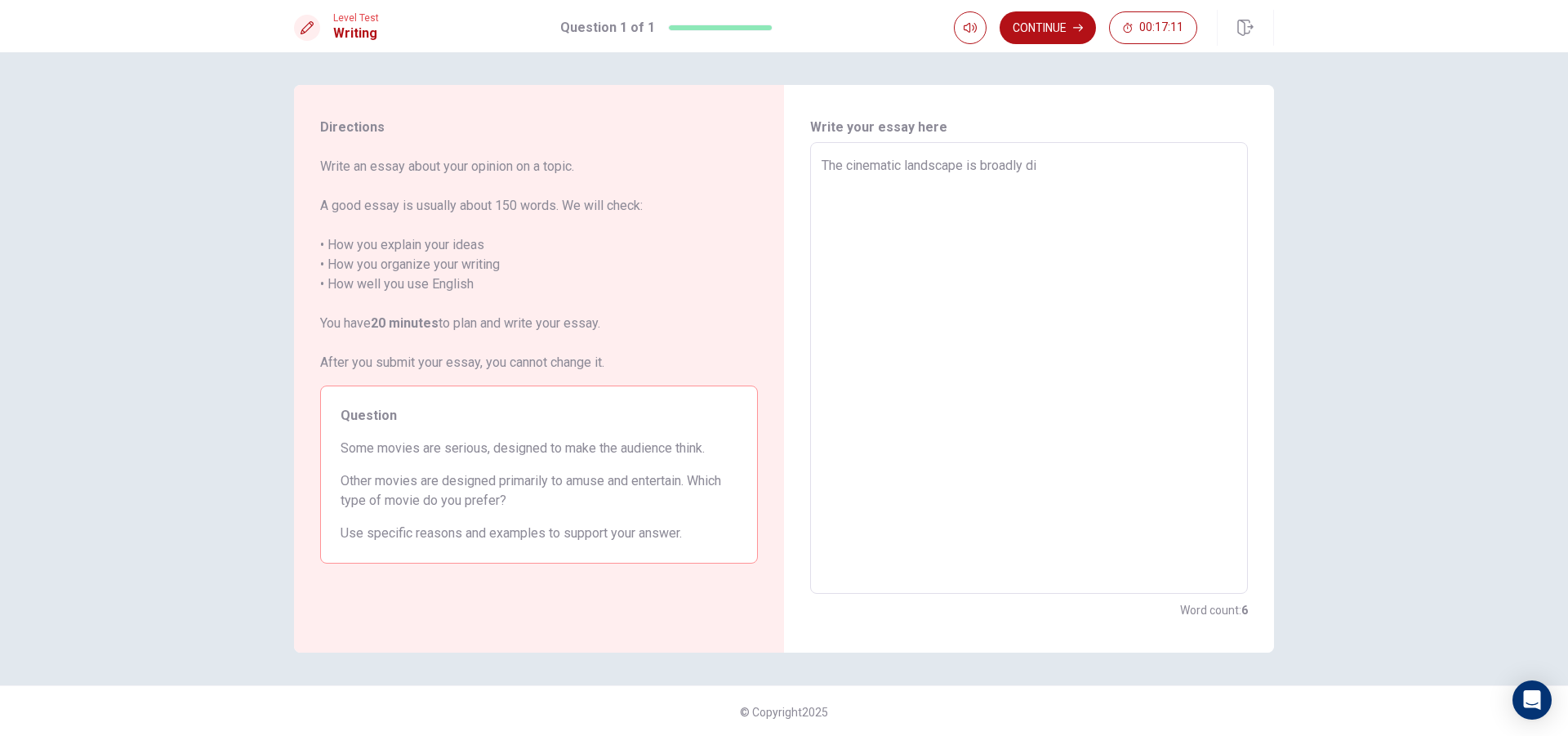
type textarea "x"
type textarea "The cinematic landscape is broadly div"
type textarea "x"
type textarea "The cinematic landscape is broadly divi"
type textarea "x"
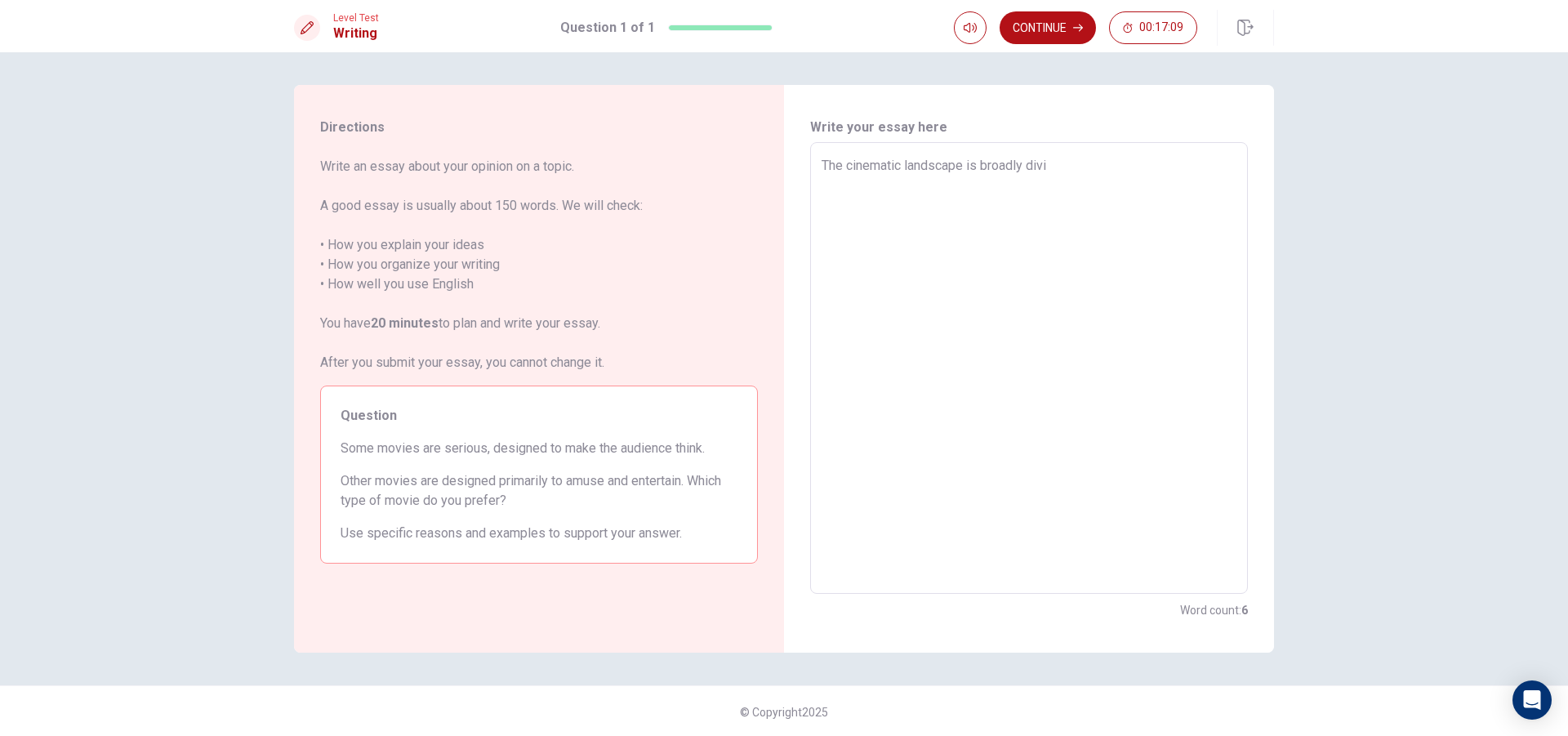
type textarea "The cinematic landscape is broadly divid"
type textarea "x"
type textarea "The cinematic landscape is broadly divide"
type textarea "x"
type textarea "The cinematic landscape is broadly divided"
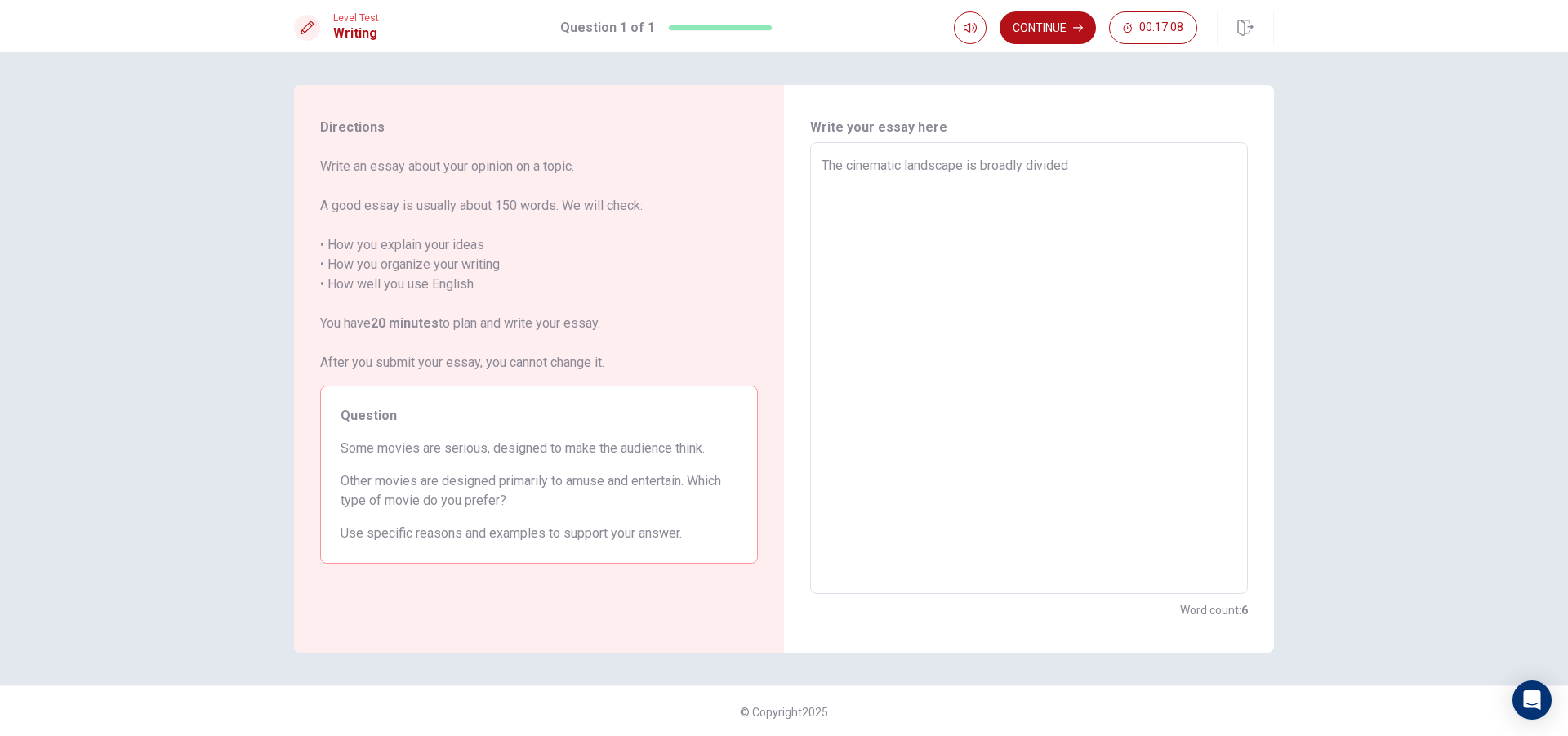
type textarea "x"
type textarea "The cinematic landscape is broadly divided"
type textarea "x"
type textarea "The cinematic landscape is broadly divided i"
type textarea "x"
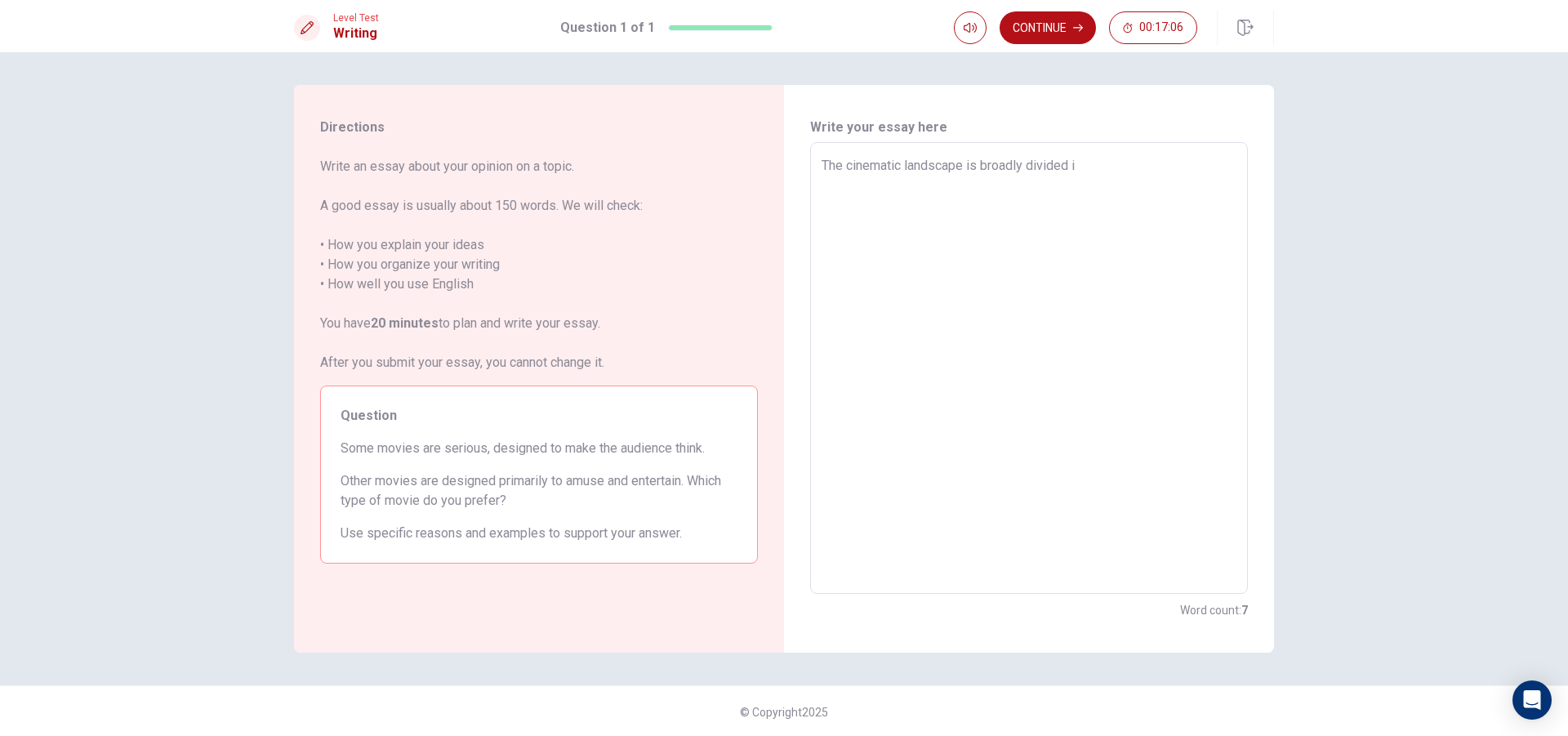
type textarea "The cinematic landscape is broadly divided in"
type textarea "x"
type textarea "The cinematic landscape is broadly divided in"
type textarea "x"
type textarea "The cinematic landscape is broadly divided in"
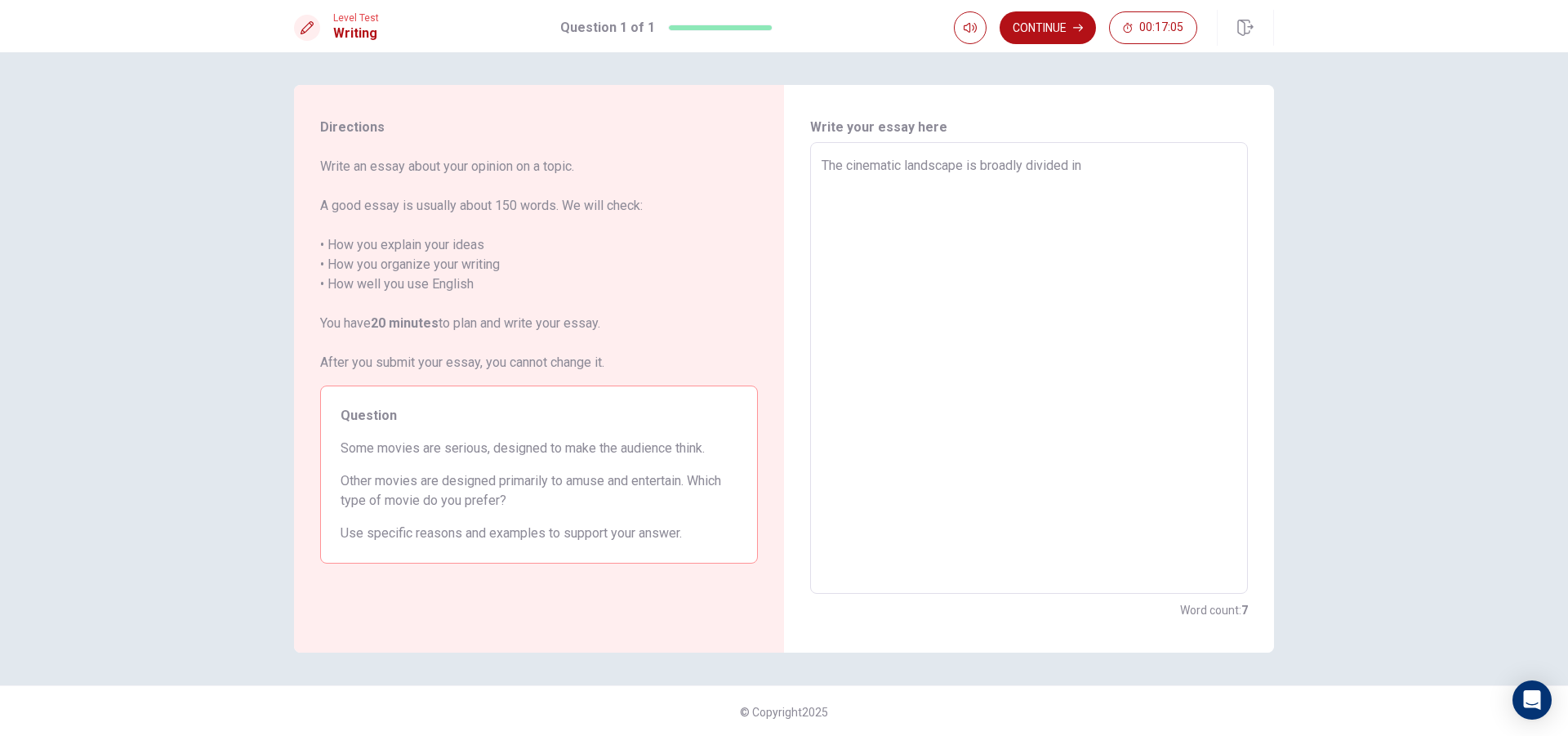
type textarea "x"
type textarea "The cinematic landscape is broadly divided iny"
type textarea "x"
type textarea "The cinematic landscape is broadly divided inyo"
type textarea "x"
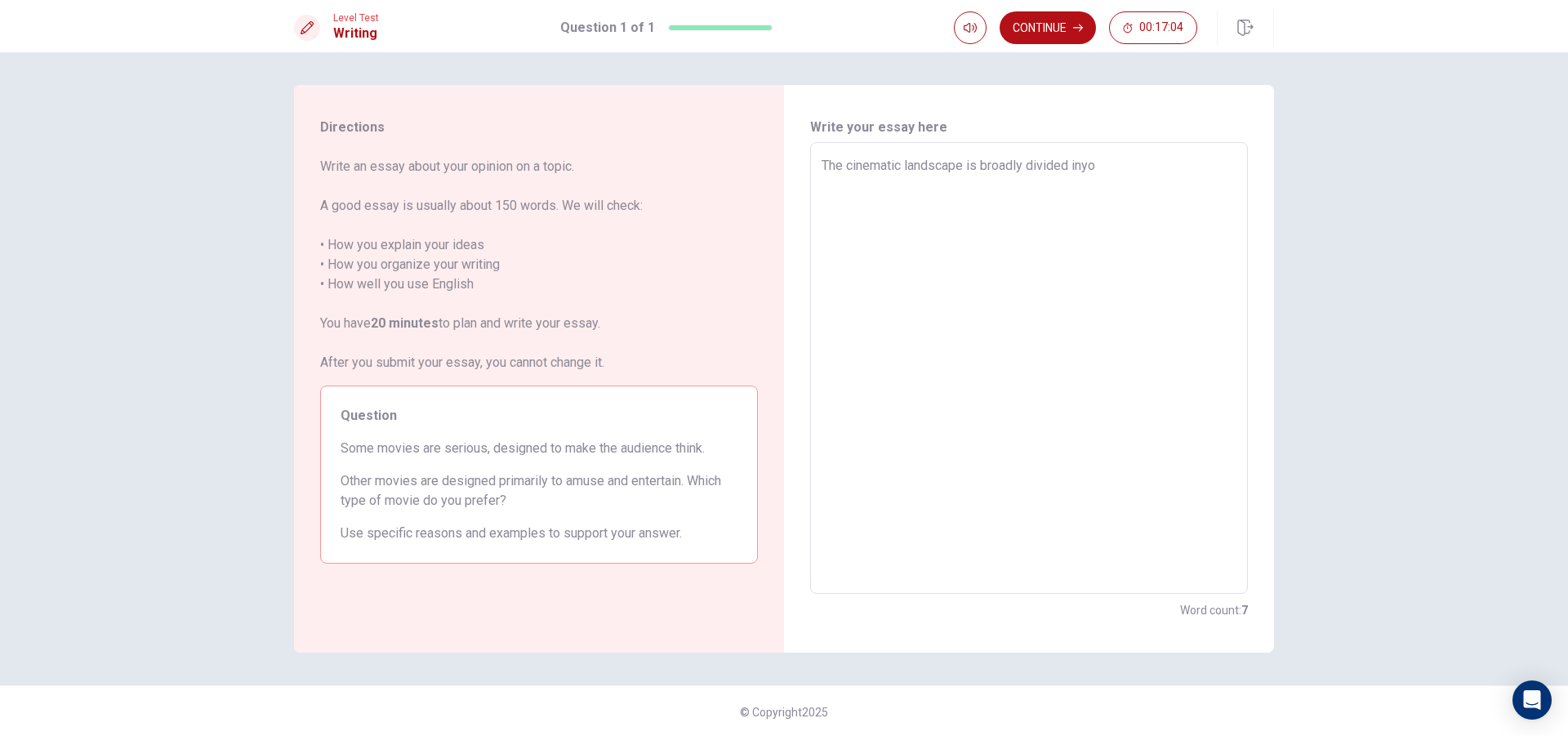
type textarea "The cinematic landscape is broadly divided inyo"
type textarea "x"
type textarea "The cinematic landscape is broadly divided inyo f"
type textarea "x"
type textarea "The cinematic landscape is broadly divided inyo fi"
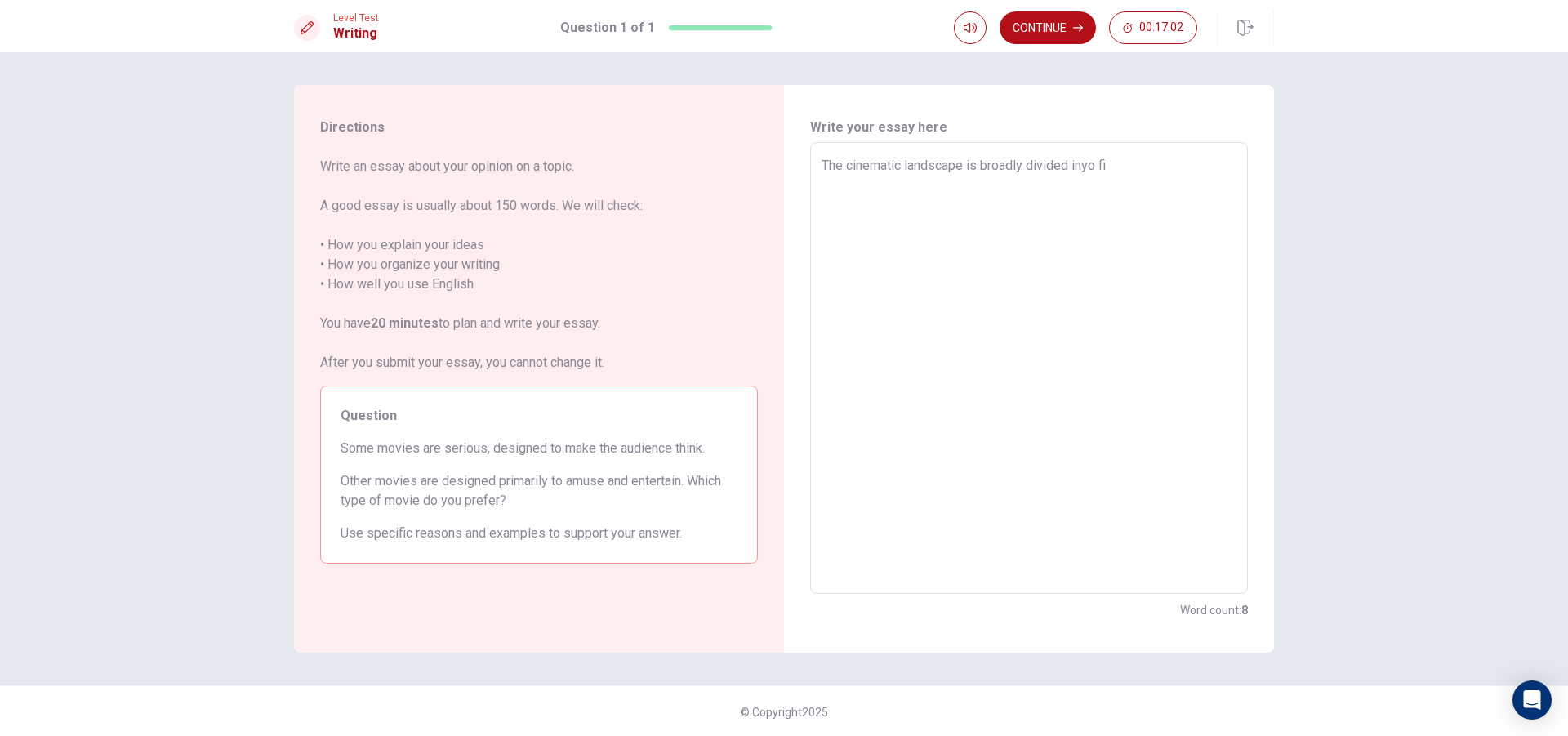
type textarea "x"
type textarea "The cinematic landscape is broadly divided inyo fil"
type textarea "x"
type textarea "The cinematic landscape is broadly divided inyo film"
type textarea "x"
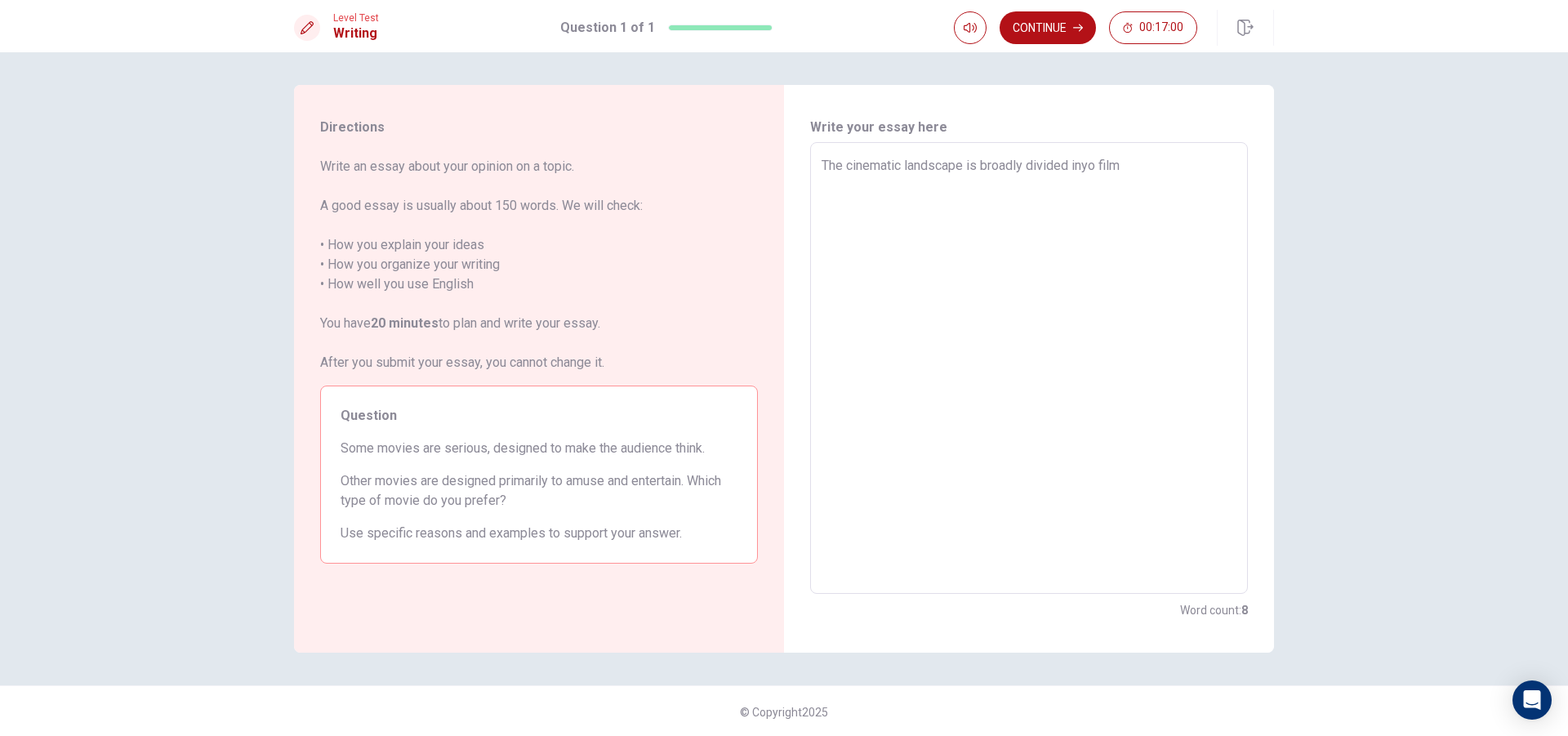
type textarea "The cinematic landscape is broadly divided inyo films"
type textarea "x"
type textarea "The cinematic landscape is broadly divided inyo films"
type textarea "x"
type textarea "The cinematic landscape is broadly divided inyo films d"
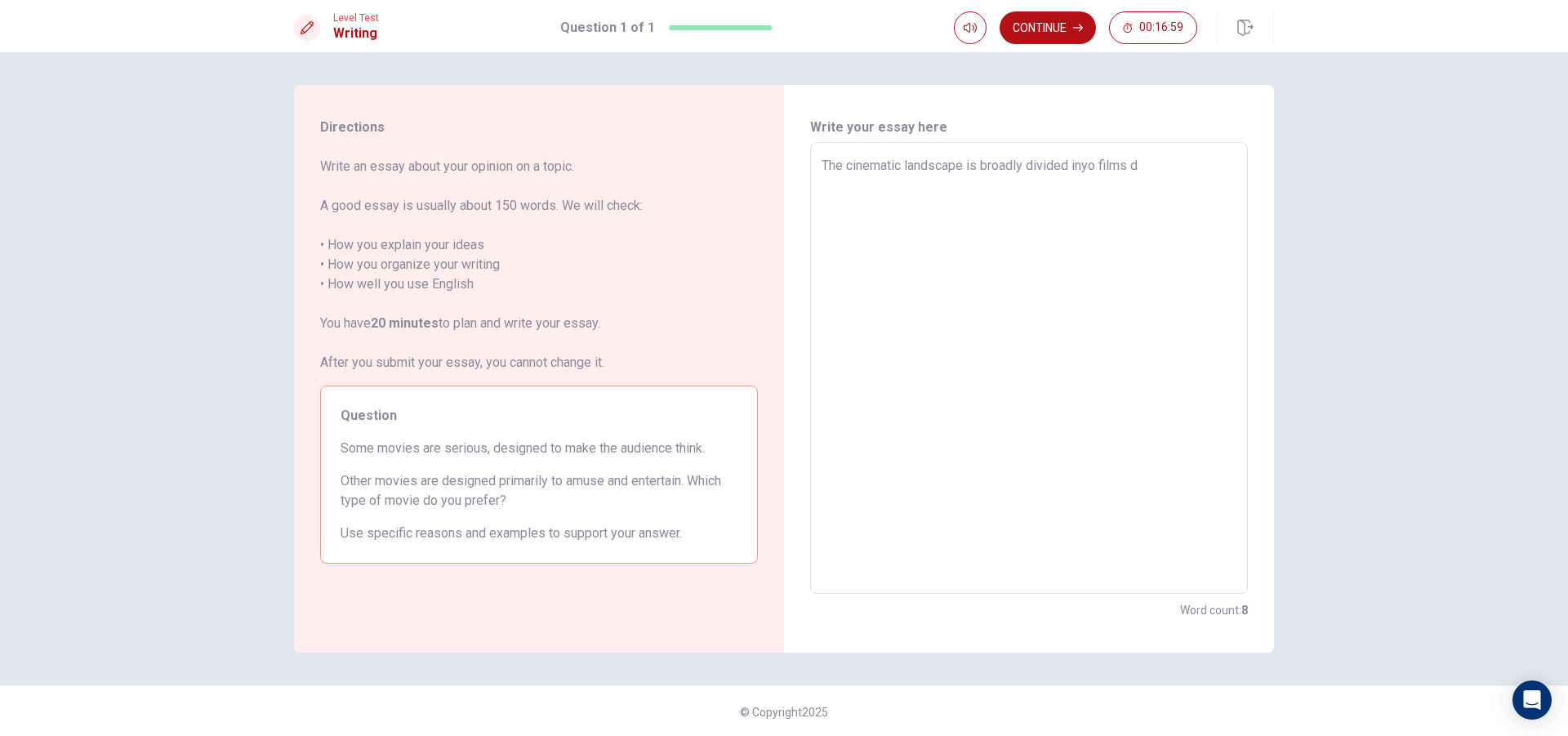
type textarea "x"
type textarea "The cinematic landscape is broadly divided inyo films de"
type textarea "x"
type textarea "The cinematic landscape is broadly divided inyo films des"
type textarea "x"
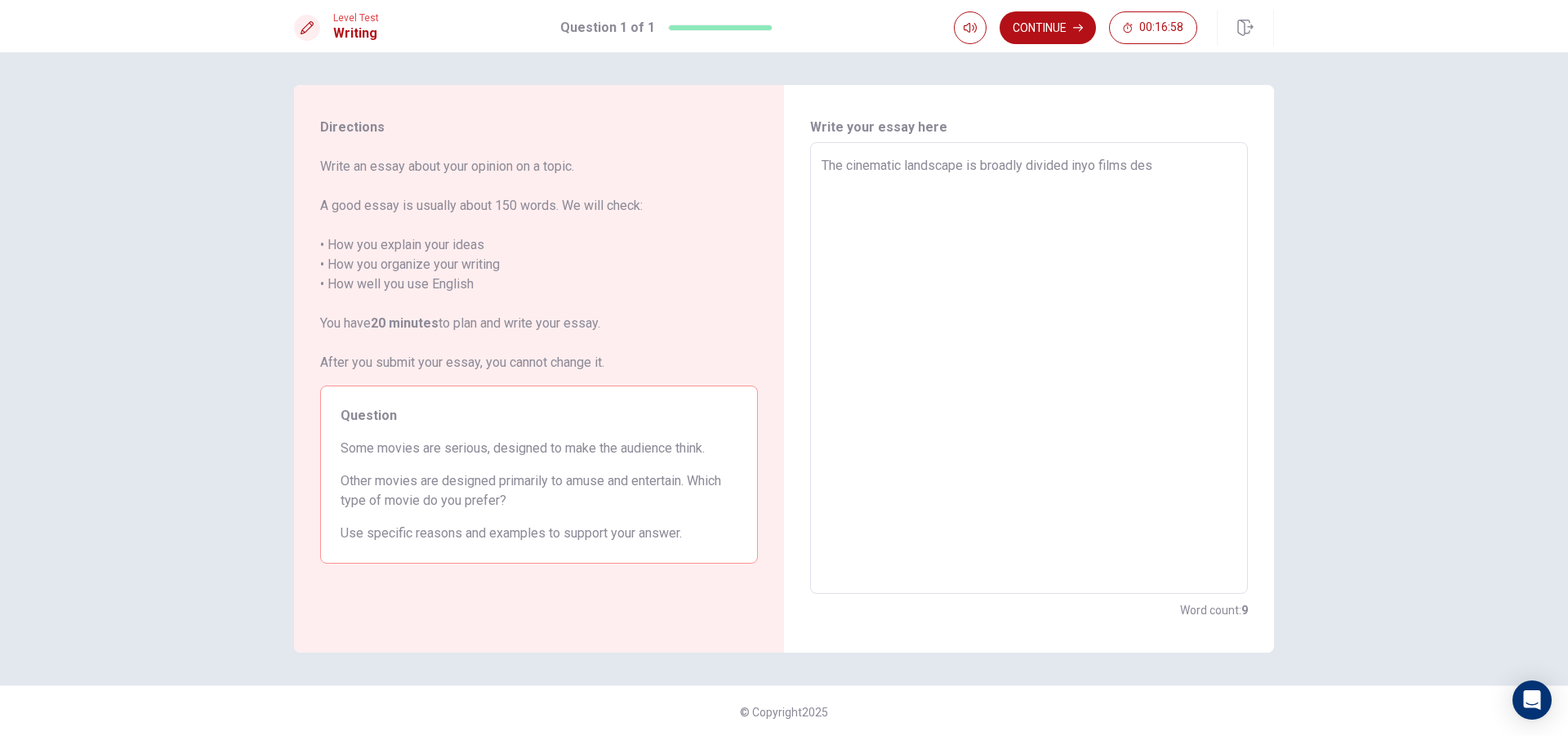
type textarea "The cinematic landscape is broadly divided inyo films desi"
type textarea "x"
type textarea "The cinematic landscape is broadly divided inyo films desig"
type textarea "x"
type textarea "The cinematic landscape is broadly divided inyo films design"
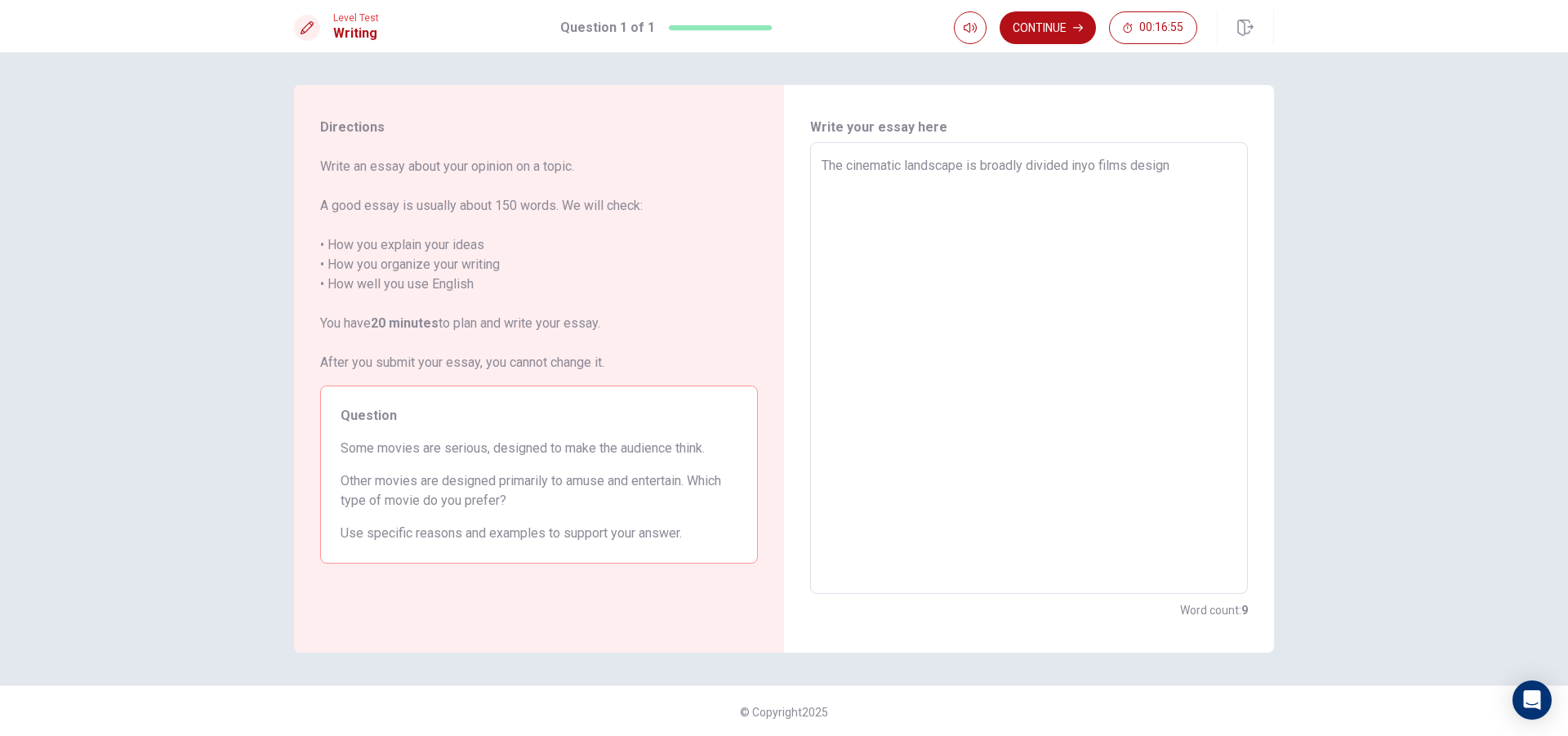
type textarea "x"
type textarea "The cinematic landscape is broadly divided inyo films designe"
type textarea "x"
type textarea "The cinematic landscape is broadly divided inyo films designed"
type textarea "x"
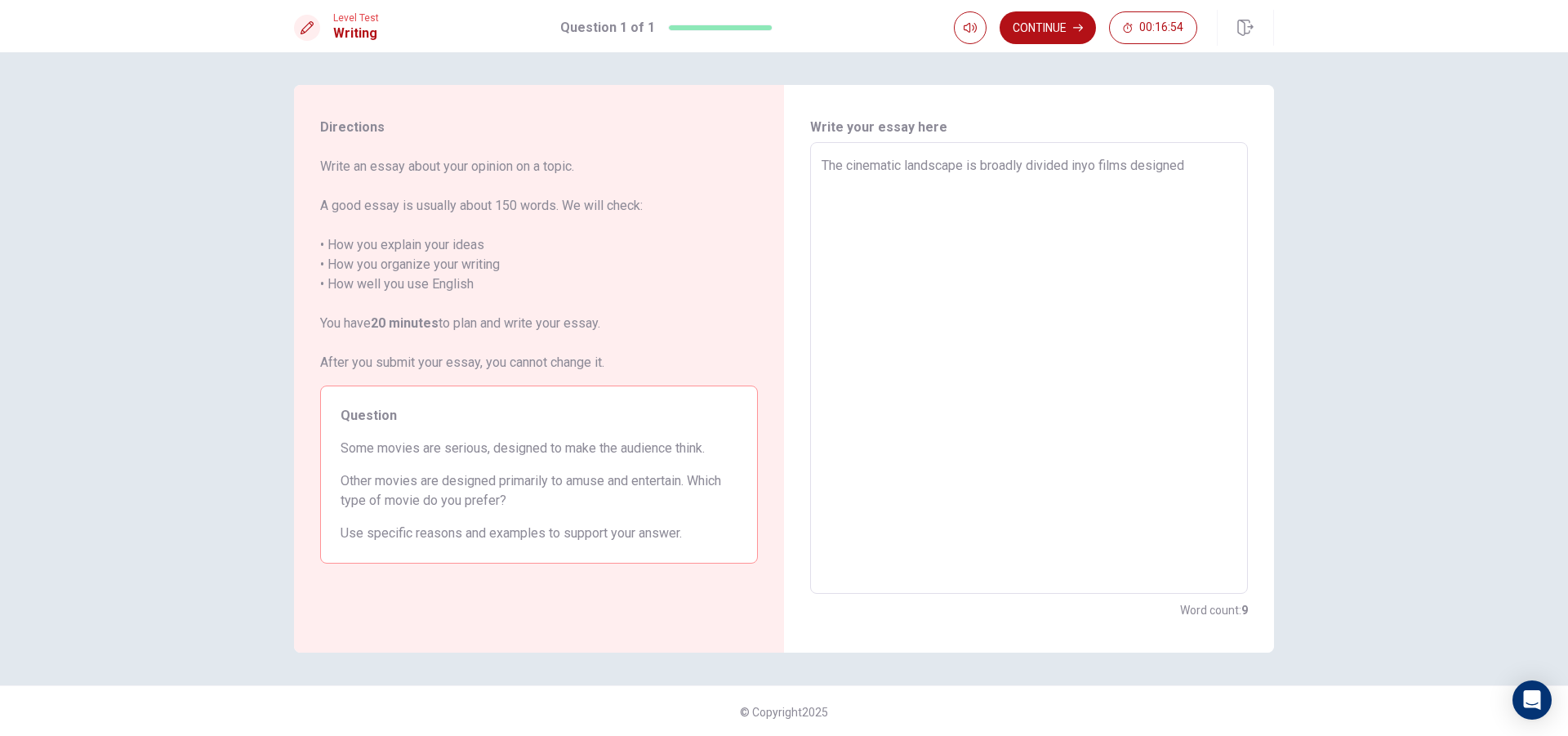
type textarea "The cinematic landscape is broadly divided inyo films designed"
type textarea "x"
type textarea "The cinematic landscape is broadly divided inyo films designed t"
type textarea "x"
type textarea "The cinematic landscape is broadly divided inyo films designed to"
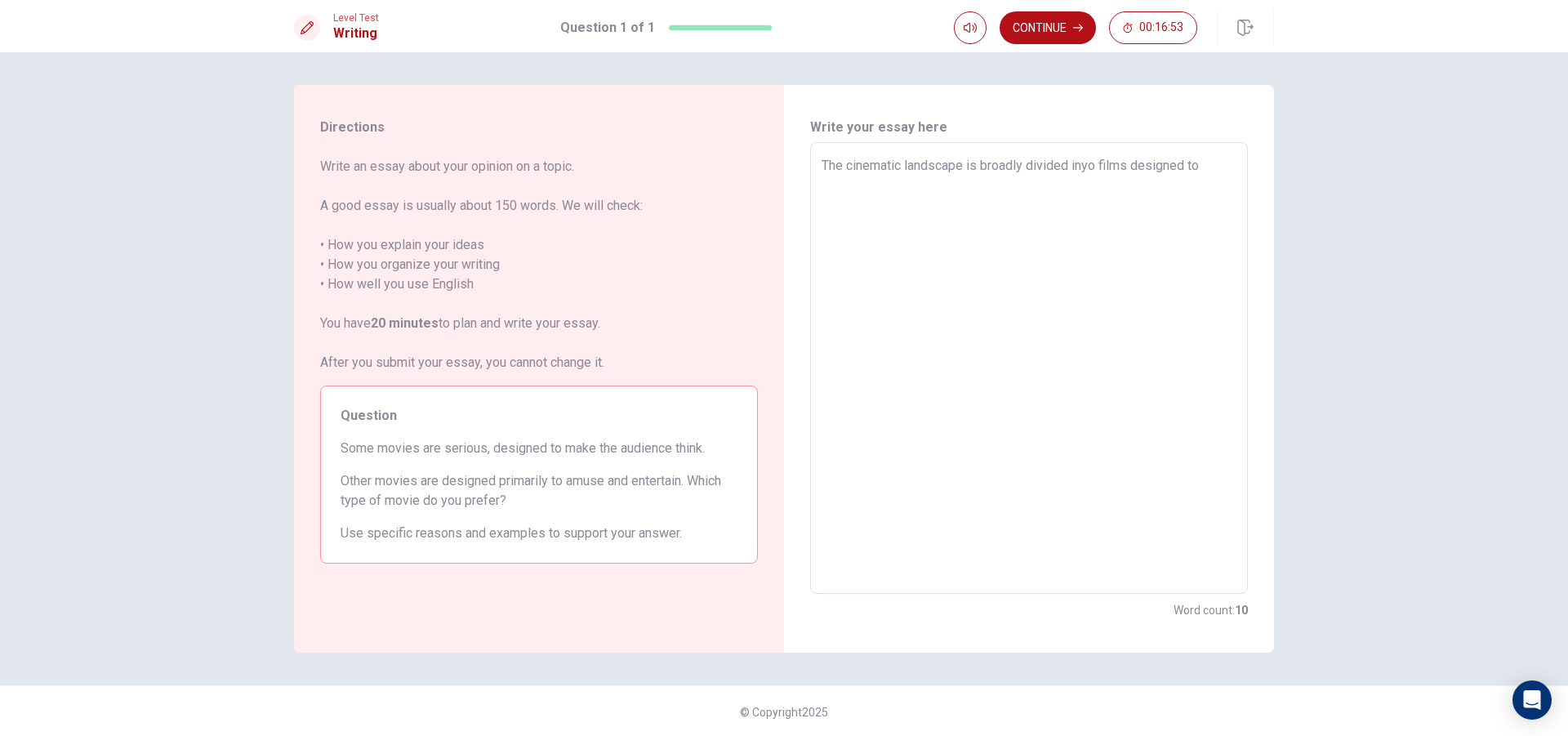
type textarea "x"
type textarea "The cinematic landscape is broadly divided inyo films designed to"
type textarea "x"
type textarea "The cinematic landscape is broadly divided inyo films designed to p"
type textarea "x"
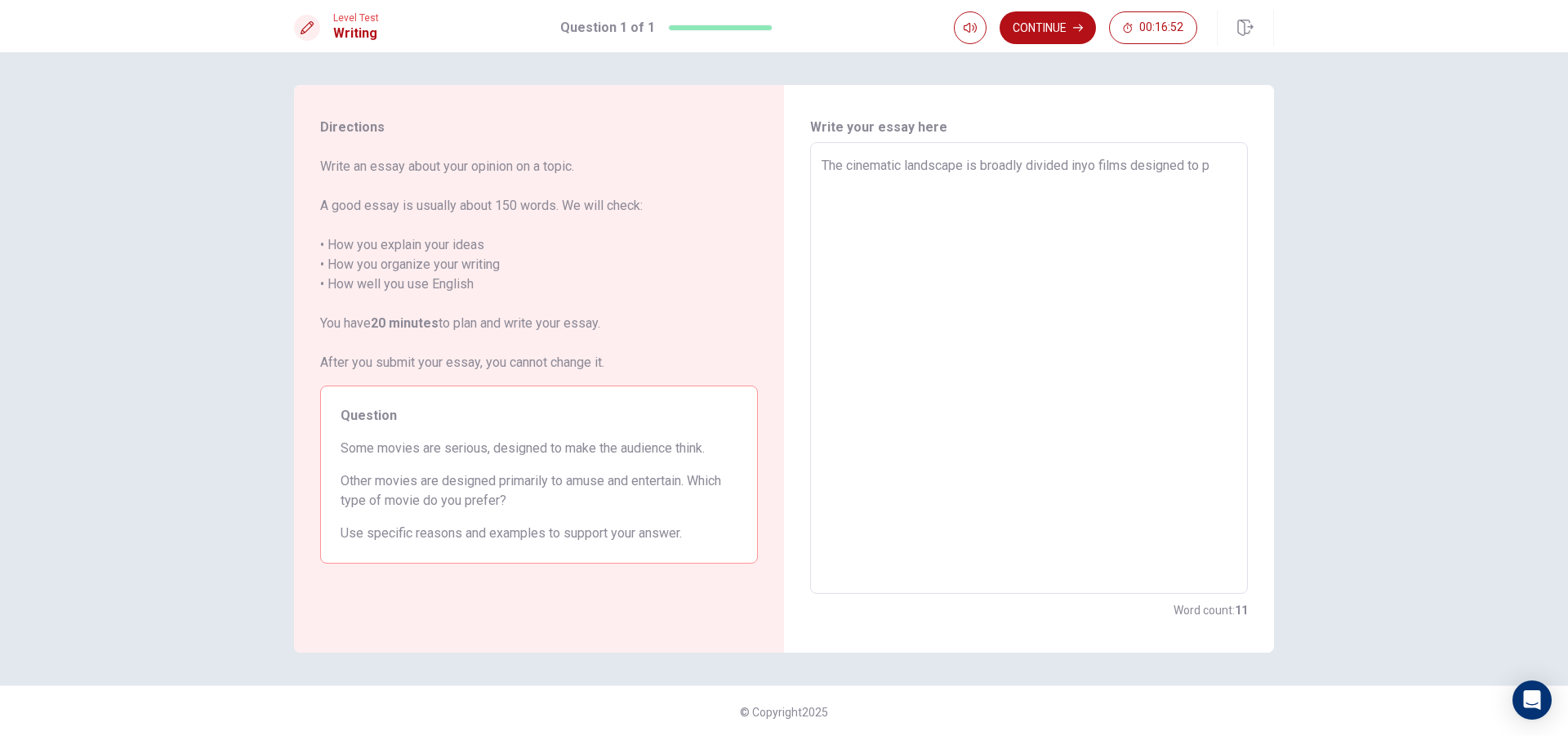
type textarea "The cinematic landscape is broadly divided inyo films designed to pr"
type textarea "x"
type textarea "The cinematic landscape is broadly divided inyo films designed to pro"
type textarea "x"
type textarea "The cinematic landscape is broadly divided inyo films designed to prov"
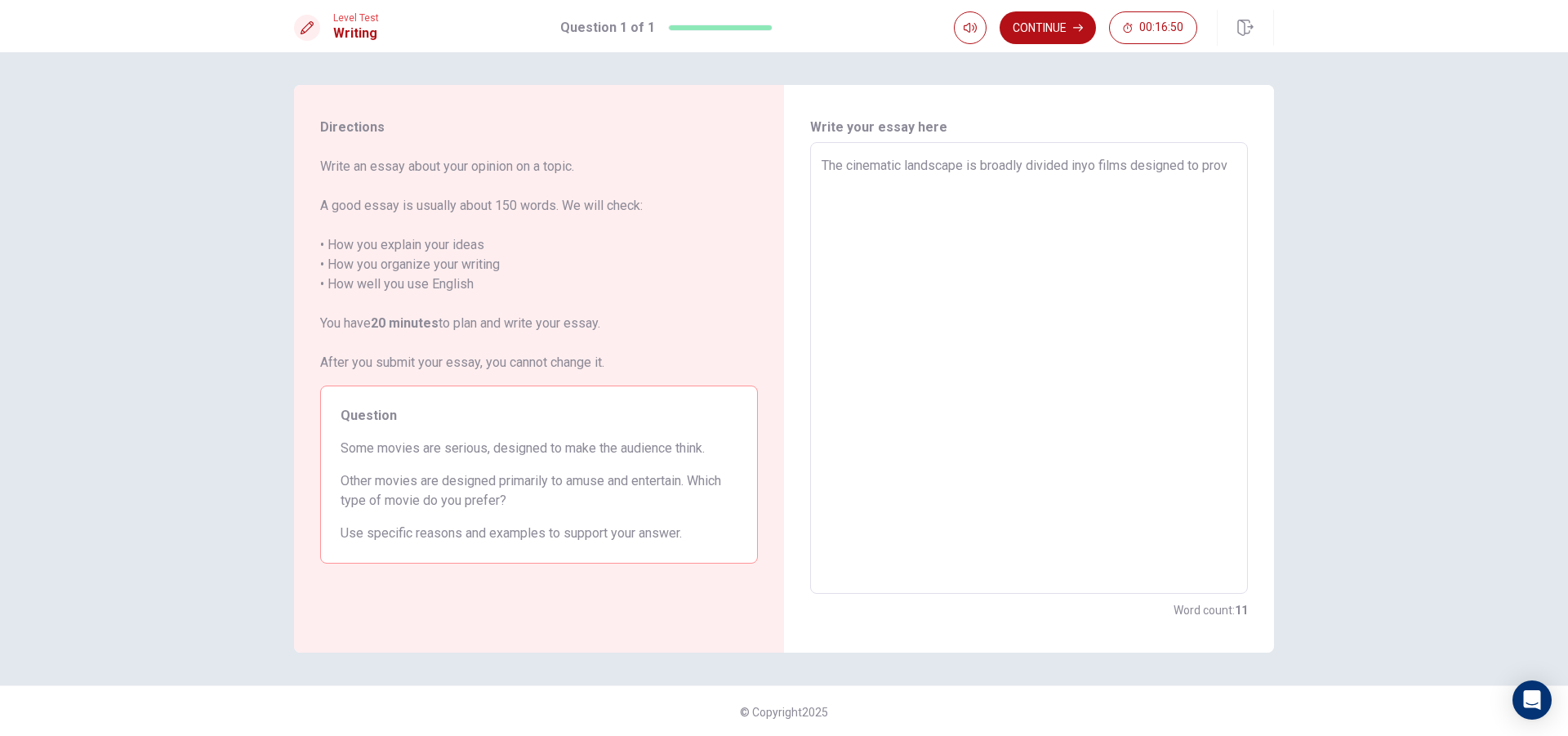
type textarea "x"
type textarea "The cinematic landscape is broadly divided inyo films designed to provo"
type textarea "x"
type textarea "The cinematic landscape is broadly divided inyo films designed to provok"
type textarea "x"
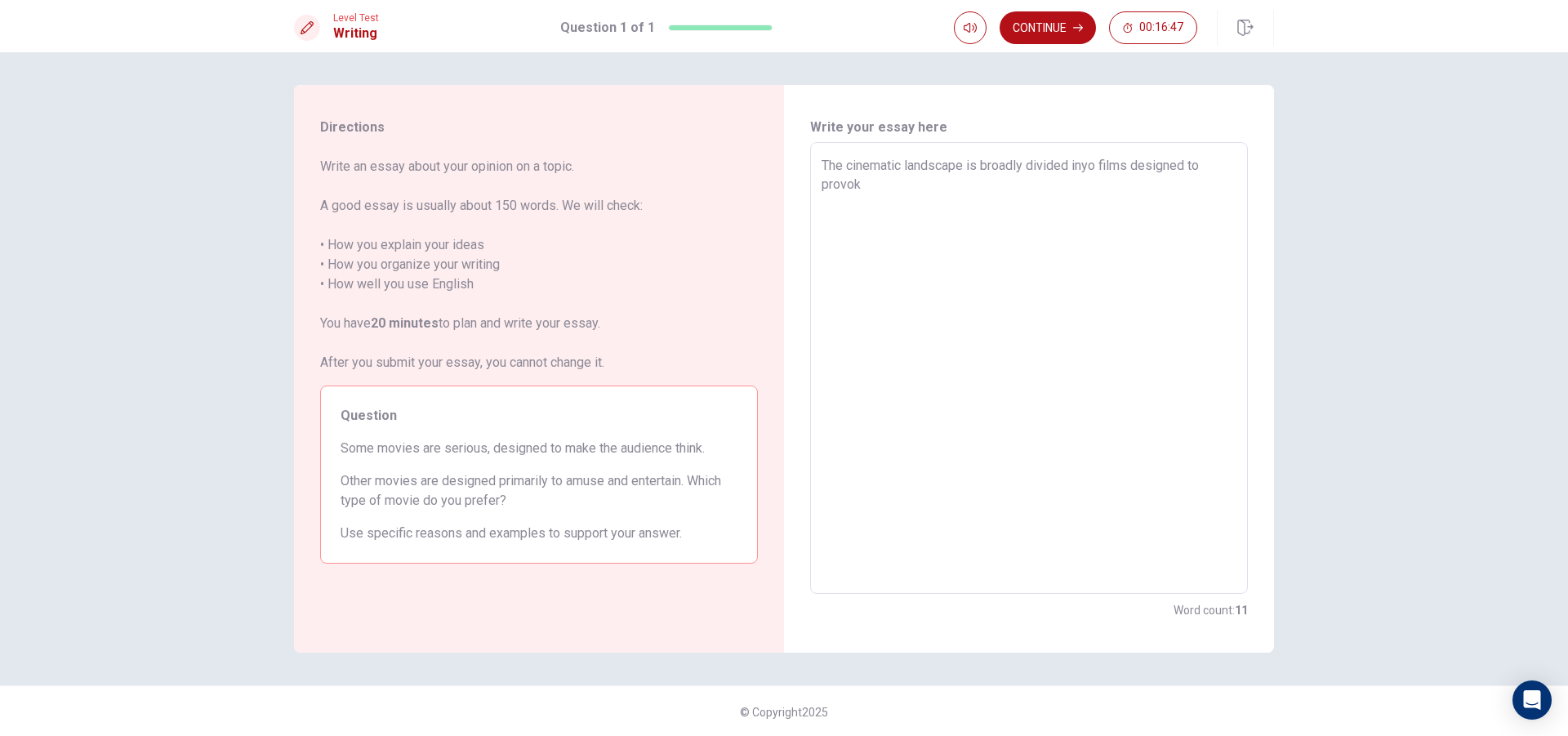
type textarea "The cinematic landscape is broadly divided inyo films designed to provoke"
type textarea "x"
type textarea "The cinematic landscape is broadly divided inyo films designed to provoke"
type textarea "x"
type textarea "The cinematic landscape is broadly divided inyo films designed to provoke p"
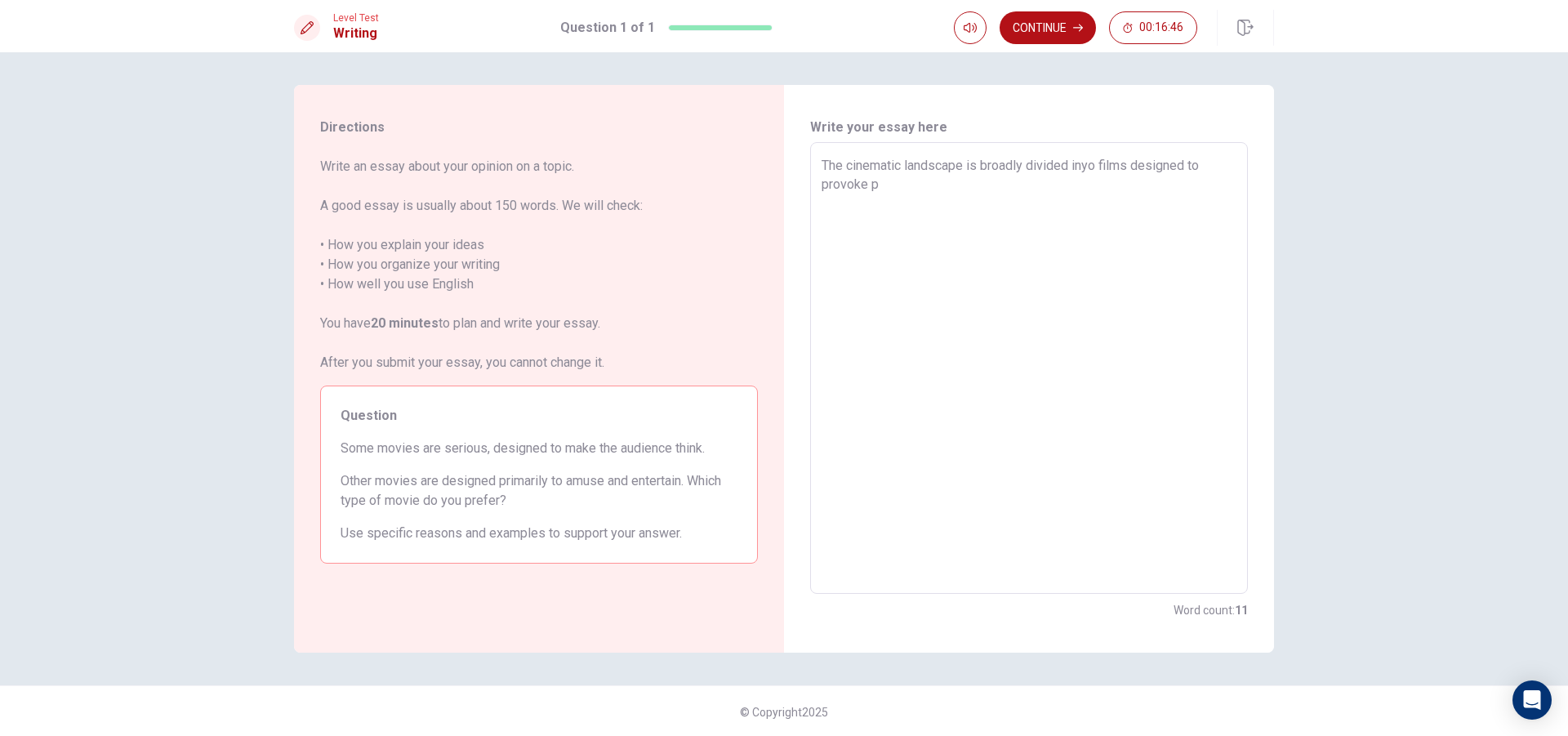
type textarea "x"
type textarea "The cinematic landscape is broadly divided inyo films designed to provoke pr"
type textarea "x"
type textarea "The cinematic landscape is broadly divided inyo films designed to provoke pro"
type textarea "x"
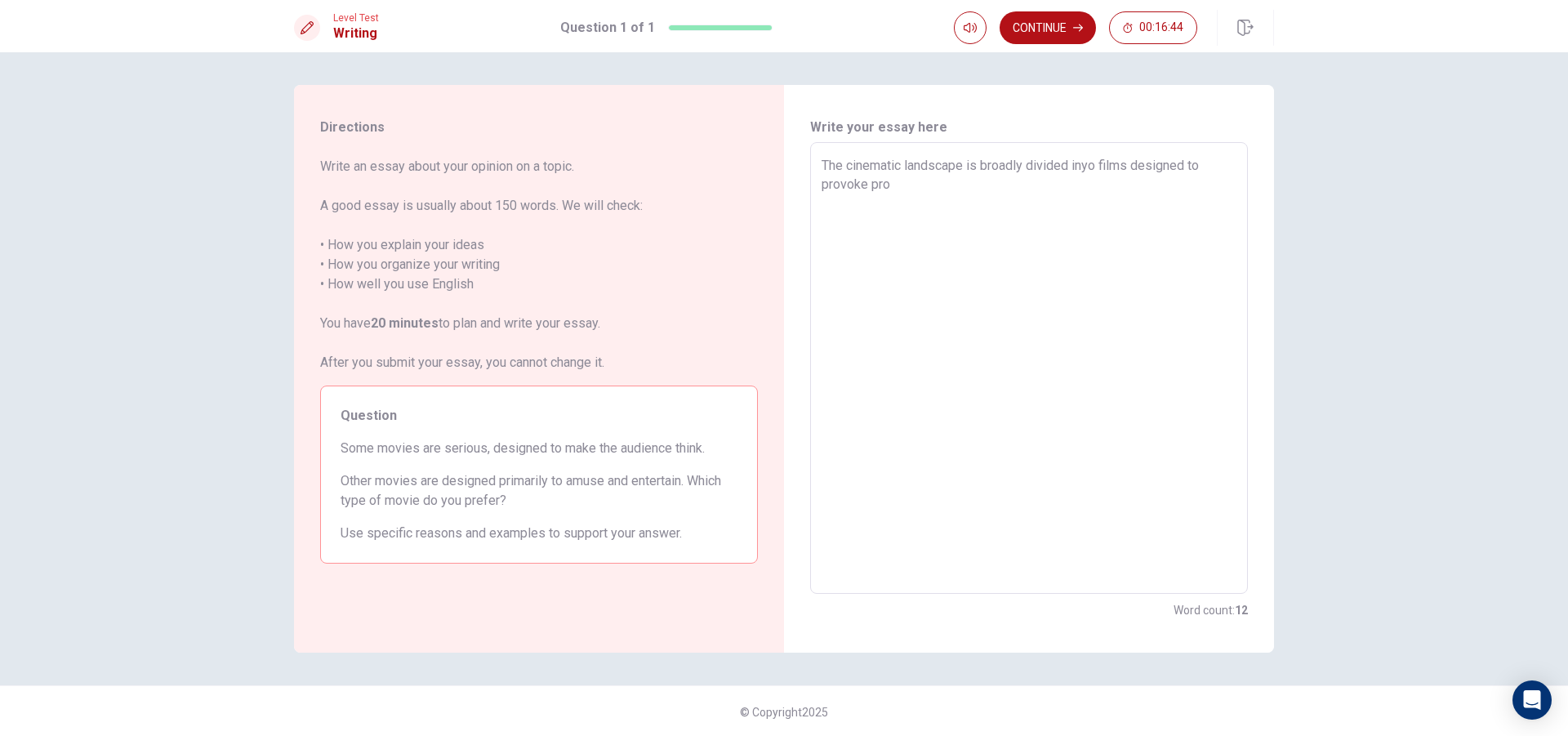
type textarea "The cinematic landscape is broadly divided inyo films designed to provoke prof"
type textarea "x"
type textarea "The cinematic landscape is broadly divided inyo films designed to provoke profo"
type textarea "x"
type textarea "The cinematic landscape is broadly divided inyo films designed to provoke profou"
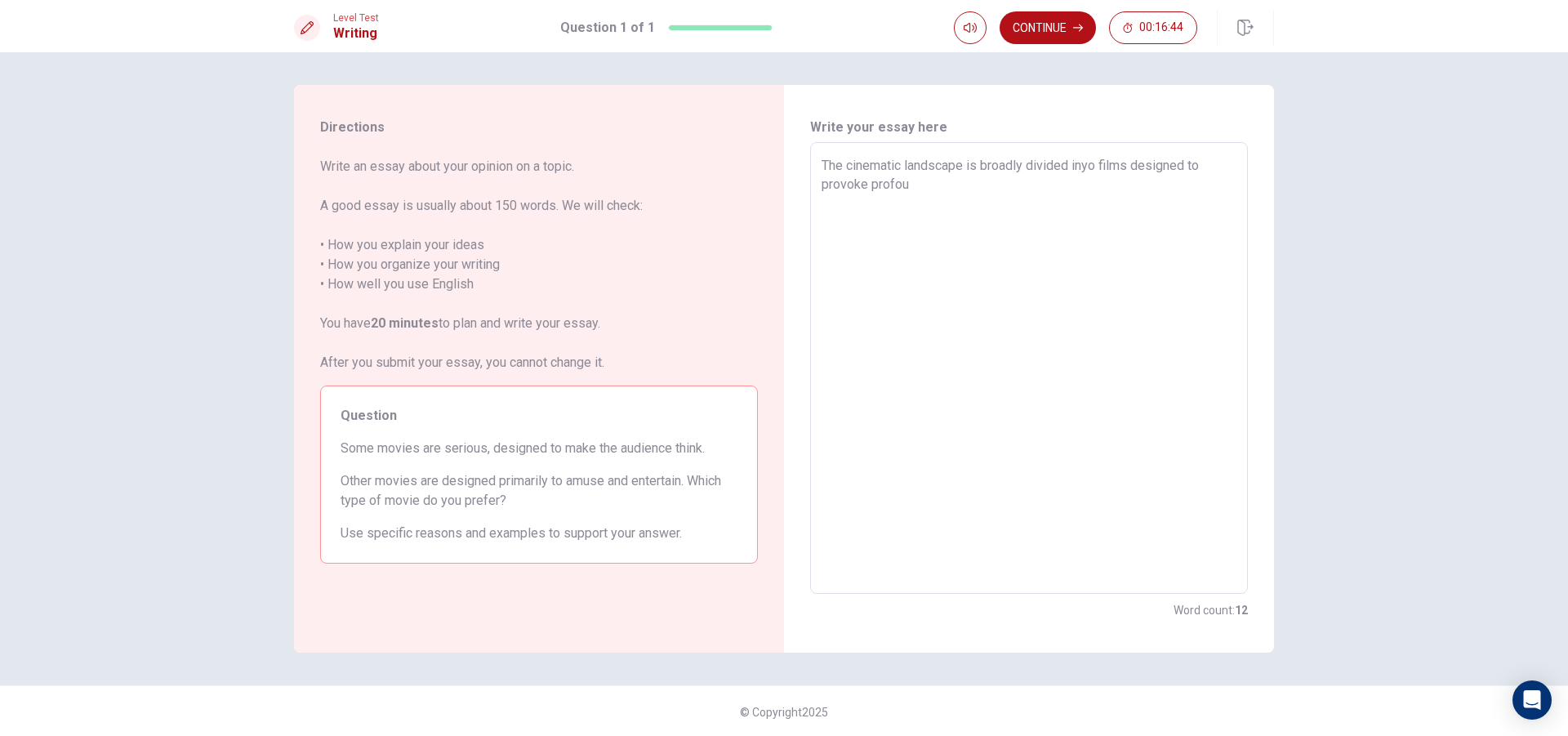
type textarea "x"
type textarea "The cinematic landscape is broadly divided inyo films designed to provoke profo…"
type textarea "x"
type textarea "The cinematic landscape is broadly divided inyo films designed to provoke profo…"
type textarea "x"
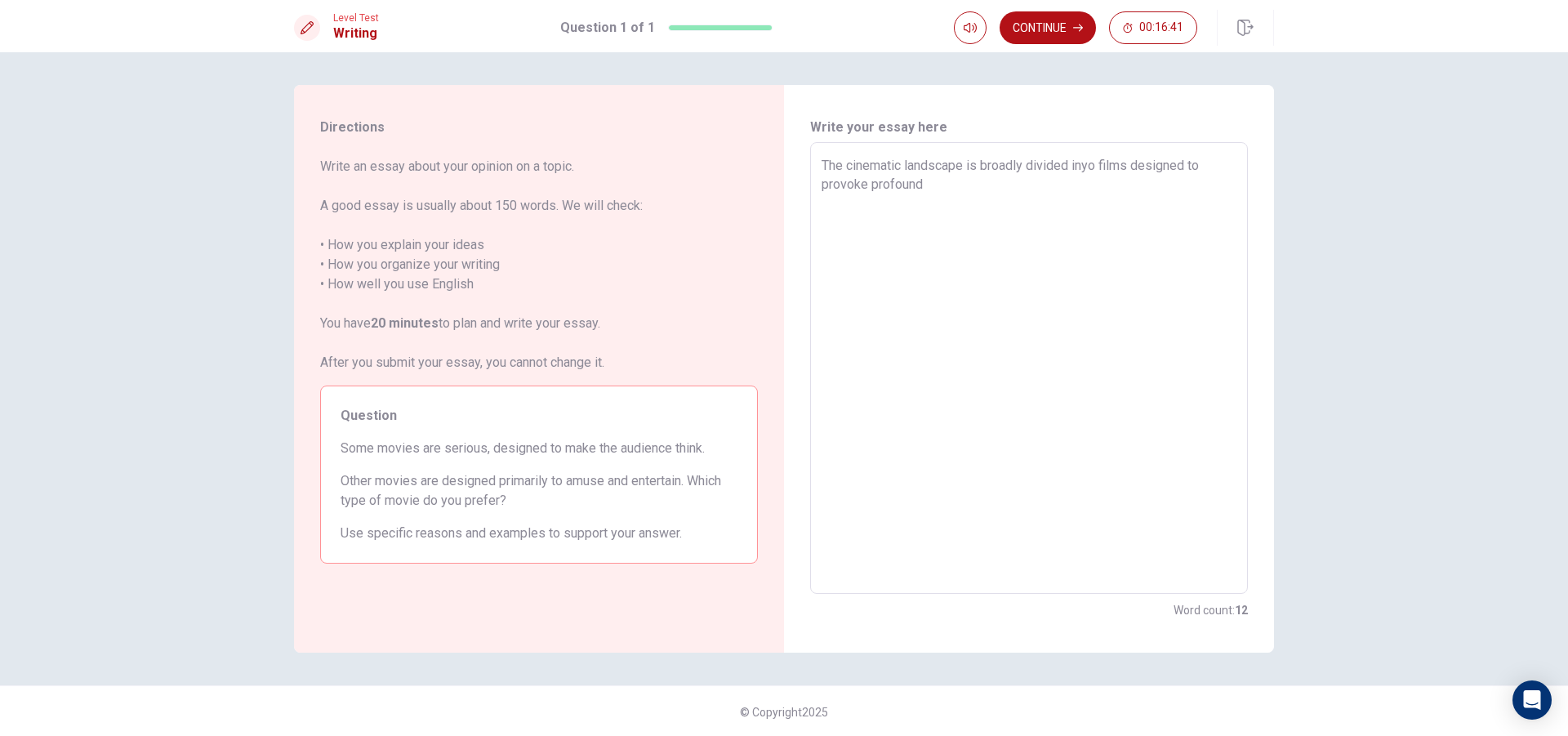
type textarea "The cinematic landscape is broadly divided inyo films designed to provoke profo…"
type textarea "x"
type textarea "The cinematic landscape is broadly divided inyo films designed to provoke profo…"
type textarea "x"
type textarea "The cinematic landscape is broadly divided inyo films designed to provoke profo…"
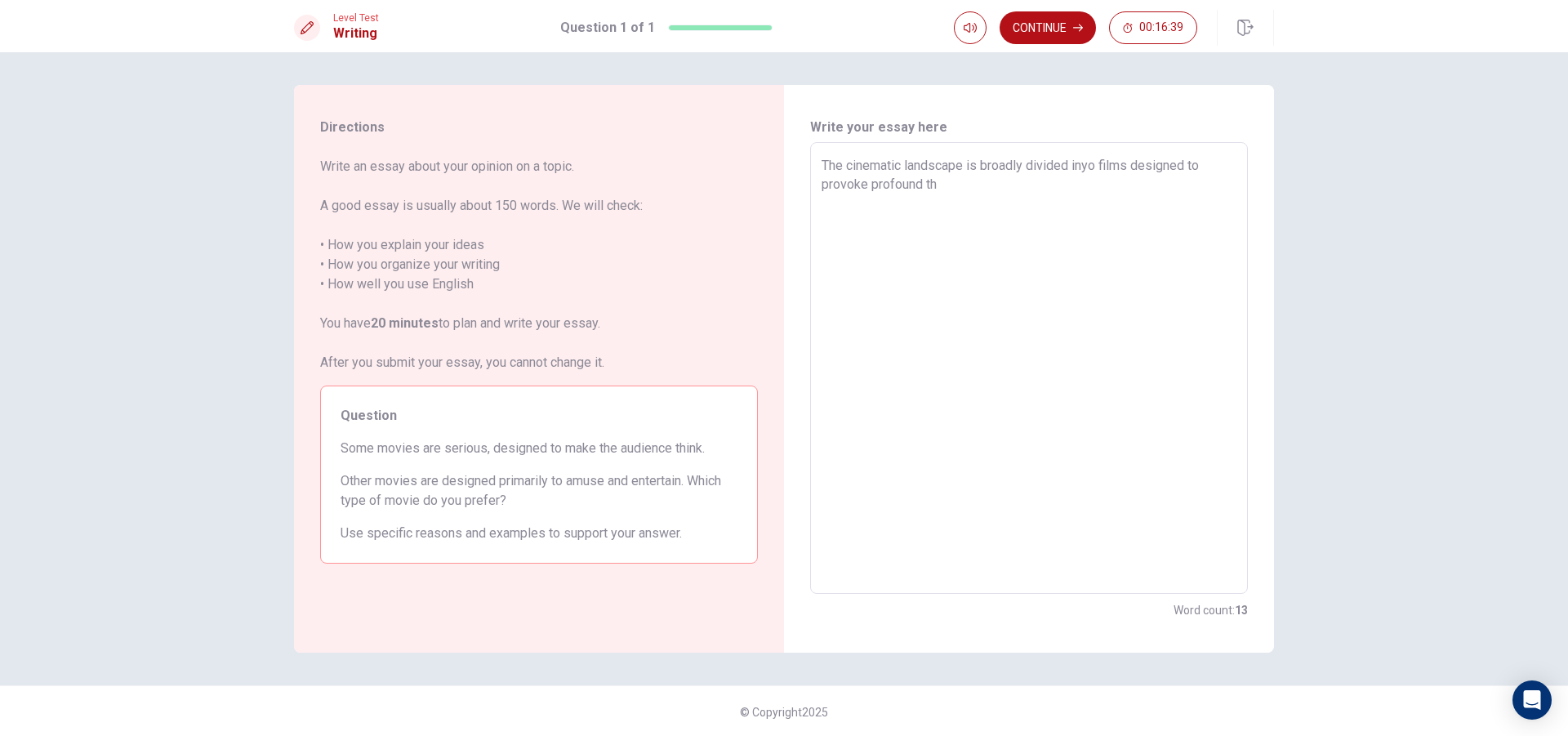
type textarea "x"
type textarea "The cinematic landscape is broadly divided inyo films designed to provoke profo…"
type textarea "x"
type textarea "The cinematic landscape is broadly divided inyo films designed to provoke profo…"
type textarea "x"
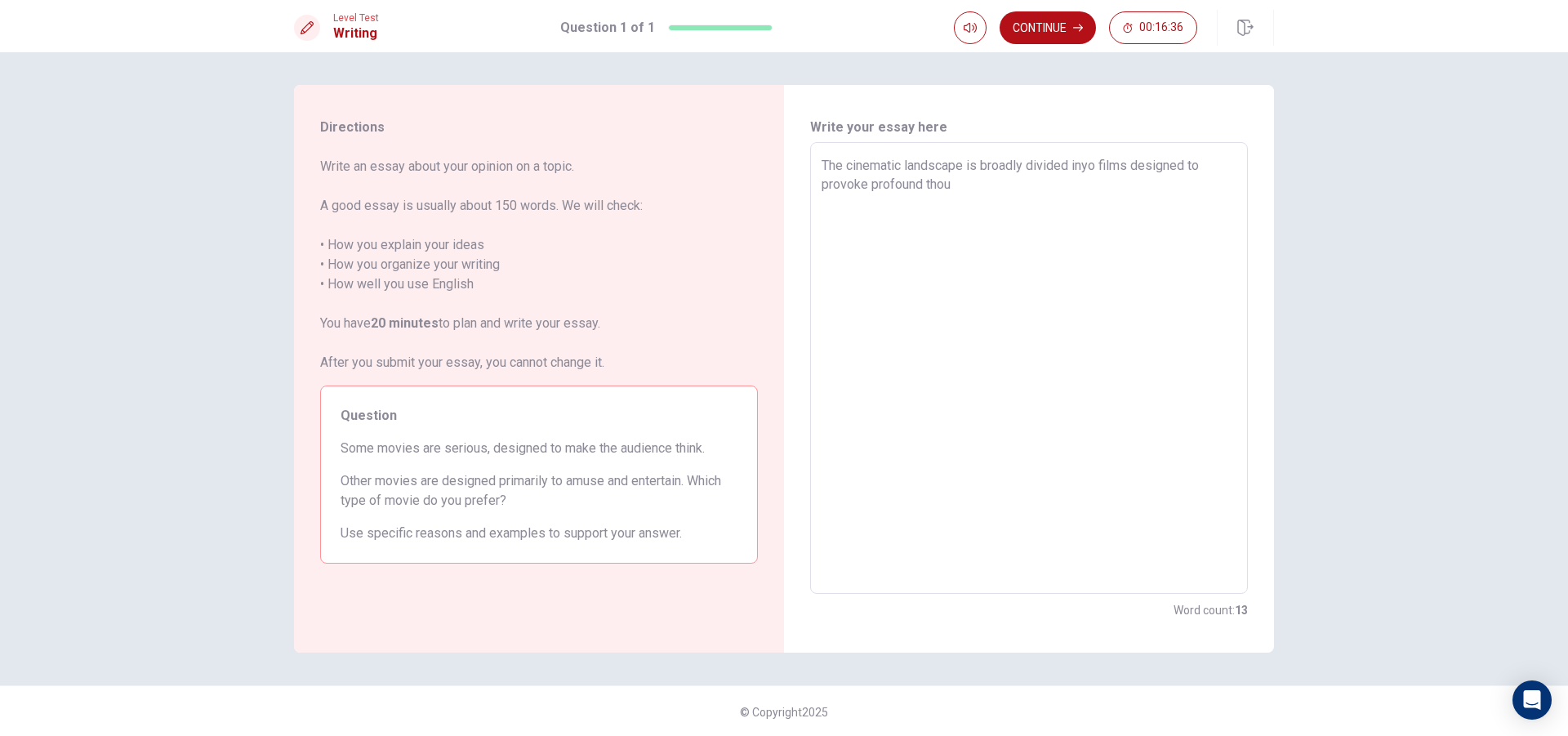
type textarea "The cinematic landscape is broadly divided inyo films designed to provoke profo…"
type textarea "x"
type textarea "The cinematic landscape is broadly divided inyo films designed to provoke profo…"
type textarea "x"
type textarea "The cinematic landscape is broadly divided inyo films designed to provoke profo…"
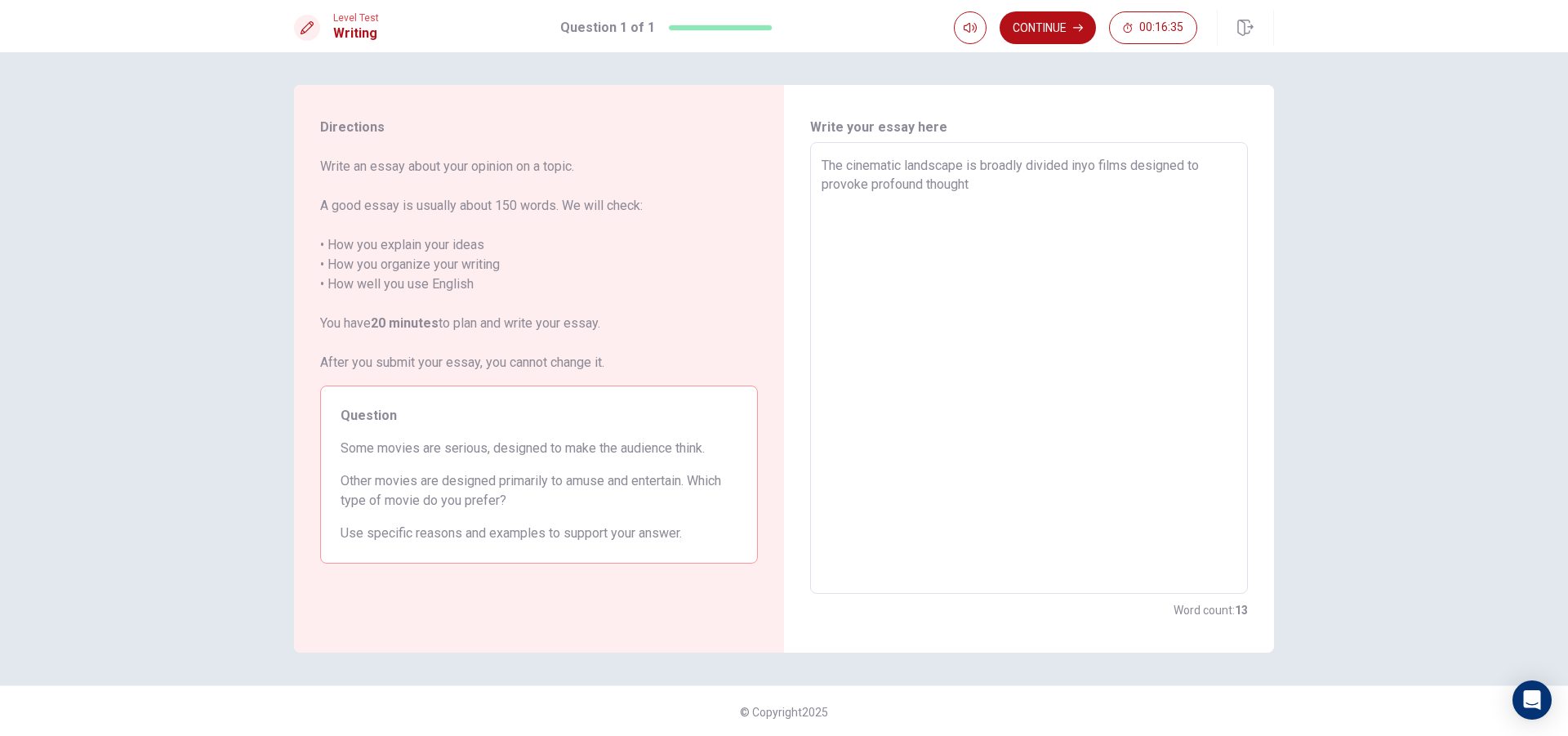
type textarea "x"
type textarea "The cinematic landscape is broadly divided inyo films designed to provoke profo…"
type textarea "x"
type textarea "The cinematic landscape is broadly divided inyo films designed to provoke profo…"
type textarea "x"
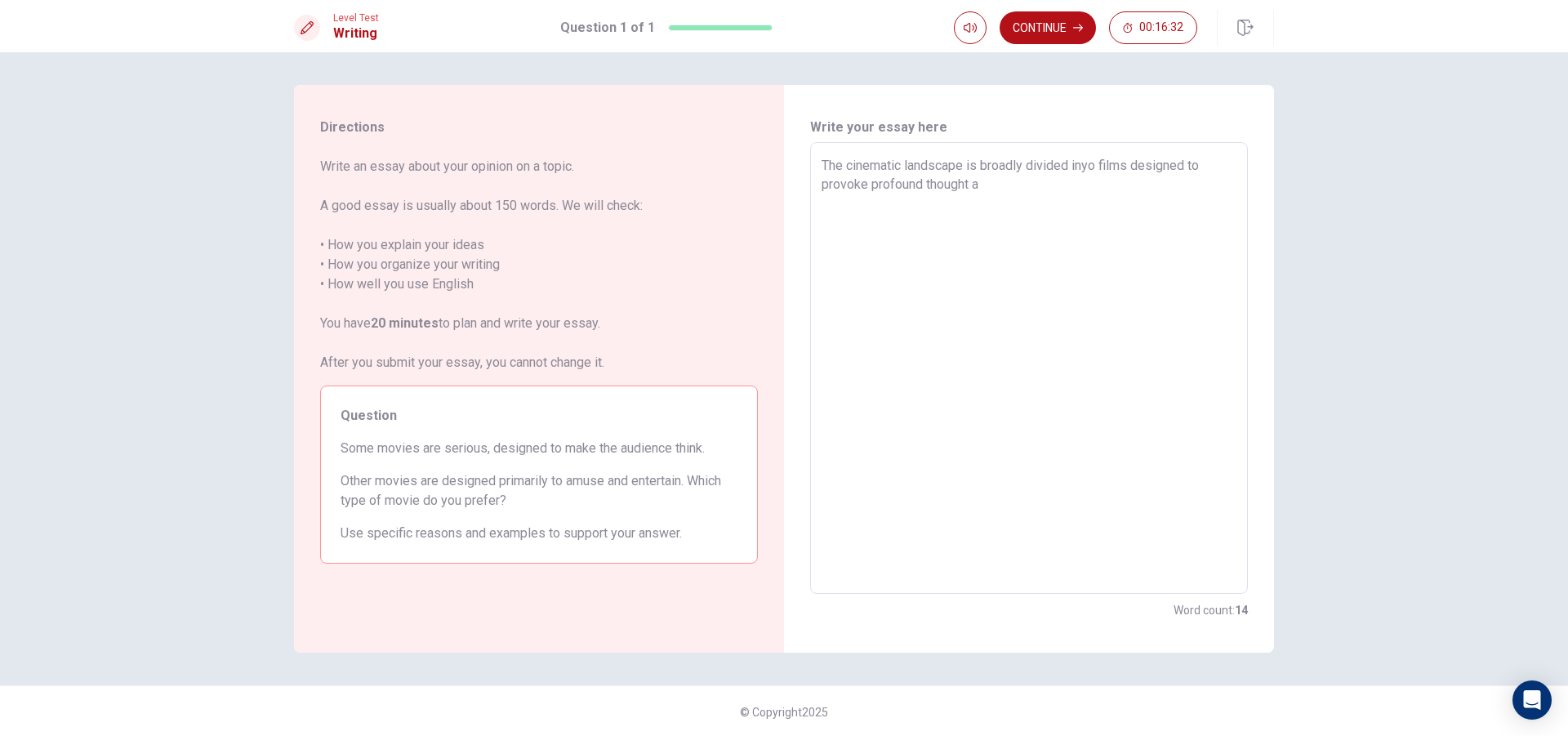
type textarea "The cinematic landscape is broadly divided inyo films designed to provoke profo…"
type textarea "x"
type textarea "The cinematic landscape is broadly divided inyo films designed to provoke profo…"
type textarea "x"
type textarea "The cinematic landscape is broadly divided inyo films designed to provoke profo…"
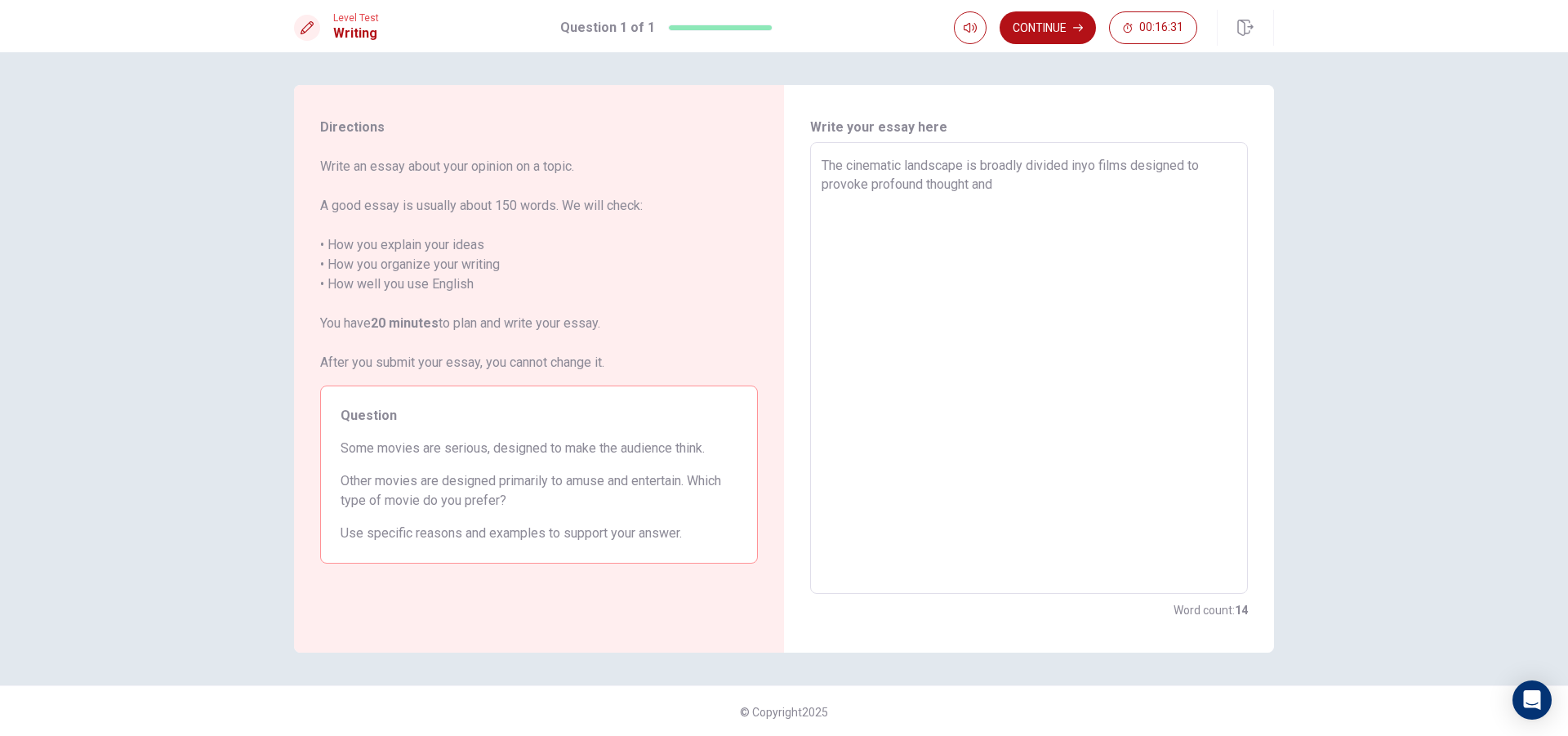
type textarea "x"
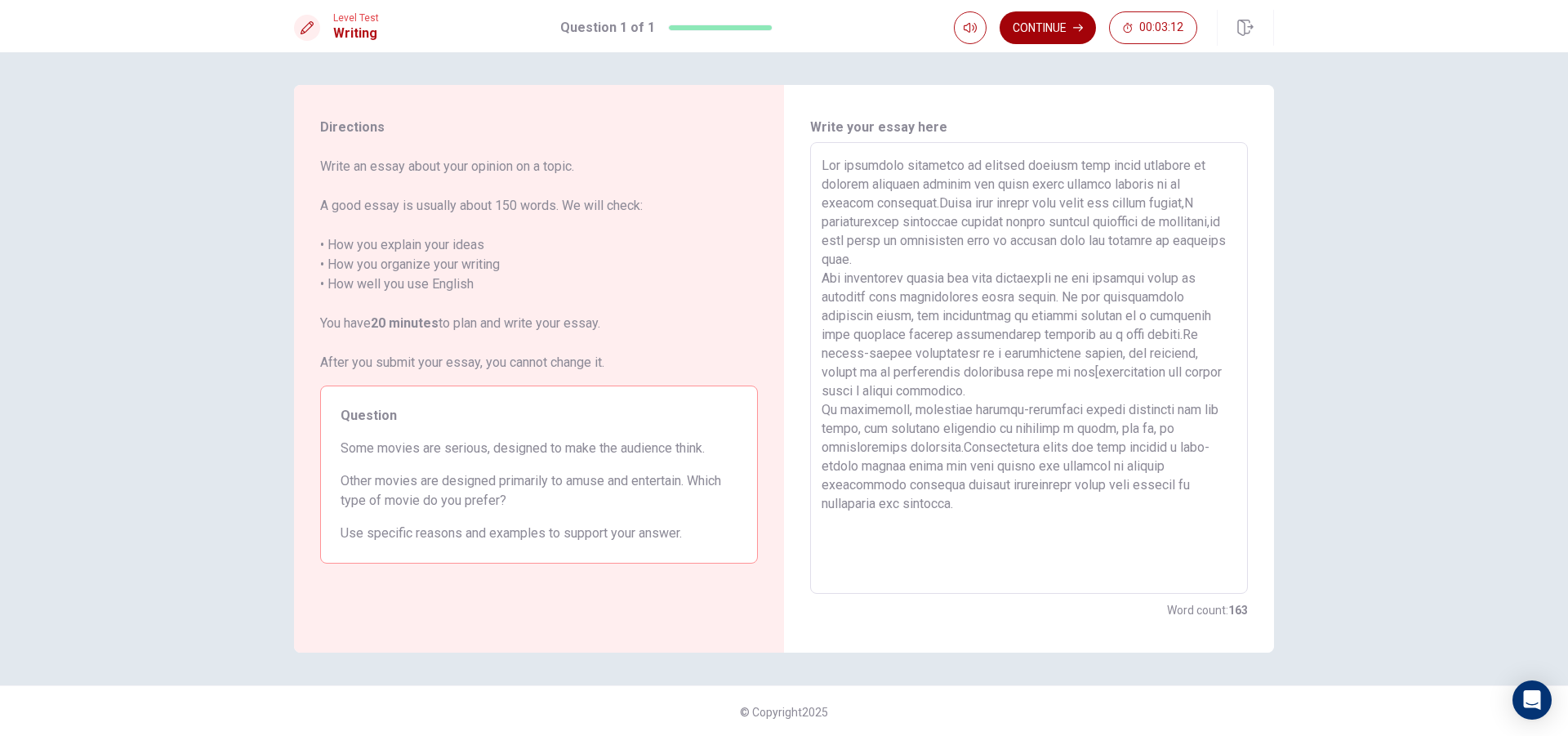
click at [1048, 30] on button "Continue" at bounding box center [1047, 28] width 96 height 33
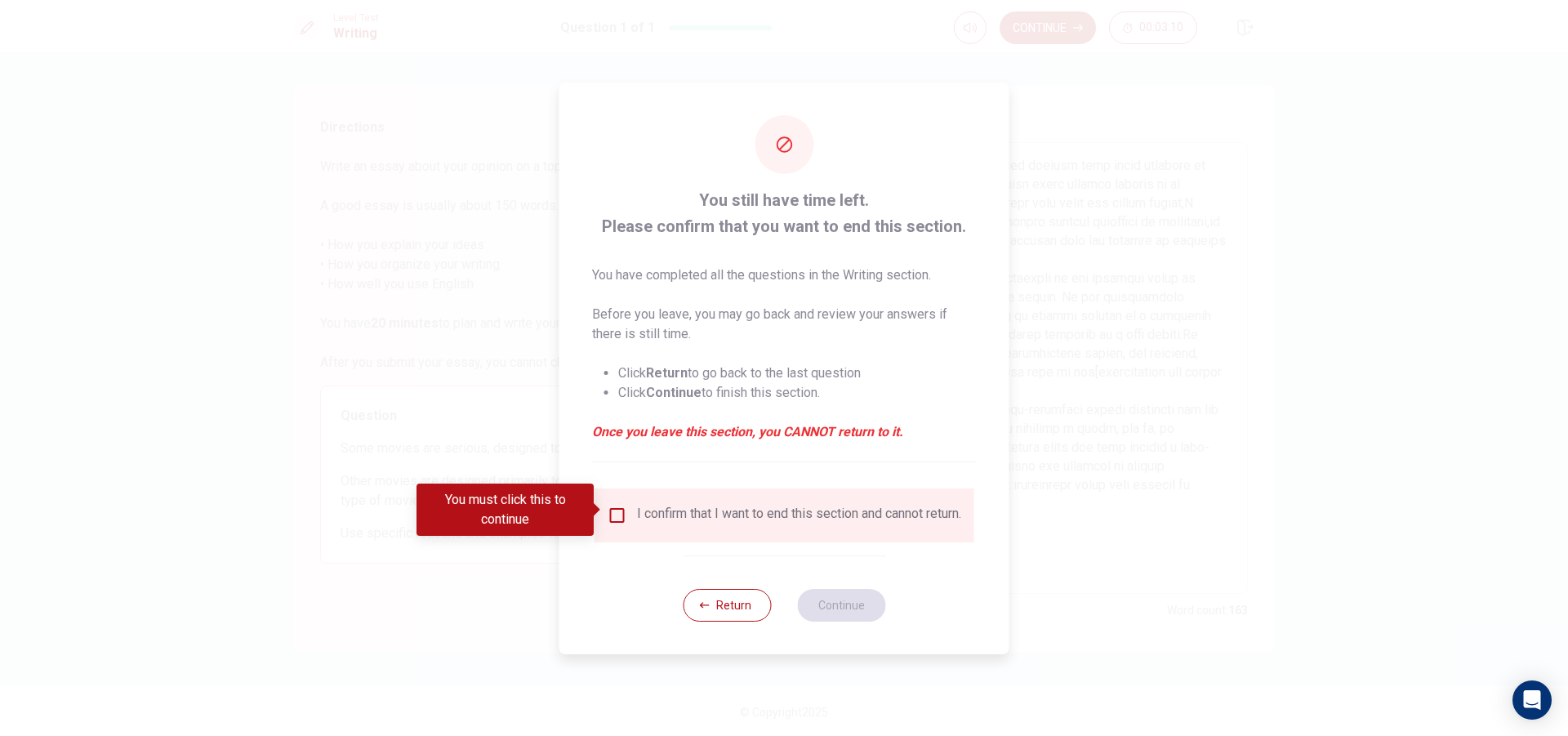
click at [607, 511] on input "You must click this to continue" at bounding box center [617, 515] width 20 height 20
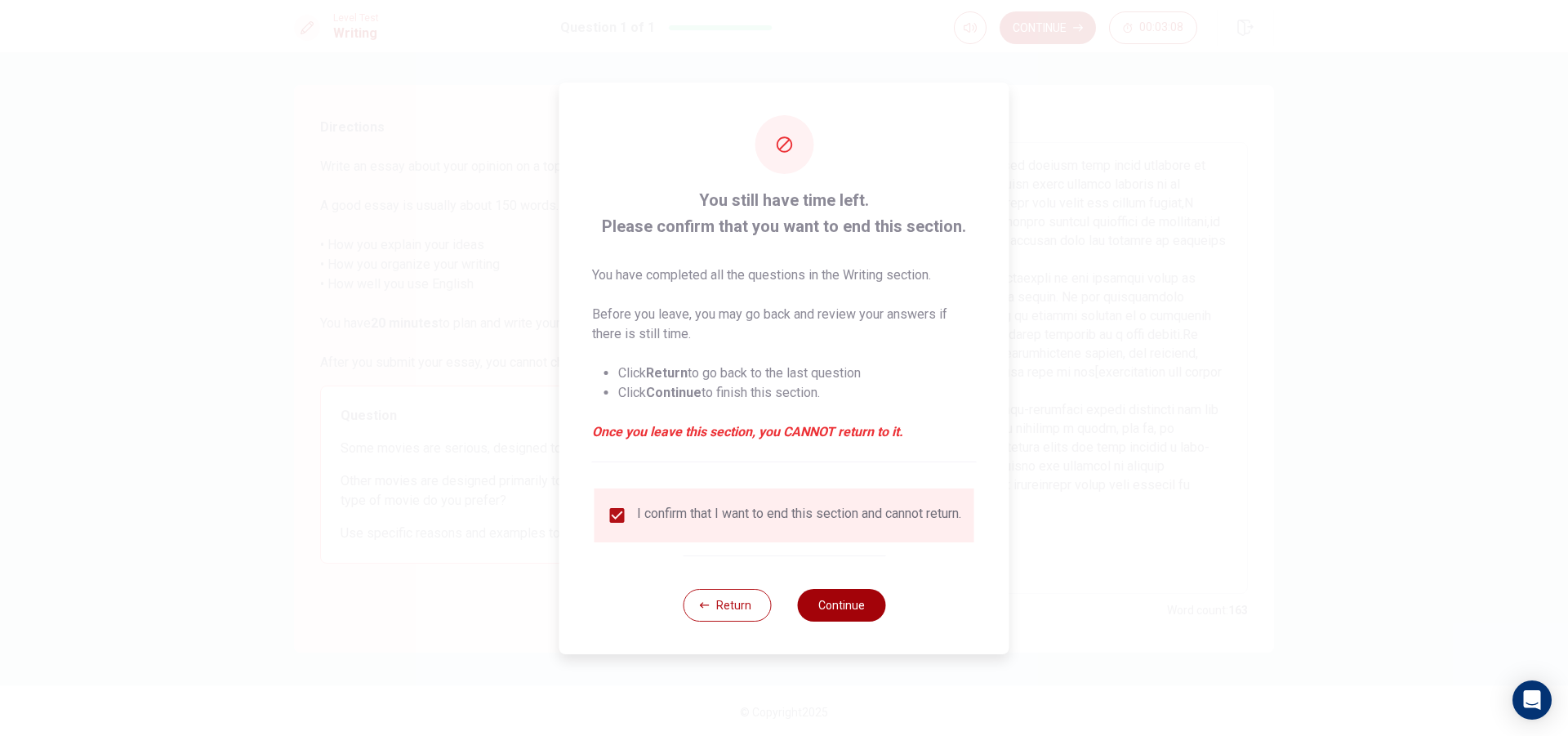
click at [833, 611] on button "Continue" at bounding box center [841, 605] width 88 height 33
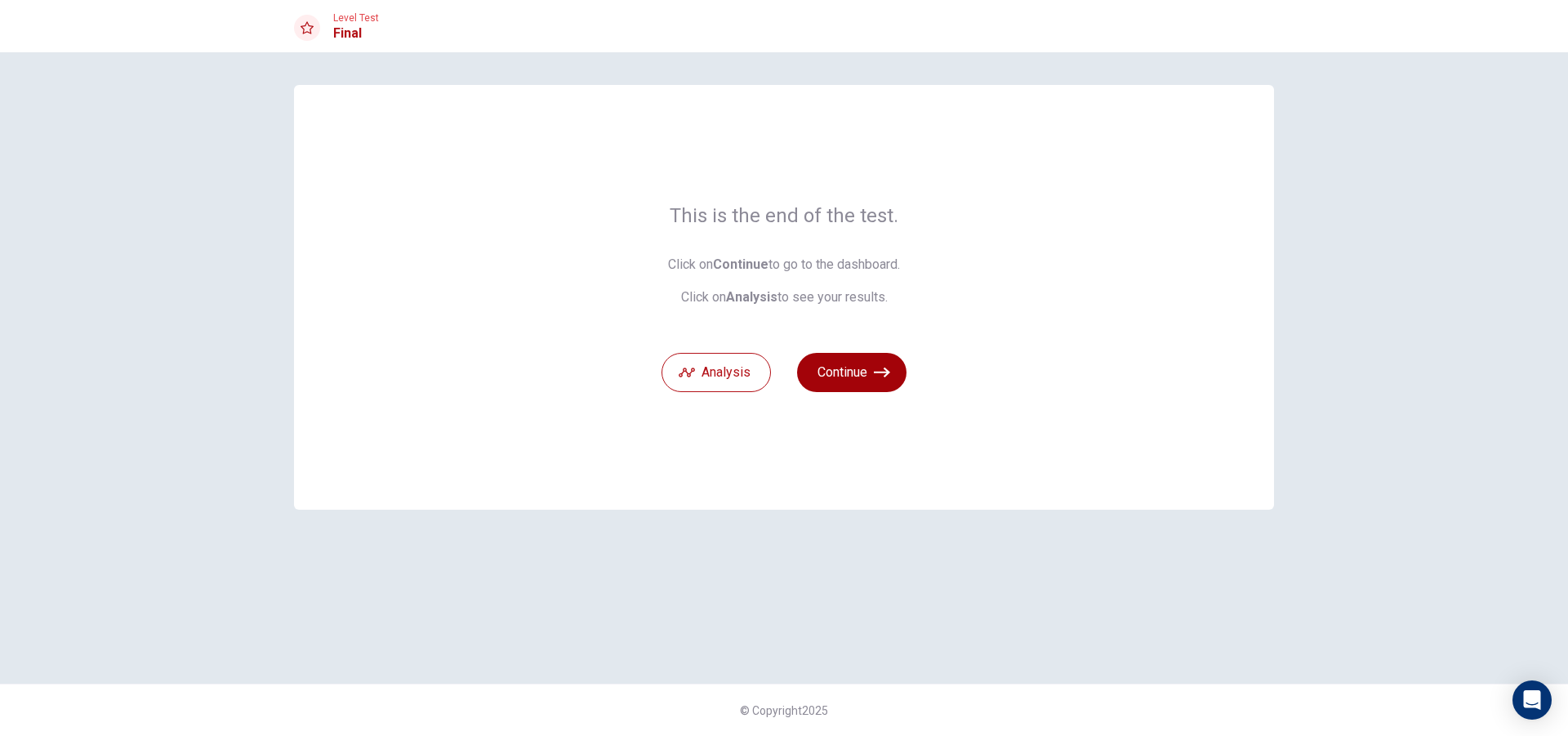
click at [862, 379] on button "Continue" at bounding box center [851, 372] width 109 height 39
